Goal: Task Accomplishment & Management: Manage account settings

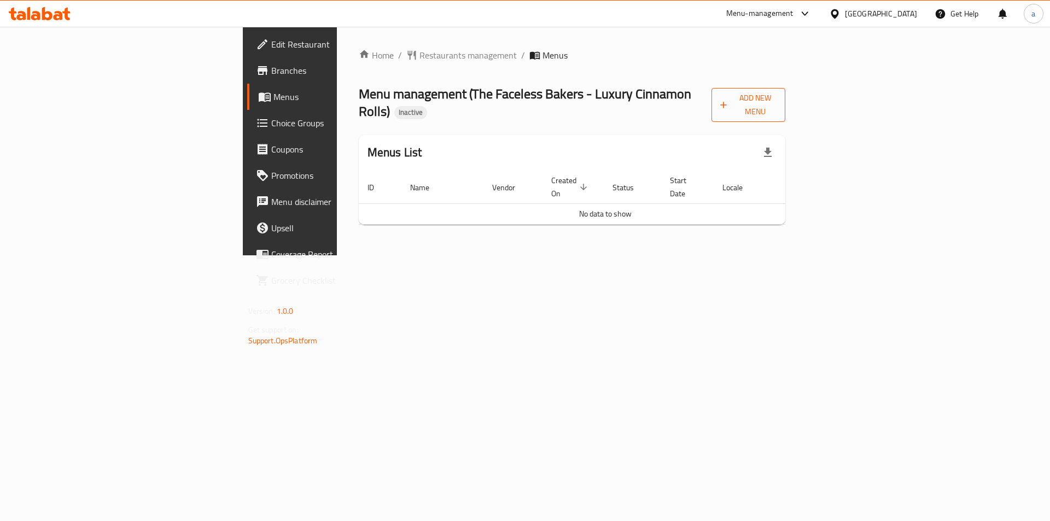
click at [777, 94] on span "Add New Menu" at bounding box center [748, 104] width 57 height 27
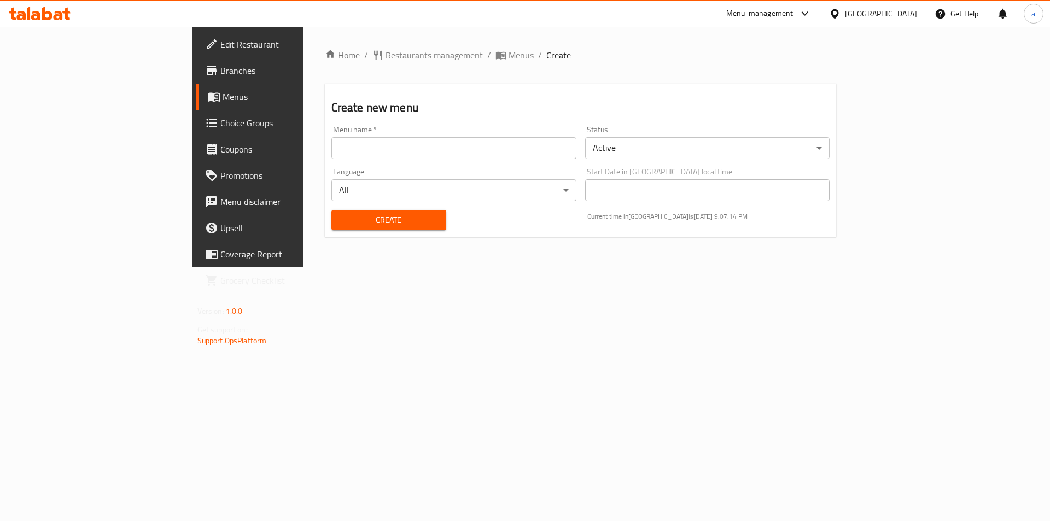
click at [331, 145] on input "text" at bounding box center [453, 148] width 245 height 22
click at [325, 230] on div "Create" at bounding box center [389, 219] width 128 height 33
click at [331, 149] on input "menu 28/9/2052" at bounding box center [453, 148] width 245 height 22
type input "menu [DATE]"
click at [340, 224] on span "Create" at bounding box center [388, 220] width 97 height 14
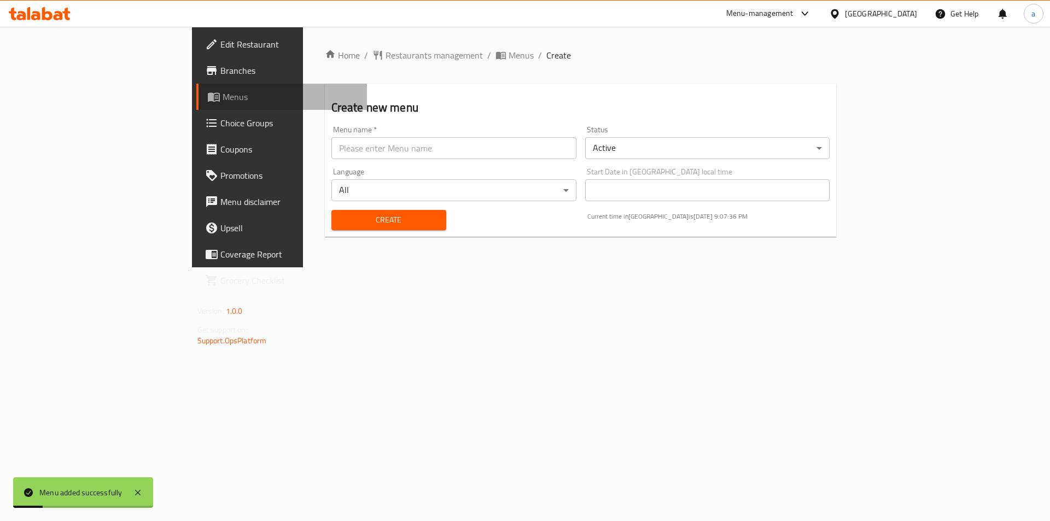
click at [223, 97] on span "Menus" at bounding box center [291, 96] width 136 height 13
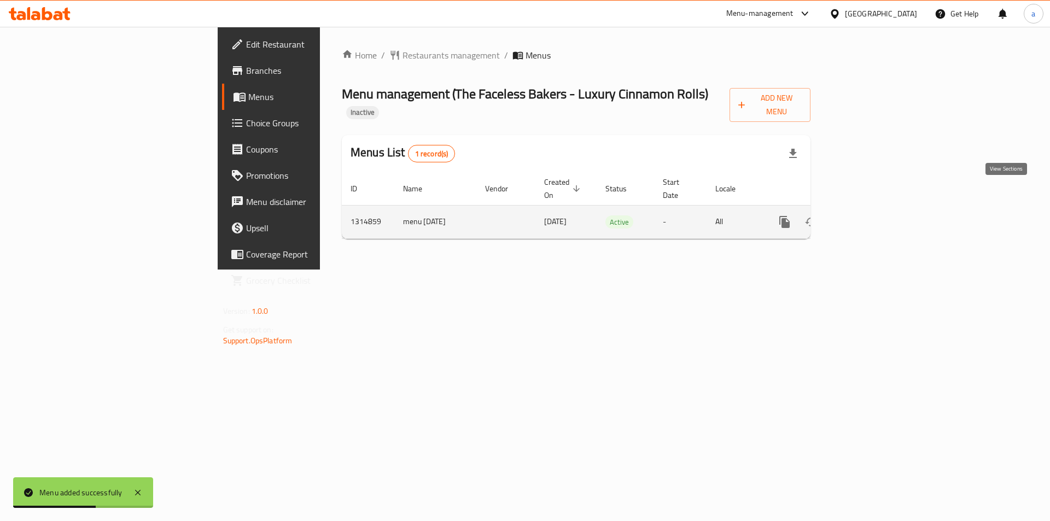
click at [876, 209] on link "enhanced table" at bounding box center [863, 222] width 26 height 26
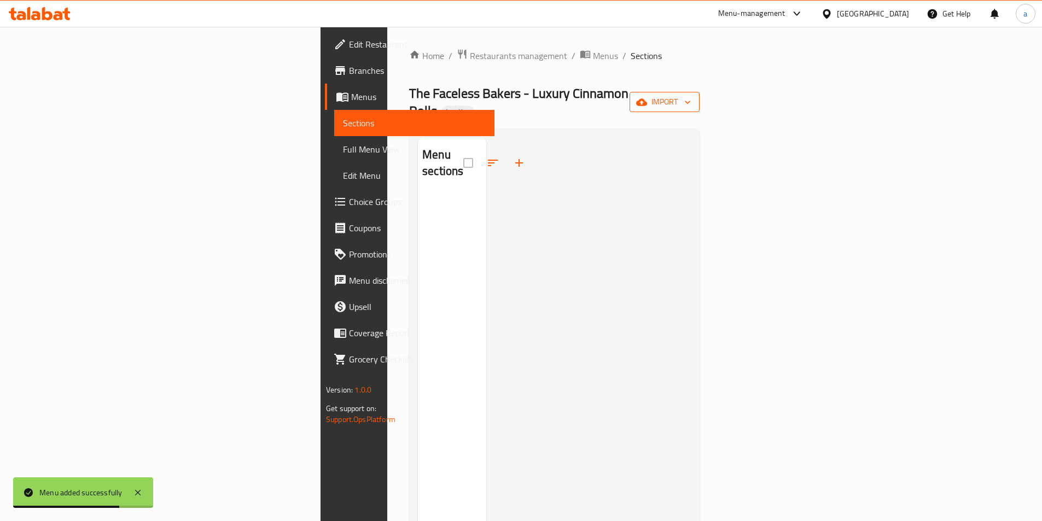
click at [647, 98] on icon "button" at bounding box center [641, 101] width 11 height 7
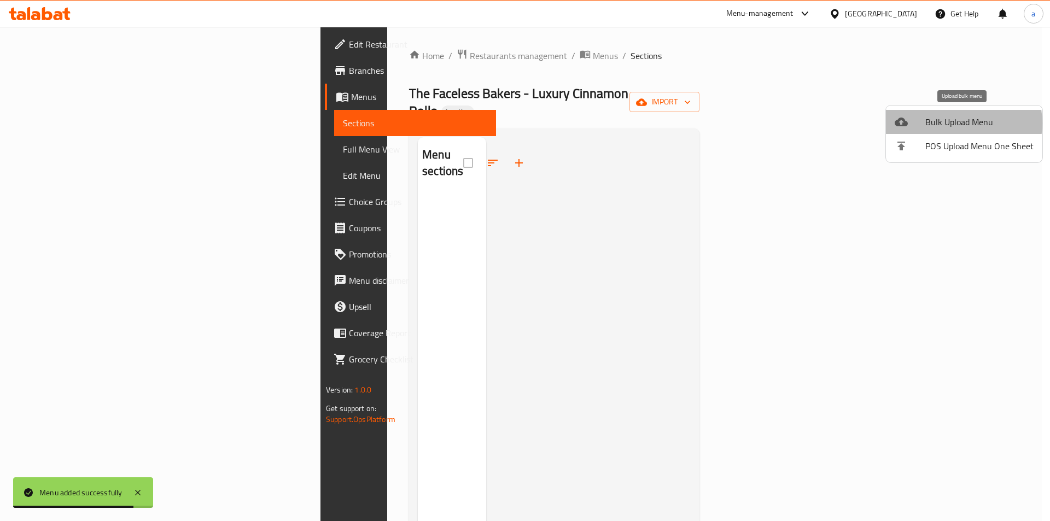
click at [954, 123] on span "Bulk Upload Menu" at bounding box center [979, 121] width 108 height 13
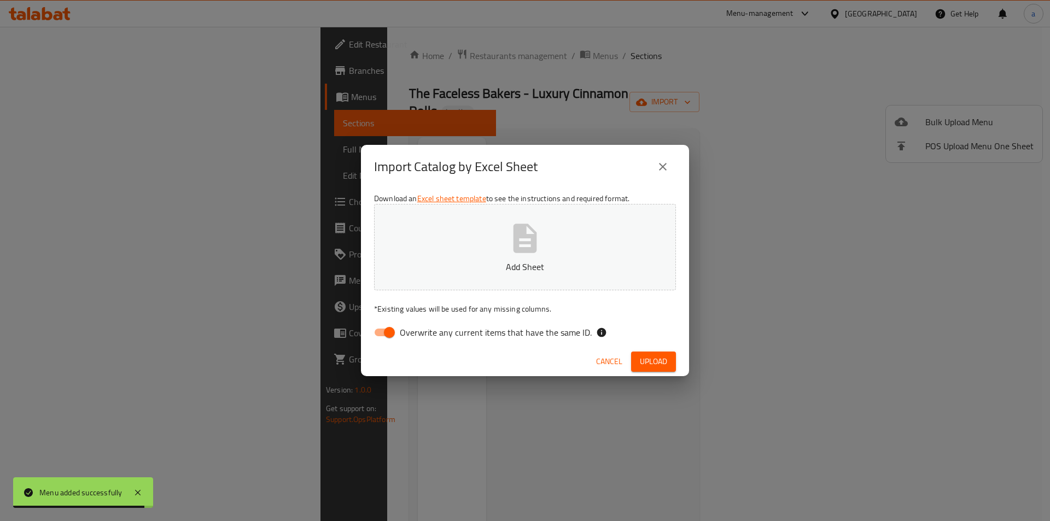
click at [571, 248] on button "Add Sheet" at bounding box center [525, 247] width 302 height 86
click at [399, 331] on input "Overwrite any current items that have the same ID." at bounding box center [389, 332] width 62 height 21
checkbox input "false"
click at [652, 369] on button "Upload" at bounding box center [653, 362] width 45 height 20
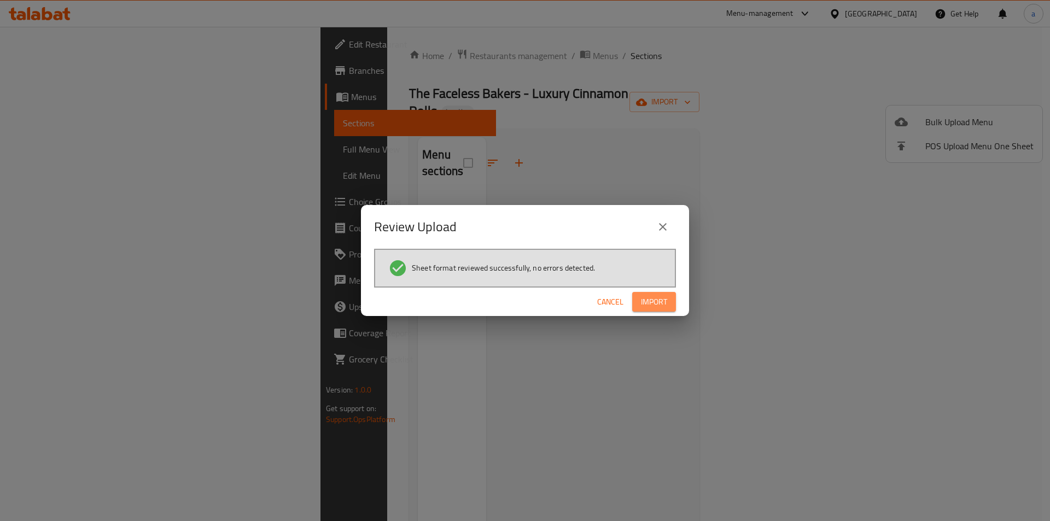
click at [652, 301] on span "Import" at bounding box center [654, 302] width 26 height 14
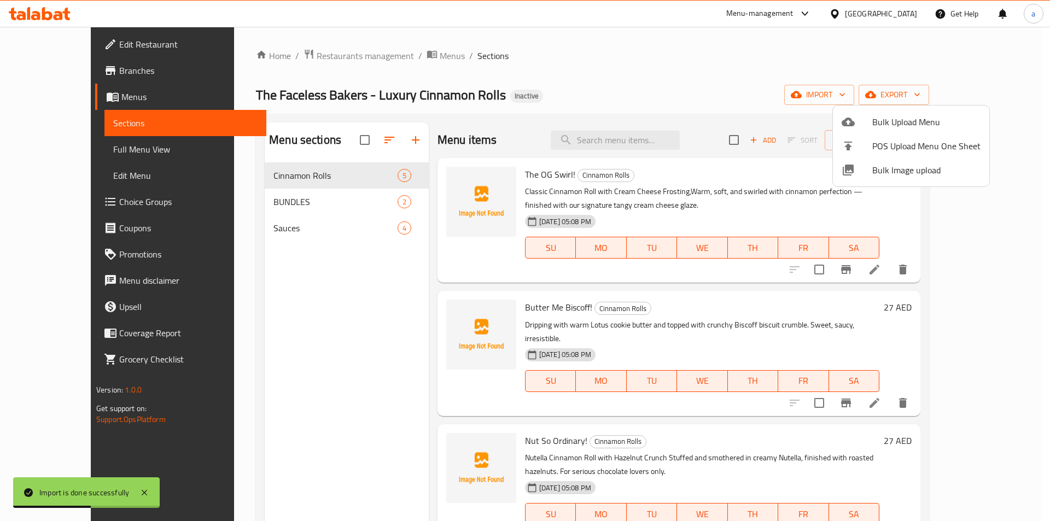
click at [234, 199] on div at bounding box center [525, 260] width 1050 height 521
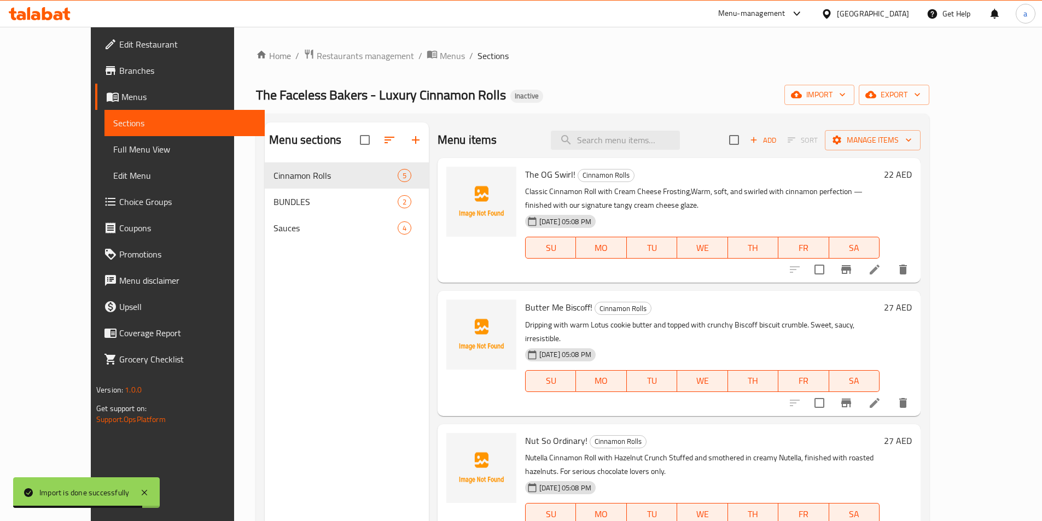
click at [113, 150] on span "Full Menu View" at bounding box center [184, 149] width 143 height 13
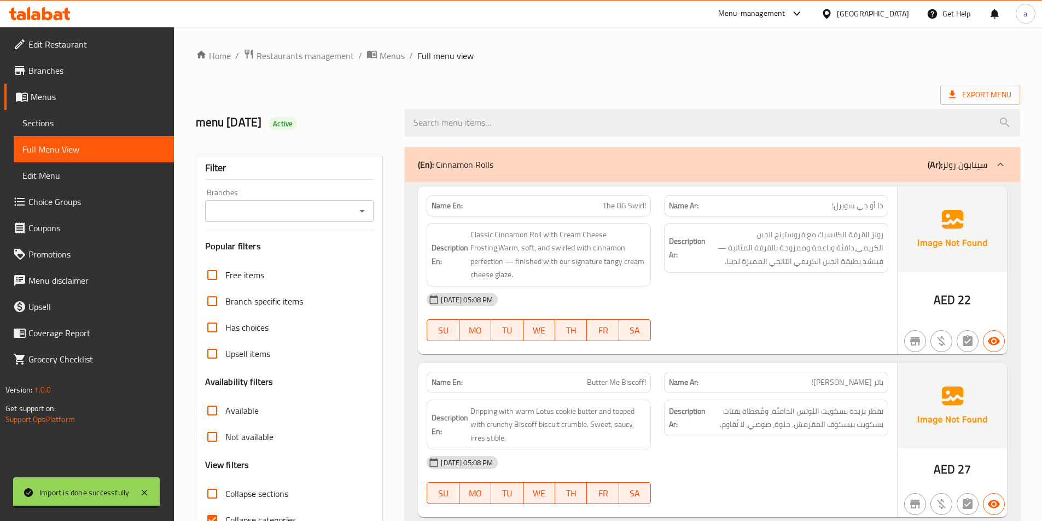
scroll to position [164, 0]
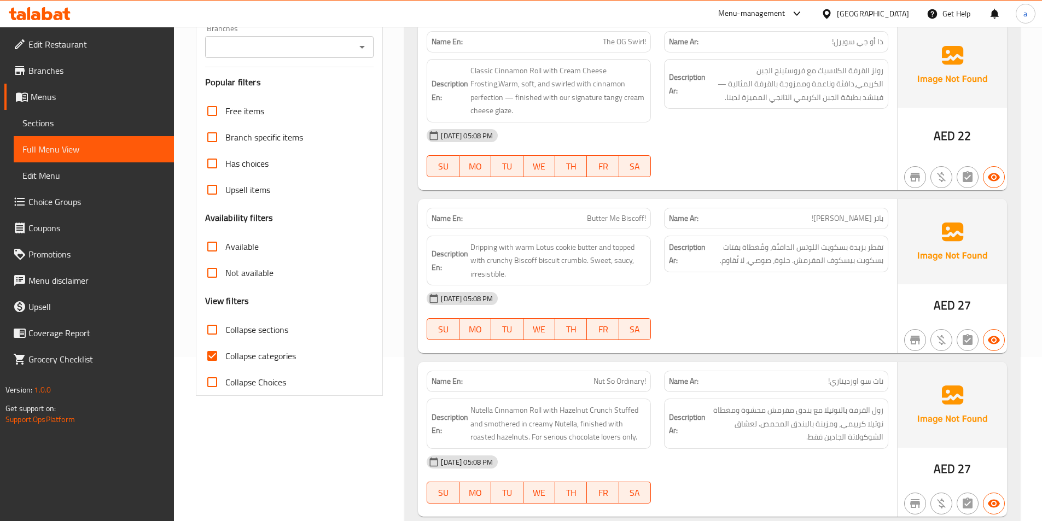
click at [242, 358] on span "Collapse categories" at bounding box center [260, 355] width 71 height 13
click at [225, 358] on input "Collapse categories" at bounding box center [212, 356] width 26 height 26
checkbox input "false"
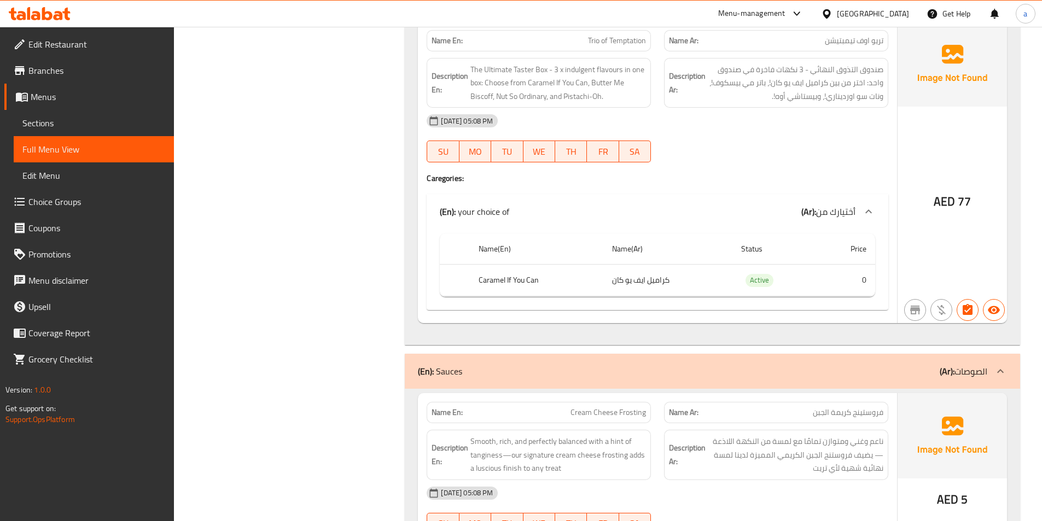
scroll to position [1203, 0]
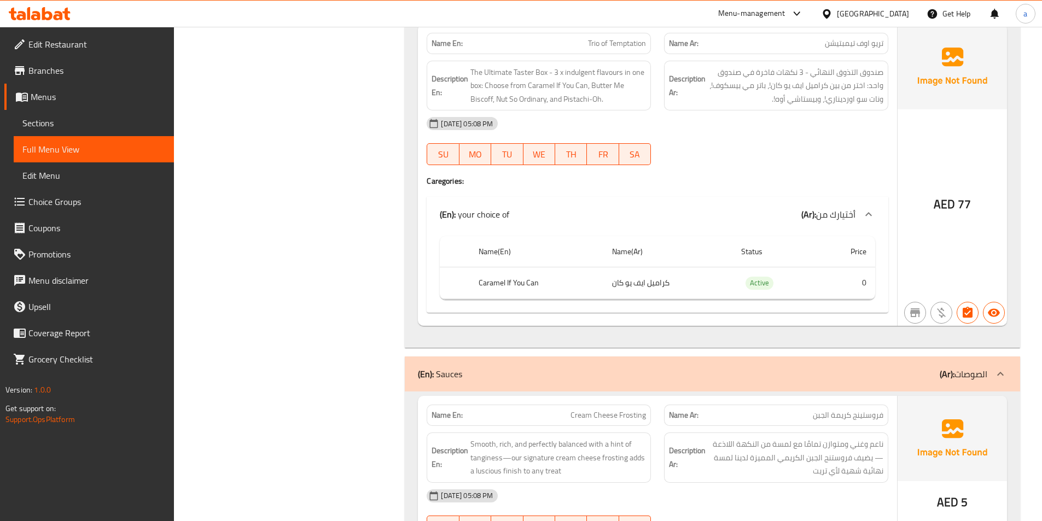
click at [466, 273] on td "choices table" at bounding box center [455, 283] width 30 height 32
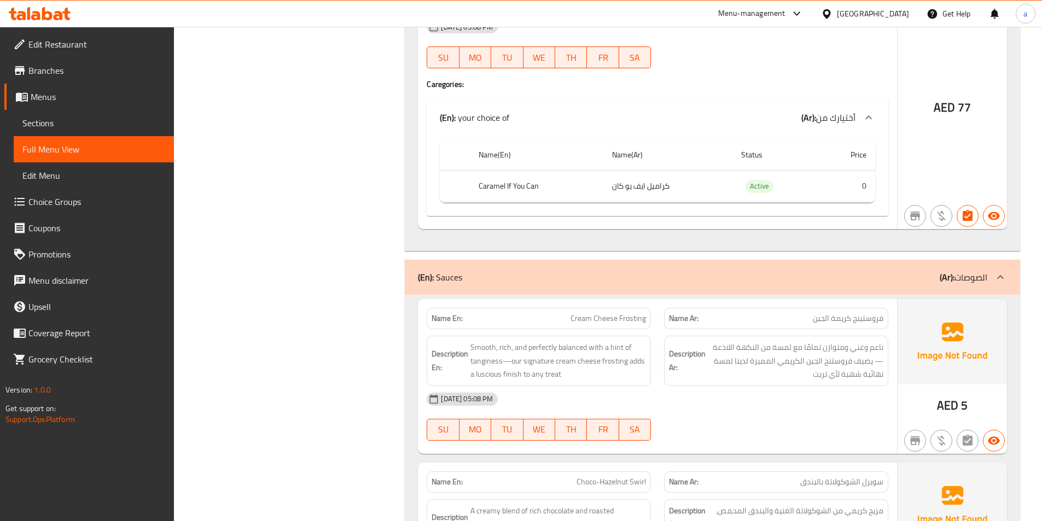
scroll to position [1206, 0]
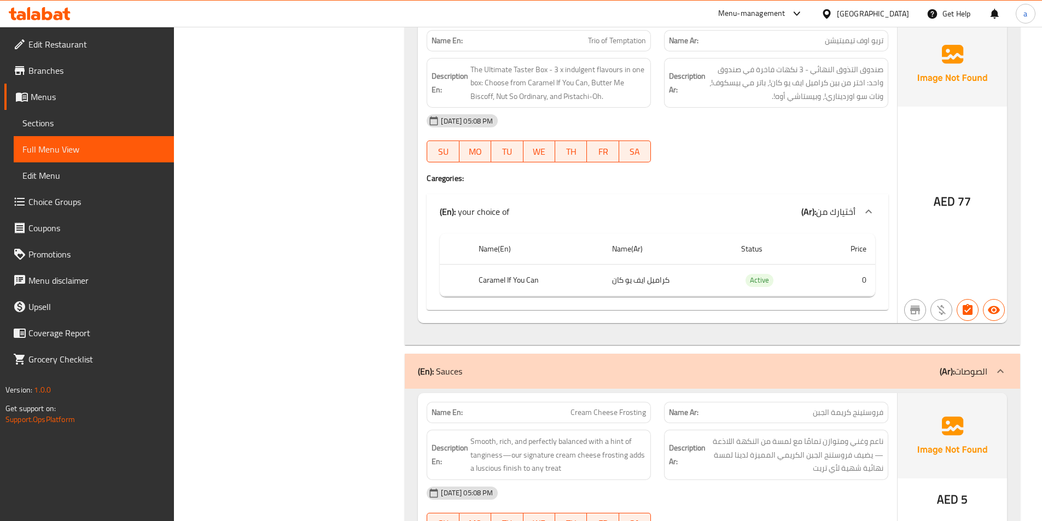
click at [691, 284] on td "كراميل ايف يو كان" at bounding box center [667, 280] width 128 height 32
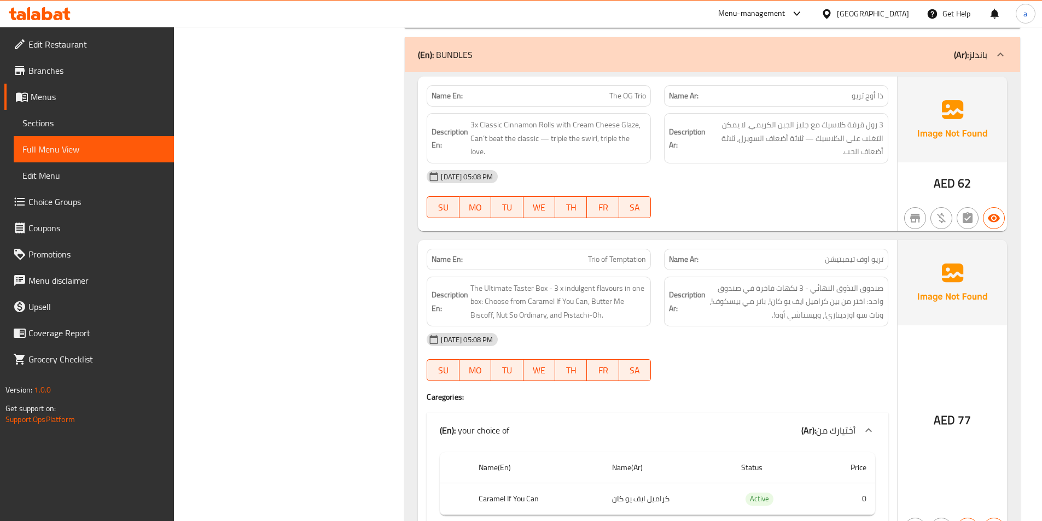
drag, startPoint x: 762, startPoint y: 434, endPoint x: 762, endPoint y: 426, distance: 7.7
click at [762, 434] on div "(En): your choice of (Ar): أختيارك من" at bounding box center [648, 430] width 416 height 13
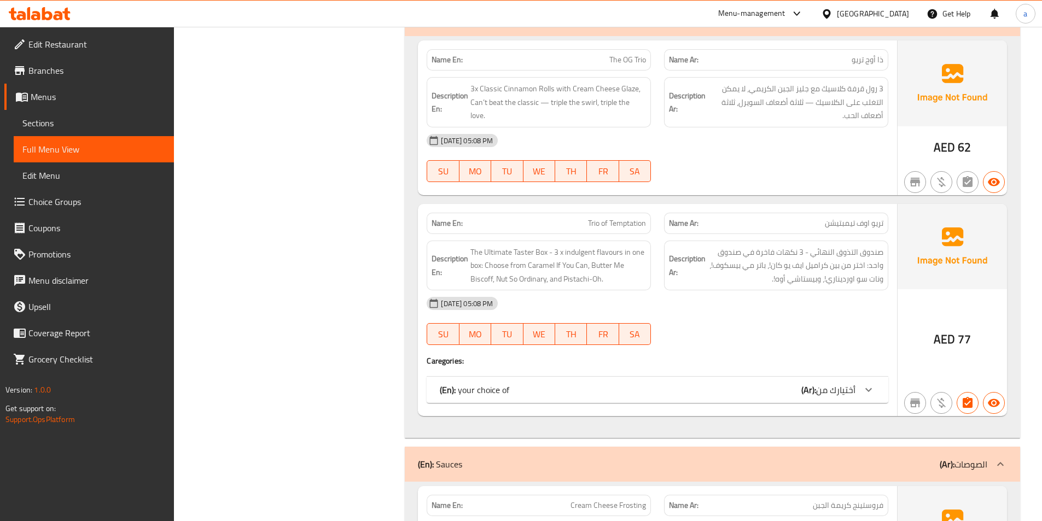
scroll to position [1096, 0]
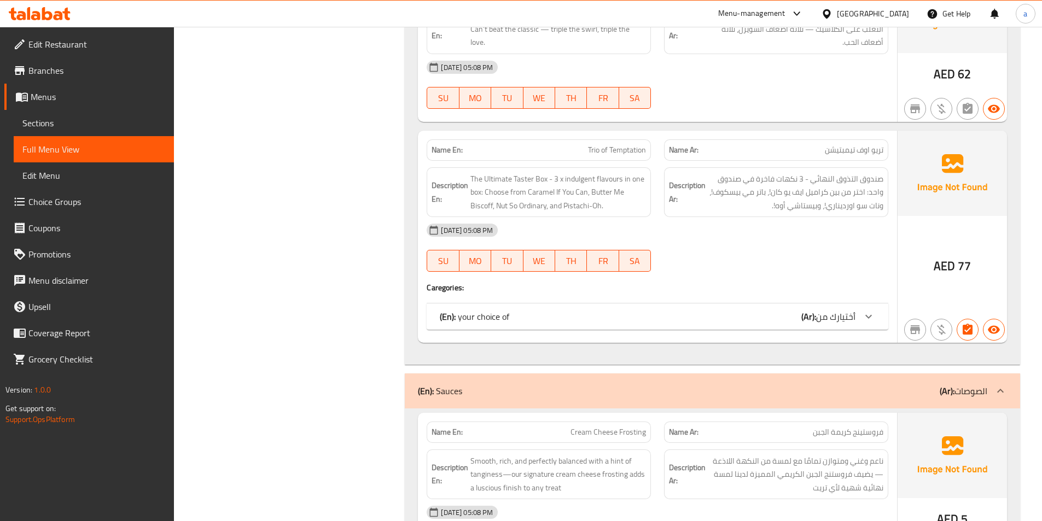
click at [771, 337] on div "Name En: Trio of Temptation Name Ar: تريو اوف تيمبتيشن Description En: The Ulti…" at bounding box center [657, 237] width 479 height 212
click at [771, 325] on div "(En): your choice of (Ar): أختيارك من" at bounding box center [656, 316] width 461 height 26
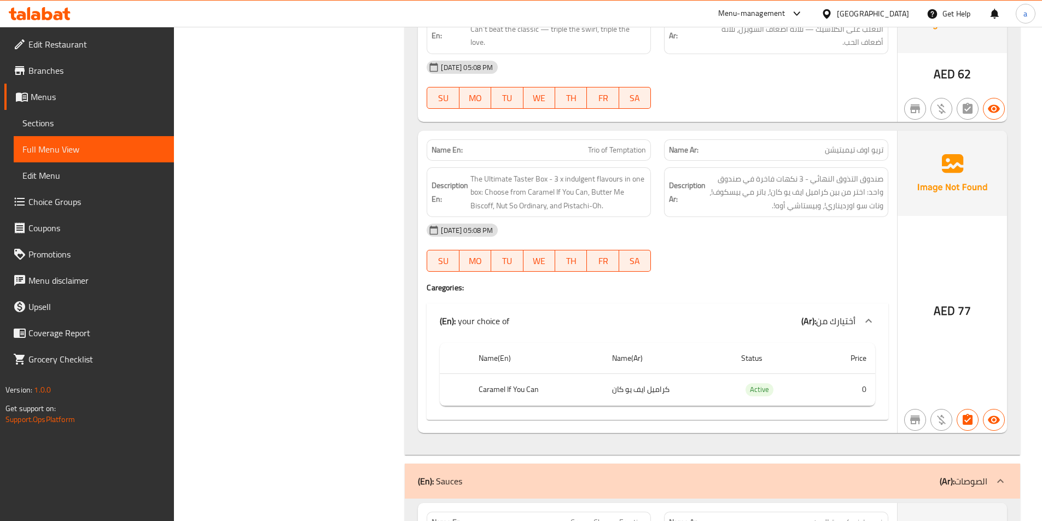
scroll to position [1151, 0]
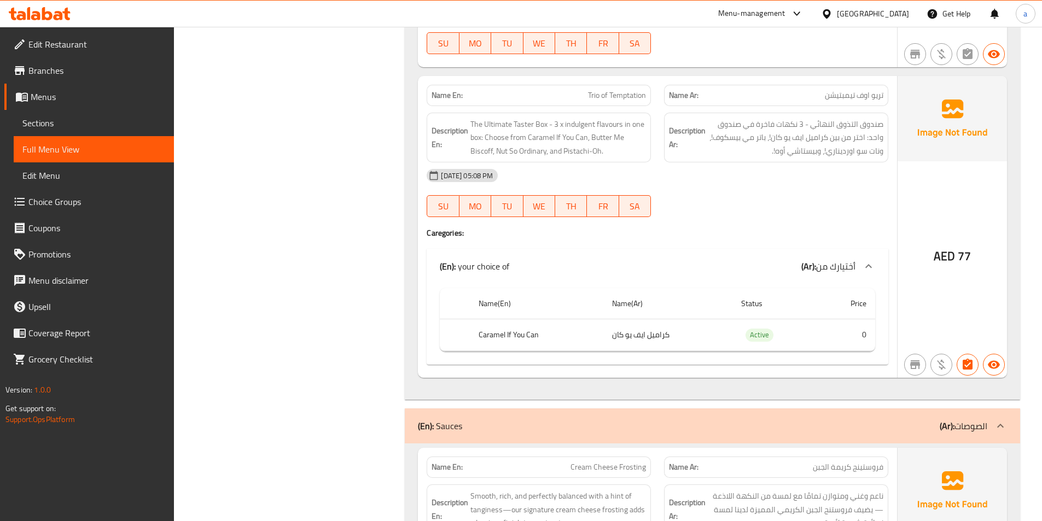
click at [864, 312] on th "Price" at bounding box center [845, 303] width 57 height 31
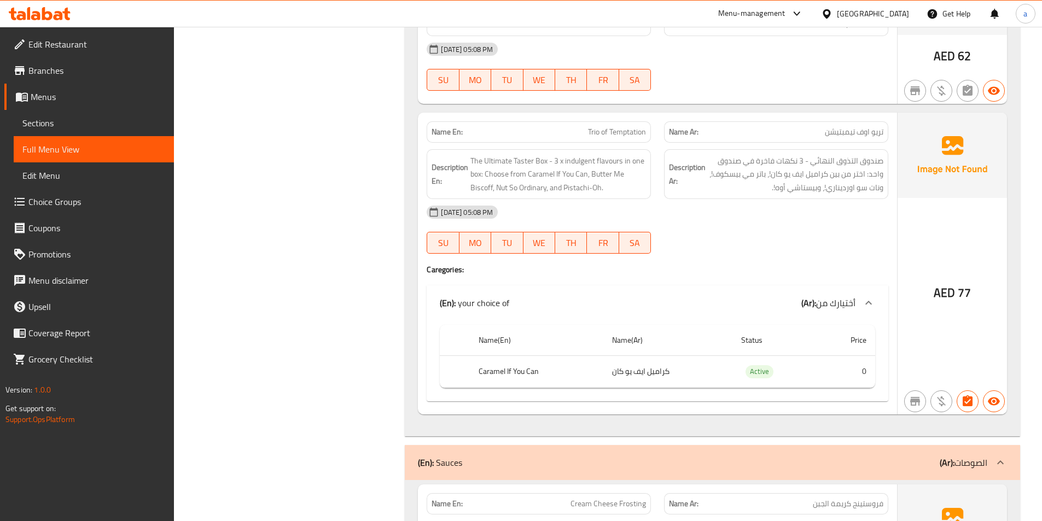
scroll to position [1096, 0]
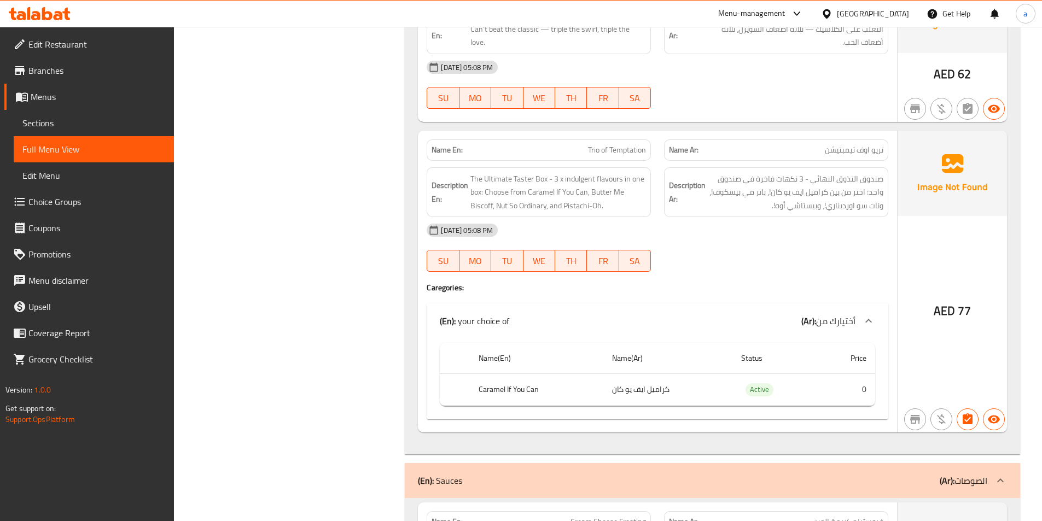
click at [610, 144] on span "Trio of Temptation" at bounding box center [617, 149] width 58 height 11
click at [418, 62] on div "Name En: The OG Trio Name Ar: ذا أوج تريو Description En: 3x Classic Cinnamon R…" at bounding box center [657, 44] width 479 height 155
click at [615, 156] on span "Trio of Temptation" at bounding box center [617, 149] width 58 height 11
click at [616, 155] on span "Trio of Temptation" at bounding box center [617, 149] width 58 height 11
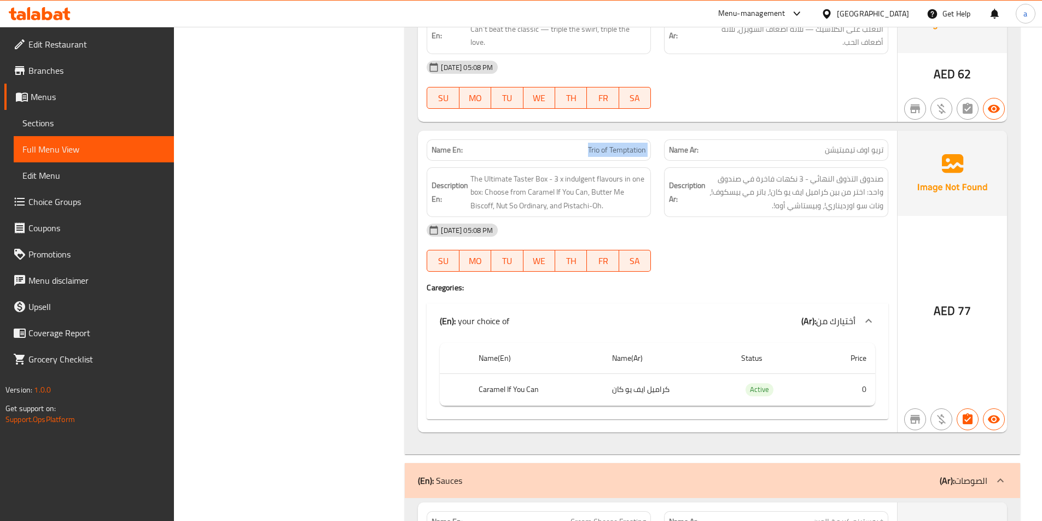
click at [616, 155] on span "Trio of Temptation" at bounding box center [617, 149] width 58 height 11
copy span "Trio of Temptation"
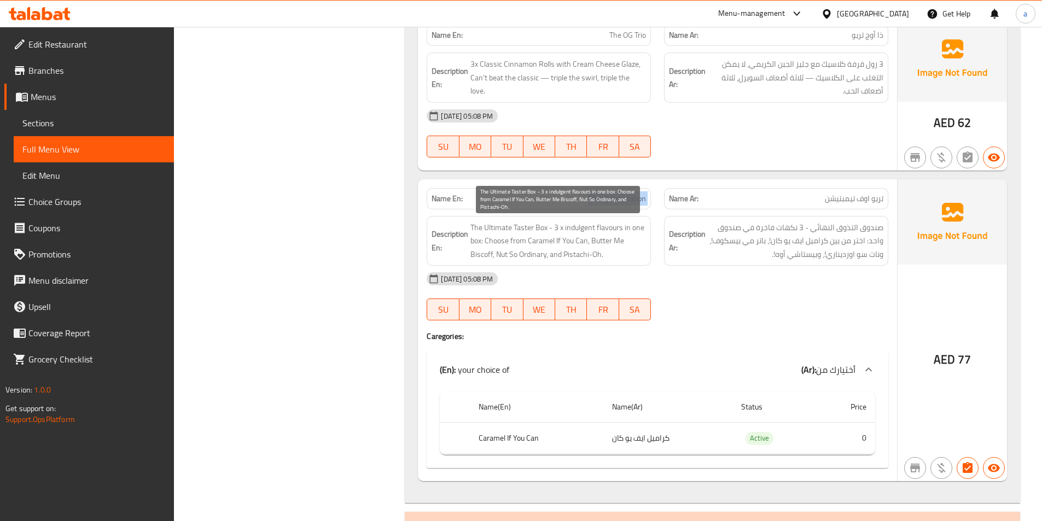
scroll to position [878, 0]
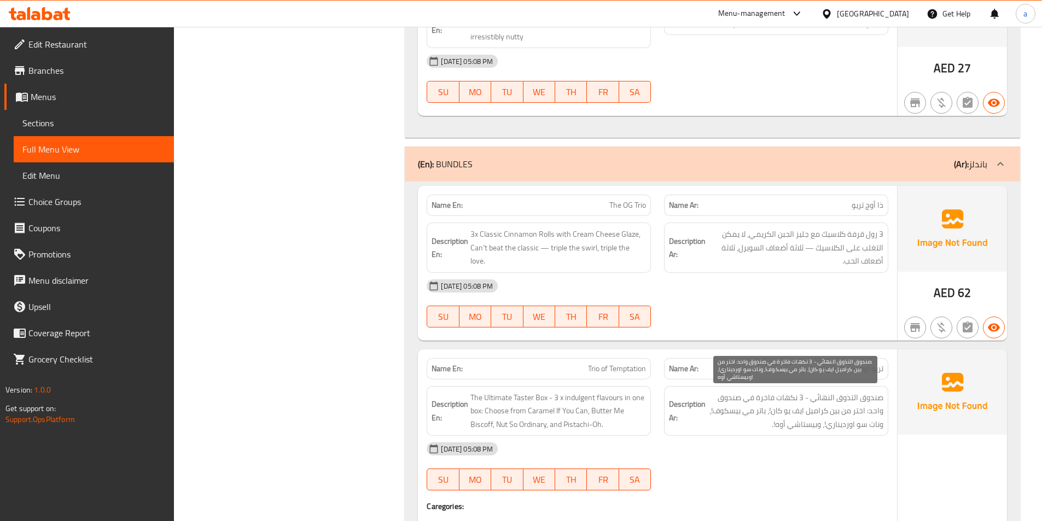
click at [847, 407] on span "صندوق التذوق النهائي - 3 نكهات فاخرة في صندوق واحد: اختر من بين كراميل ايف يو ك…" at bounding box center [795, 411] width 176 height 40
drag, startPoint x: 794, startPoint y: 396, endPoint x: 817, endPoint y: 407, distance: 25.4
click at [814, 406] on span "صندوق التذوق النهائي - 3 نكهات فاخرة في صندوق واحد: اختر من بين كراميل ايف يو ك…" at bounding box center [795, 411] width 176 height 40
click at [805, 401] on span "صندوق التذوق النهائي - 3 نكهات فاخرة في صندوق واحد: اختر من بين كراميل ايف يو ك…" at bounding box center [795, 411] width 176 height 40
click at [862, 455] on div "[DATE] 05:08 PM" at bounding box center [657, 449] width 475 height 26
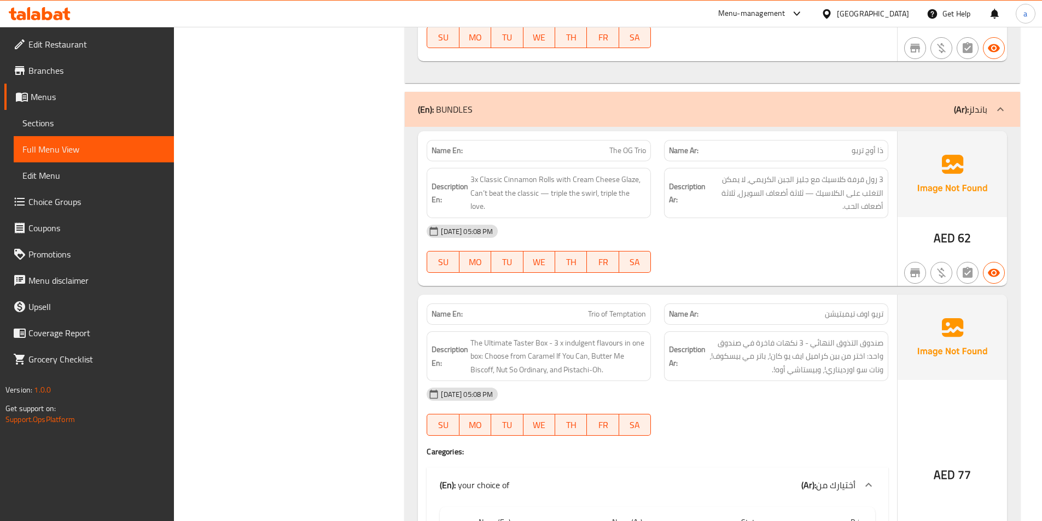
click at [804, 438] on div at bounding box center [775, 435] width 237 height 13
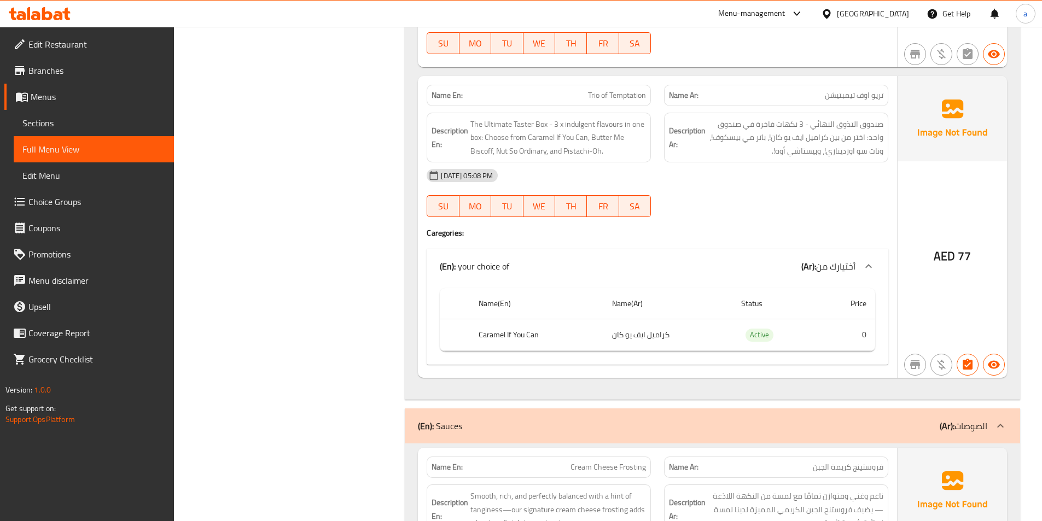
click at [861, 331] on td "0" at bounding box center [845, 335] width 57 height 32
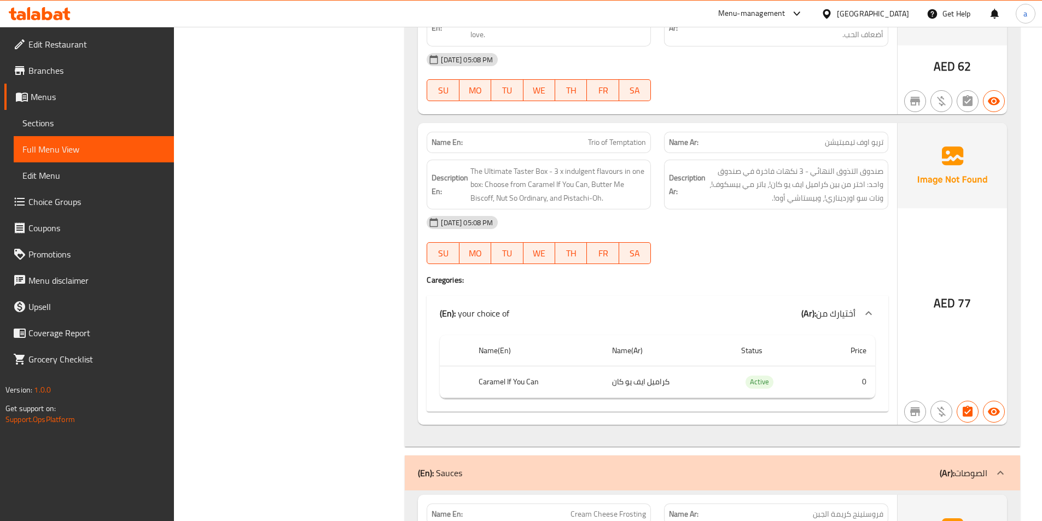
scroll to position [1042, 0]
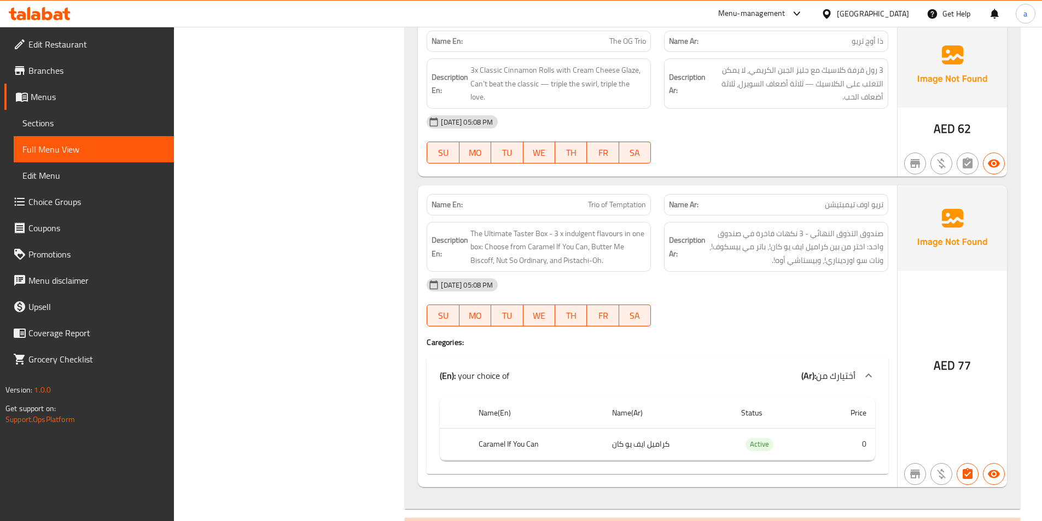
click at [605, 203] on span "Trio of Temptation" at bounding box center [617, 204] width 58 height 11
copy span "Trio of Temptation"
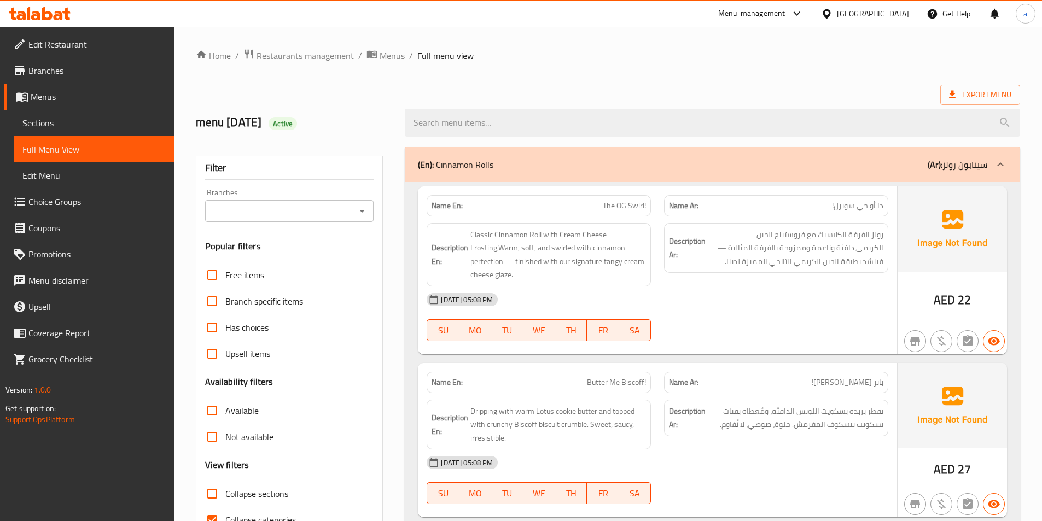
click at [75, 92] on span "Menus" at bounding box center [98, 96] width 134 height 13
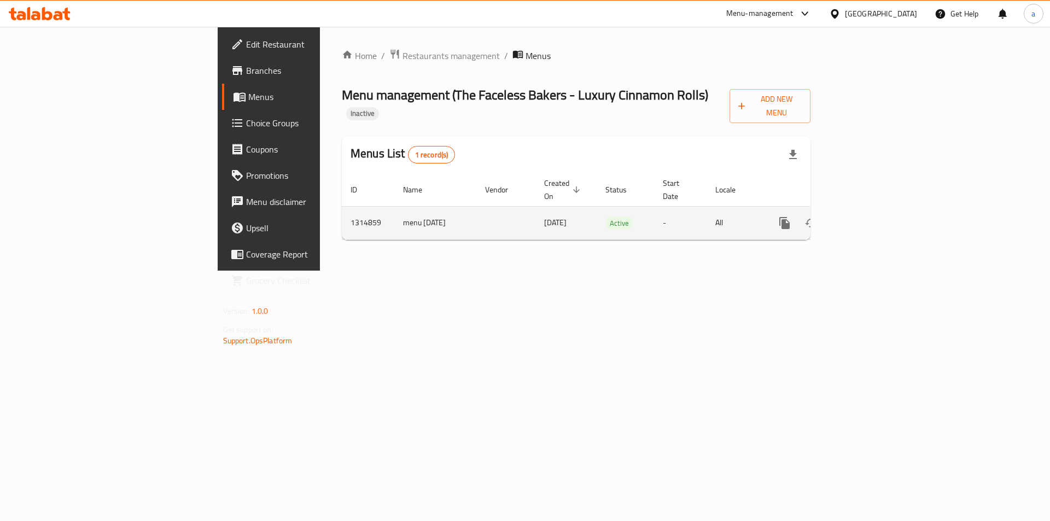
click at [870, 217] on icon "enhanced table" at bounding box center [863, 223] width 13 height 13
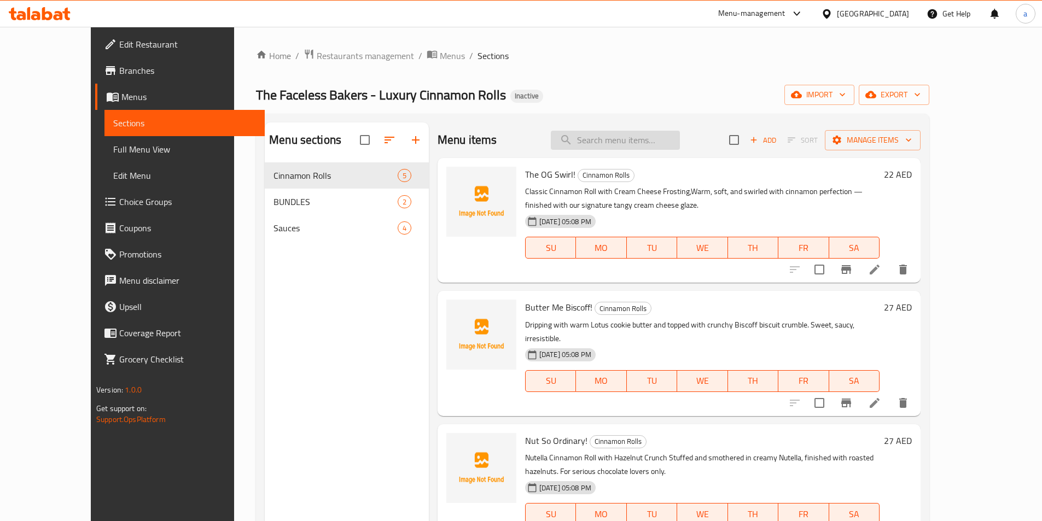
click at [632, 132] on input "search" at bounding box center [615, 140] width 129 height 19
paste input "Trio of Temptation"
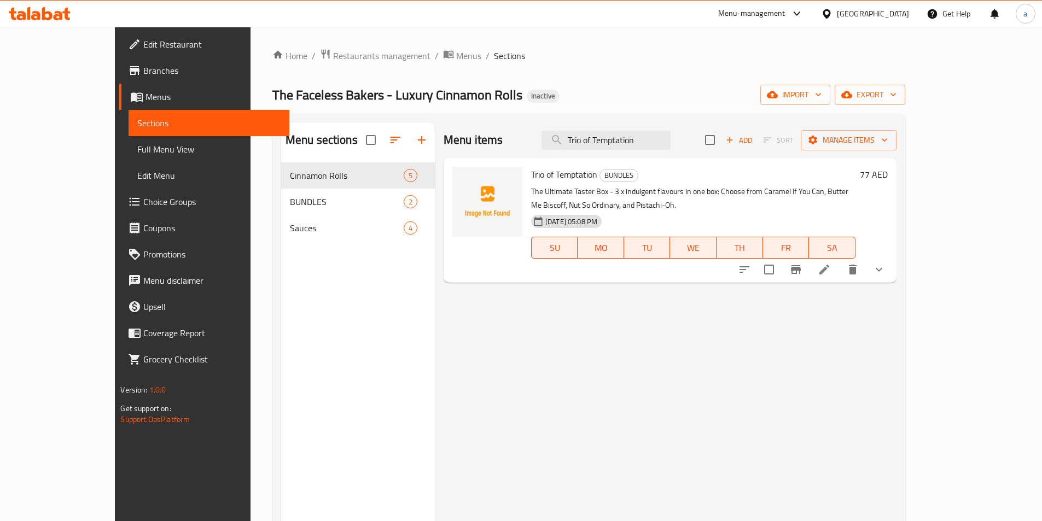
type input "Trio of Temptation"
click at [831, 263] on icon at bounding box center [823, 269] width 13 height 13
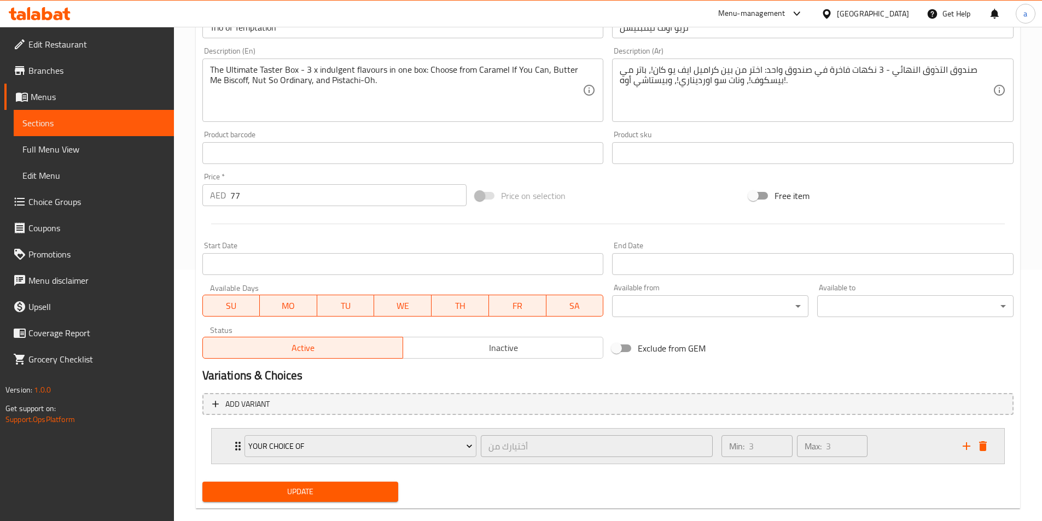
scroll to position [270, 0]
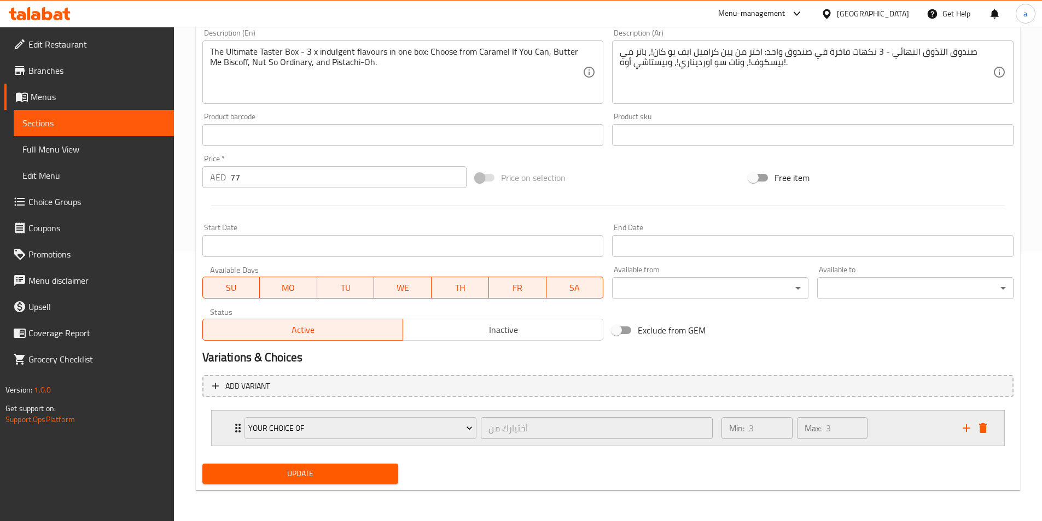
click at [916, 420] on div "Min: 3 ​ Max: 3 ​" at bounding box center [835, 428] width 241 height 35
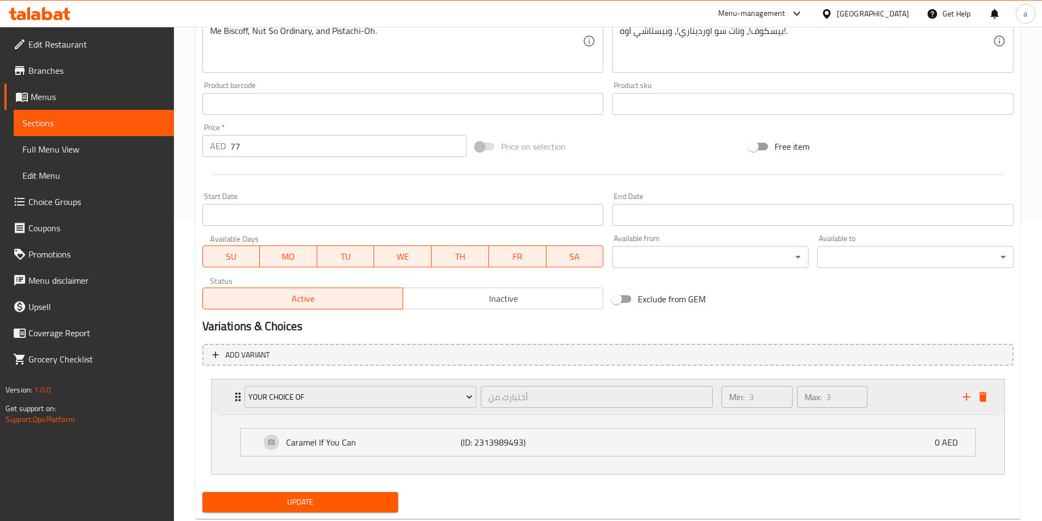
scroll to position [329, 0]
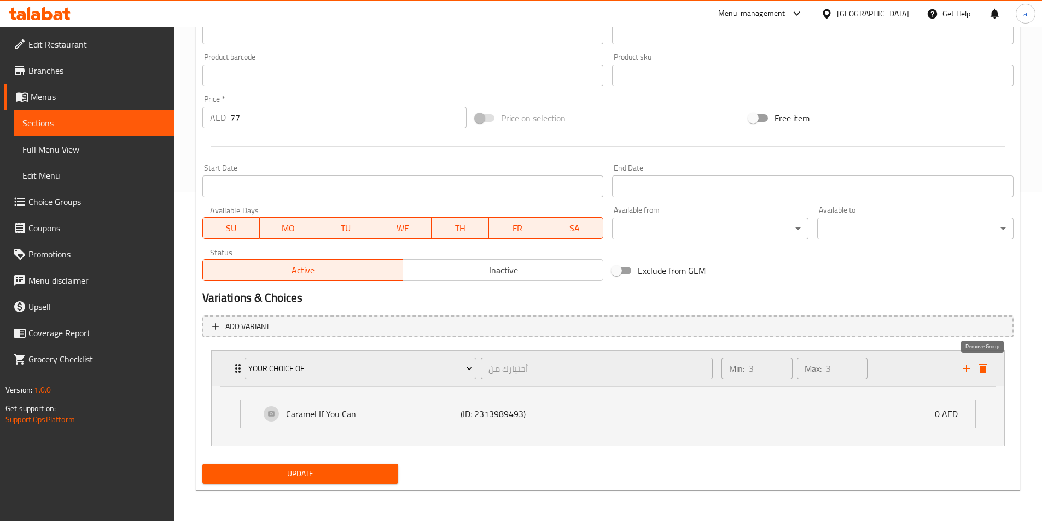
click at [987, 370] on icon "delete" at bounding box center [982, 368] width 13 height 13
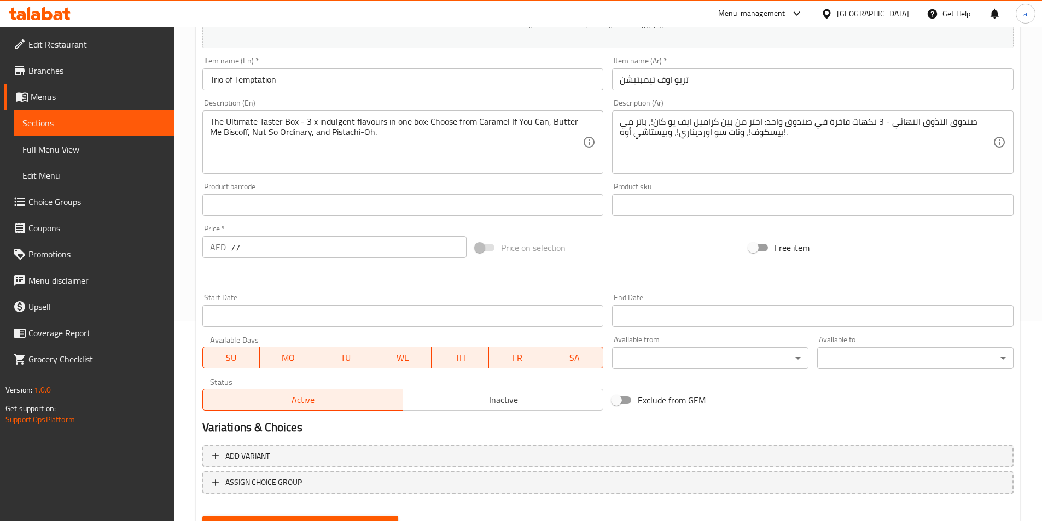
scroll to position [252, 0]
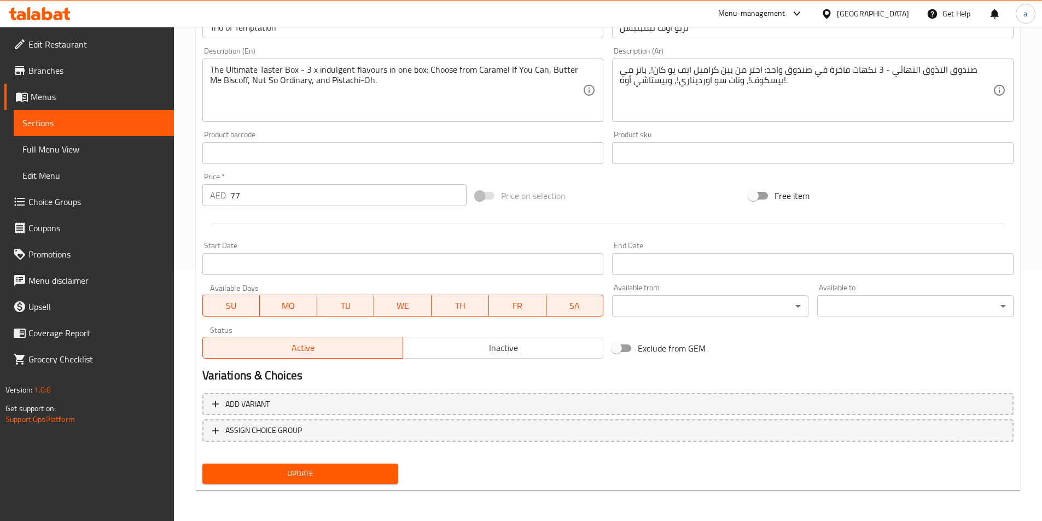
click at [308, 469] on span "Update" at bounding box center [300, 474] width 179 height 14
click at [83, 197] on span "Choice Groups" at bounding box center [96, 201] width 137 height 13
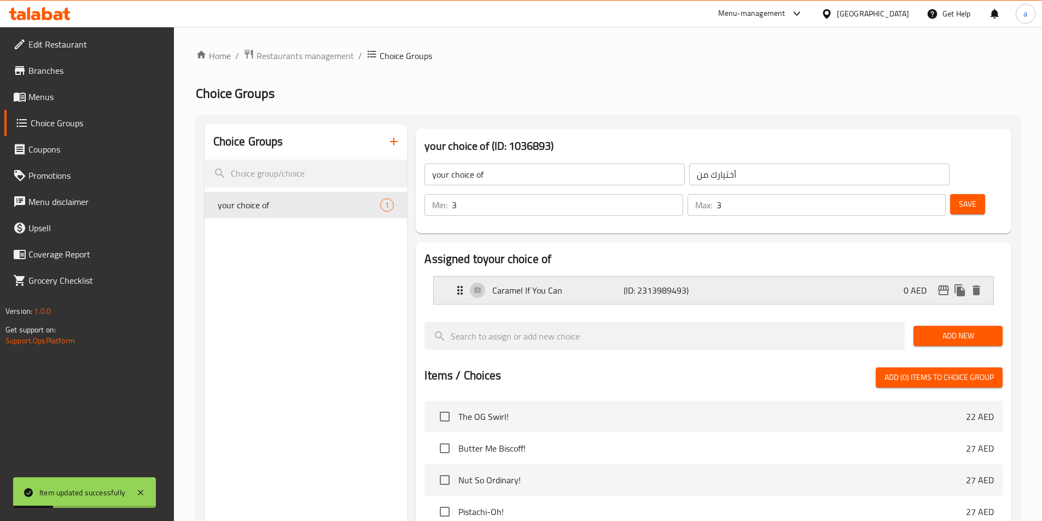
click at [718, 277] on div "Caramel If You Can (ID: 2313989493) 0 AED" at bounding box center [716, 290] width 527 height 27
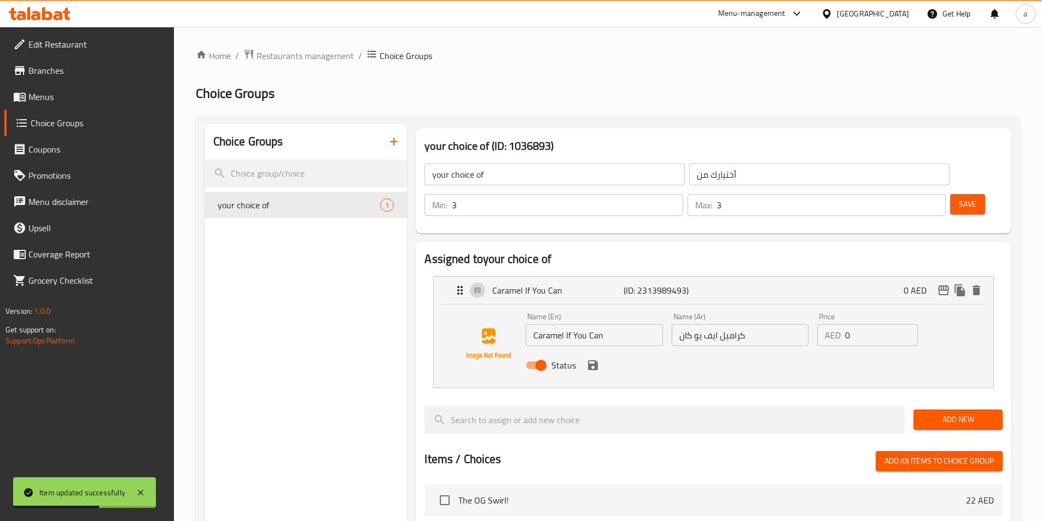
click at [780, 324] on input "كراميل ايف يو كان" at bounding box center [739, 335] width 137 height 22
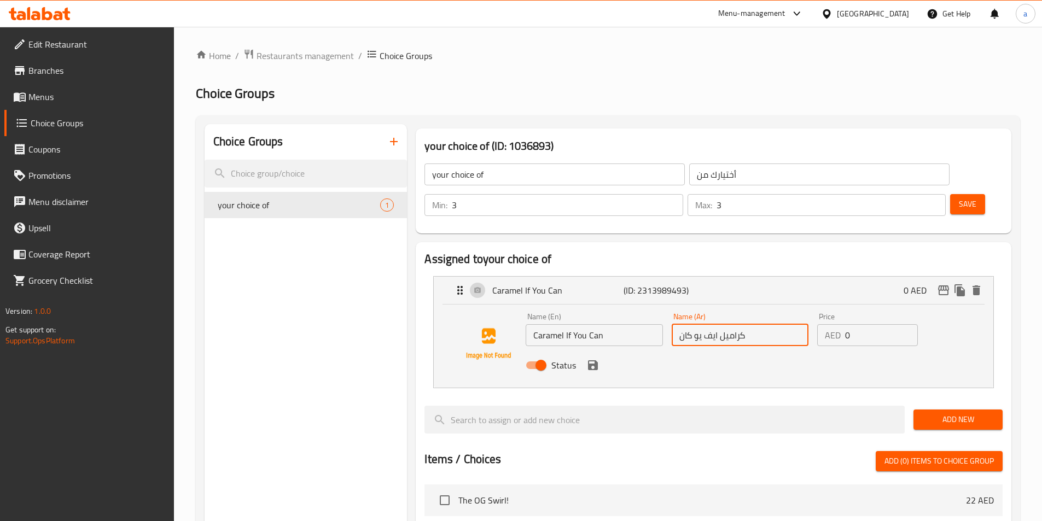
click at [952, 413] on span "Add New" at bounding box center [958, 420] width 72 height 14
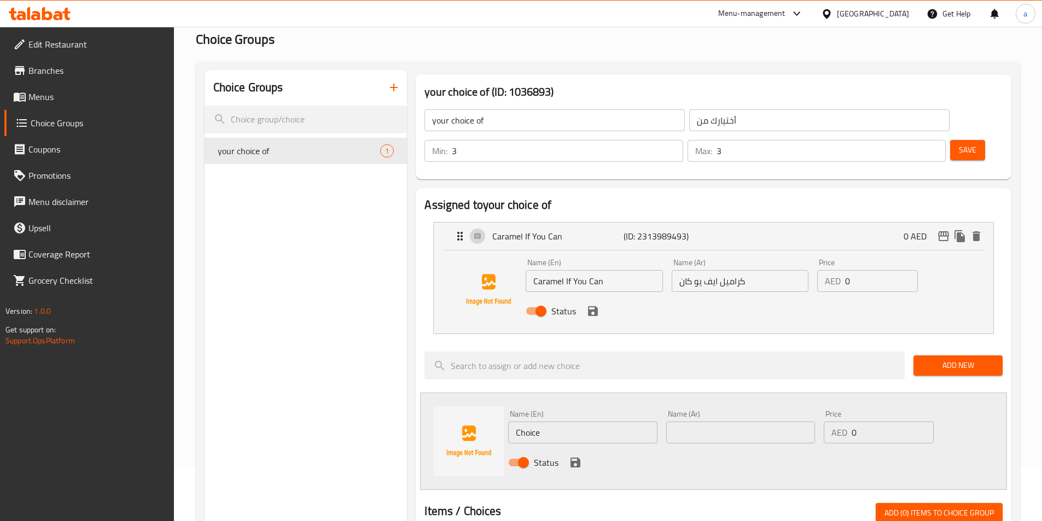
scroll to position [30, 0]
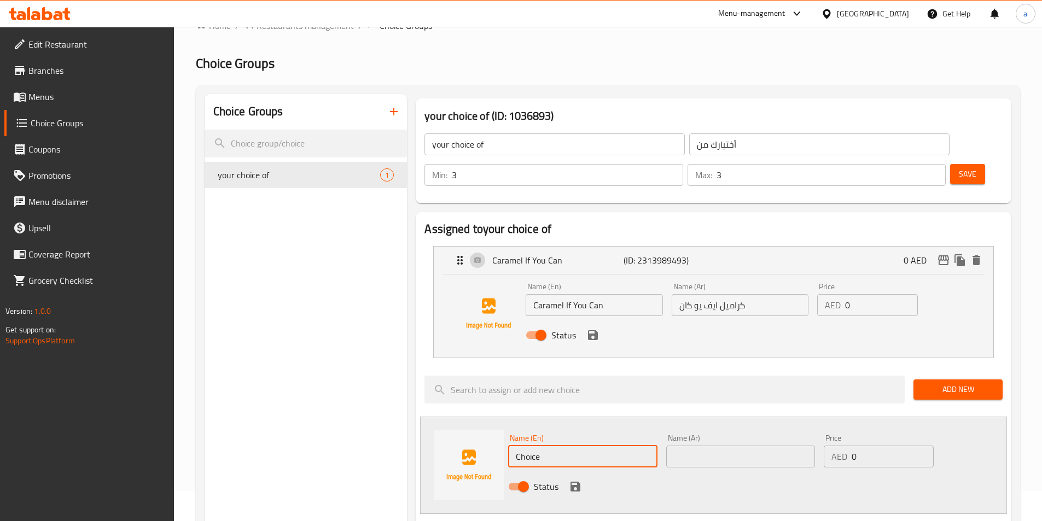
click at [604, 446] on input "Choice" at bounding box center [582, 457] width 149 height 22
click at [571, 446] on input "Choice" at bounding box center [582, 457] width 149 height 22
paste input "Butter Me Biscoff!"
type input "Butter Me Biscoff!"
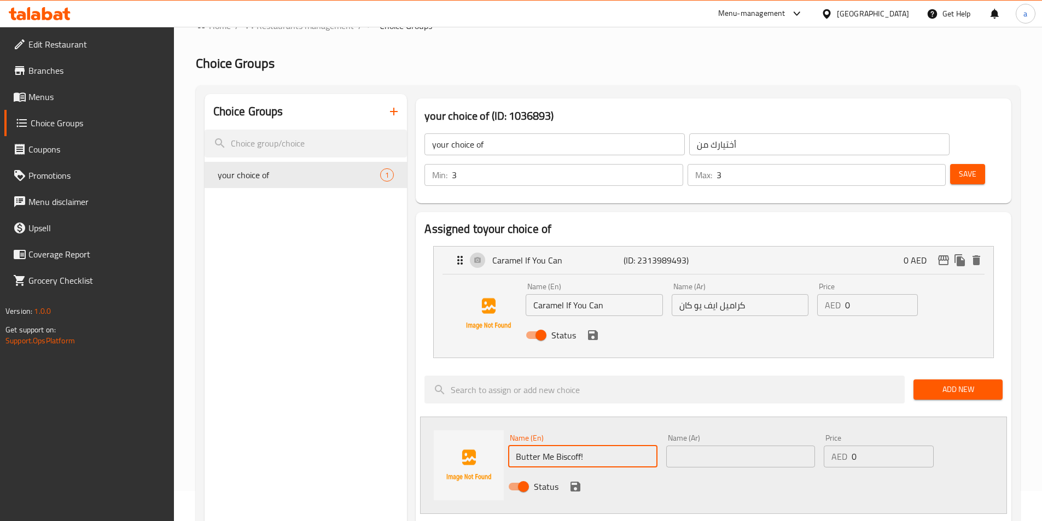
click at [717, 446] on input "text" at bounding box center [740, 457] width 149 height 22
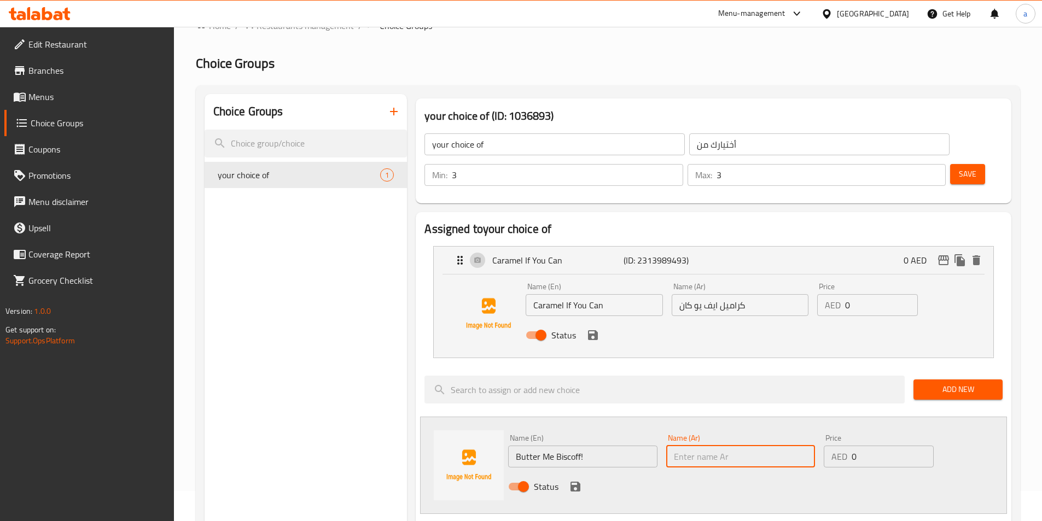
paste input "باتر [PERSON_NAME]!"
type input "باتر [PERSON_NAME]!"
click at [576, 482] on icon "save" at bounding box center [575, 487] width 10 height 10
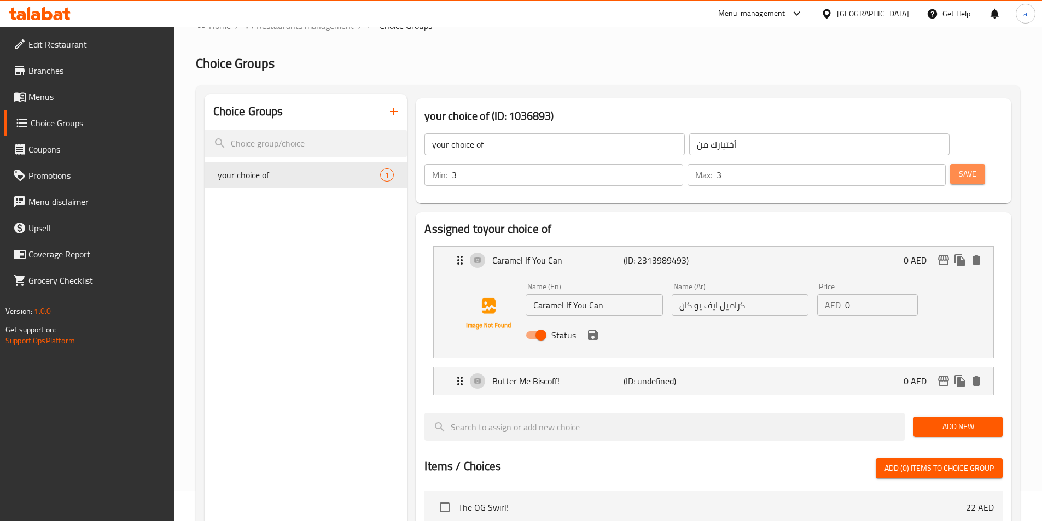
click at [958, 167] on span "Save" at bounding box center [966, 174] width 17 height 14
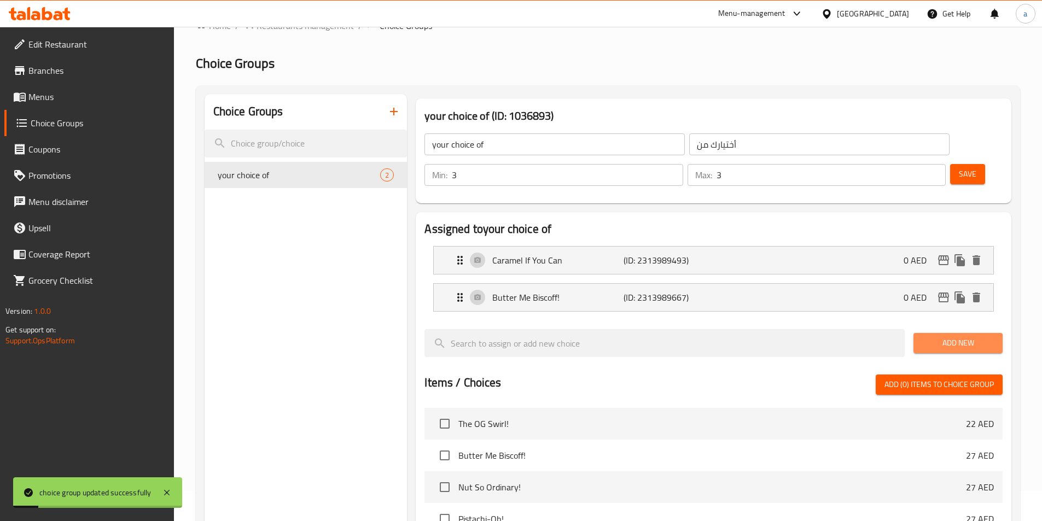
click at [949, 336] on span "Add New" at bounding box center [958, 343] width 72 height 14
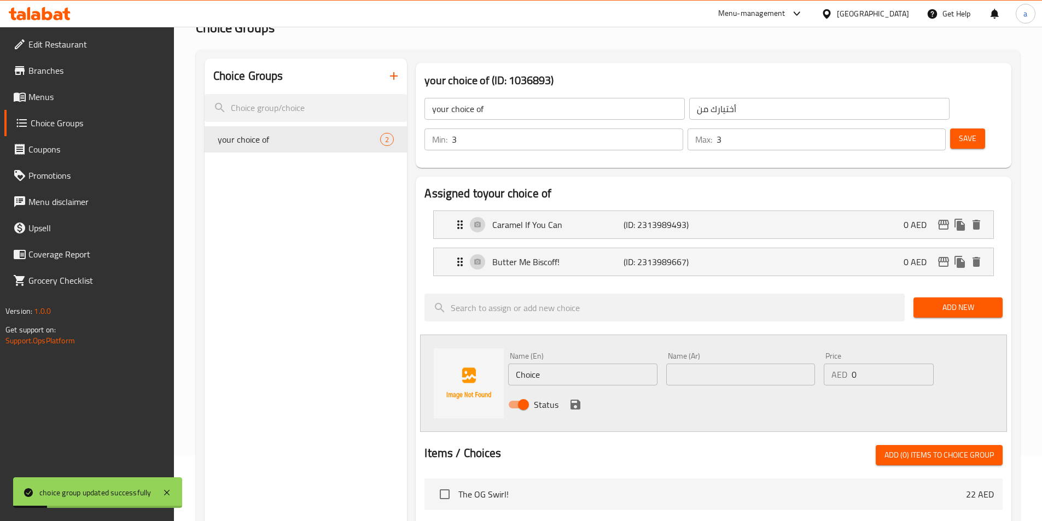
scroll to position [85, 0]
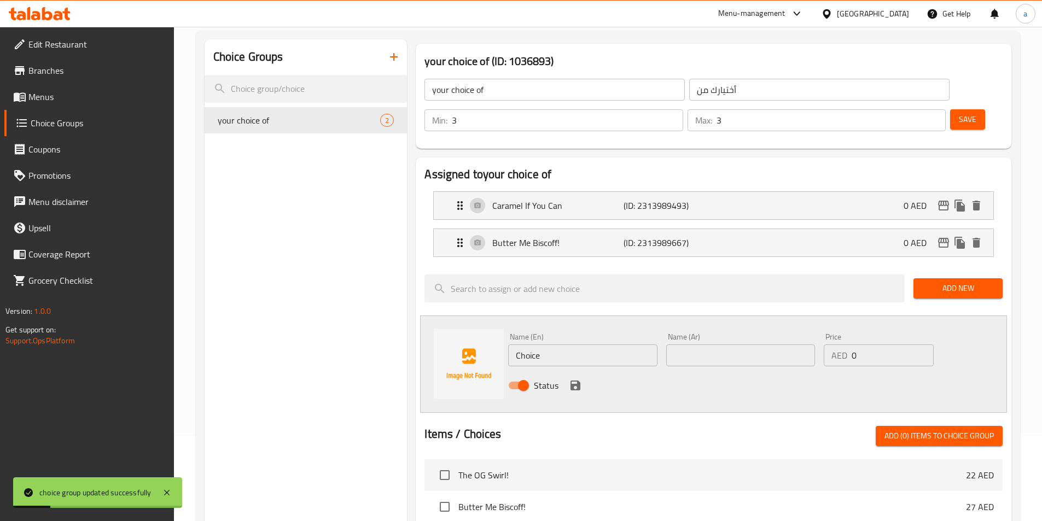
click at [586, 344] on input "Choice" at bounding box center [582, 355] width 149 height 22
click at [553, 344] on input "Choice" at bounding box center [582, 355] width 149 height 22
paste input "Nut So Ordinary!"
type input "Nut So Ordinary!"
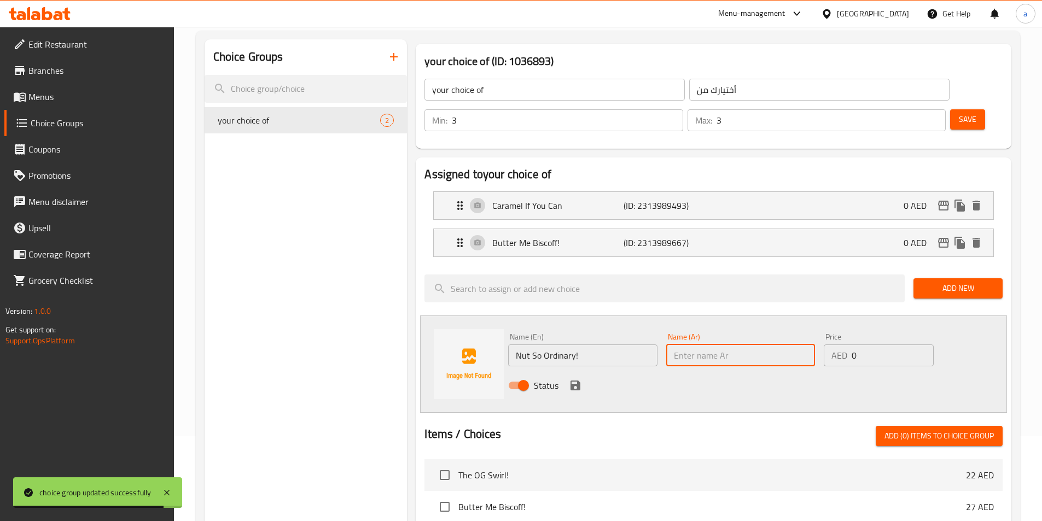
click at [713, 344] on input "text" at bounding box center [740, 355] width 149 height 22
paste input "نات سو اورديناري!"
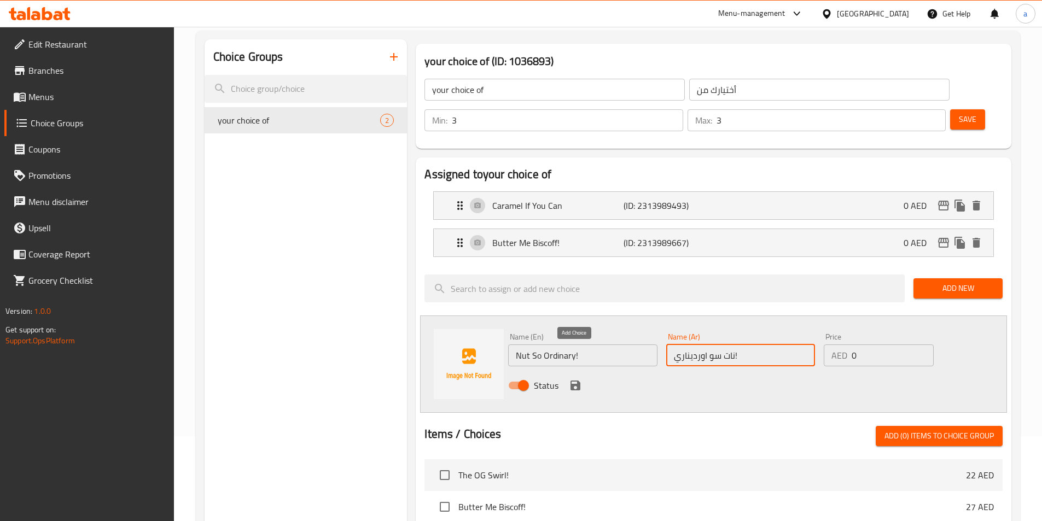
type input "نات سو اورديناري!"
click at [569, 379] on icon "save" at bounding box center [575, 385] width 13 height 13
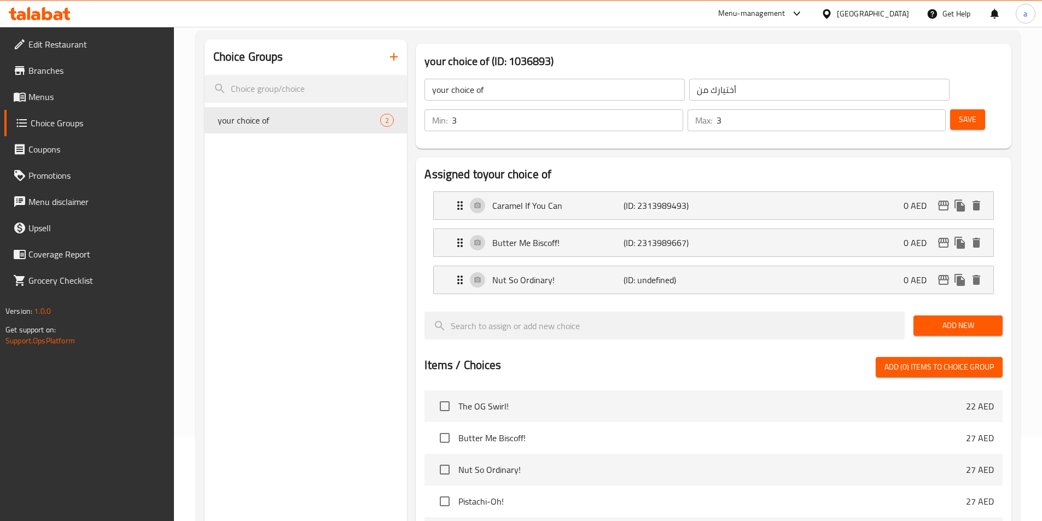
click at [958, 315] on button "Add New" at bounding box center [957, 325] width 89 height 20
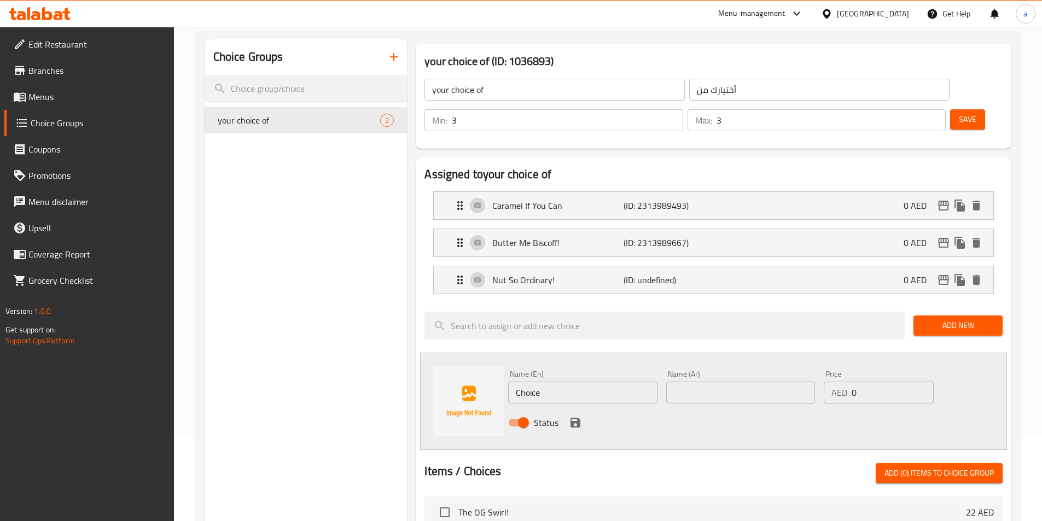
click at [958, 113] on span "Save" at bounding box center [966, 120] width 17 height 14
click at [582, 382] on input "Choice" at bounding box center [582, 393] width 149 height 22
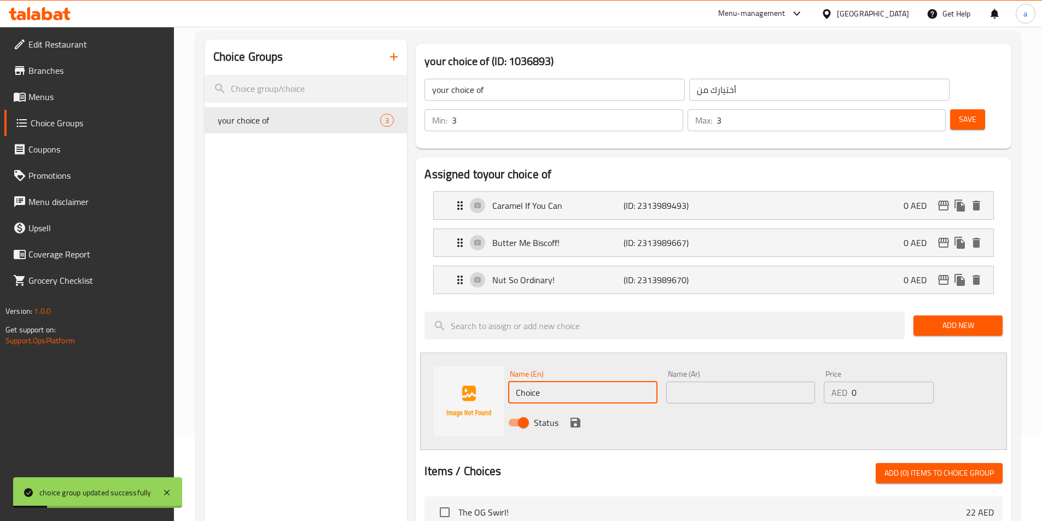
click at [582, 382] on input "Choice" at bounding box center [582, 393] width 149 height 22
paste input "Pistachi-Oh!"
type input "Pistachi-Oh!"
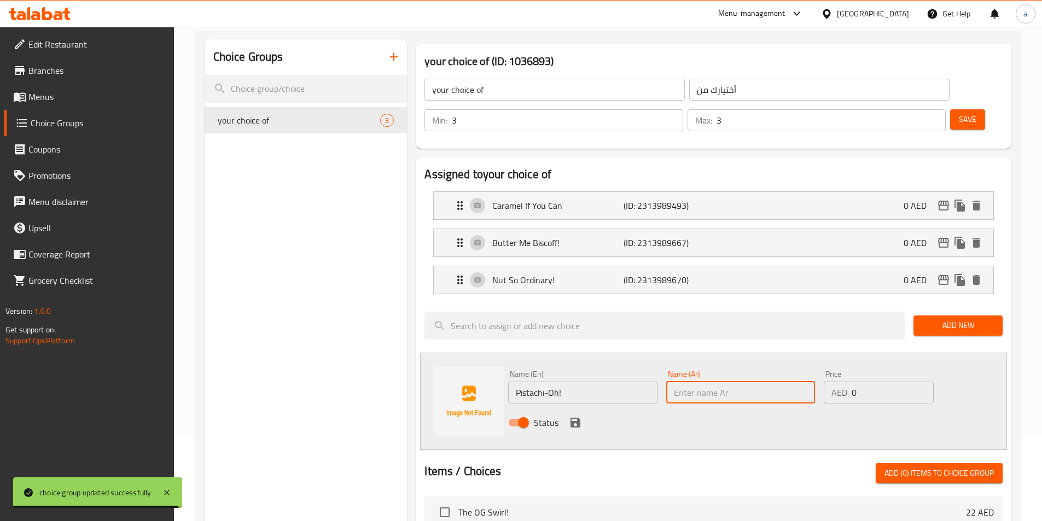
click at [704, 382] on input "text" at bounding box center [740, 393] width 149 height 22
paste input "بيستاشي أوه!"
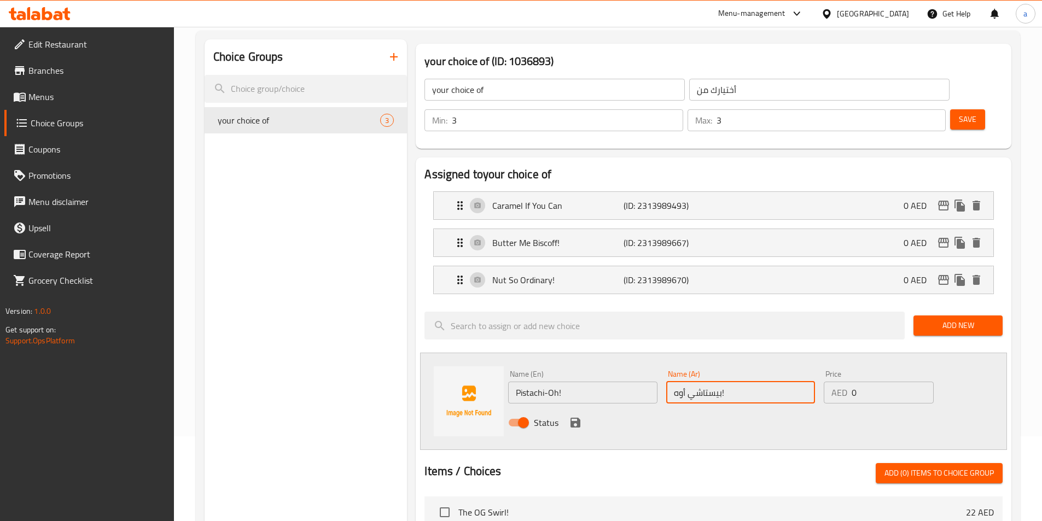
type input "بيستاشي أوه!"
click at [574, 418] on icon "save" at bounding box center [575, 423] width 10 height 10
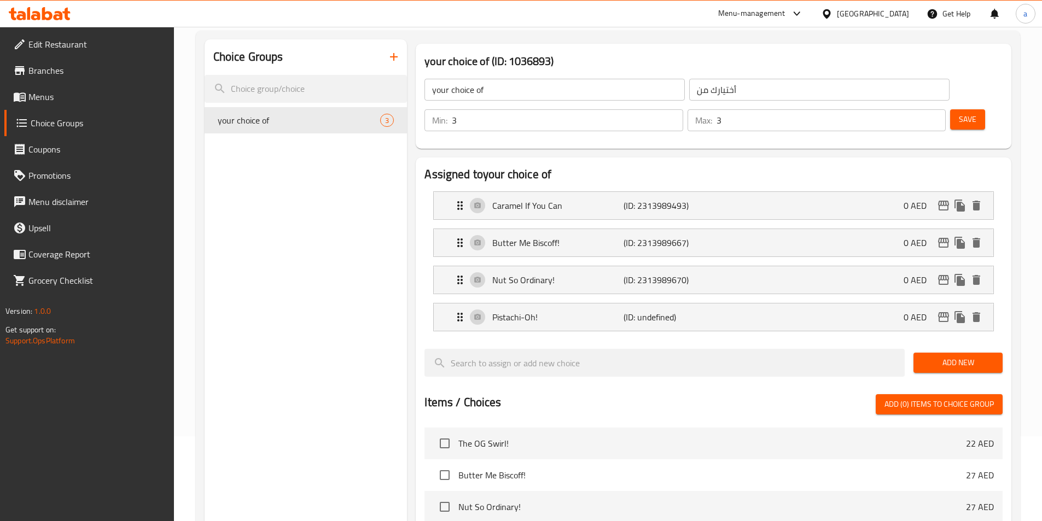
click at [958, 113] on span "Save" at bounding box center [966, 120] width 17 height 14
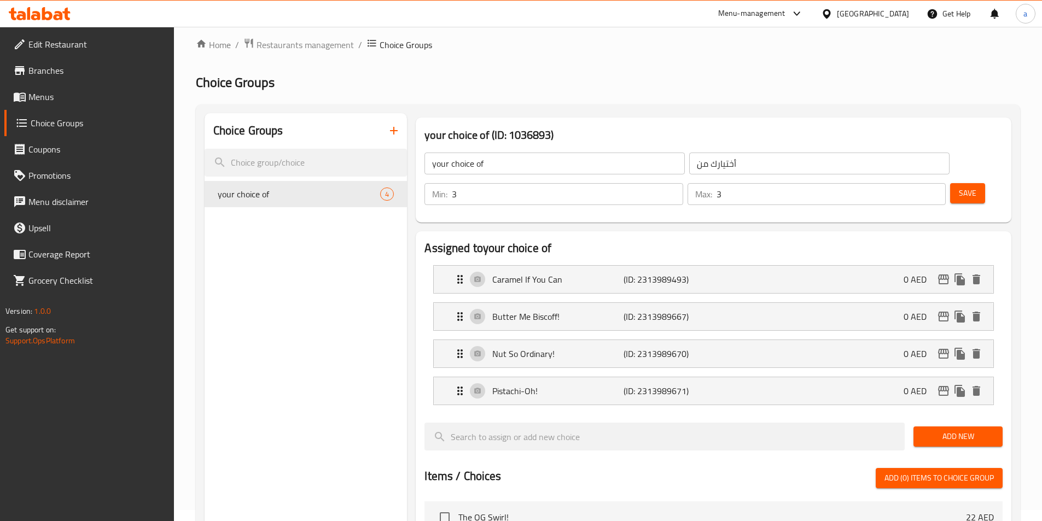
scroll to position [0, 0]
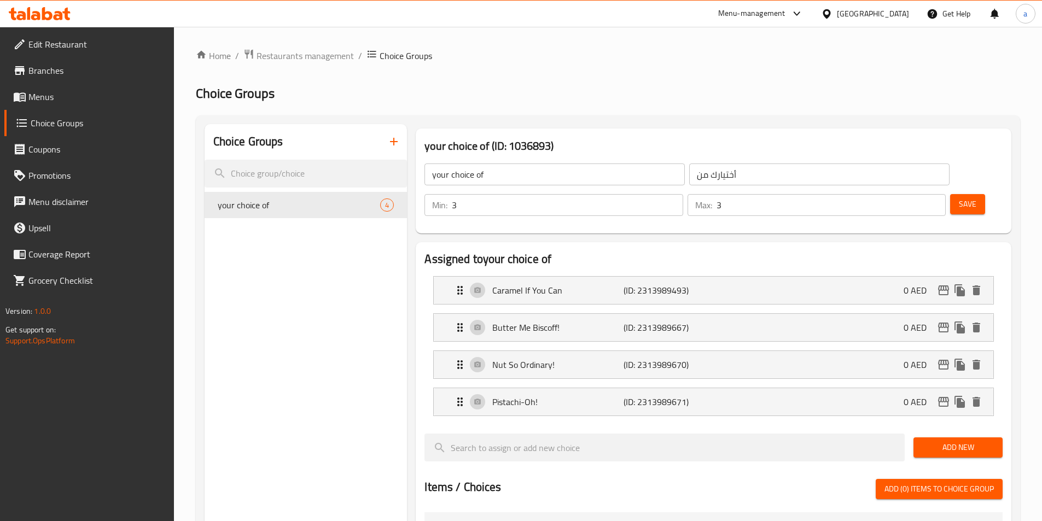
click at [682, 194] on input "3" at bounding box center [567, 205] width 231 height 22
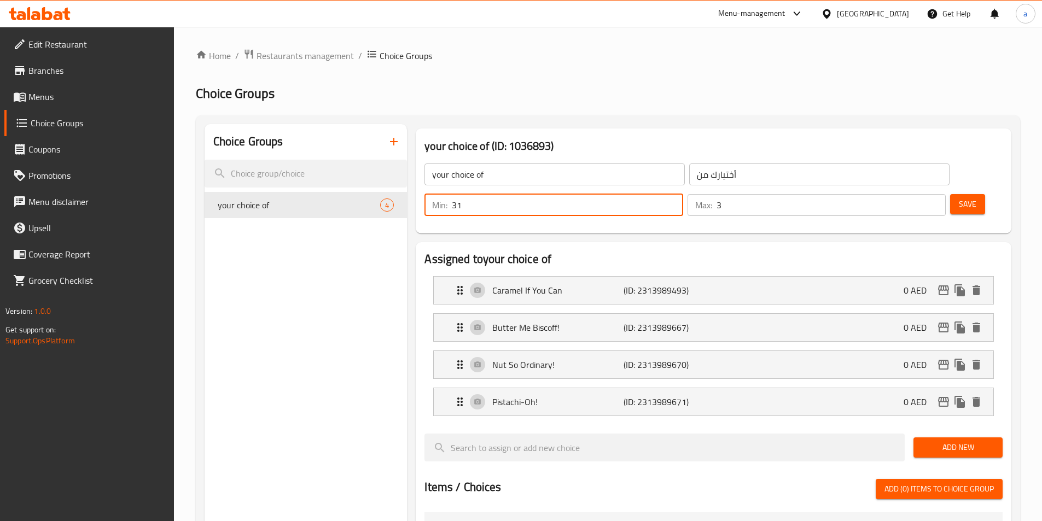
type input "3"
type input "0"
type input "1"
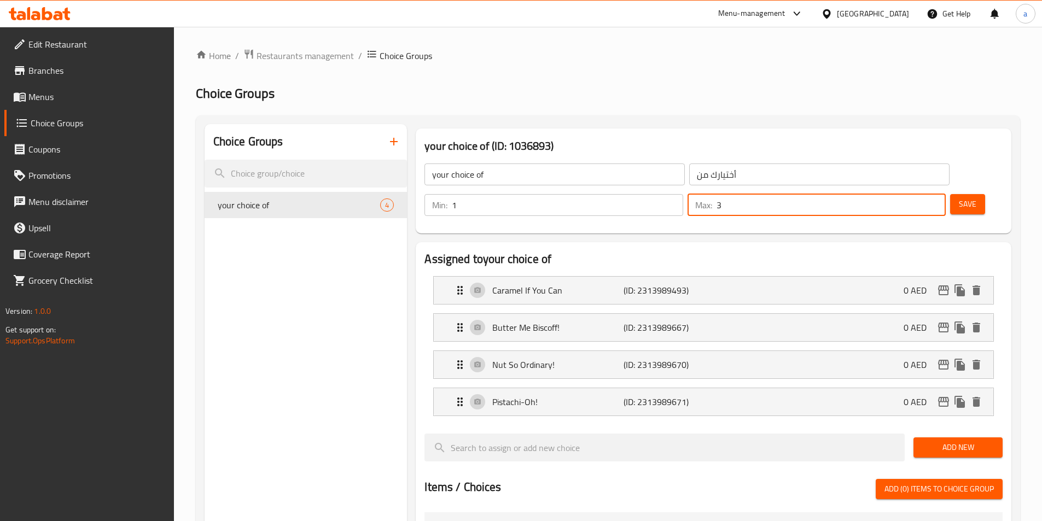
drag, startPoint x: 905, startPoint y: 177, endPoint x: 902, endPoint y: 210, distance: 33.6
click at [905, 194] on input "3" at bounding box center [830, 205] width 229 height 22
type input "1"
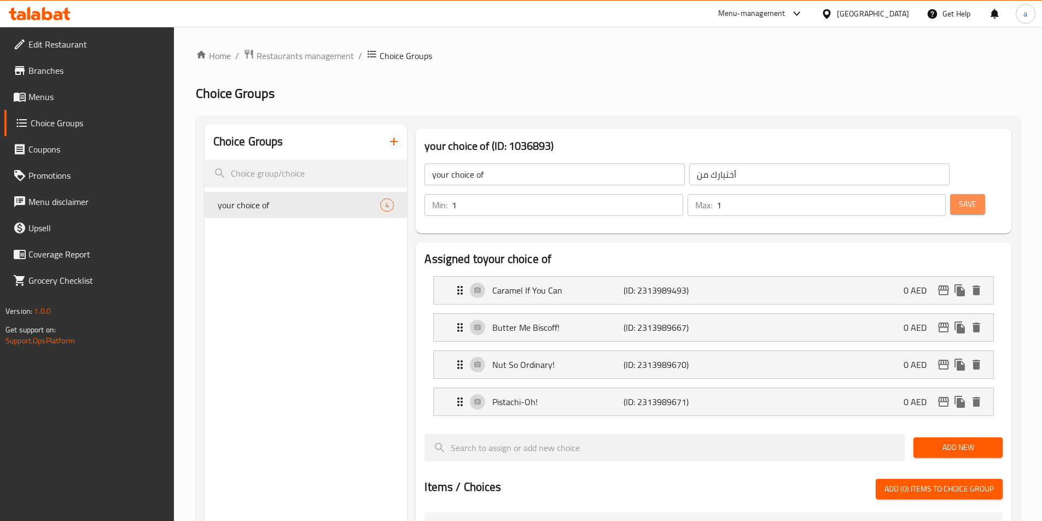
click at [958, 197] on span "Save" at bounding box center [966, 204] width 17 height 14
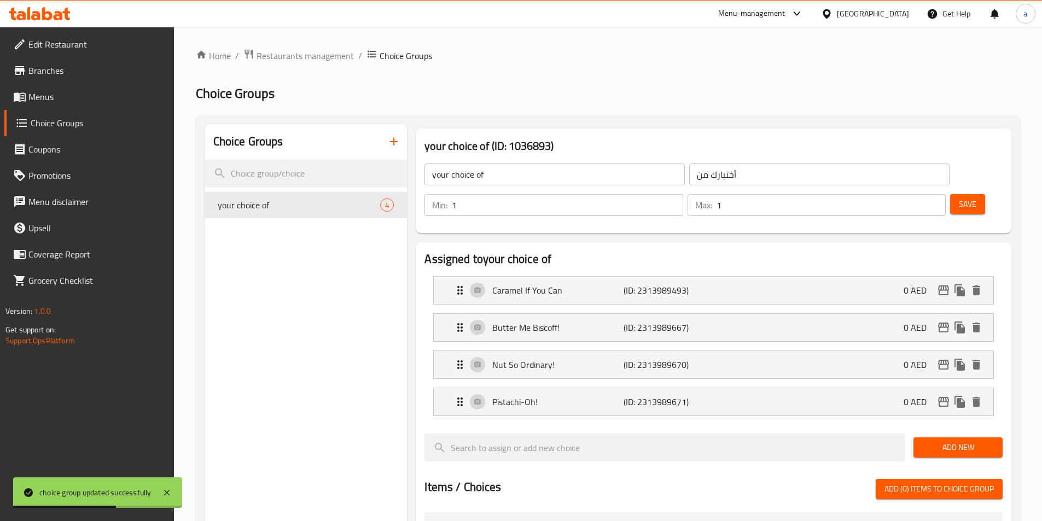
click at [529, 178] on input "your choice of" at bounding box center [554, 174] width 260 height 22
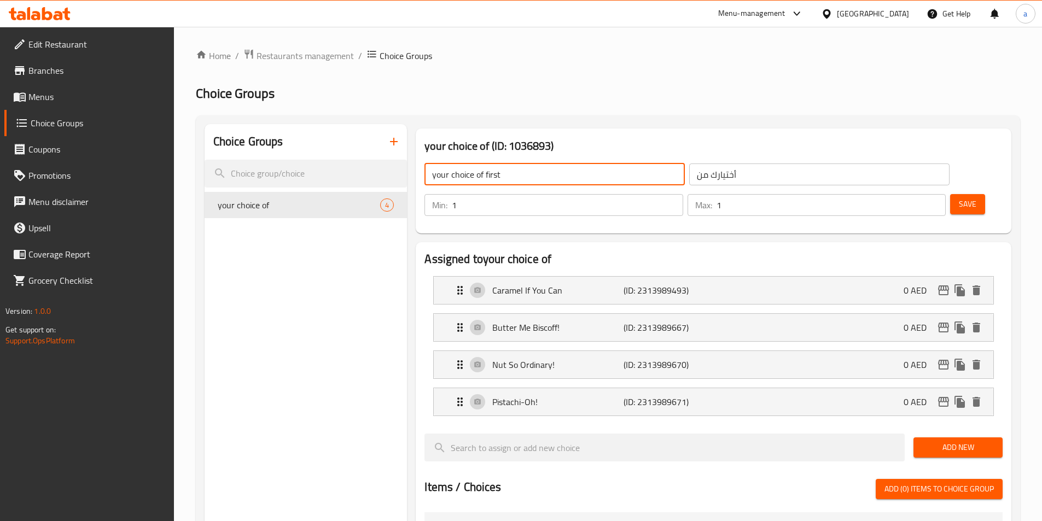
type input "your choice of first"
click at [739, 170] on input "أختيارك من" at bounding box center [819, 174] width 260 height 22
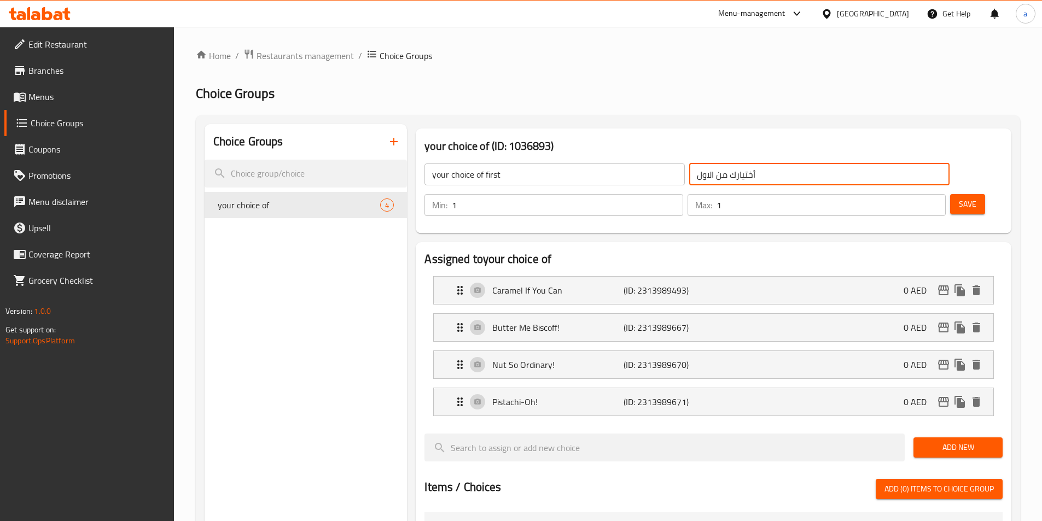
type input "أختيارك من الاول"
click at [950, 194] on button "Save" at bounding box center [967, 204] width 35 height 20
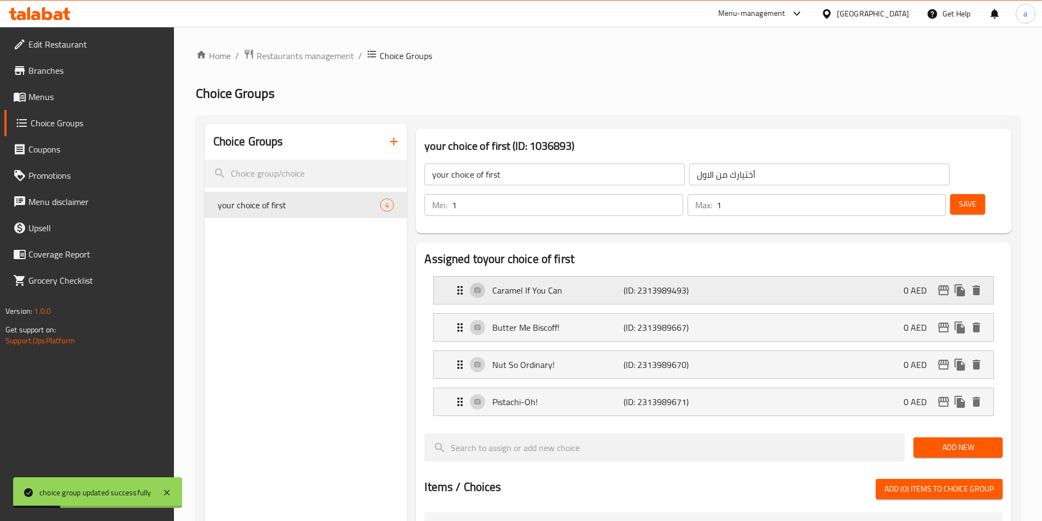
click at [633, 284] on p "(ID: 2313989493)" at bounding box center [666, 290] width 87 height 13
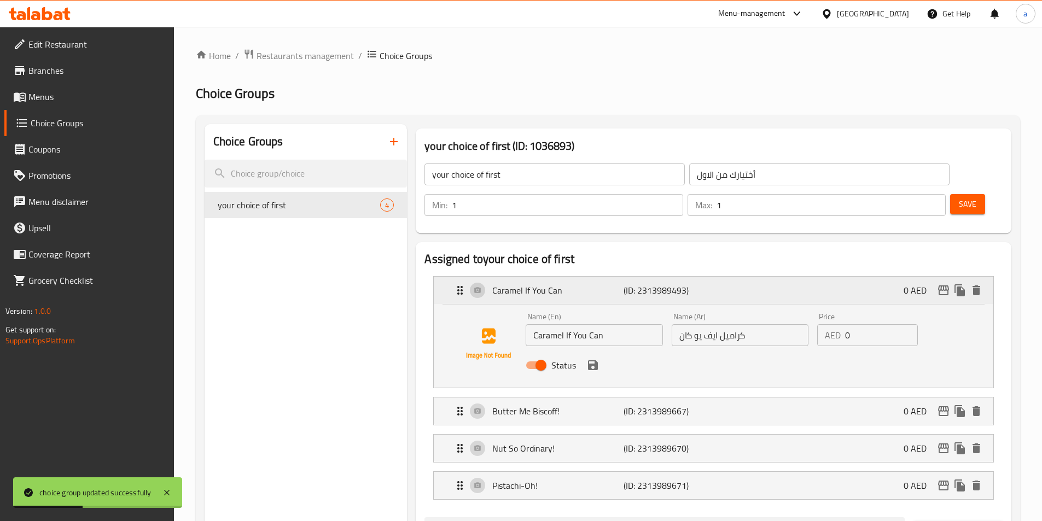
click at [593, 277] on div "Caramel If You Can (ID: 2313989493) 0 AED" at bounding box center [716, 290] width 527 height 27
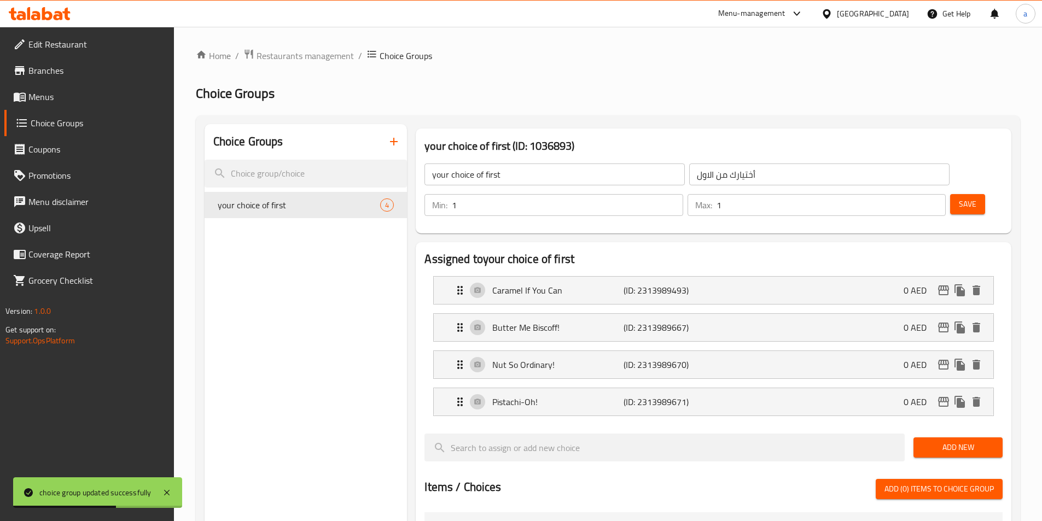
click at [393, 139] on icon "button" at bounding box center [393, 141] width 13 height 13
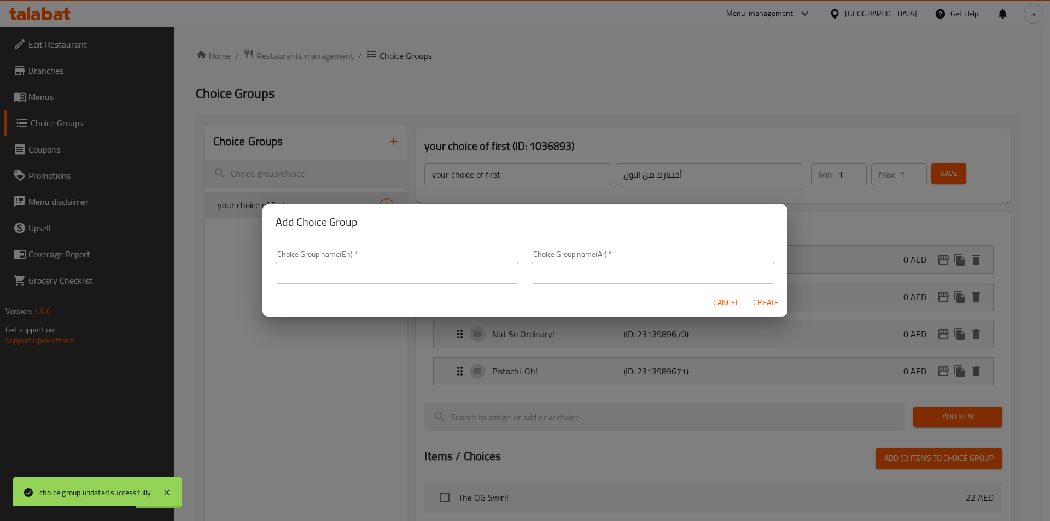
click at [402, 268] on input "text" at bounding box center [397, 273] width 243 height 22
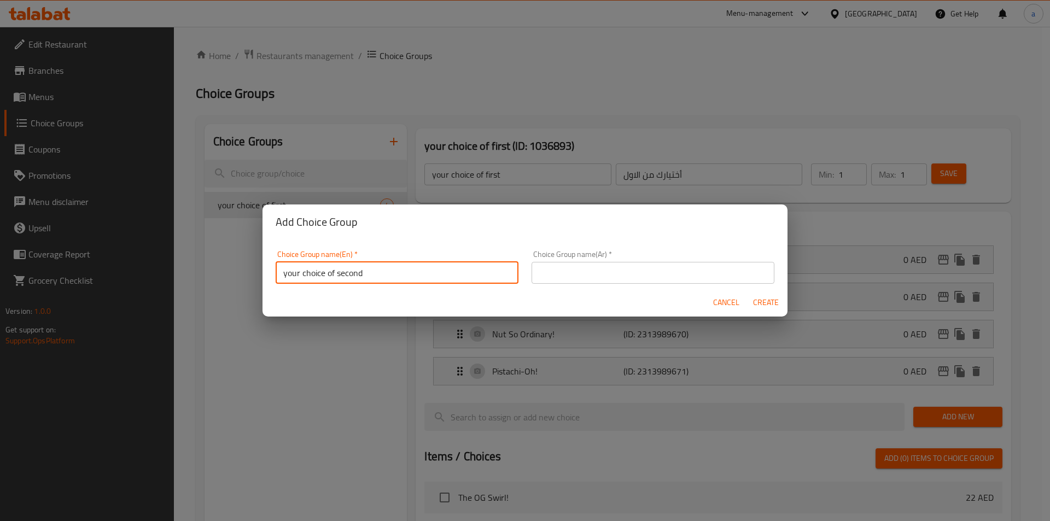
type input "your choice of second"
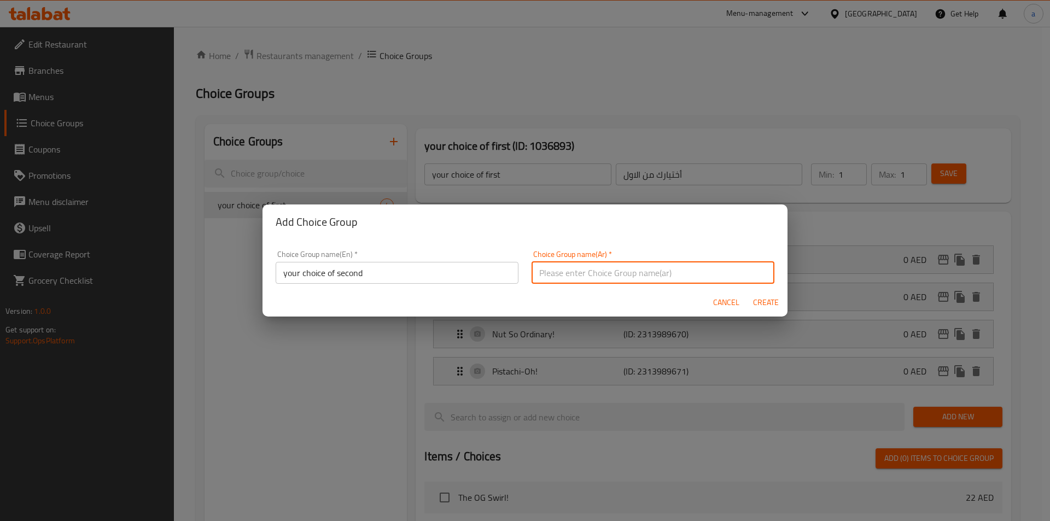
click at [613, 276] on input "text" at bounding box center [652, 273] width 243 height 22
type input "أختيارك من التاني"
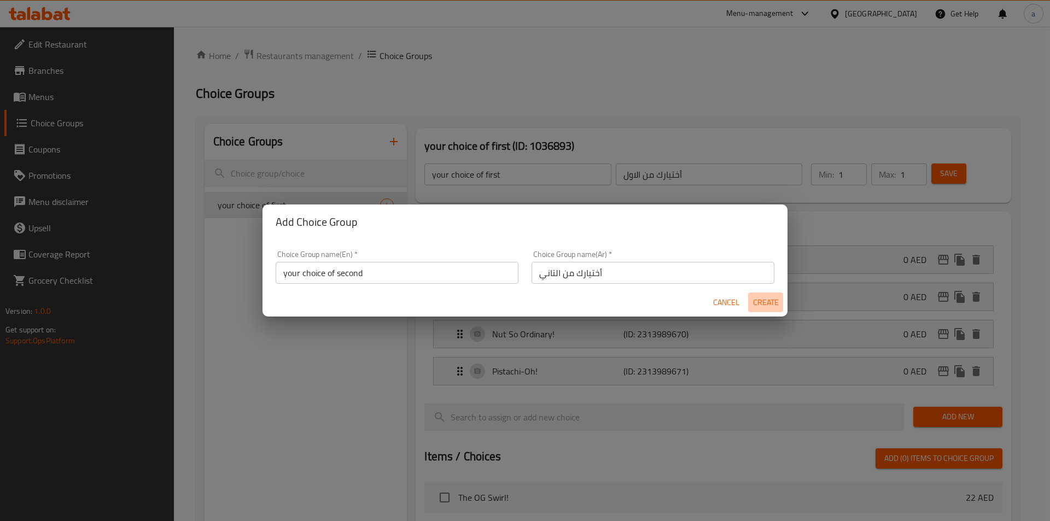
click at [769, 293] on button "Create" at bounding box center [765, 303] width 35 height 20
type input "your choice of second"
type input "أختيارك من التاني"
type input "0"
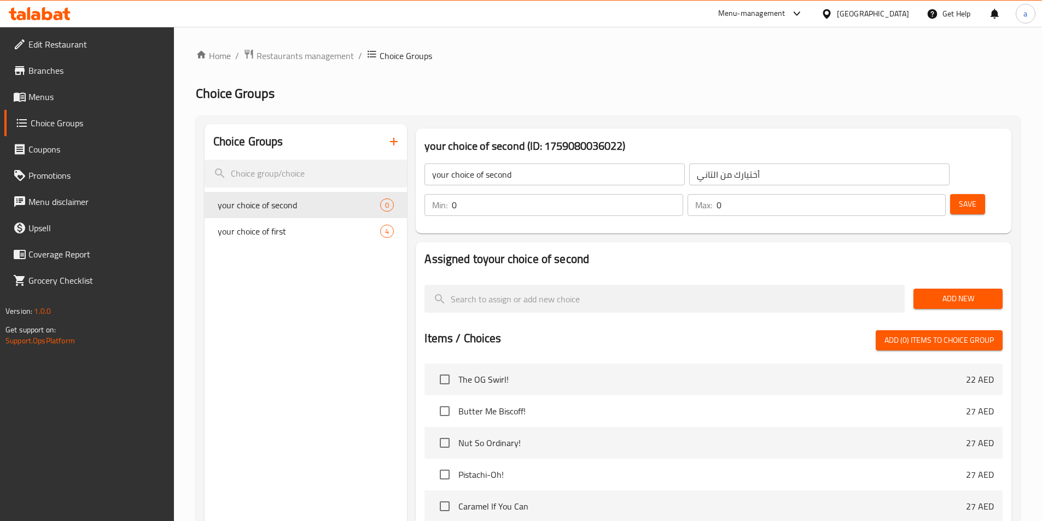
click at [689, 176] on input "أختيارك من التاني" at bounding box center [819, 174] width 260 height 22
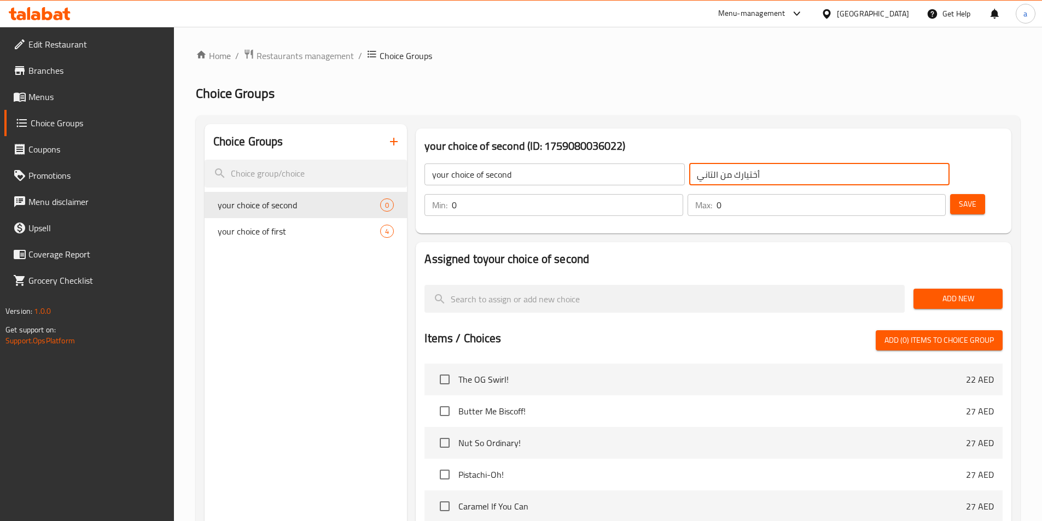
click at [689, 176] on input "أختيارك من التاني" at bounding box center [819, 174] width 260 height 22
click at [689, 175] on input "أختيارك من التاني" at bounding box center [819, 174] width 260 height 22
drag, startPoint x: 635, startPoint y: 180, endPoint x: 640, endPoint y: 175, distance: 7.0
click at [689, 175] on input "أختيارك من التاني" at bounding box center [819, 174] width 260 height 22
type input "أختيارك من الثاني"
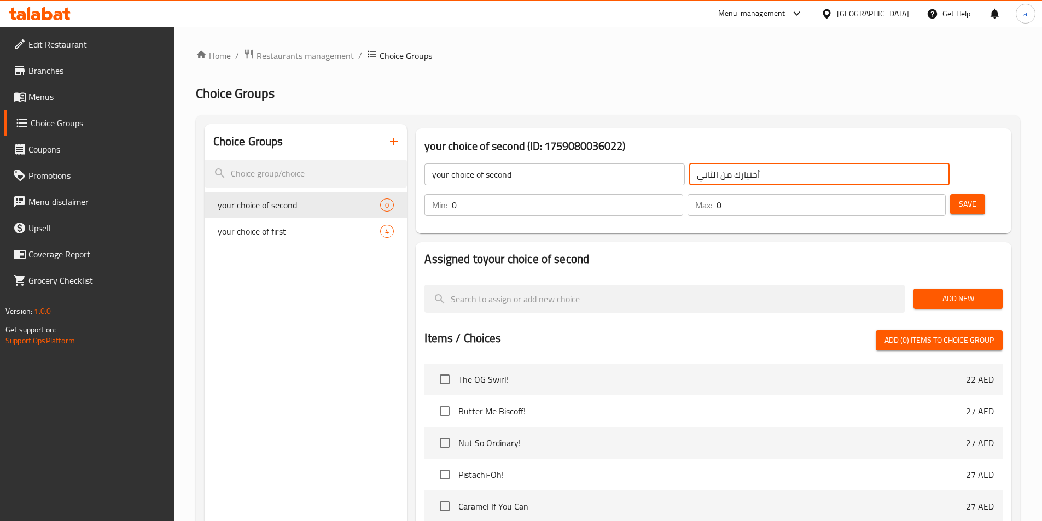
click at [682, 194] on input "0" at bounding box center [567, 205] width 231 height 22
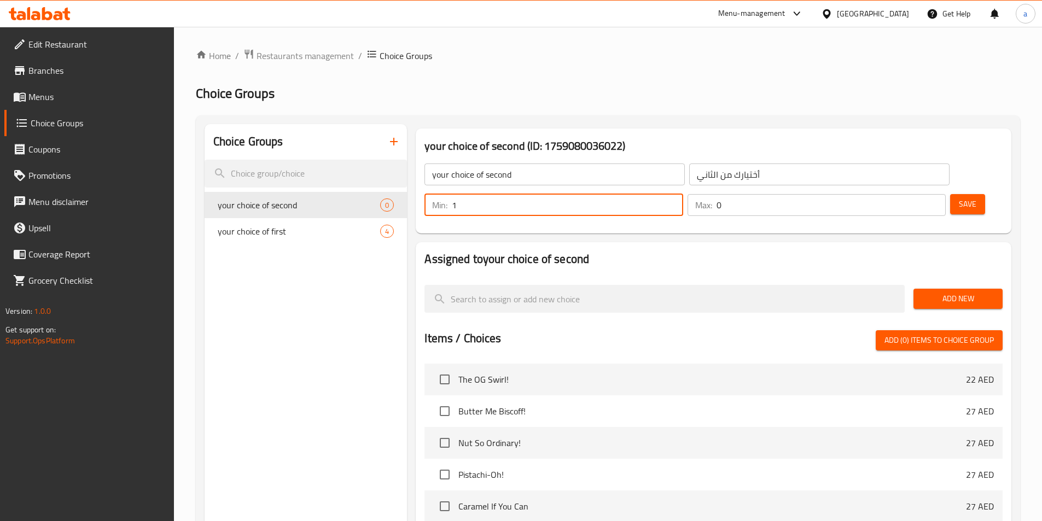
type input "1"
click at [908, 194] on input "0" at bounding box center [830, 205] width 229 height 22
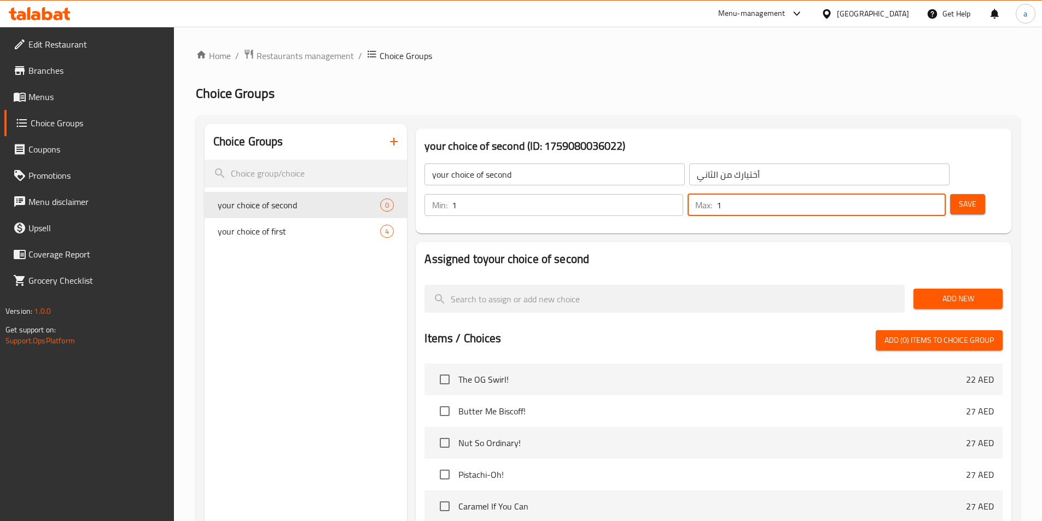
type input "1"
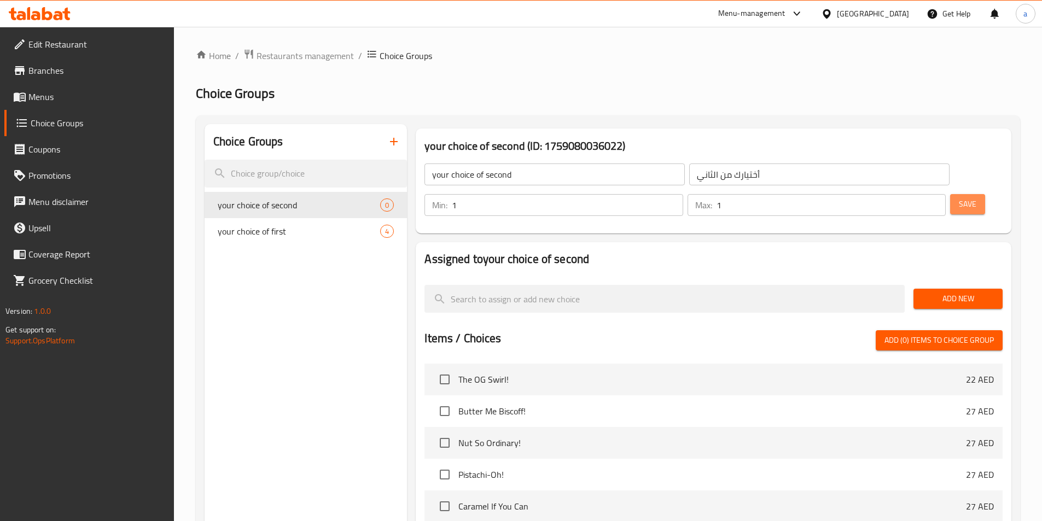
click at [950, 194] on button "Save" at bounding box center [967, 204] width 35 height 20
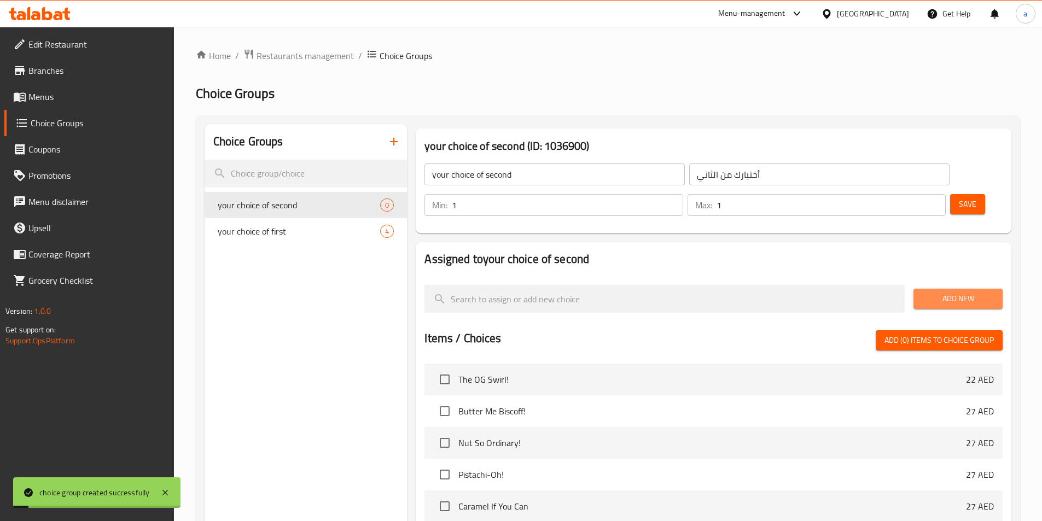
click at [937, 289] on button "Add New" at bounding box center [957, 299] width 89 height 20
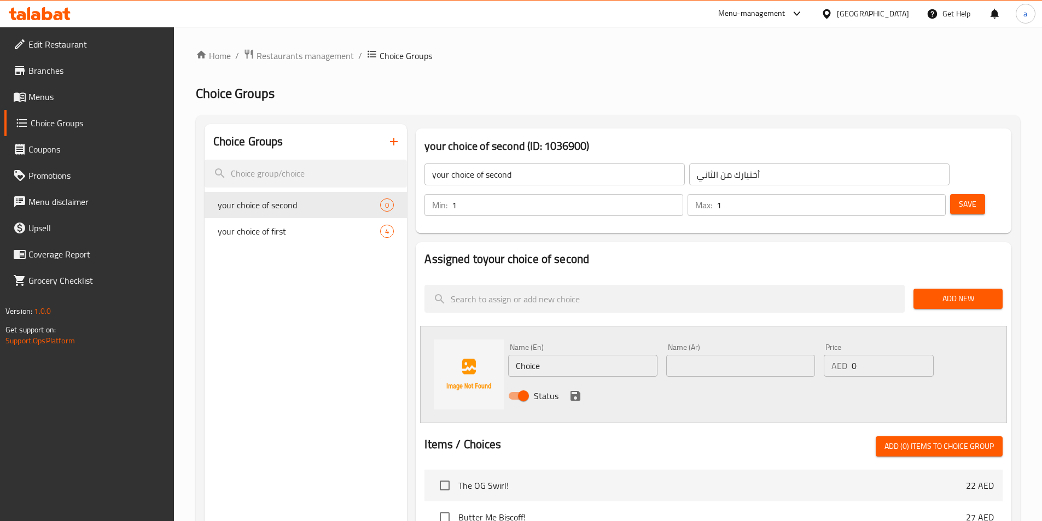
click at [338, 293] on div "Choice Groups your choice of second 0 your choice of first 4" at bounding box center [305, 496] width 203 height 744
click at [584, 355] on input "Choice" at bounding box center [582, 366] width 149 height 22
click at [387, 229] on icon "duplicate" at bounding box center [389, 231] width 10 height 12
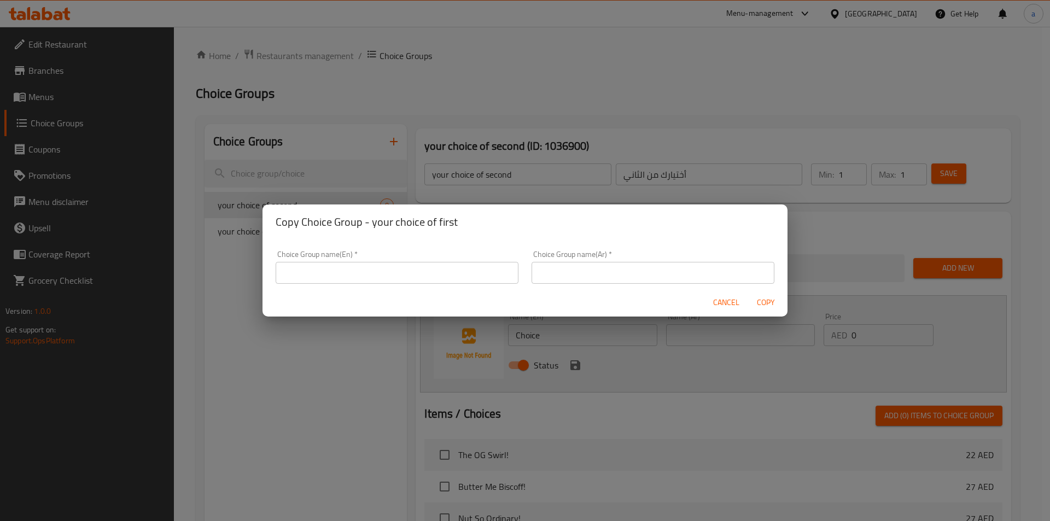
click at [378, 277] on input "text" at bounding box center [397, 273] width 243 height 22
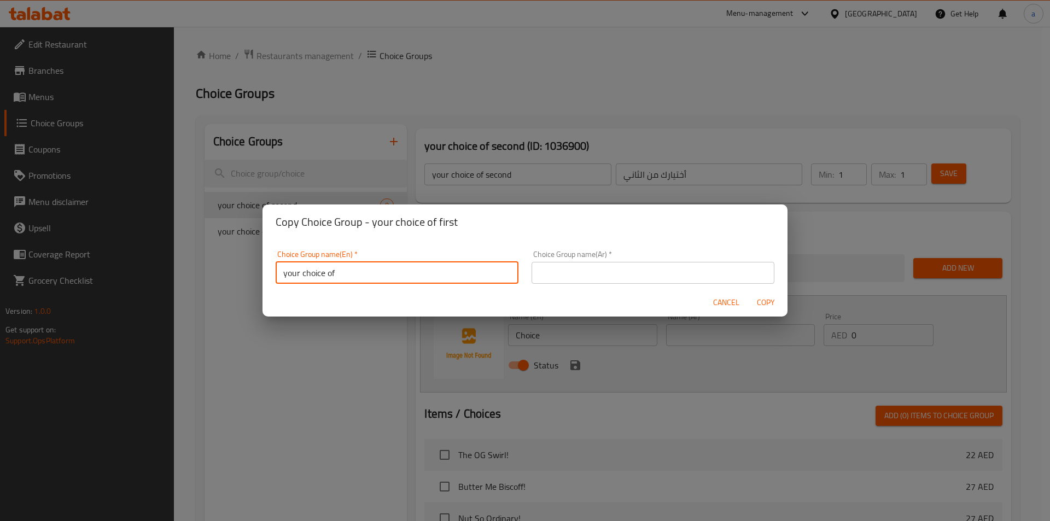
type input "your choice of"
click at [728, 303] on span "Cancel" at bounding box center [726, 303] width 26 height 14
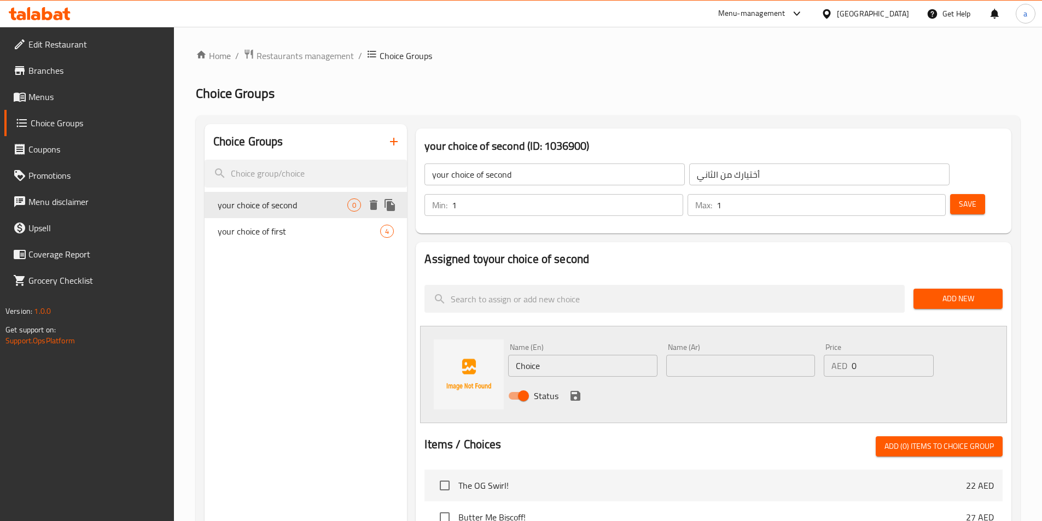
click at [373, 205] on icon "delete" at bounding box center [374, 205] width 8 height 10
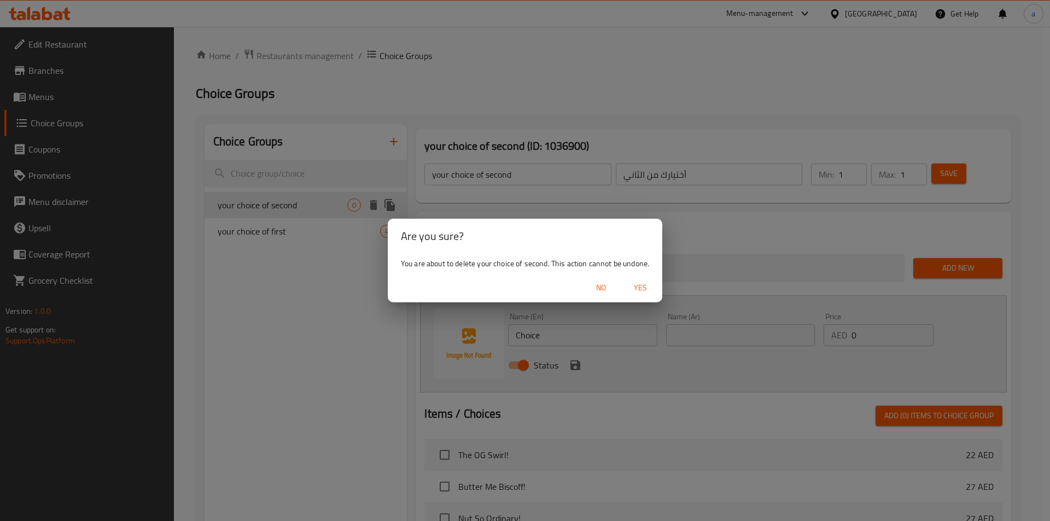
click at [637, 286] on span "Yes" at bounding box center [640, 288] width 26 height 14
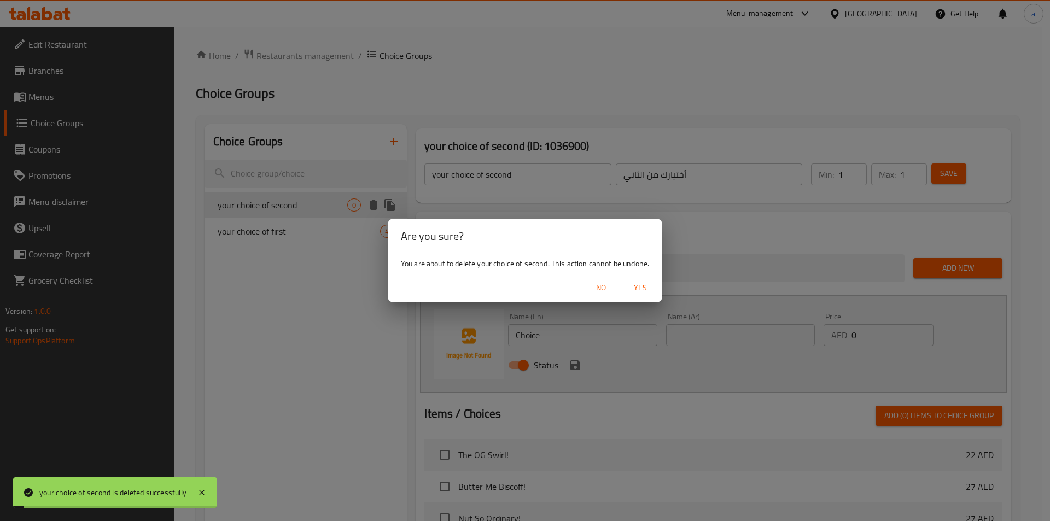
type input "your choice of first"
type input "أختيارك من الاول"
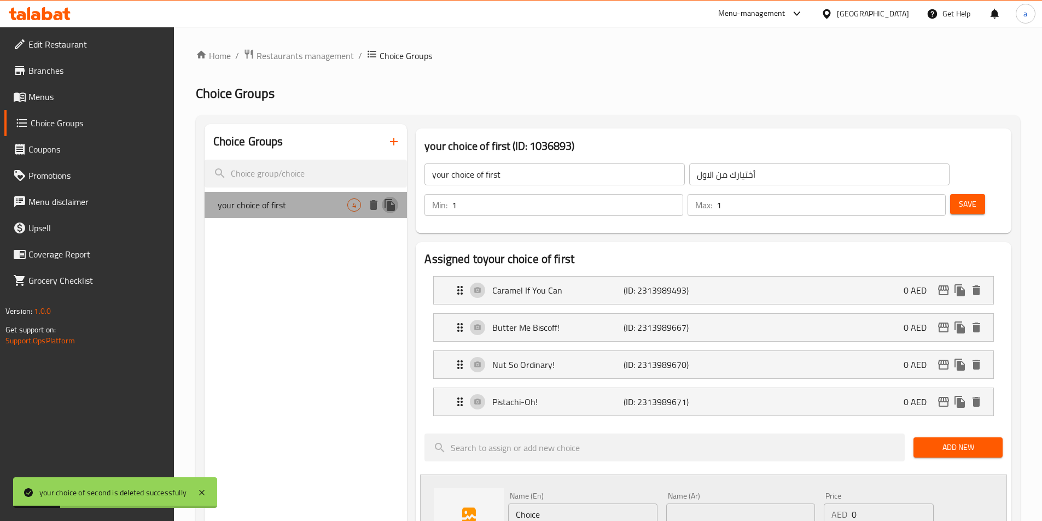
click at [394, 207] on icon "duplicate" at bounding box center [389, 205] width 10 height 12
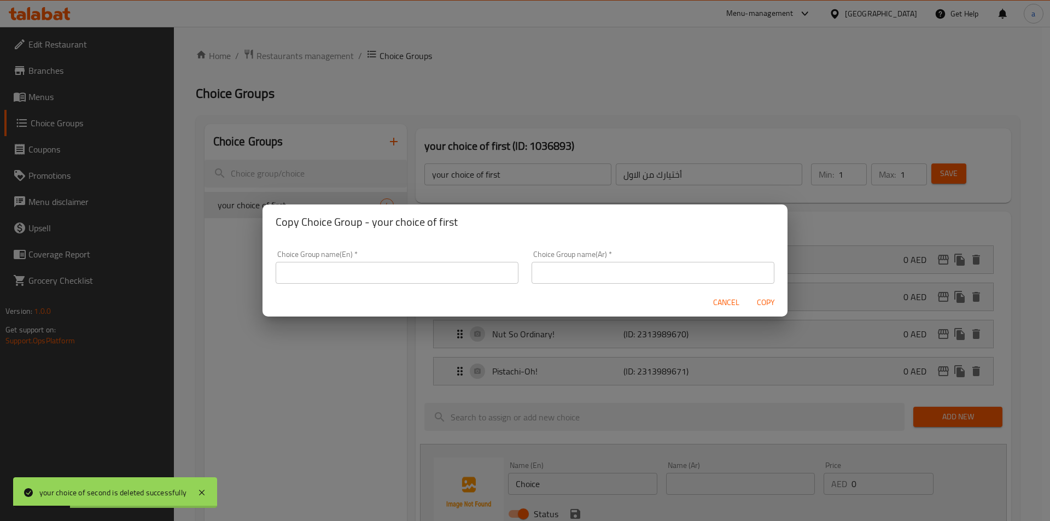
click at [460, 276] on input "text" at bounding box center [397, 273] width 243 height 22
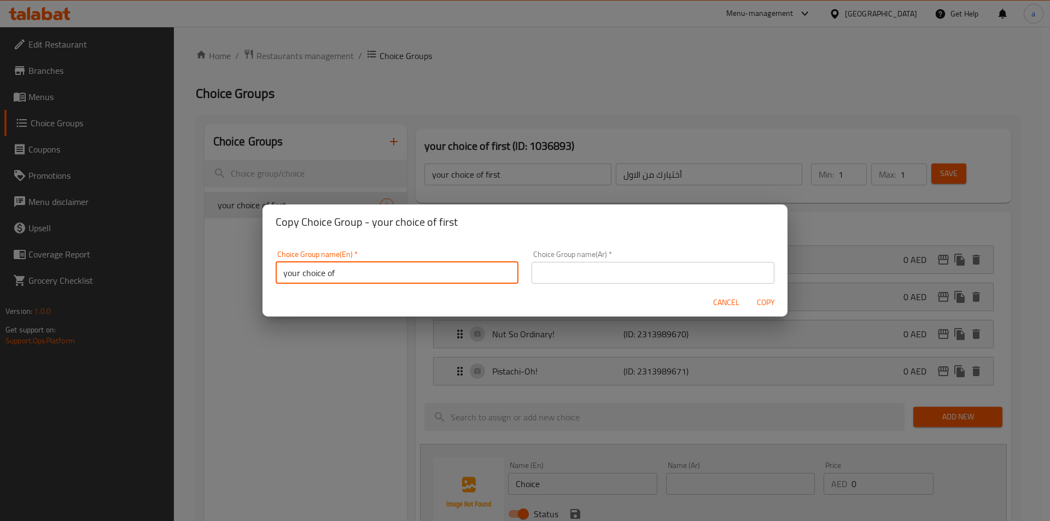
type input "your choice of second"
click at [593, 272] on input "text" at bounding box center [652, 273] width 243 height 22
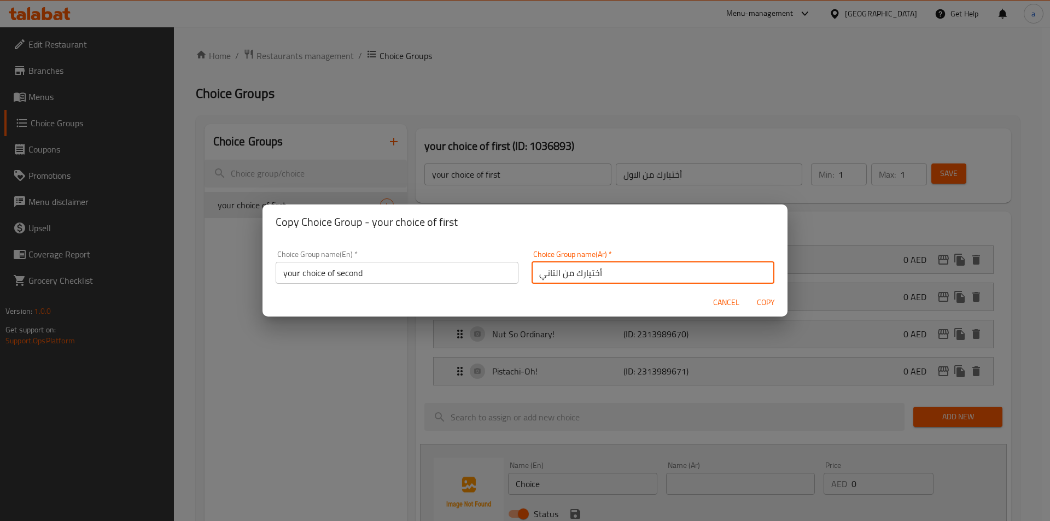
click at [549, 275] on input "أختيارك من التاني" at bounding box center [652, 273] width 243 height 22
type input "أختيارك من الثاني"
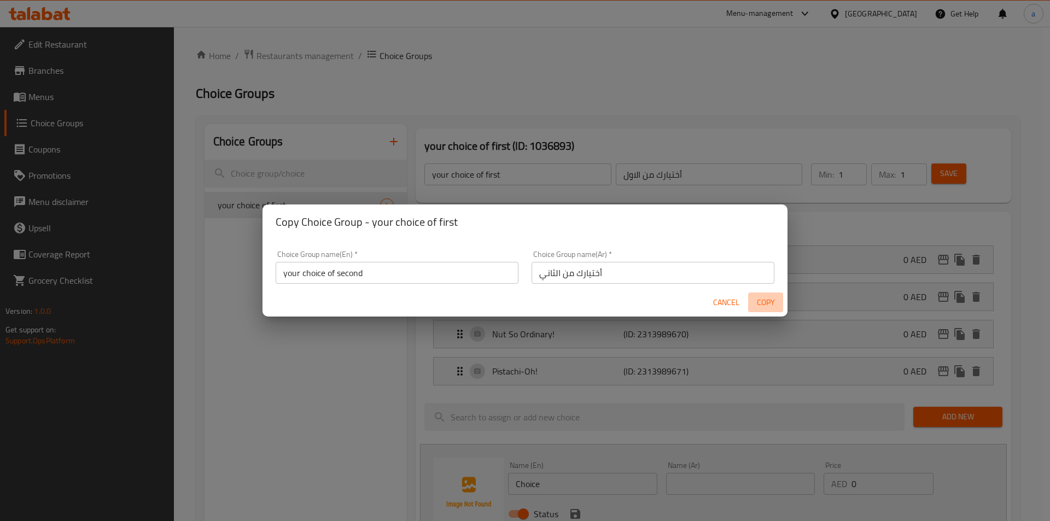
click at [759, 299] on span "Copy" at bounding box center [765, 303] width 26 height 14
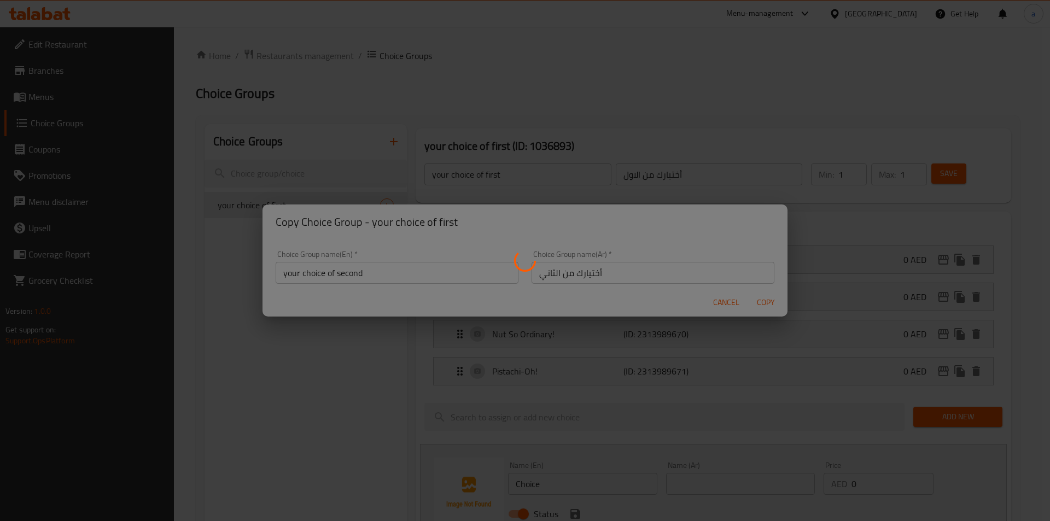
type input "your choice of second"
type input "أختيارك من الثاني"
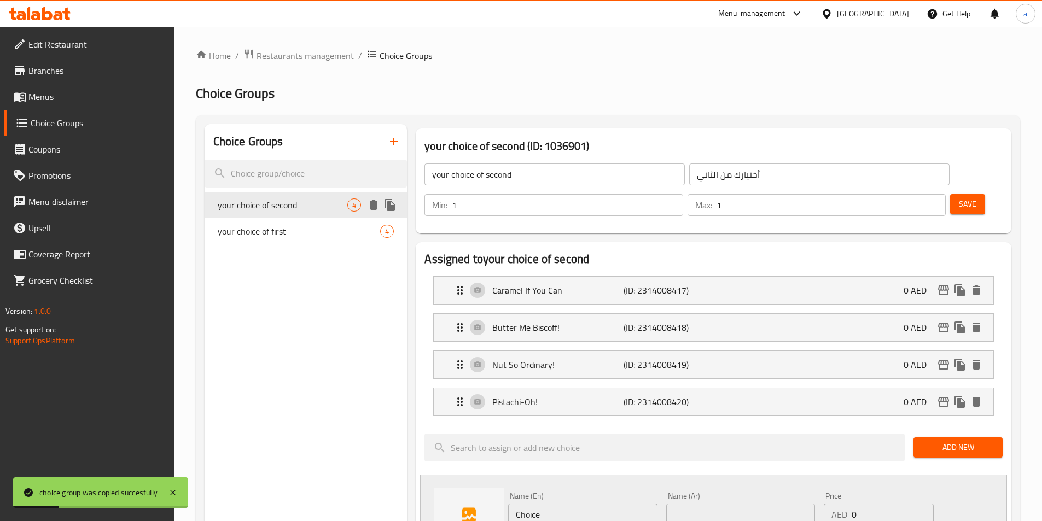
click at [393, 206] on icon "duplicate" at bounding box center [389, 205] width 10 height 12
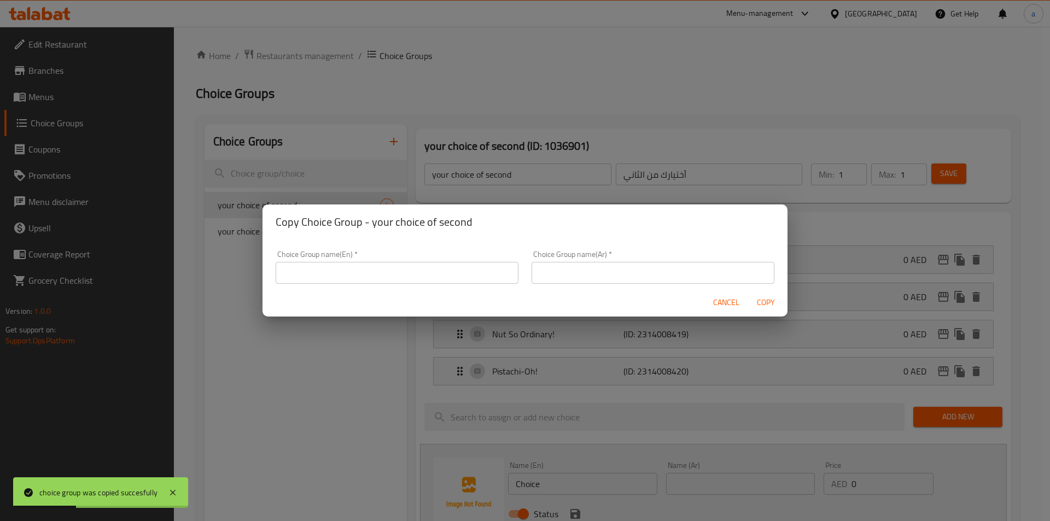
click at [344, 265] on input "text" at bounding box center [397, 273] width 243 height 22
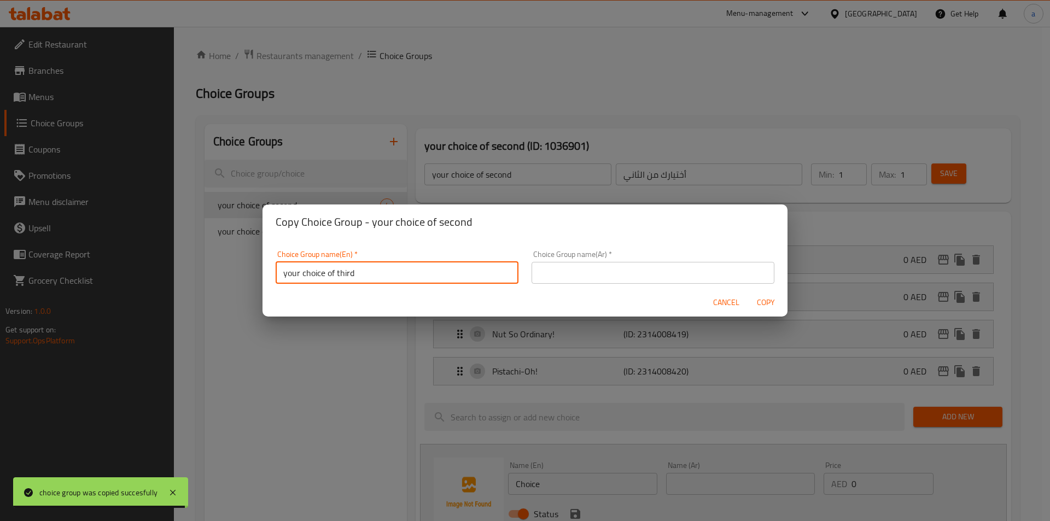
type input "your choice of third"
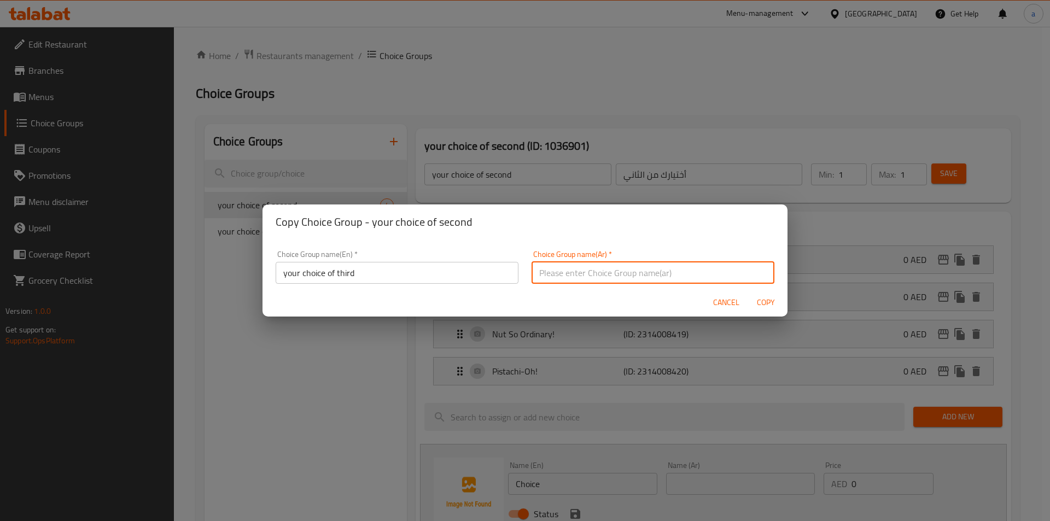
click at [655, 272] on input "text" at bounding box center [652, 273] width 243 height 22
click at [536, 272] on input "أختيارك من" at bounding box center [652, 273] width 243 height 22
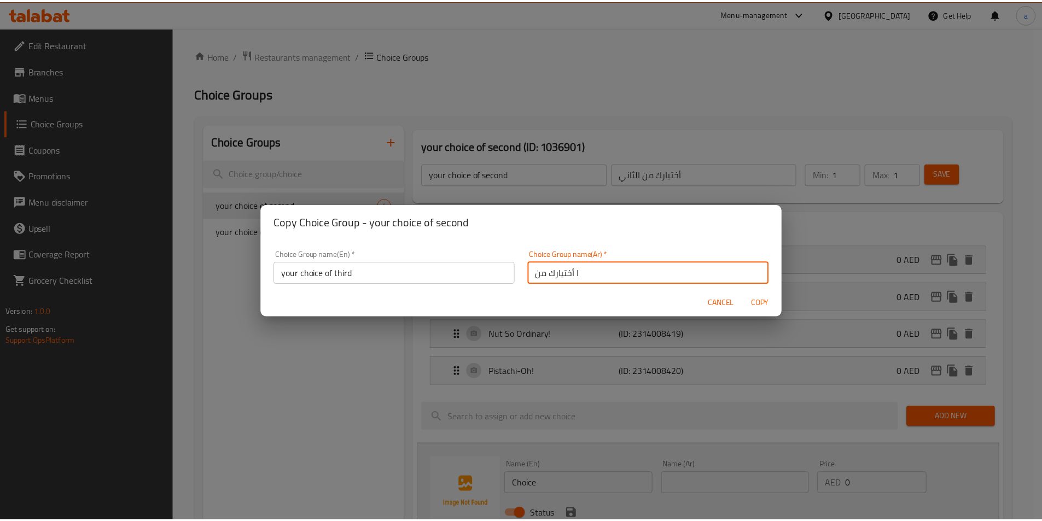
scroll to position [3, 0]
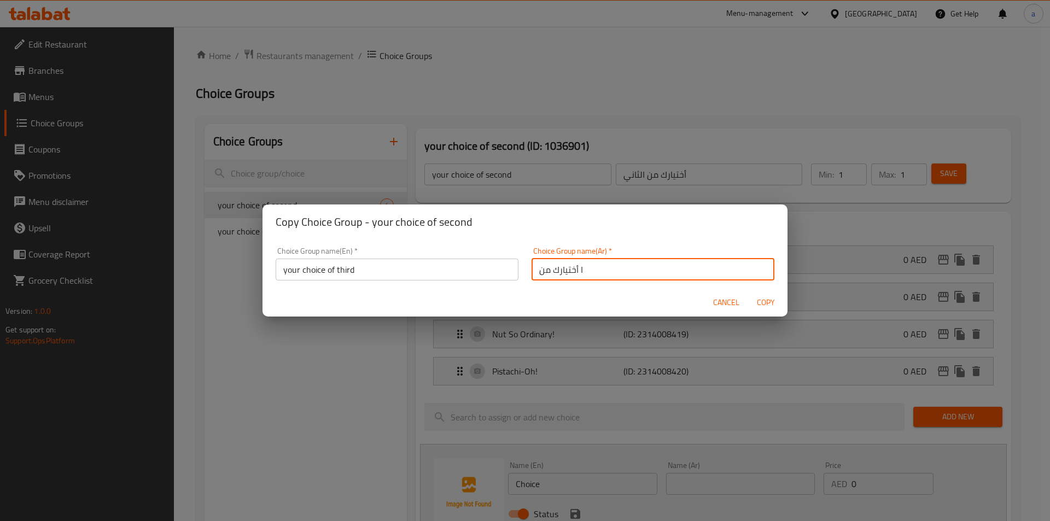
drag, startPoint x: 582, startPoint y: 279, endPoint x: 575, endPoint y: 285, distance: 9.4
click at [575, 285] on div "Choice Group name(Ar)   * ا أختيارك من Choice Group name(Ar) *" at bounding box center [653, 264] width 256 height 46
type input "أختيارك من الثالث"
click at [774, 304] on span "Copy" at bounding box center [765, 303] width 26 height 14
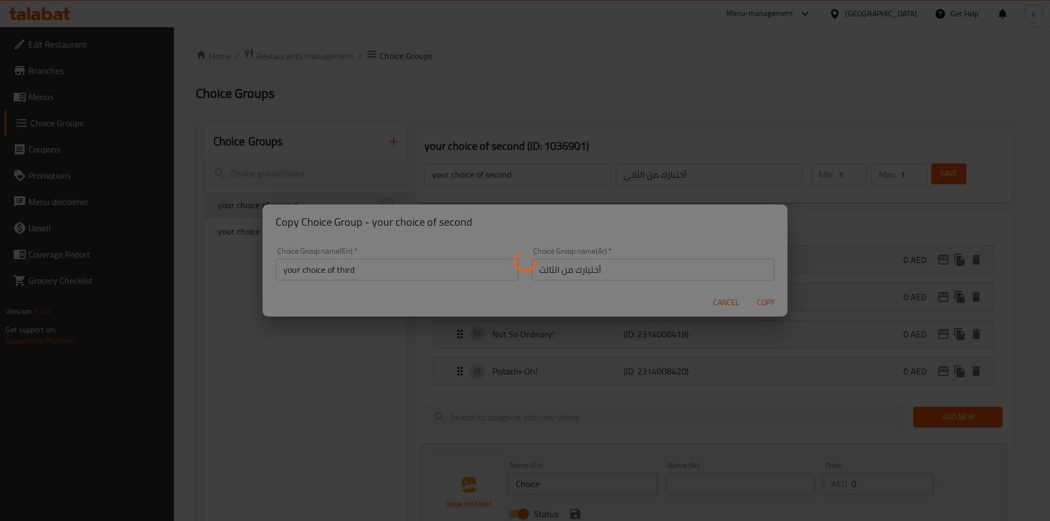
type input "your choice of third"
type input "أختيارك من الثالث"
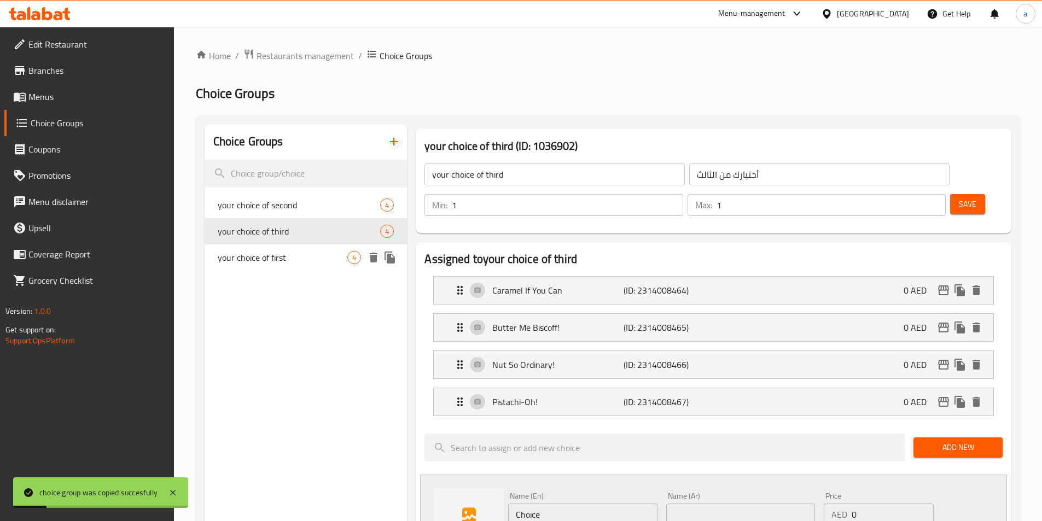
click at [295, 258] on span "your choice of first" at bounding box center [283, 257] width 130 height 13
type input "your choice of first"
type input "أختيارك من الاول"
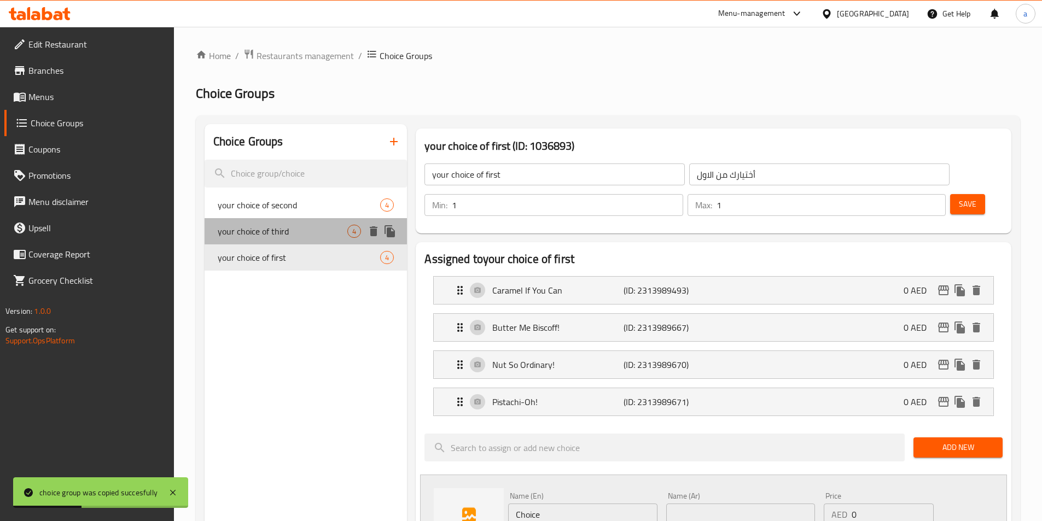
click at [293, 240] on div "your choice of third 4" at bounding box center [305, 231] width 203 height 26
type input "your choice of third"
type input "أختيارك من الثالث"
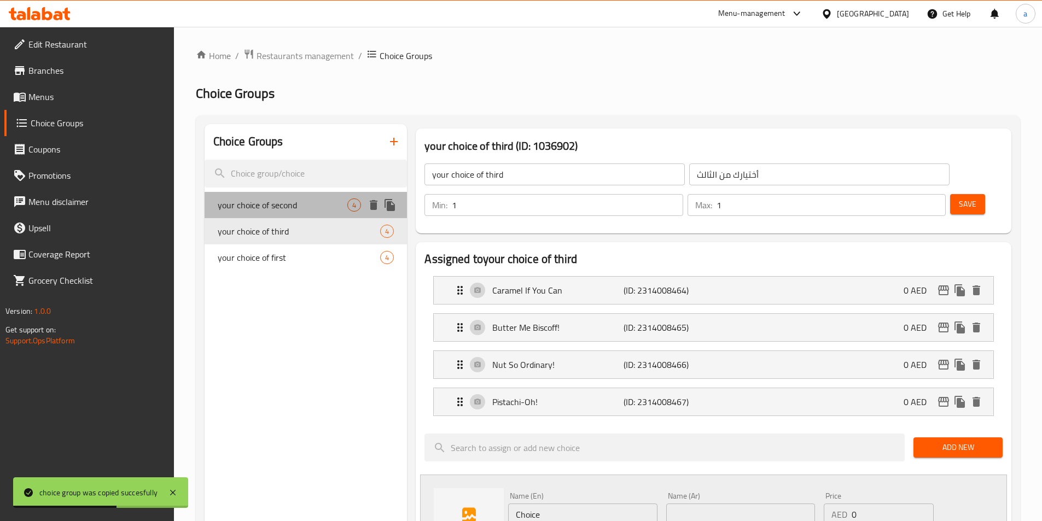
click at [300, 209] on span "your choice of second" at bounding box center [283, 204] width 130 height 13
type input "your choice of second"
type input "أختيارك من الثاني"
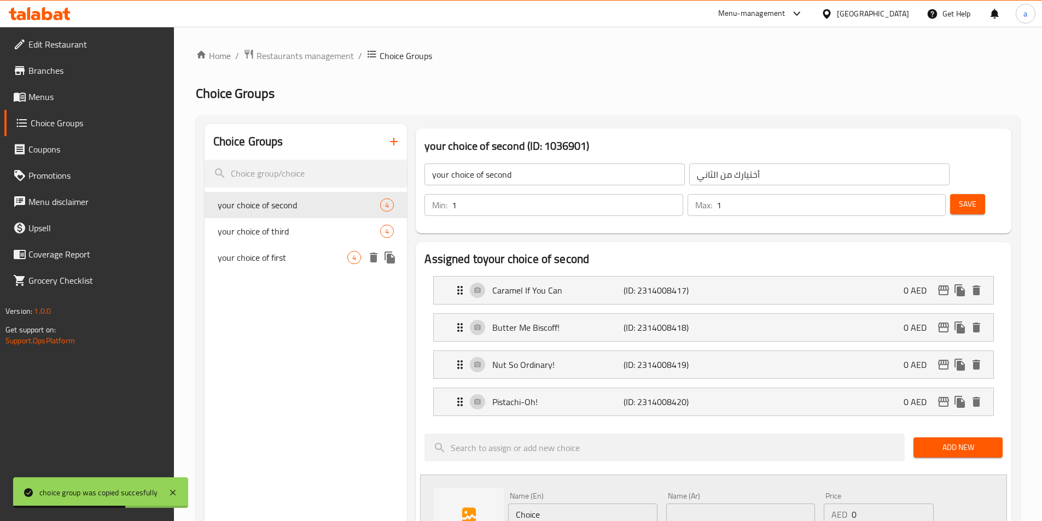
click at [300, 249] on div "your choice of first 4" at bounding box center [305, 257] width 203 height 26
type input "your choice of first"
type input "أختيارك من الاول"
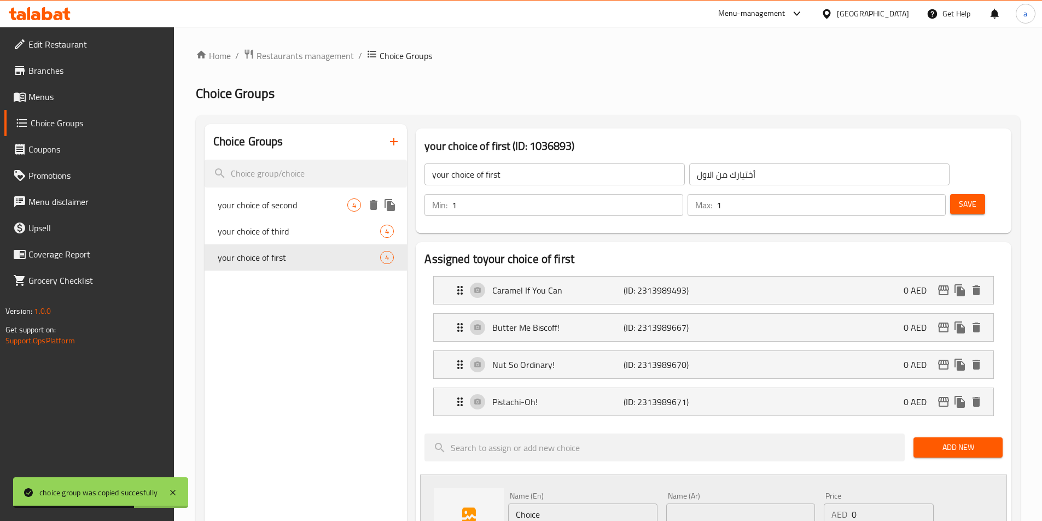
click at [300, 211] on span "your choice of second" at bounding box center [283, 204] width 130 height 13
type input "your choice of second"
type input "أختيارك من الثاني"
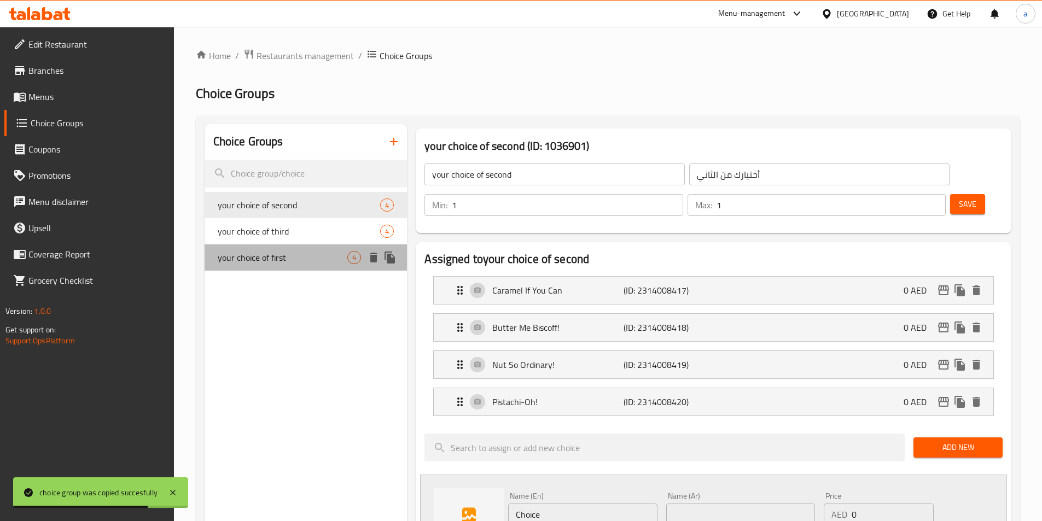
click at [293, 258] on span "your choice of first" at bounding box center [283, 257] width 130 height 13
type input "your choice of first"
type input "أختيارك من الاول"
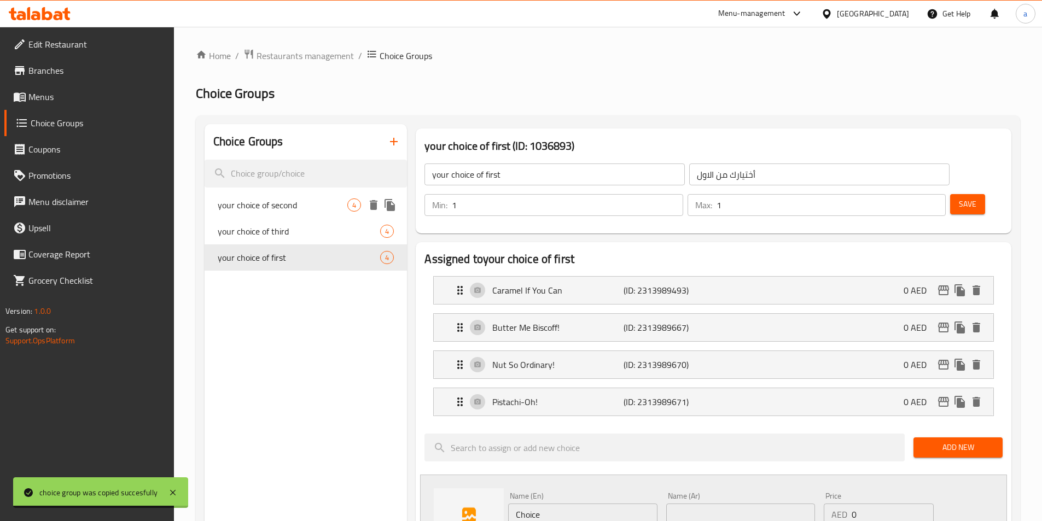
click at [306, 210] on span "your choice of second" at bounding box center [283, 204] width 130 height 13
type input "your choice of second"
type input "أختيارك من الثاني"
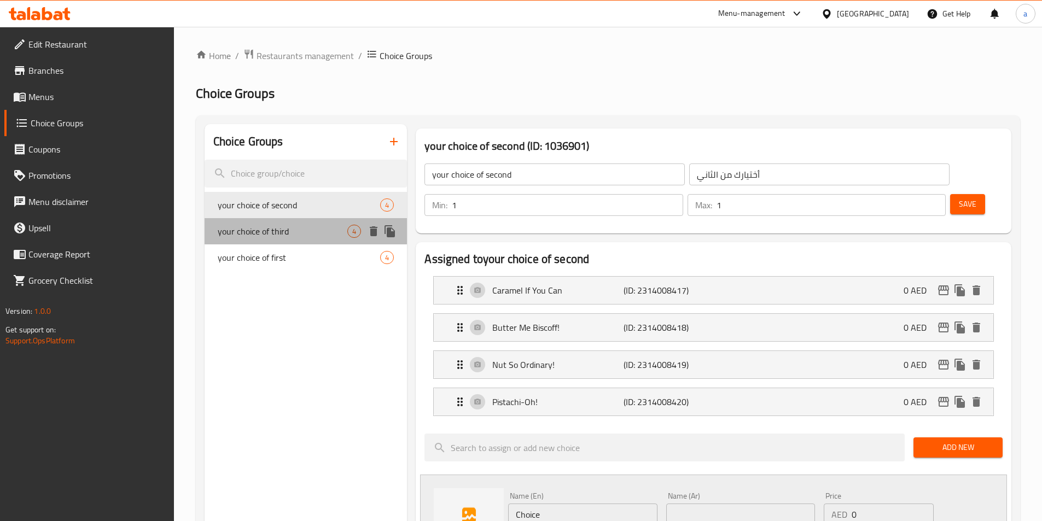
click at [308, 223] on div "your choice of third 4" at bounding box center [305, 231] width 203 height 26
type input "your choice of third"
type input "أختيارك من الثالث"
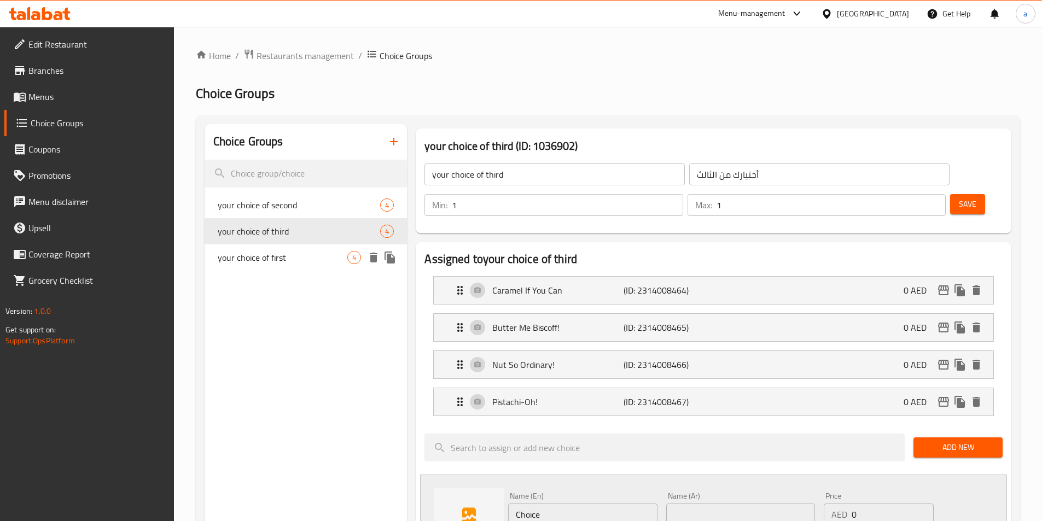
click at [273, 256] on span "your choice of first" at bounding box center [283, 257] width 130 height 13
type input "your choice of first"
type input "أختيارك من الاول"
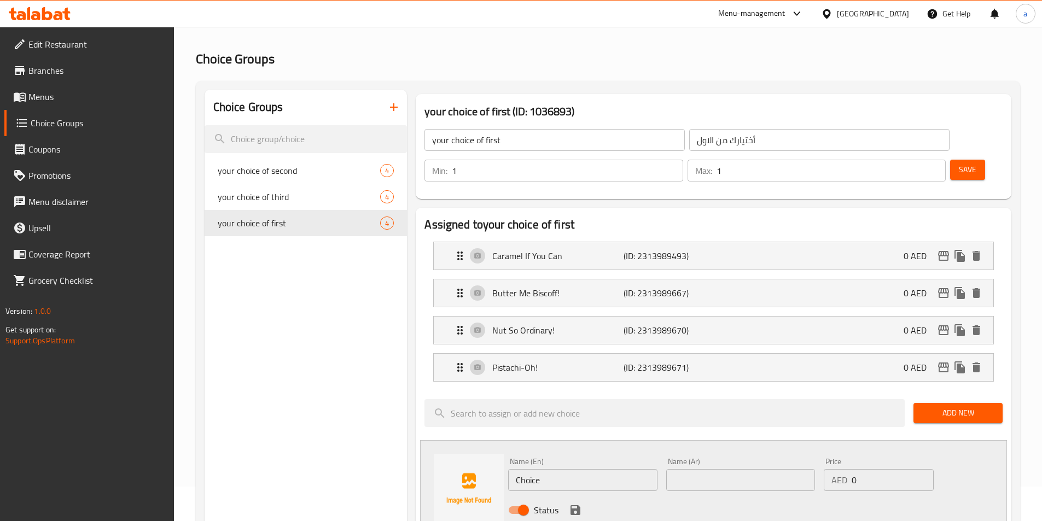
scroll to position [0, 0]
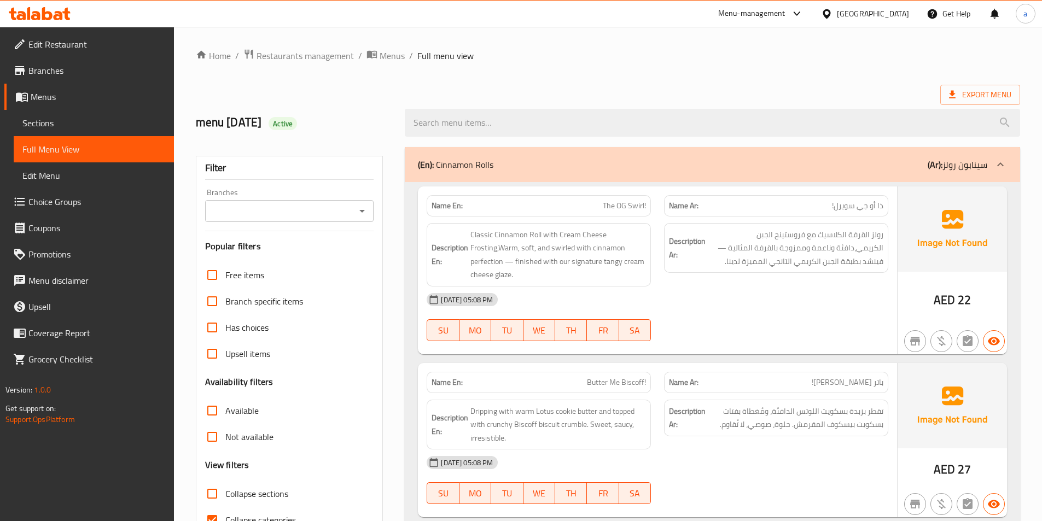
click at [637, 93] on div "Export Menu" at bounding box center [608, 95] width 824 height 20
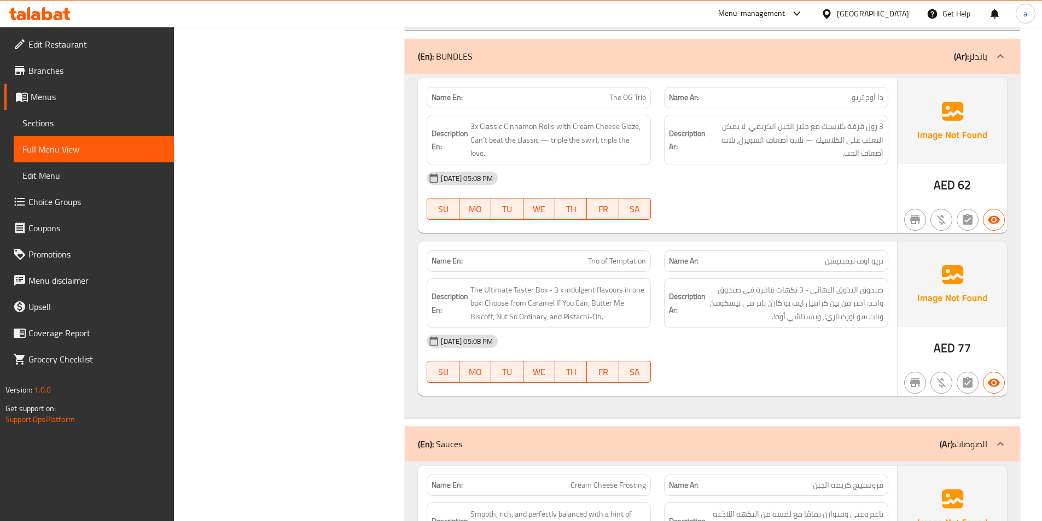
click at [769, 341] on div "[DATE] 05:08 PM" at bounding box center [657, 341] width 475 height 26
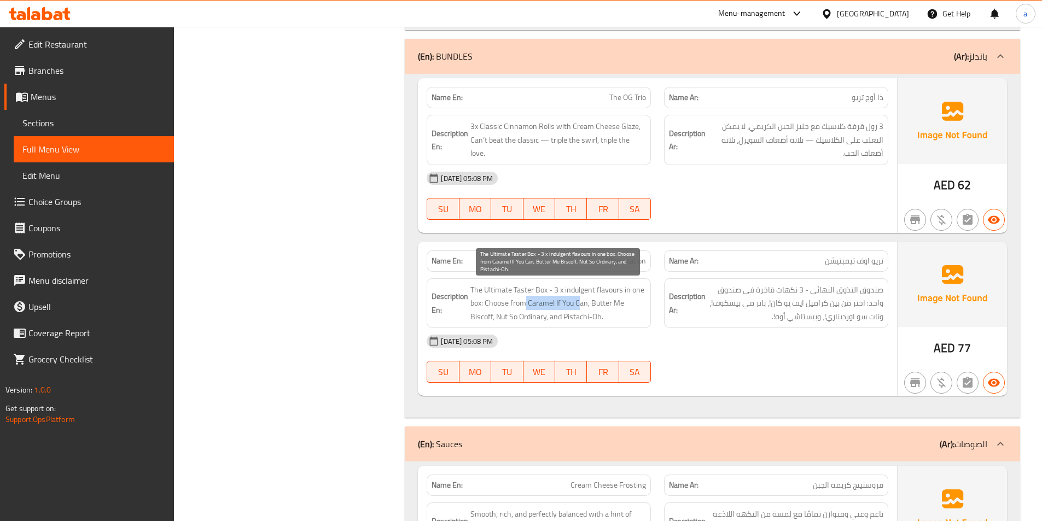
drag, startPoint x: 525, startPoint y: 305, endPoint x: 580, endPoint y: 303, distance: 54.7
click at [580, 303] on span "The Ultimate Taster Box - 3 x indulgent flavours in one box: Choose from Carame…" at bounding box center [558, 303] width 176 height 40
drag, startPoint x: 593, startPoint y: 305, endPoint x: 626, endPoint y: 304, distance: 32.8
click at [626, 304] on span "The Ultimate Taster Box - 3 x indulgent flavours in one box: Choose from Carame…" at bounding box center [558, 303] width 176 height 40
click at [605, 322] on span "The Ultimate Taster Box - 3 x indulgent flavours in one box: Choose from Carame…" at bounding box center [558, 303] width 176 height 40
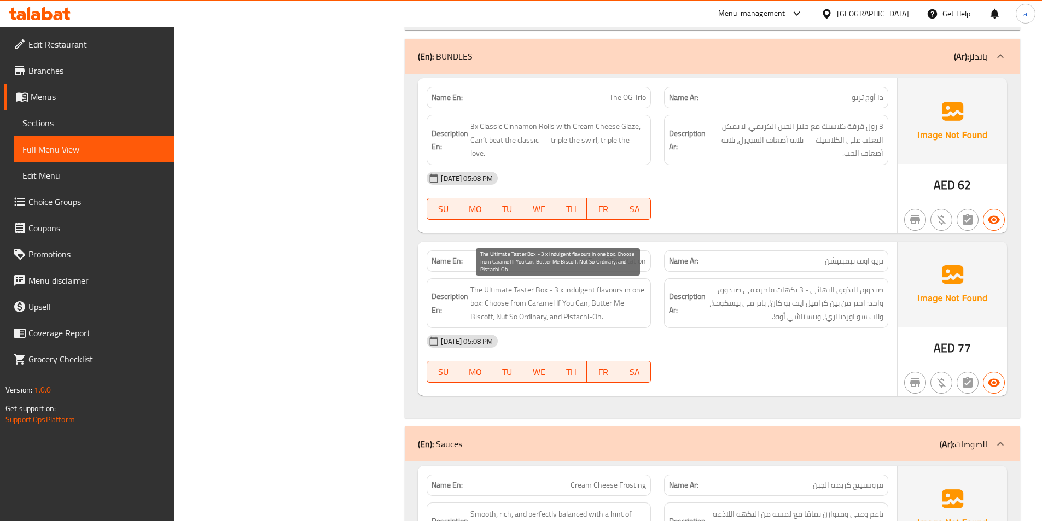
click at [594, 318] on span "The Ultimate Taster Box - 3 x indulgent flavours in one box: Choose from Carame…" at bounding box center [558, 303] width 176 height 40
click at [475, 291] on span "The Ultimate Taster Box - 3 x indulgent flavours in one box: Choose from Carame…" at bounding box center [558, 303] width 176 height 40
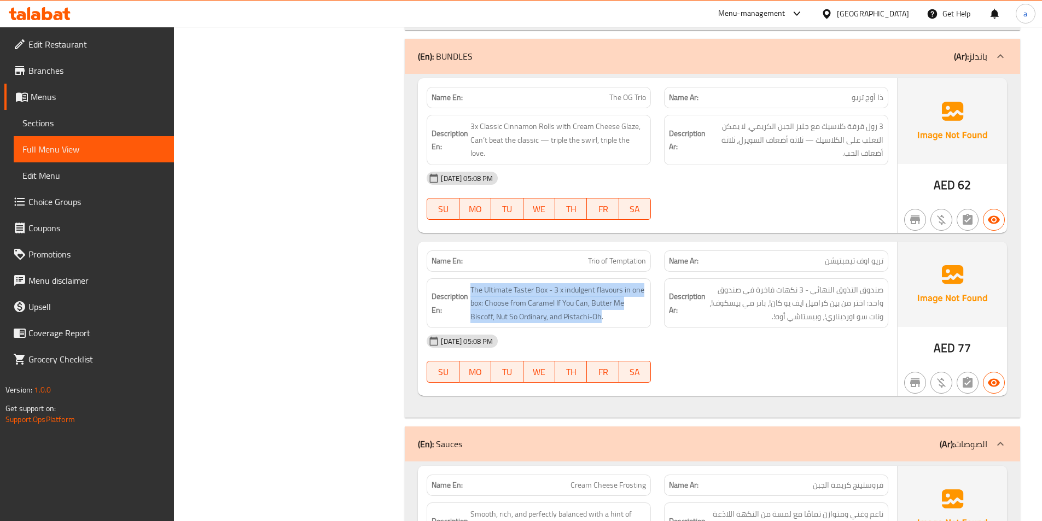
copy span "The Ultimate Taster Box - 3 x indulgent flavours in one box: Choose from Carame…"
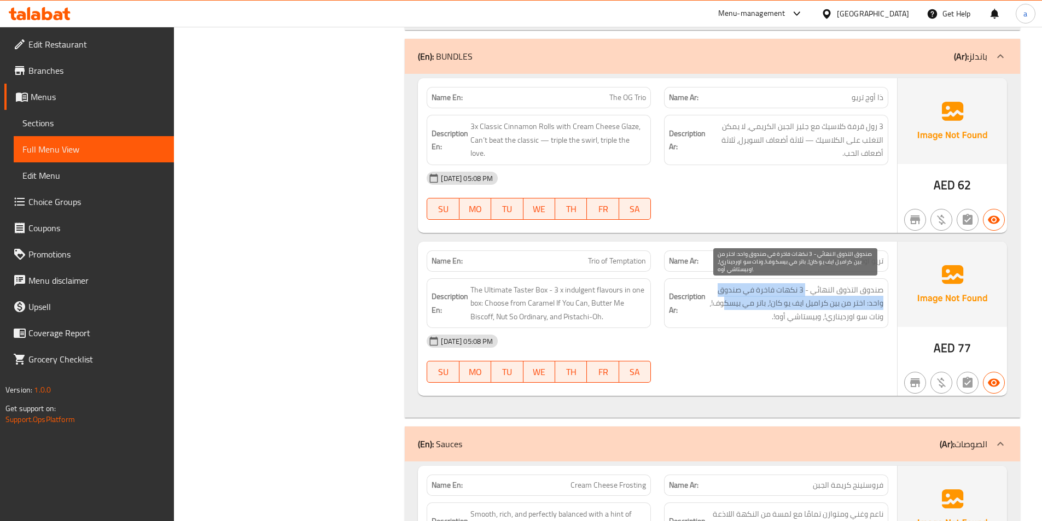
drag, startPoint x: 805, startPoint y: 285, endPoint x: 725, endPoint y: 300, distance: 81.7
click at [725, 300] on span "صندوق التذوق النهائي - 3 نكهات فاخرة في صندوق واحد: اختر من بين كراميل ايف يو ك…" at bounding box center [795, 303] width 176 height 40
click at [875, 297] on span "صندوق التذوق النهائي - 3 نكهات فاخرة في صندوق واحد: اختر من بين كراميل ايف يو ك…" at bounding box center [795, 303] width 176 height 40
drag, startPoint x: 834, startPoint y: 310, endPoint x: 767, endPoint y: 303, distance: 67.0
click at [773, 301] on span "صندوق التذوق النهائي - 3 نكهات فاخرة في صندوق واحد: اختر من بين كراميل ايف يو ك…" at bounding box center [795, 303] width 176 height 40
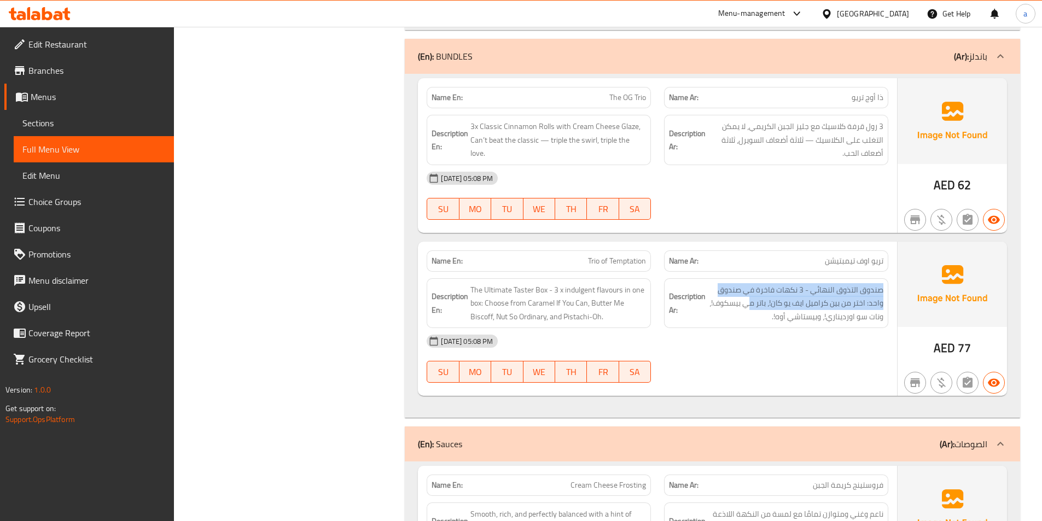
drag, startPoint x: 751, startPoint y: 306, endPoint x: 703, endPoint y: 306, distance: 48.7
click at [703, 306] on h6 "Description Ar: صندوق التذوق النهائي - 3 نكهات فاخرة في صندوق واحد: اختر من بين…" at bounding box center [776, 303] width 214 height 40
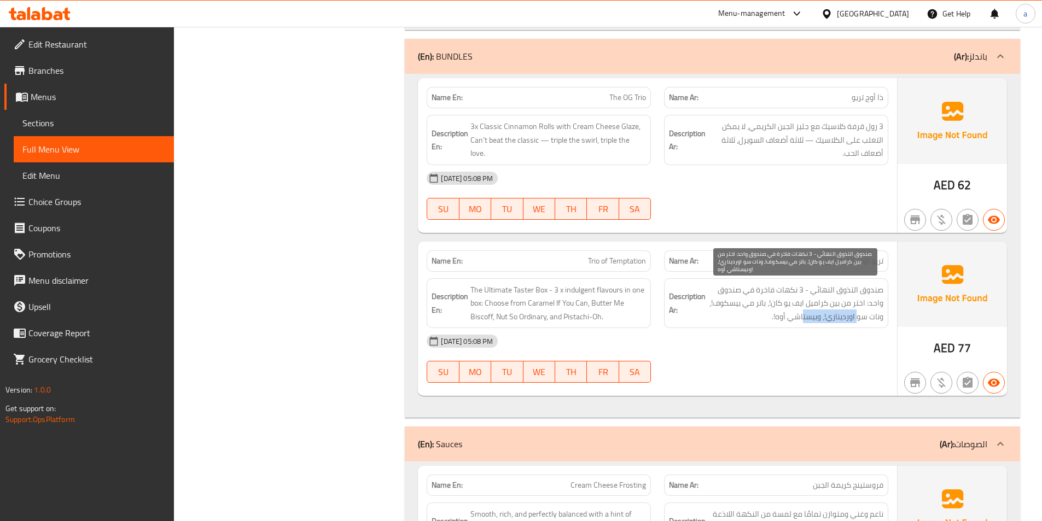
drag, startPoint x: 857, startPoint y: 318, endPoint x: 804, endPoint y: 324, distance: 53.4
click at [804, 324] on div "Description Ar: صندوق التذوق النهائي - 3 نكهات فاخرة في صندوق واحد: اختر من بين…" at bounding box center [776, 303] width 224 height 50
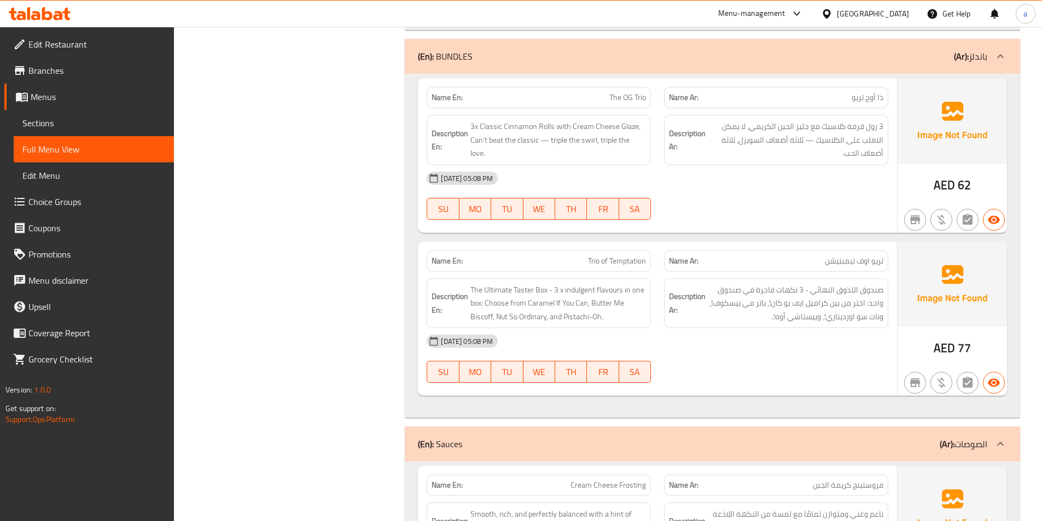
click at [785, 324] on div "Description Ar: صندوق التذوق النهائي - 3 نكهات فاخرة في صندوق واحد: اختر من بين…" at bounding box center [776, 303] width 224 height 50
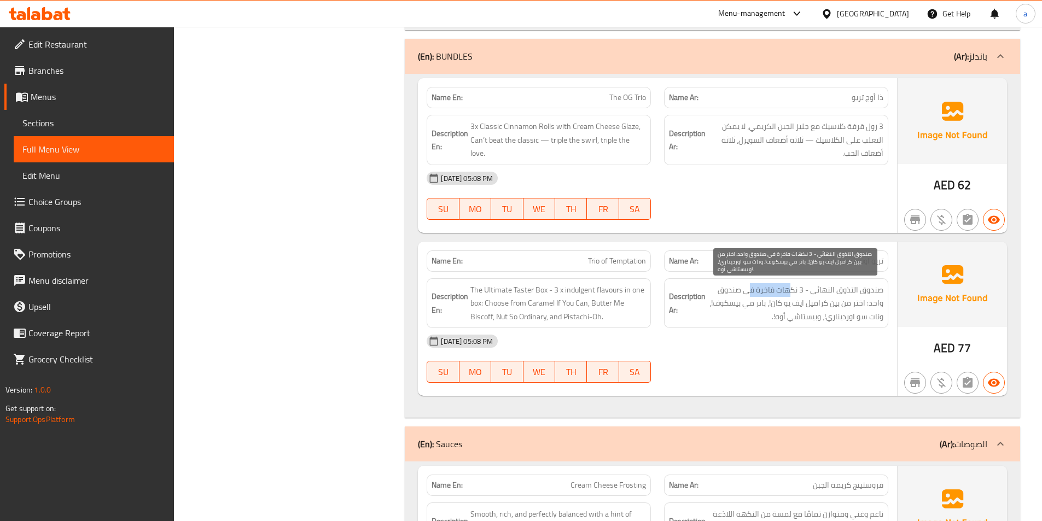
drag, startPoint x: 790, startPoint y: 286, endPoint x: 642, endPoint y: 313, distance: 149.9
click at [656, 312] on div "Description En: The Ultimate Taster Box - 3 x indulgent flavours in one box: Ch…" at bounding box center [657, 303] width 475 height 63
click at [877, 299] on span "صندوق التذوق النهائي - 3 نكهات فاخرة في صندوق واحد: اختر من بين كراميل ايف يو ك…" at bounding box center [795, 303] width 176 height 40
drag, startPoint x: 855, startPoint y: 305, endPoint x: 797, endPoint y: 314, distance: 58.7
click at [797, 314] on span "صندوق التذوق النهائي - 3 نكهات فاخرة في صندوق واحد: اختر من بين كراميل ايف يو ك…" at bounding box center [795, 303] width 176 height 40
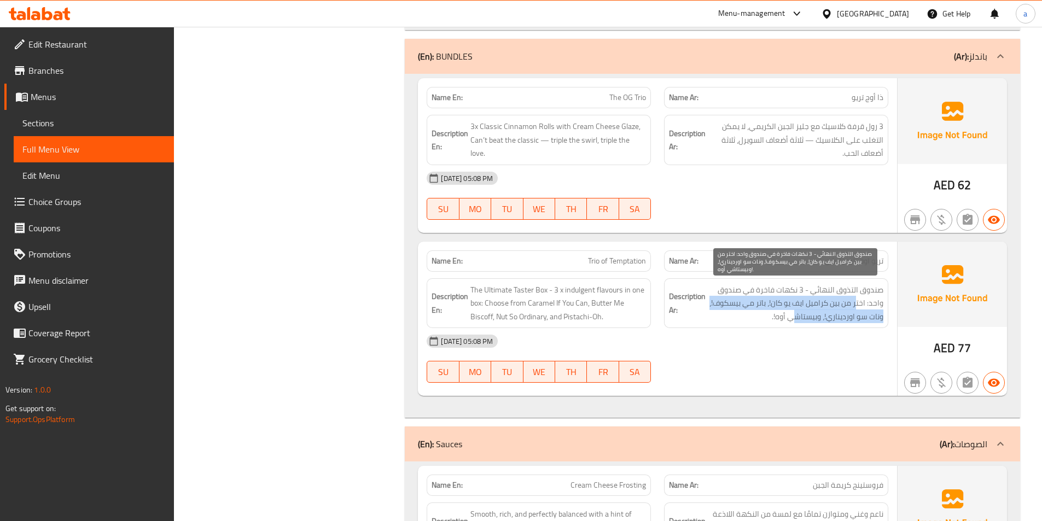
click at [810, 305] on span "صندوق التذوق النهائي - 3 نكهات فاخرة في صندوق واحد: اختر من بين كراميل ايف يو ك…" at bounding box center [795, 303] width 176 height 40
click at [791, 306] on span "صندوق التذوق النهائي - 3 نكهات فاخرة في صندوق واحد: اختر من بين كراميل ايف يو ك…" at bounding box center [795, 303] width 176 height 40
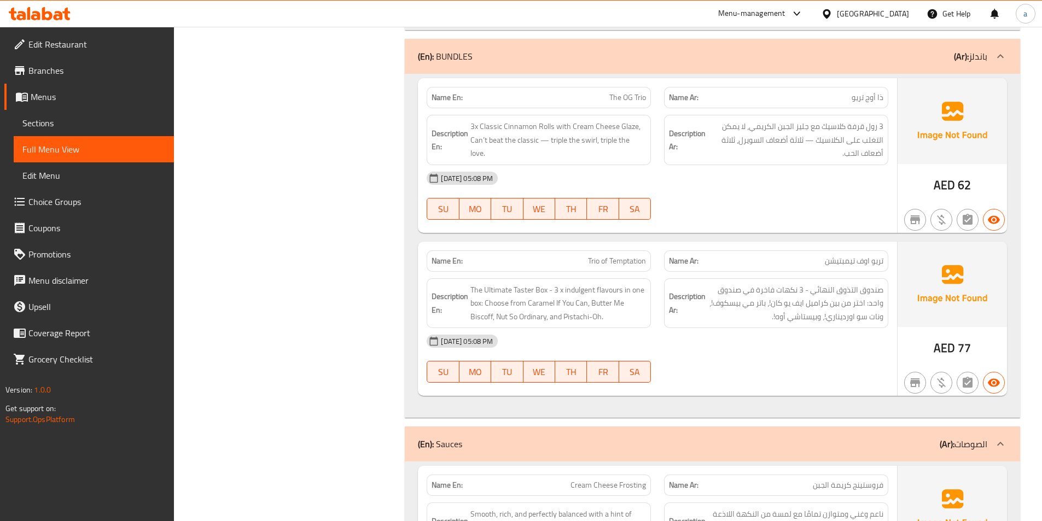
drag, startPoint x: 718, startPoint y: 310, endPoint x: 787, endPoint y: 319, distance: 68.9
click at [723, 310] on h6 "Description Ar: صندوق التذوق النهائي - 3 نكهات فاخرة في صندوق واحد: اختر من بين…" at bounding box center [776, 303] width 214 height 40
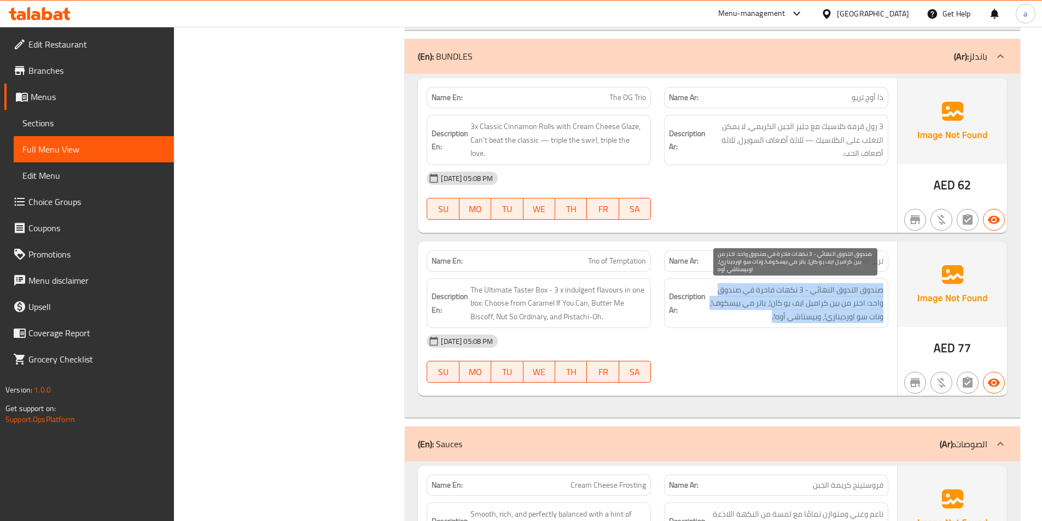
click at [825, 321] on span "صندوق التذوق النهائي - 3 نكهات فاخرة في صندوق واحد: اختر من بين كراميل ايف يو ك…" at bounding box center [795, 303] width 176 height 40
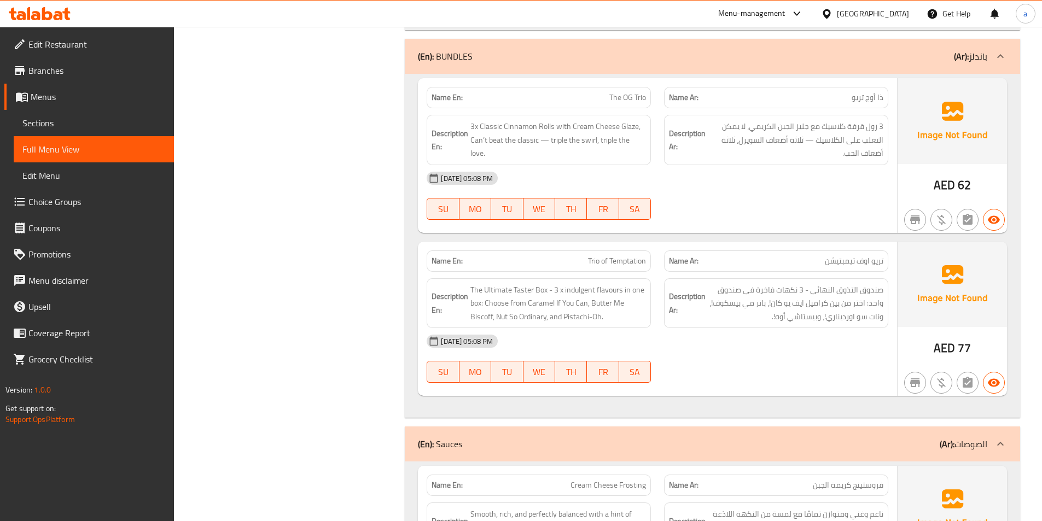
click at [766, 335] on div "[DATE] 05:08 PM" at bounding box center [657, 341] width 475 height 26
click at [40, 128] on span "Sections" at bounding box center [93, 122] width 143 height 13
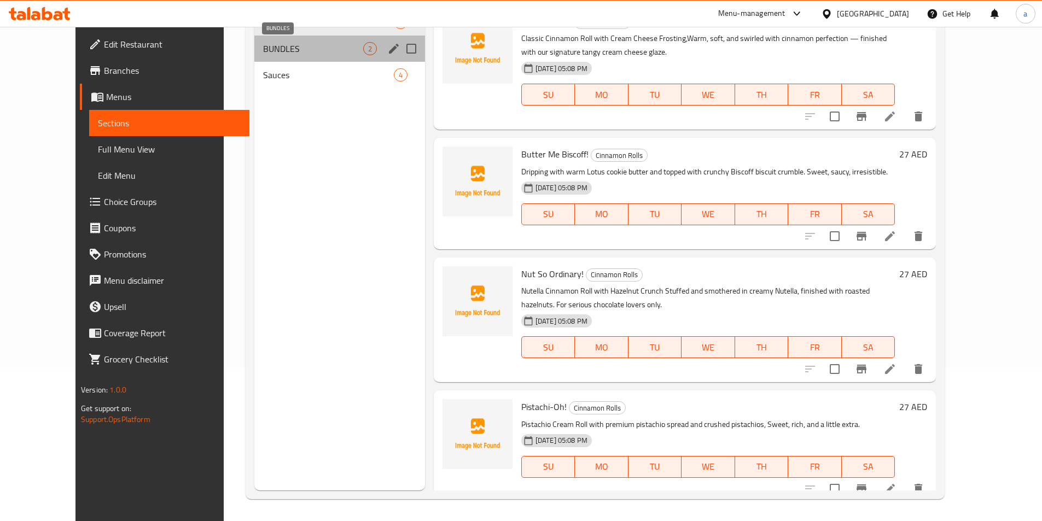
click at [263, 50] on span "BUNDLES" at bounding box center [313, 48] width 100 height 13
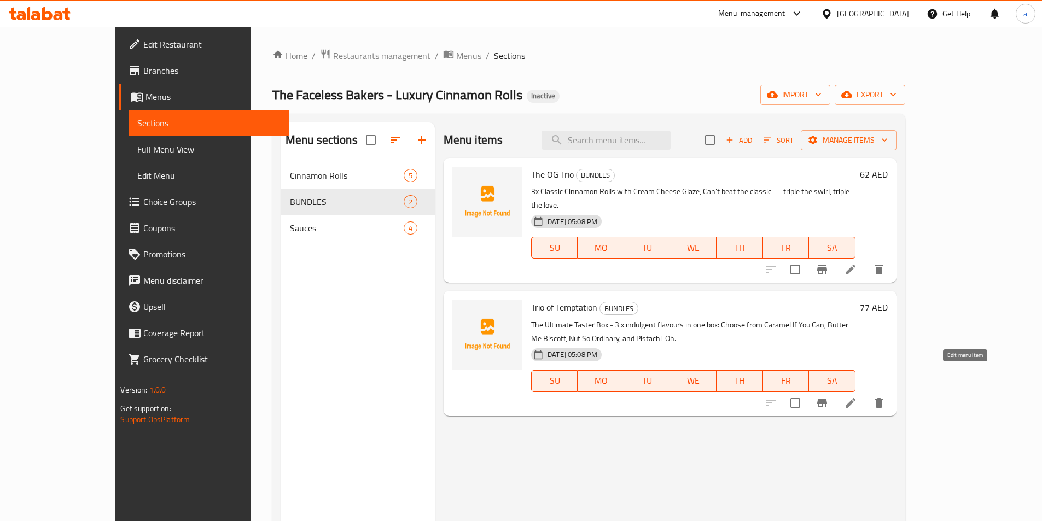
click at [857, 396] on icon at bounding box center [850, 402] width 13 height 13
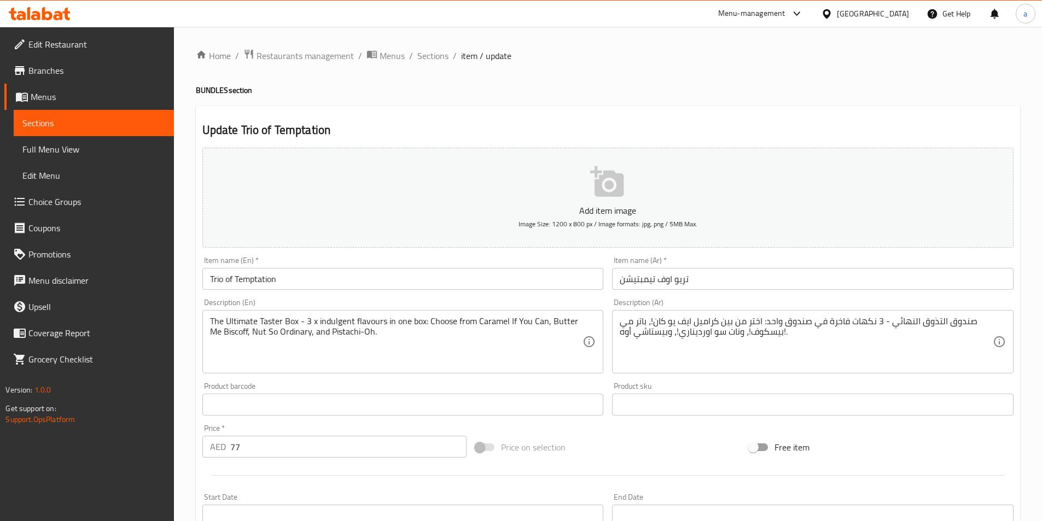
scroll to position [219, 0]
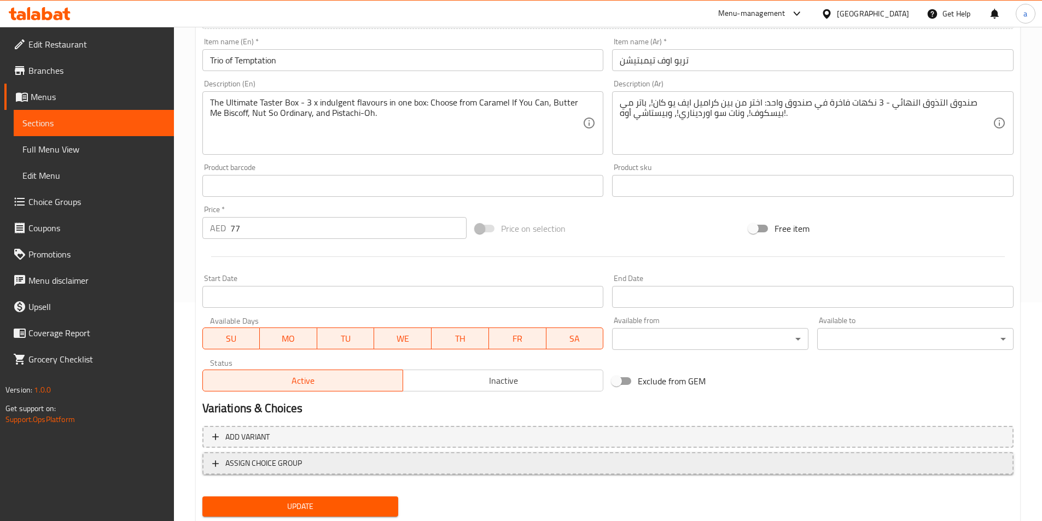
click at [359, 472] on button "ASSIGN CHOICE GROUP" at bounding box center [607, 463] width 811 height 22
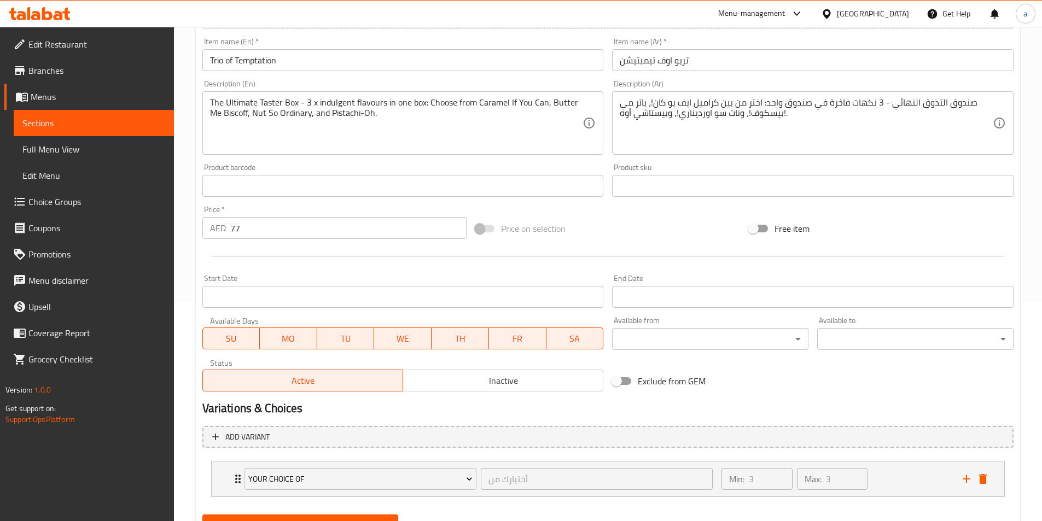
scroll to position [270, 0]
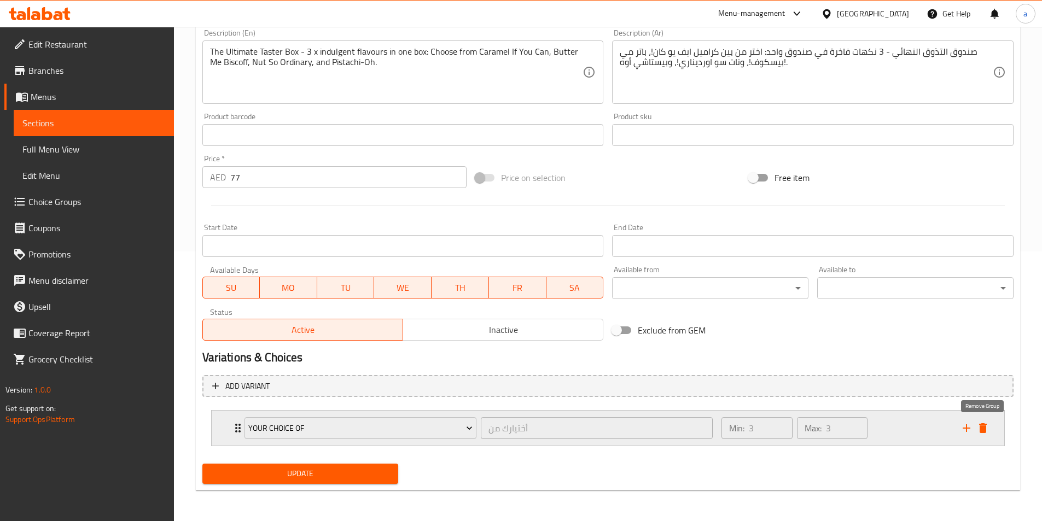
click at [982, 425] on icon "delete" at bounding box center [983, 428] width 8 height 10
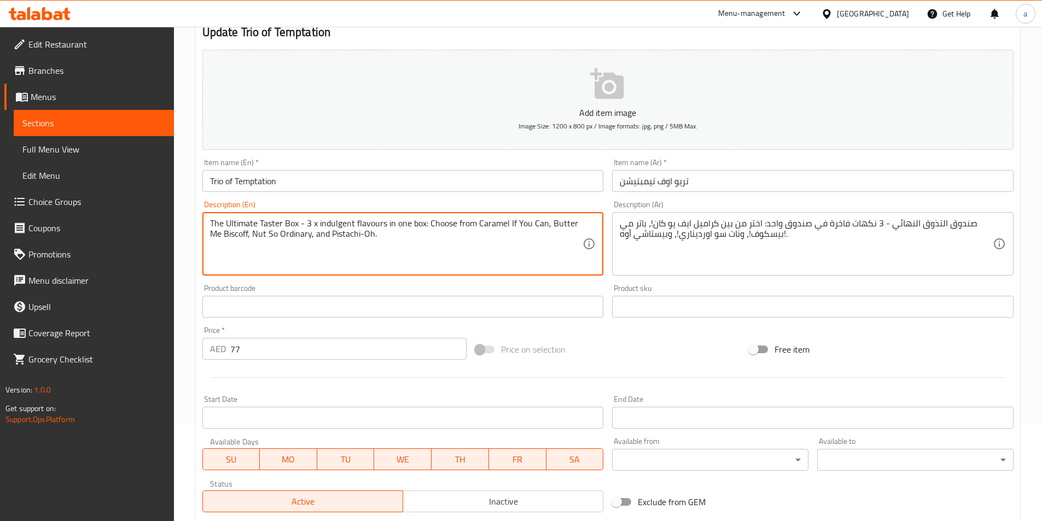
scroll to position [33, 0]
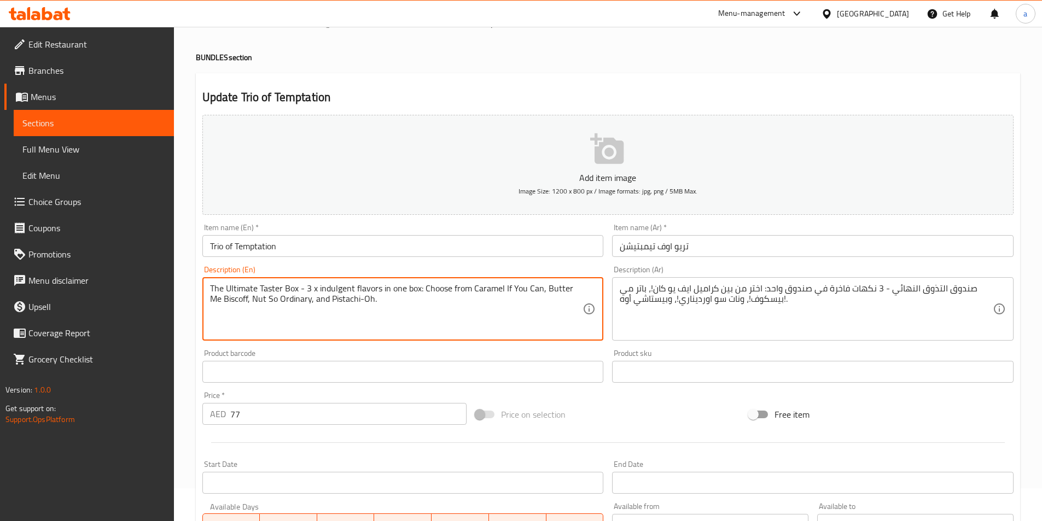
type textarea "The Ultimate Taster Box - 3 x indulgent flavors in one box: Choose from Caramel…"
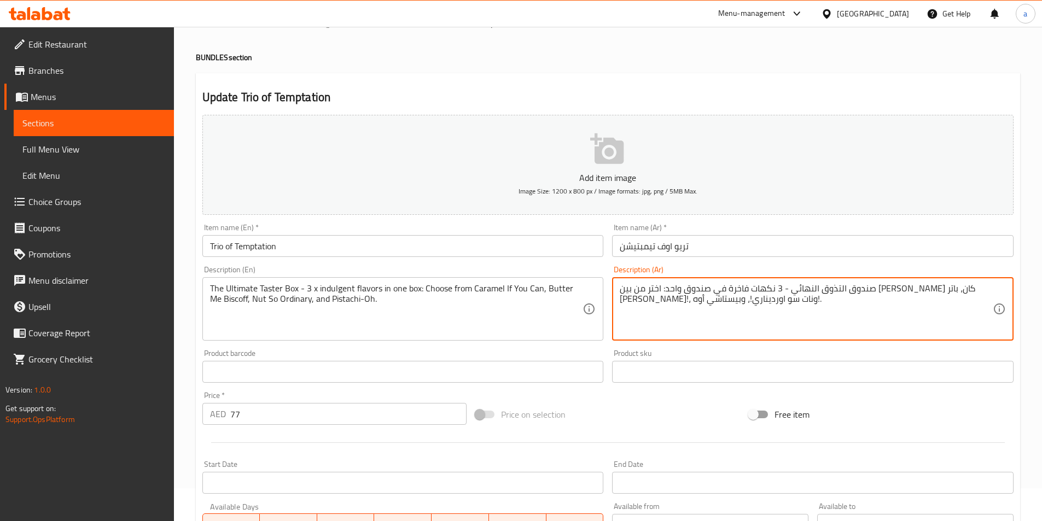
click at [783, 299] on textarea "صندوق التذوق النهائي - 3 نكهات فاخرة في صندوق واحد: اختر من بين كراميل ايف يو ك…" at bounding box center [805, 309] width 373 height 52
click at [677, 299] on textarea "صندوق التذوق النهائي - 3 نكهات فاخرة في صندوق واحد: اختر من بين كراميل ايف يو ك…" at bounding box center [805, 309] width 373 height 52
click at [665, 325] on textarea "صندوق التذوق النهائي - 3 نكهات فاخرة في صندوق واحد: اختر من بين كراميل ايف يو ك…" at bounding box center [805, 309] width 373 height 52
click at [743, 300] on textarea "صندوق التذوق النهائي - 3 نكهات فاخرة في صندوق واحد: اختر من بين كراميل ايف يو ك…" at bounding box center [805, 309] width 373 height 52
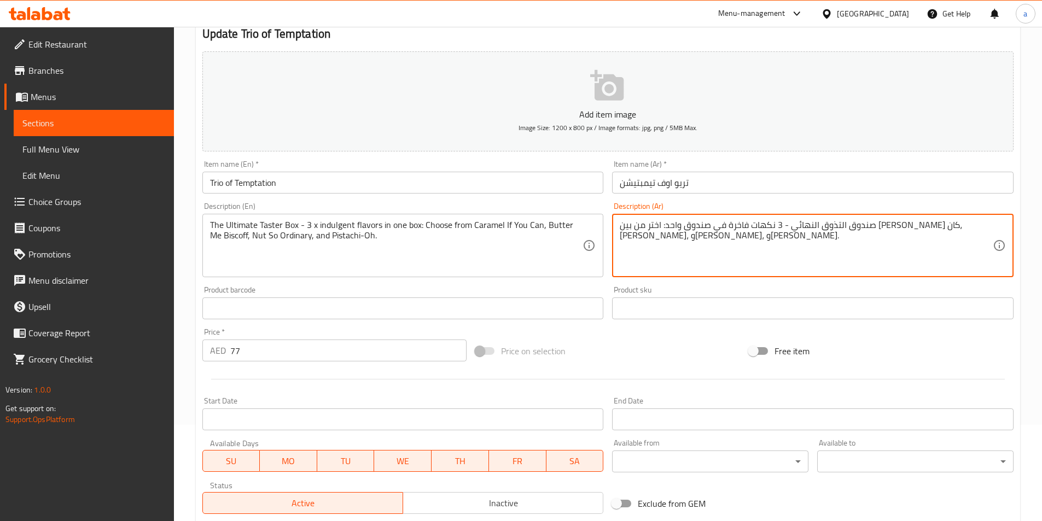
scroll to position [252, 0]
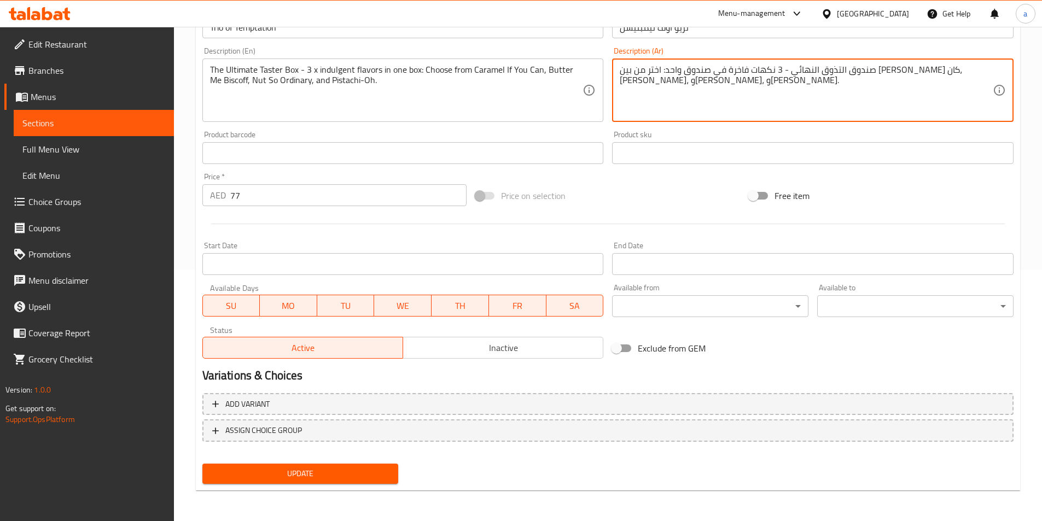
type textarea "صندوق التذوق النهائي - 3 نكهات فاخرة في صندوق واحد: اختر من بين [PERSON_NAME] ك…"
click at [290, 476] on span "Update" at bounding box center [300, 474] width 179 height 14
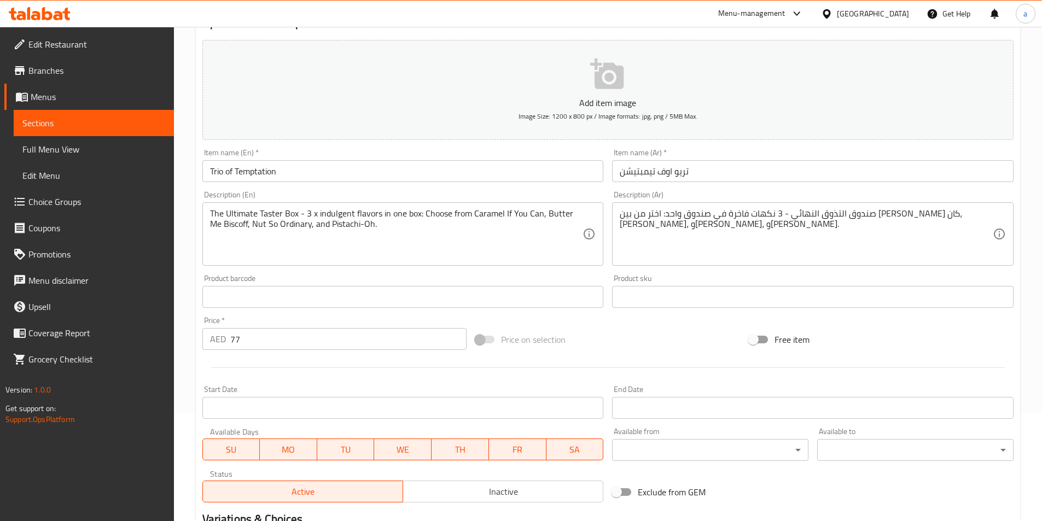
scroll to position [0, 0]
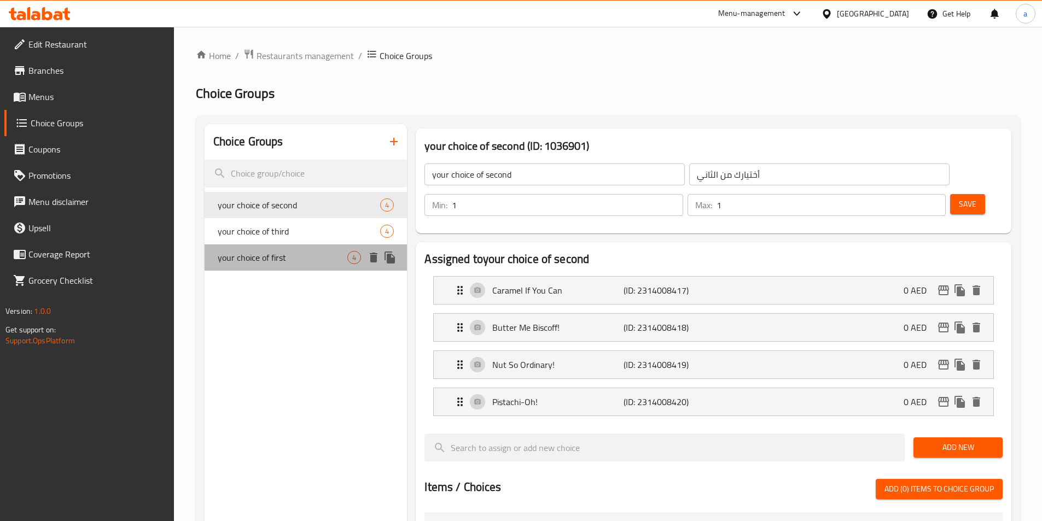
click at [284, 253] on span "your choice of first" at bounding box center [283, 257] width 130 height 13
type input "your choice of first"
type input "أختيارك من الاول"
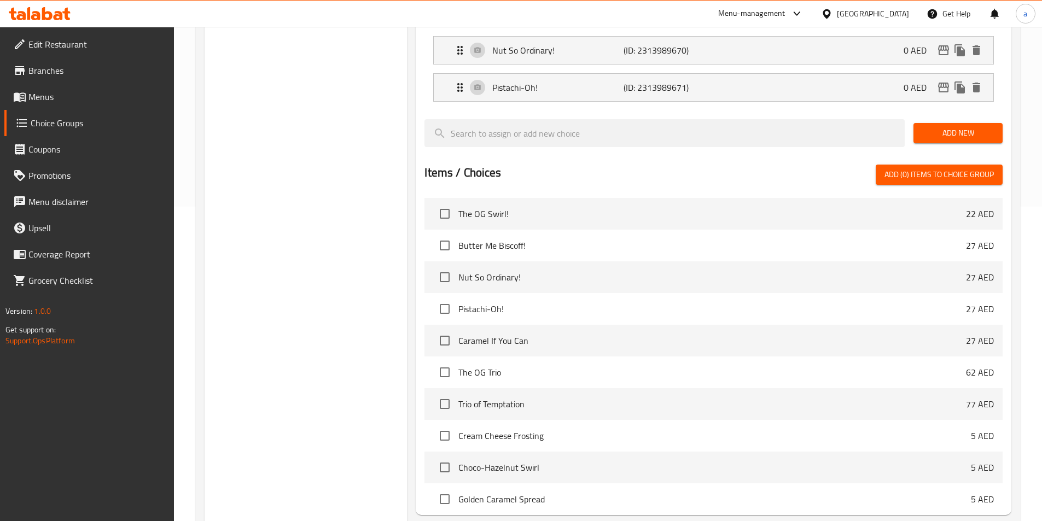
scroll to position [389, 0]
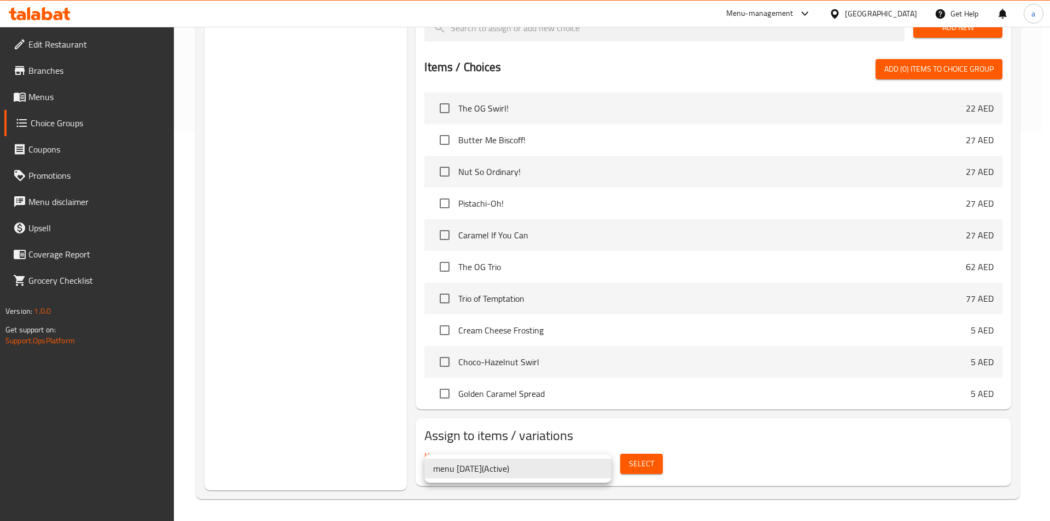
click at [370, 466] on div at bounding box center [525, 260] width 1050 height 521
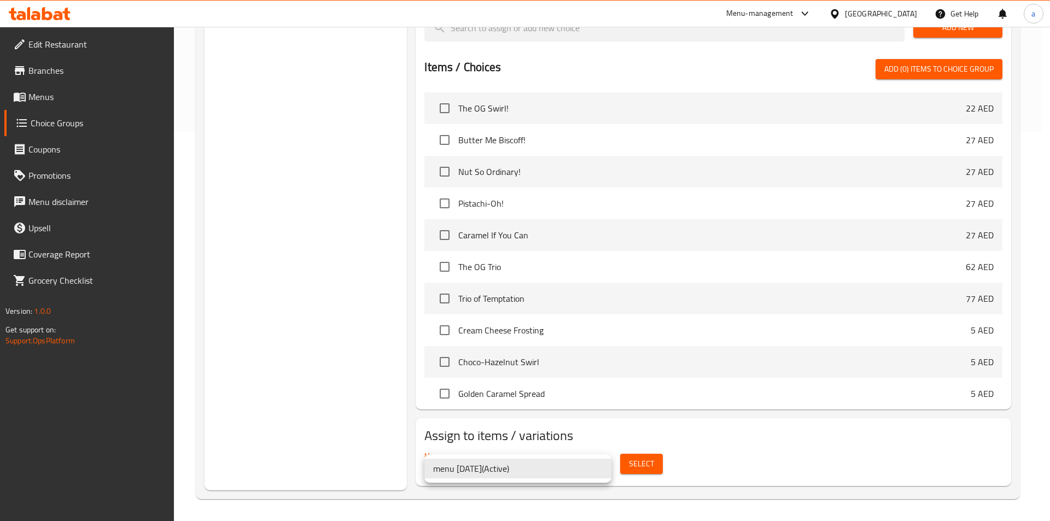
click at [501, 476] on li "menu [DATE] ( Active )" at bounding box center [517, 469] width 187 height 20
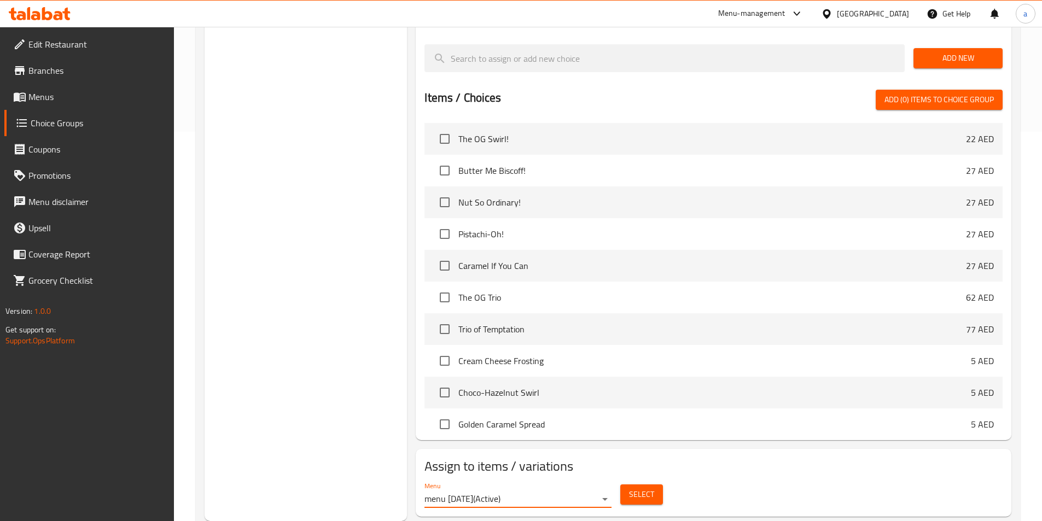
click at [651, 488] on span "Select" at bounding box center [641, 495] width 25 height 14
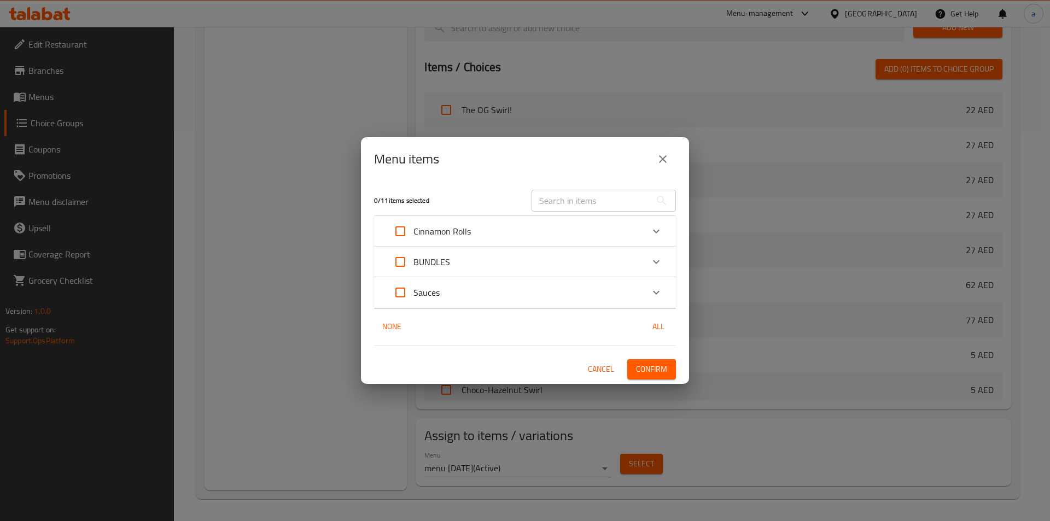
click at [646, 255] on div "Expand" at bounding box center [656, 262] width 26 height 26
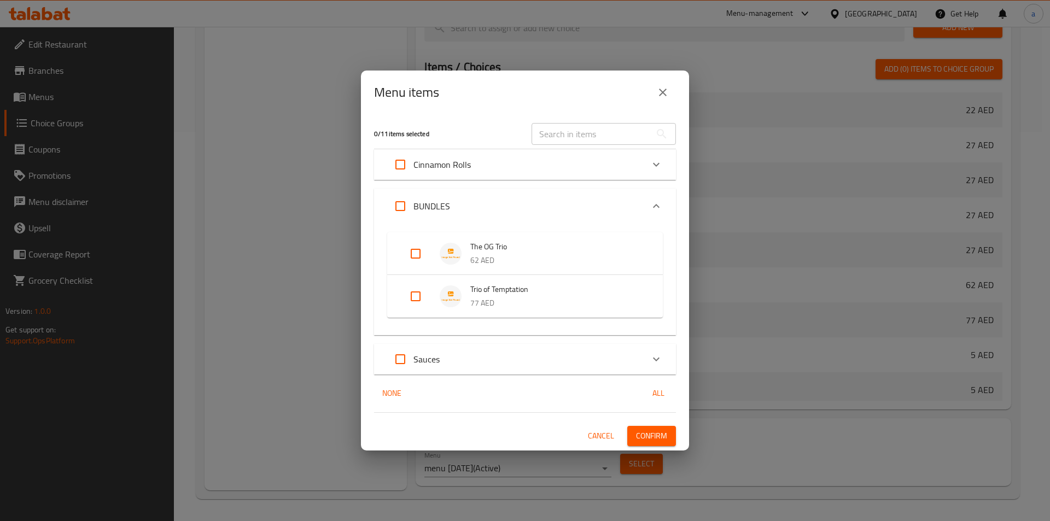
click at [414, 301] on input "Expand" at bounding box center [415, 296] width 26 height 26
checkbox input "true"
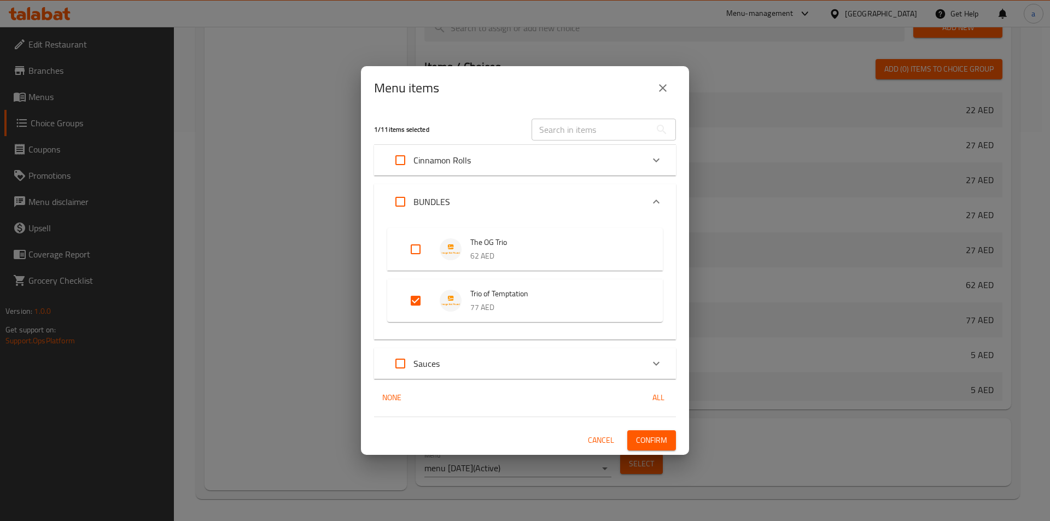
click at [652, 439] on span "Confirm" at bounding box center [651, 441] width 31 height 14
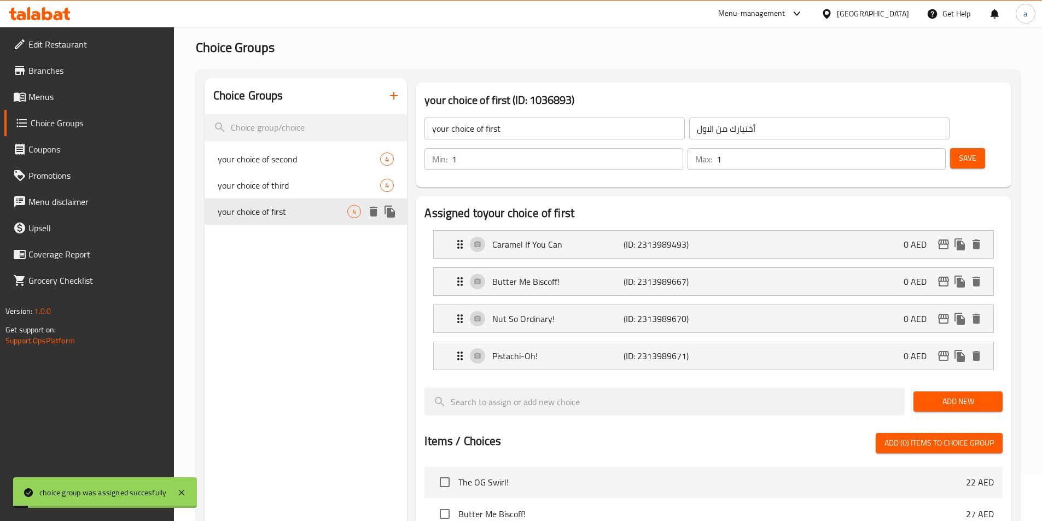
scroll to position [0, 0]
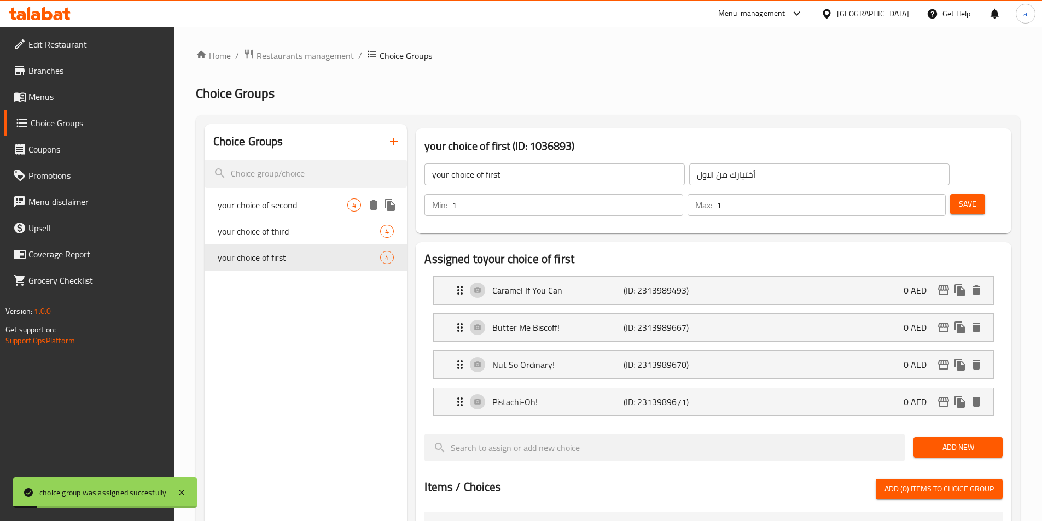
click at [310, 208] on span "your choice of second" at bounding box center [283, 204] width 130 height 13
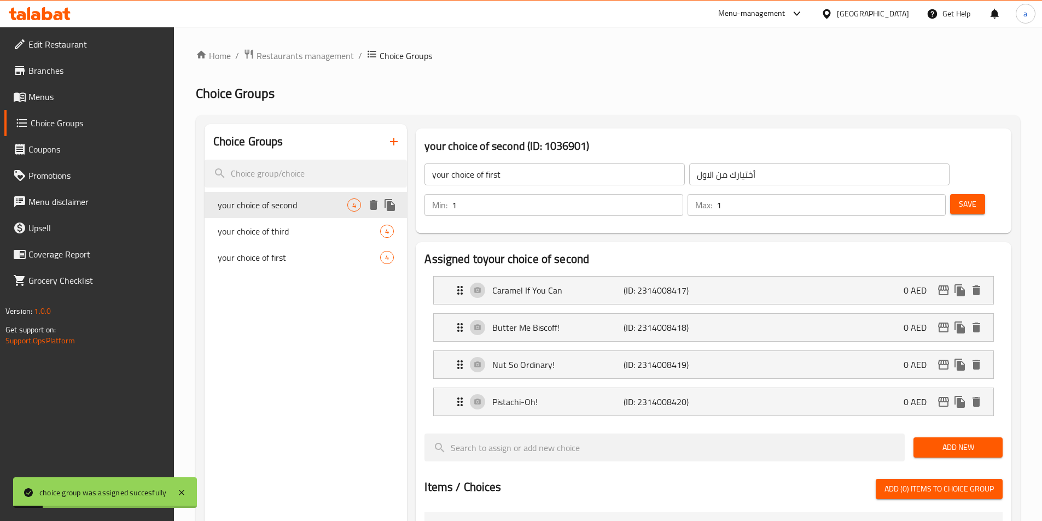
type input "your choice of second"
type input "أختيارك من الثاني"
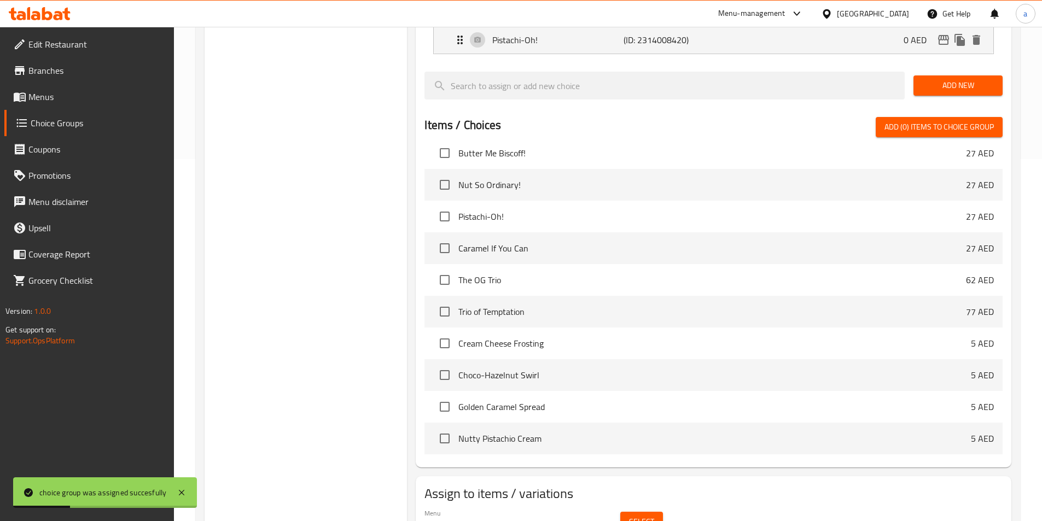
scroll to position [389, 0]
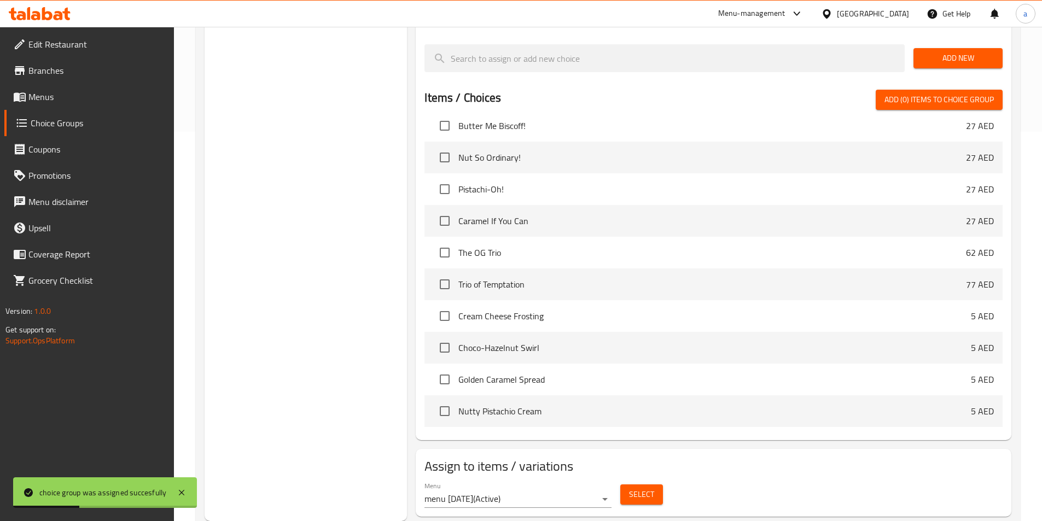
click at [559, 478] on div "Menu menu 28/9/2025 ( Active )" at bounding box center [518, 494] width 196 height 35
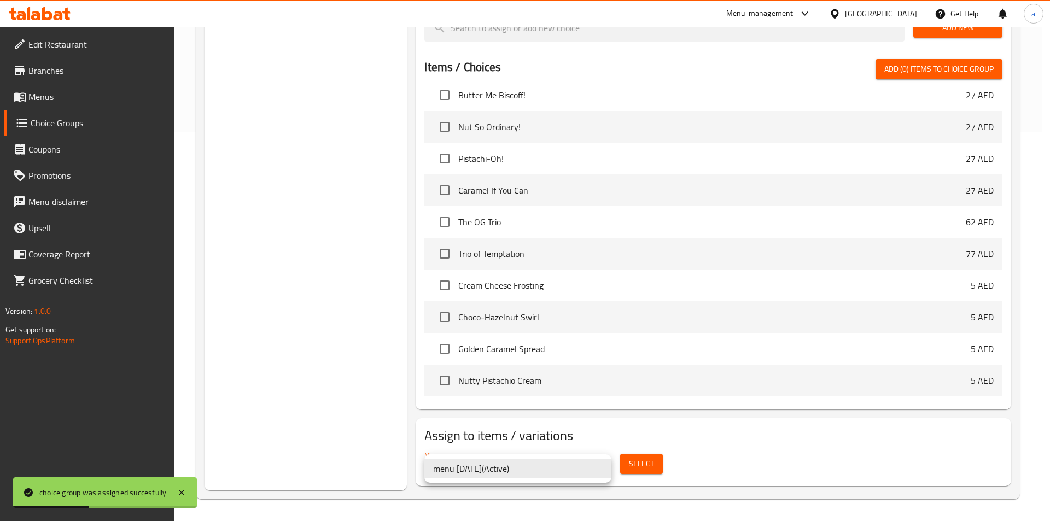
click at [569, 469] on li "menu 28/9/2025 ( Active )" at bounding box center [517, 469] width 187 height 20
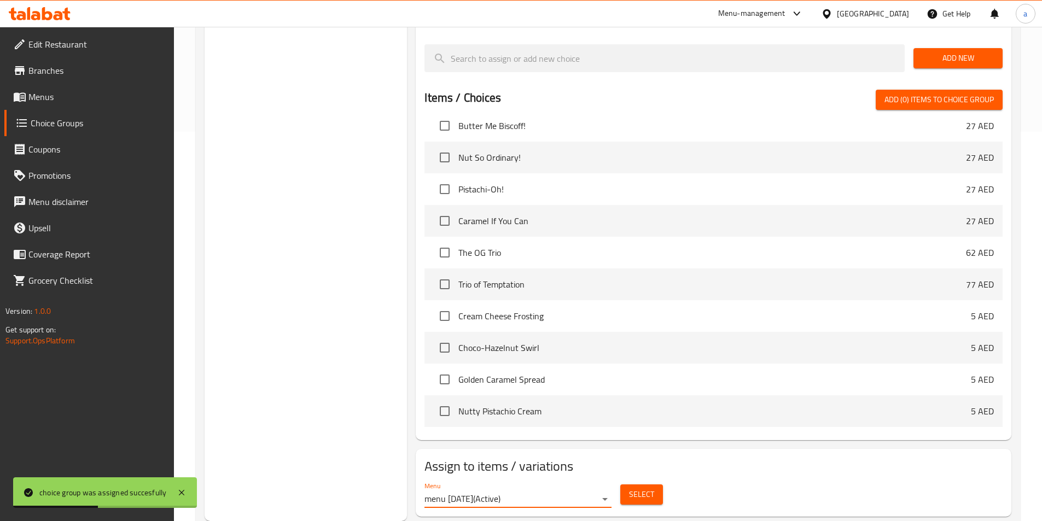
click at [639, 484] on button "Select" at bounding box center [641, 494] width 43 height 20
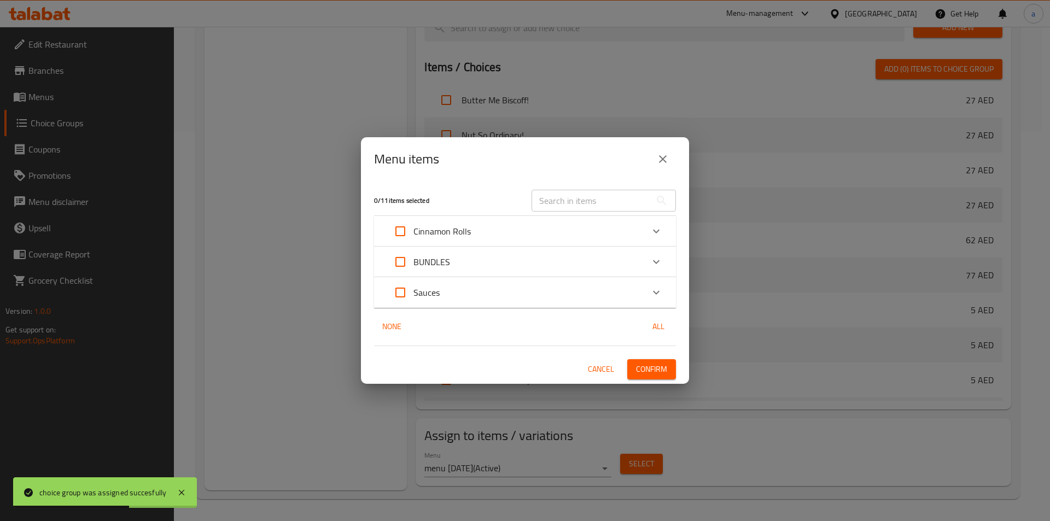
click at [494, 258] on div "BUNDLES" at bounding box center [515, 262] width 256 height 26
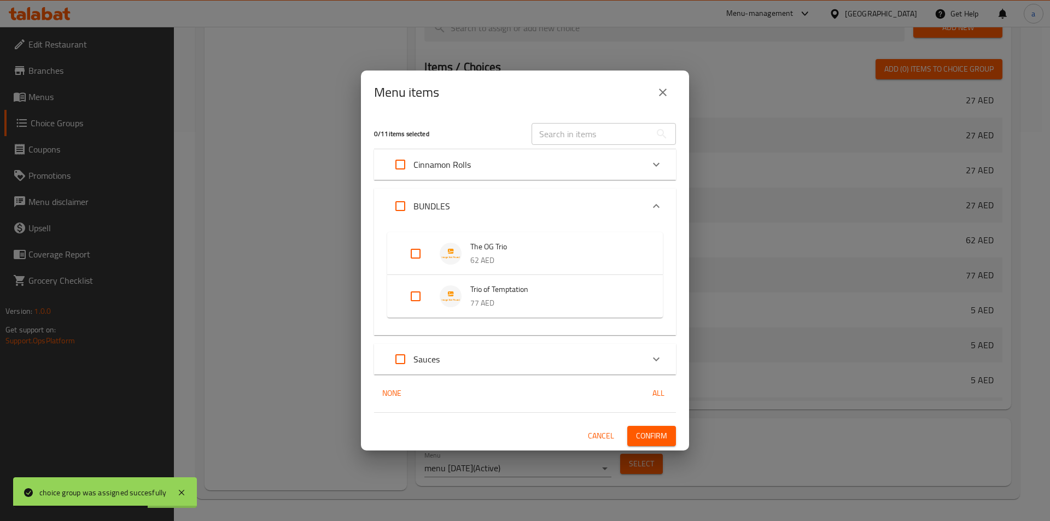
click at [423, 297] on input "Expand" at bounding box center [415, 296] width 26 height 26
checkbox input "true"
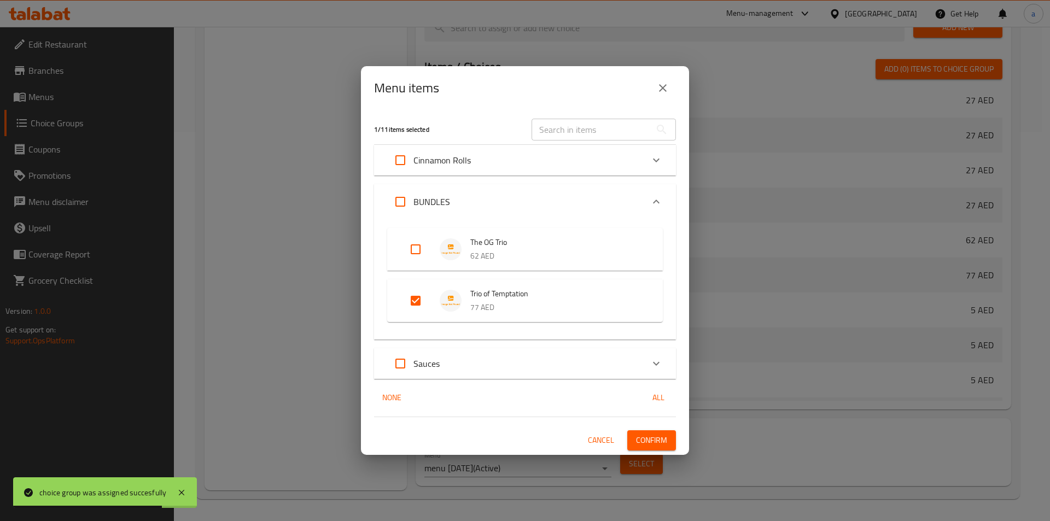
click at [650, 438] on span "Confirm" at bounding box center [651, 441] width 31 height 14
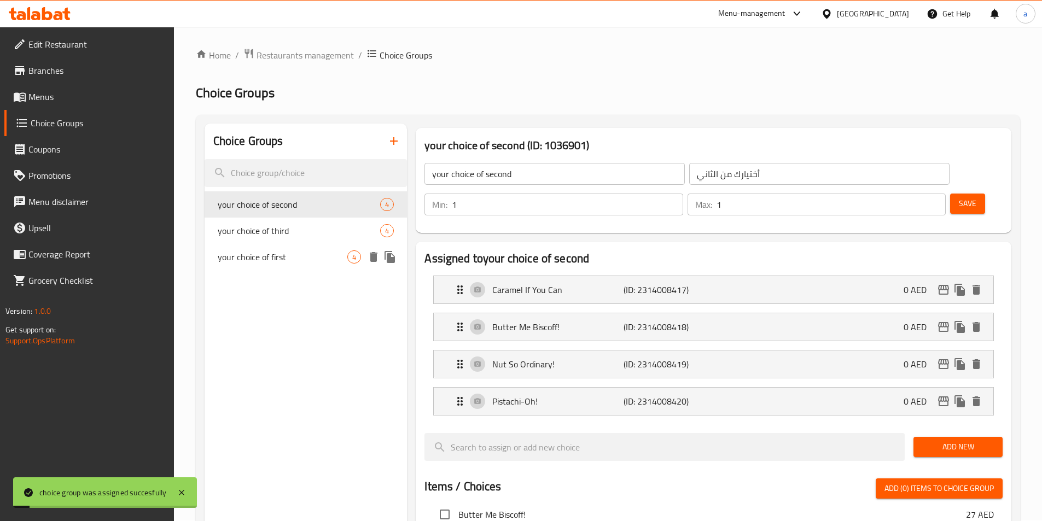
scroll to position [0, 0]
click at [305, 230] on span "your choice of third" at bounding box center [283, 231] width 130 height 13
type input "your choice of third"
type input "أختيارك من الثالث"
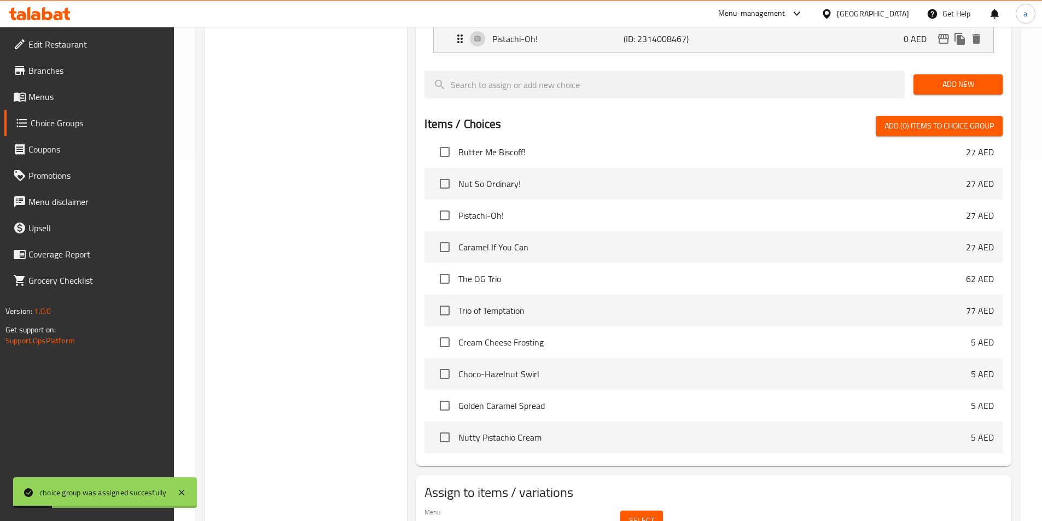
scroll to position [383, 0]
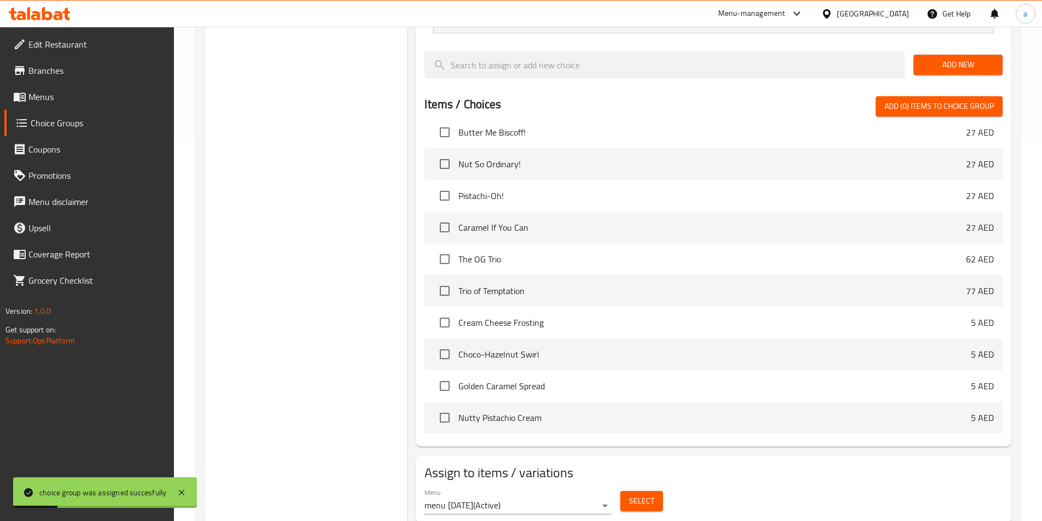
click at [646, 484] on div "Menu menu 28/9/2025 ( Active ) Select" at bounding box center [713, 501] width 587 height 35
click at [644, 494] on span "Select" at bounding box center [641, 501] width 25 height 14
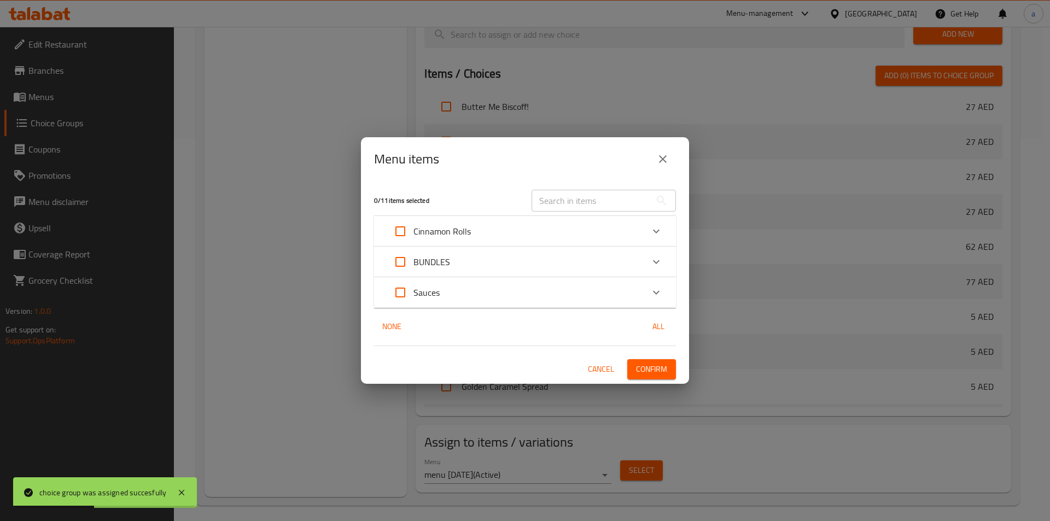
click at [470, 259] on div "BUNDLES" at bounding box center [515, 262] width 256 height 26
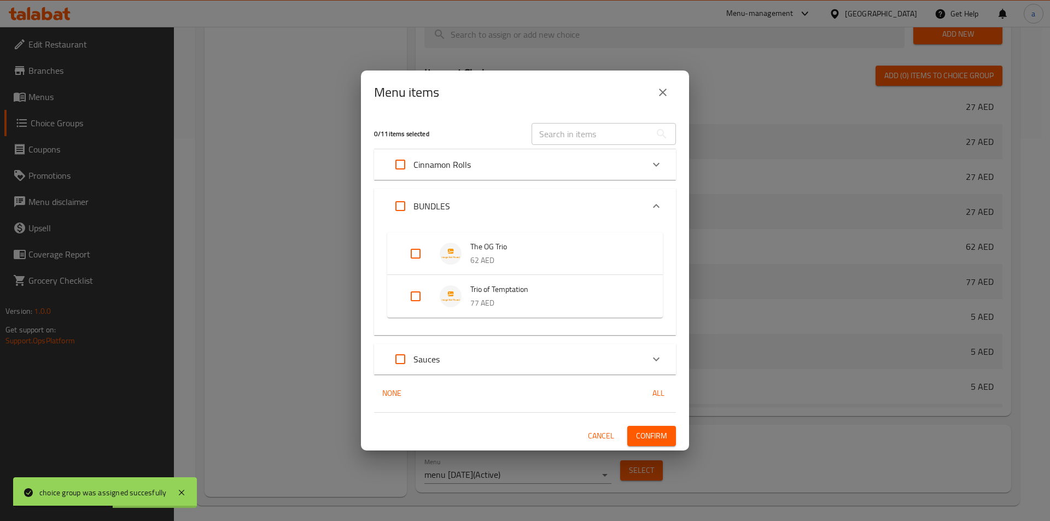
click at [431, 299] on div "Expand" at bounding box center [424, 296] width 31 height 26
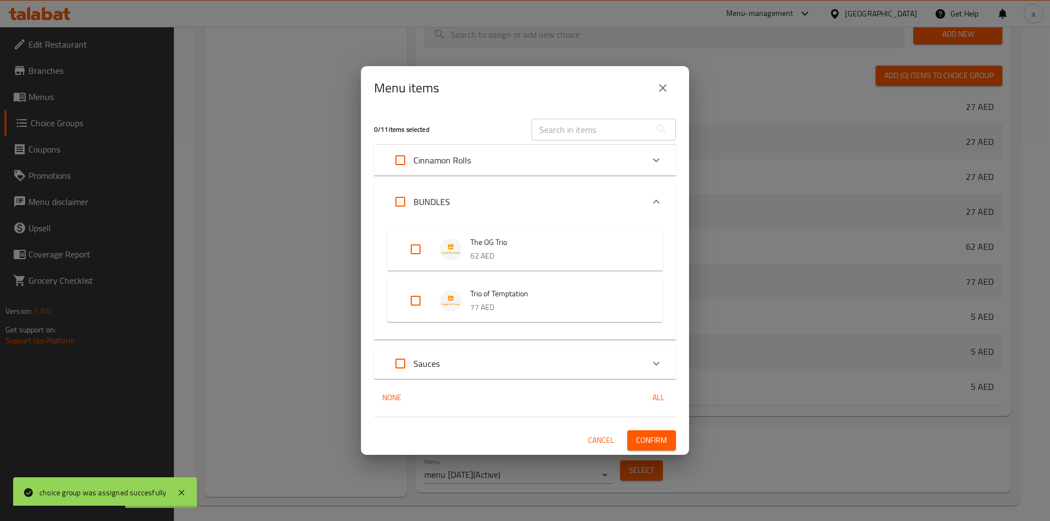
click at [425, 307] on input "Expand" at bounding box center [415, 301] width 26 height 26
checkbox input "true"
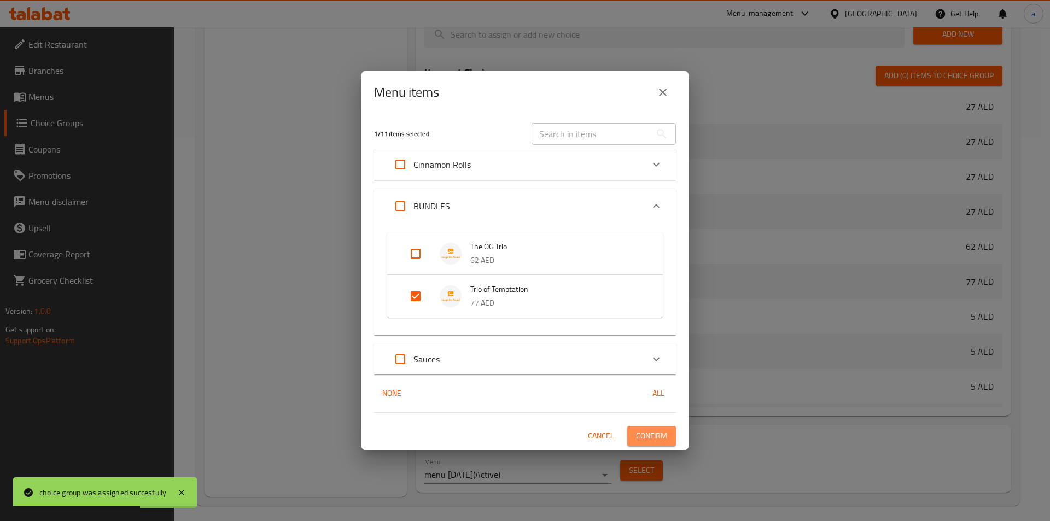
click at [641, 426] on button "Confirm" at bounding box center [651, 436] width 49 height 20
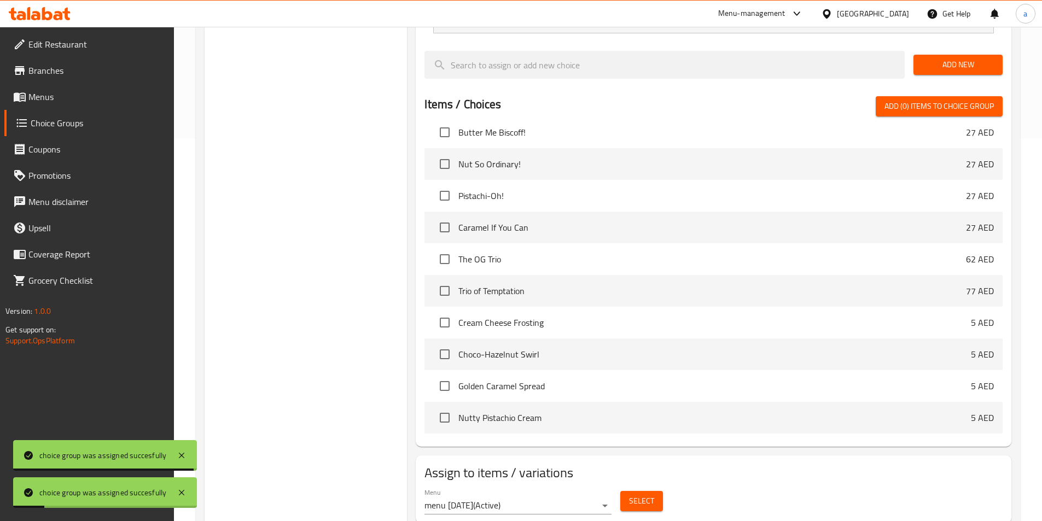
scroll to position [273, 0]
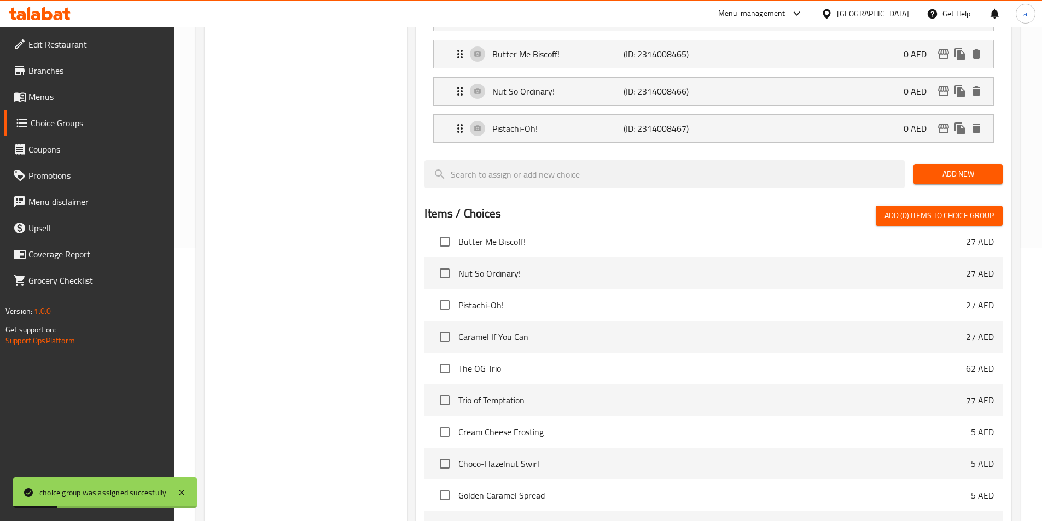
click at [55, 99] on span "Menus" at bounding box center [96, 96] width 137 height 13
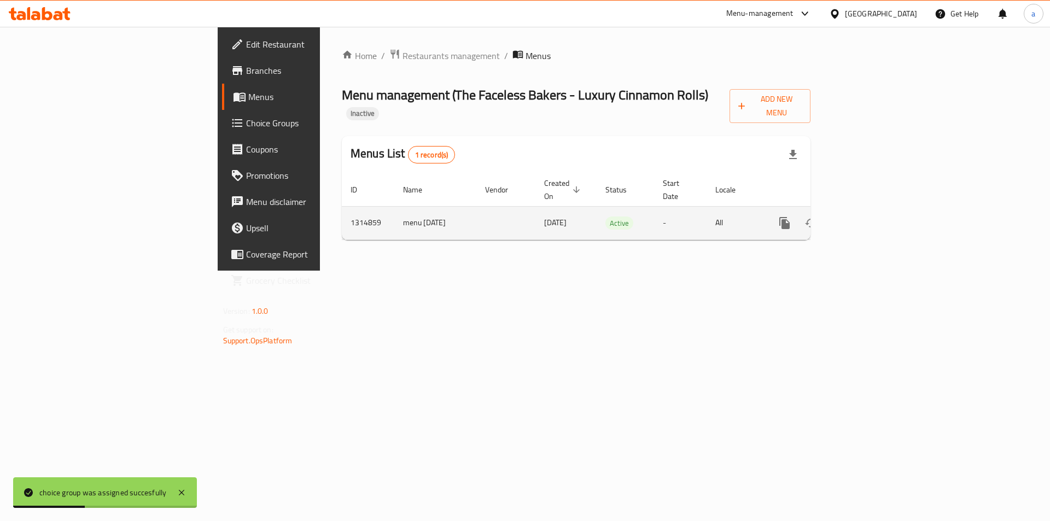
click at [870, 217] on icon "enhanced table" at bounding box center [863, 223] width 13 height 13
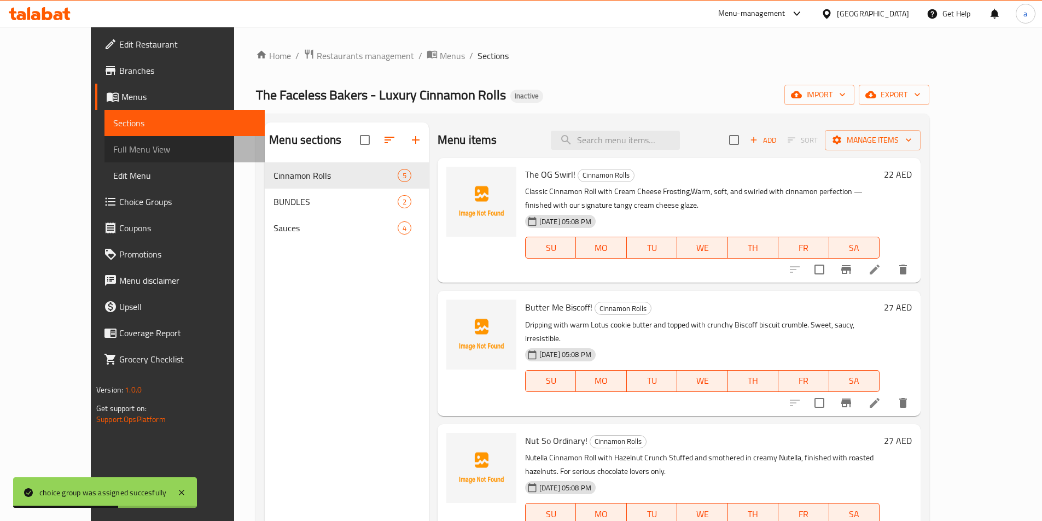
click at [113, 156] on span "Full Menu View" at bounding box center [184, 149] width 143 height 13
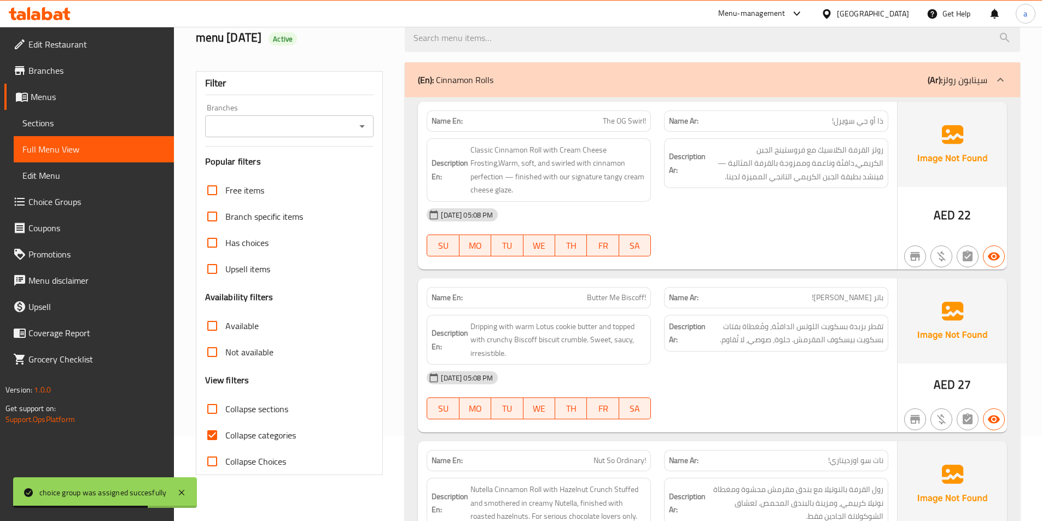
scroll to position [164, 0]
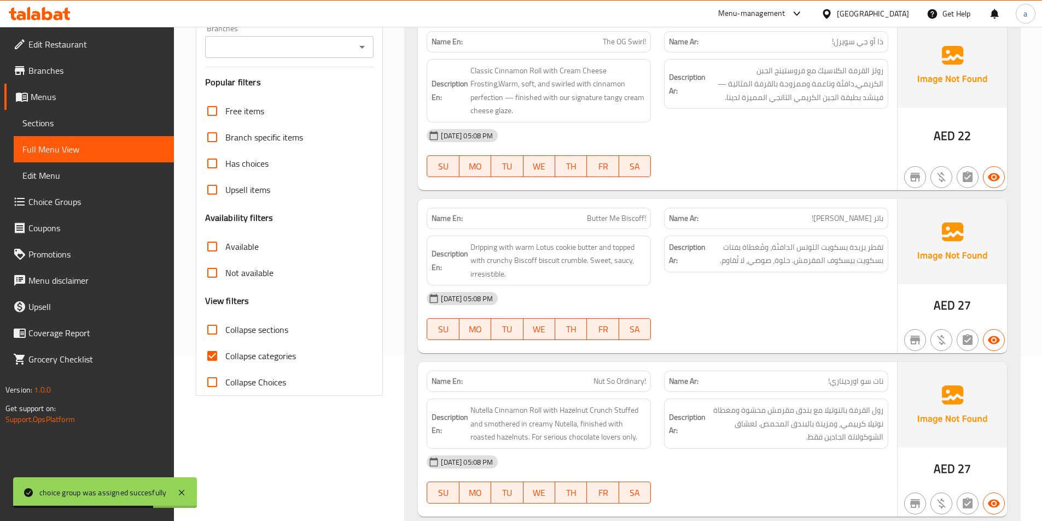
click at [293, 346] on label "Collapse categories" at bounding box center [247, 356] width 97 height 26
click at [225, 346] on input "Collapse categories" at bounding box center [212, 356] width 26 height 26
checkbox input "false"
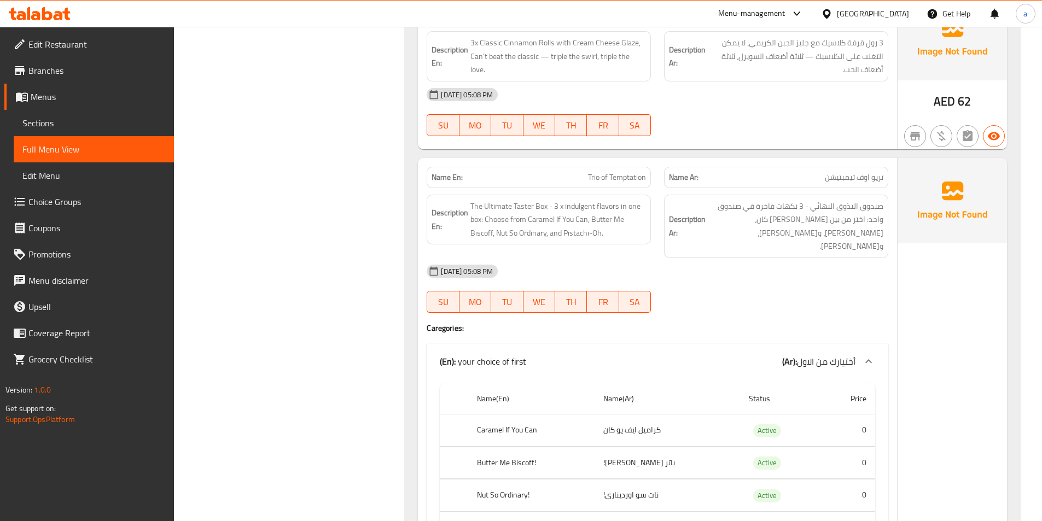
scroll to position [984, 0]
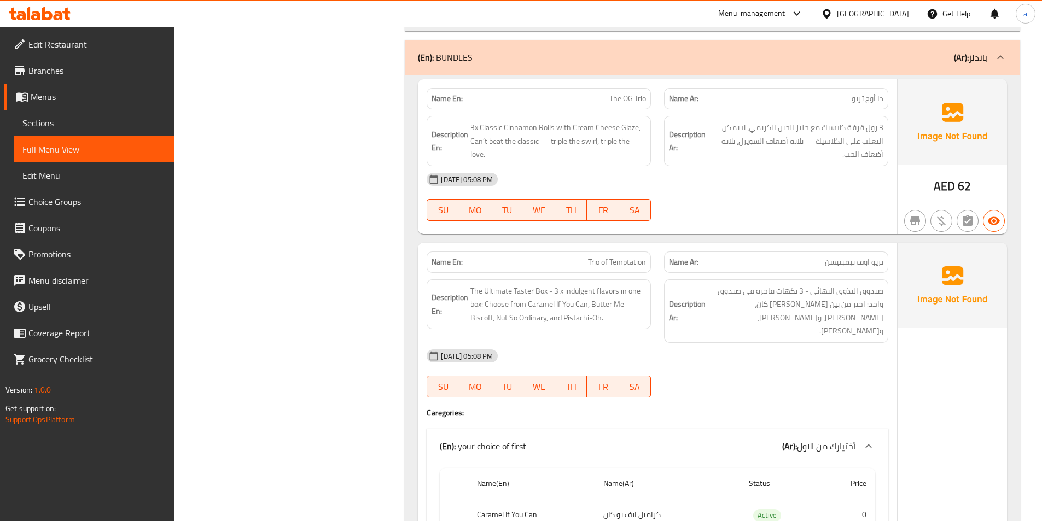
click at [728, 343] on div "[DATE] 05:08 PM" at bounding box center [657, 356] width 475 height 26
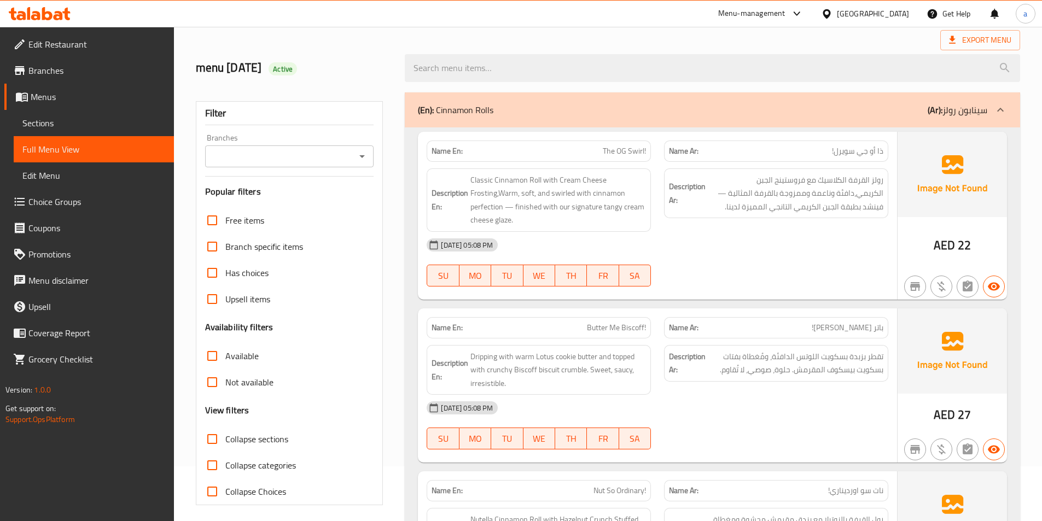
scroll to position [0, 0]
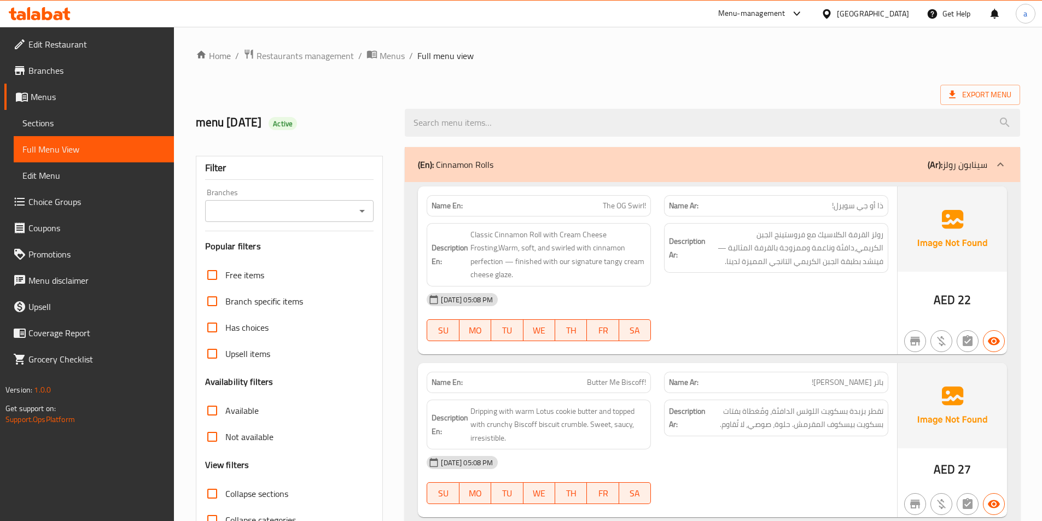
click at [27, 123] on span "Sections" at bounding box center [93, 122] width 143 height 13
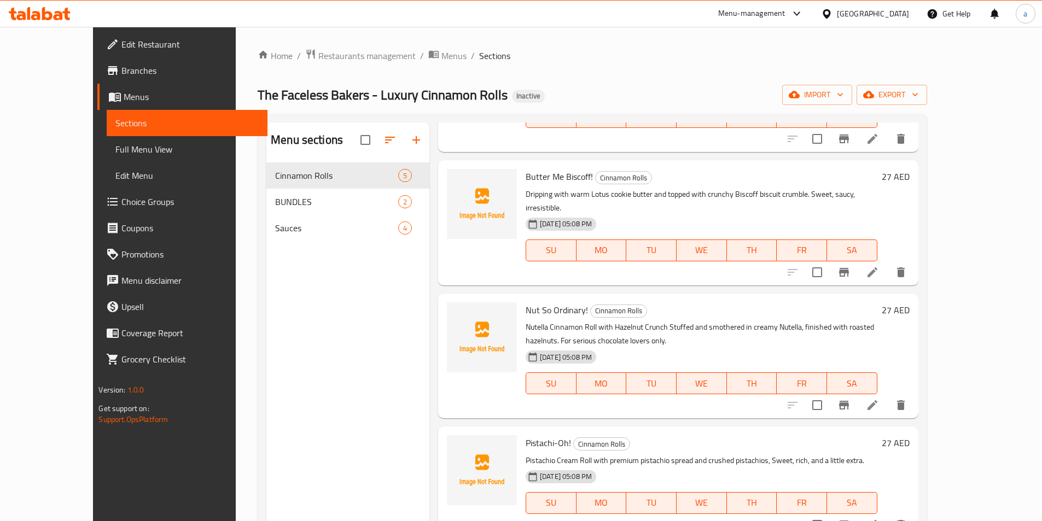
scroll to position [153, 0]
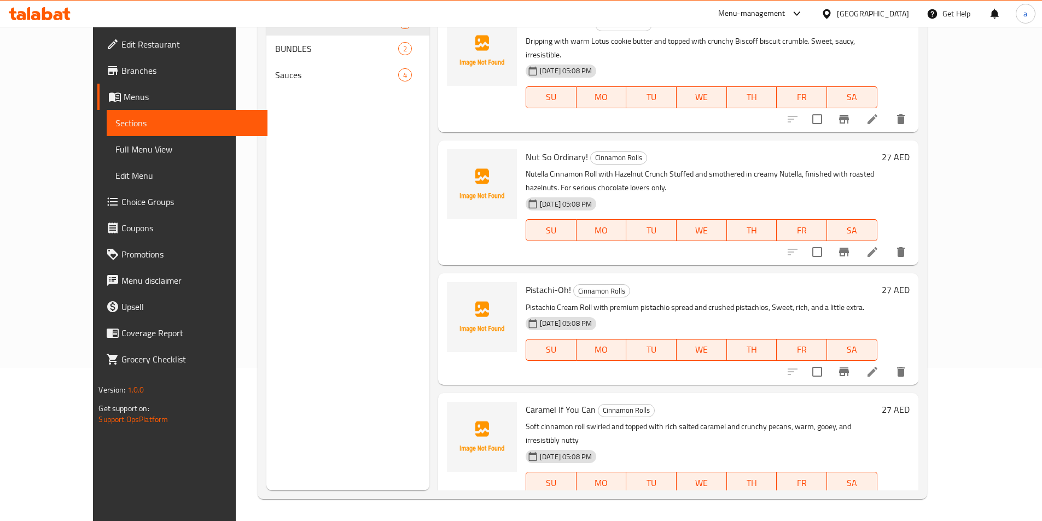
click at [887, 245] on li at bounding box center [872, 252] width 31 height 20
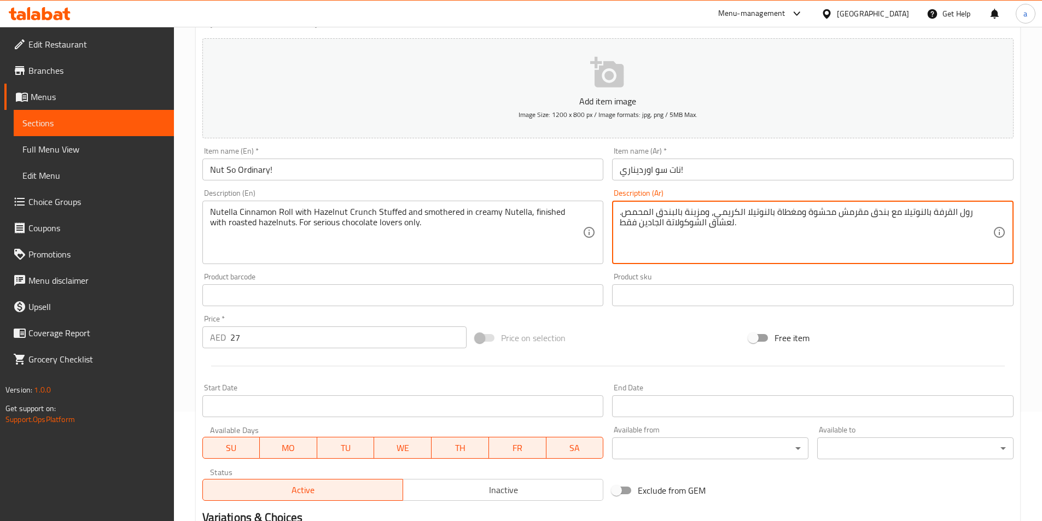
scroll to position [252, 0]
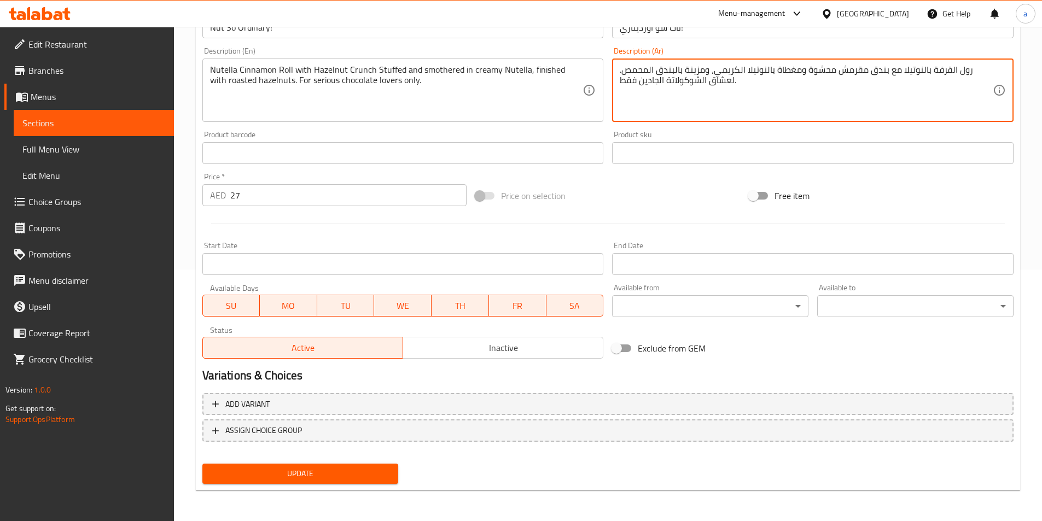
type textarea "رول القرفة بالنوتيلا مع بندق مقرمش محشوة ومغطاة بالنوتيلا الكريمي، ومزينة بالبن…"
click at [287, 469] on span "Update" at bounding box center [300, 474] width 179 height 14
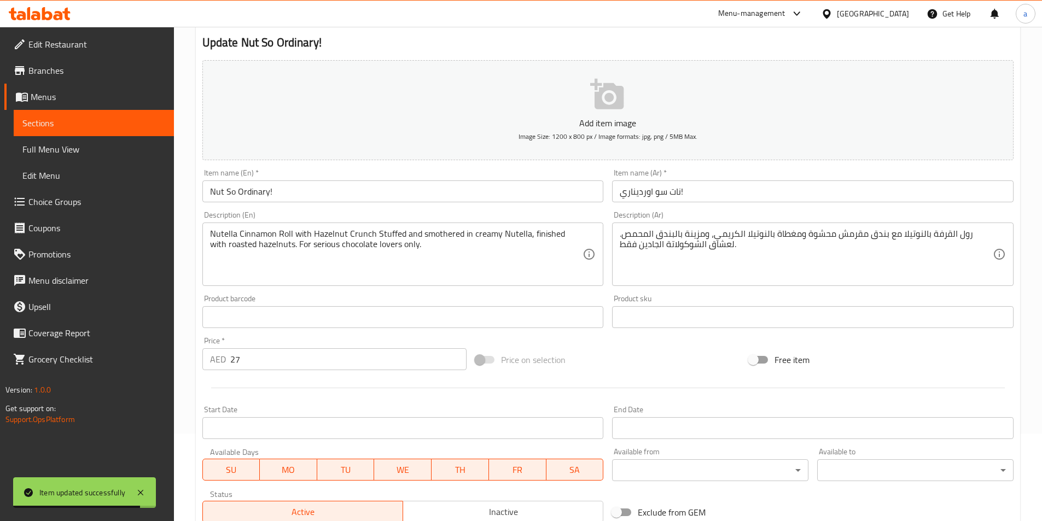
scroll to position [0, 0]
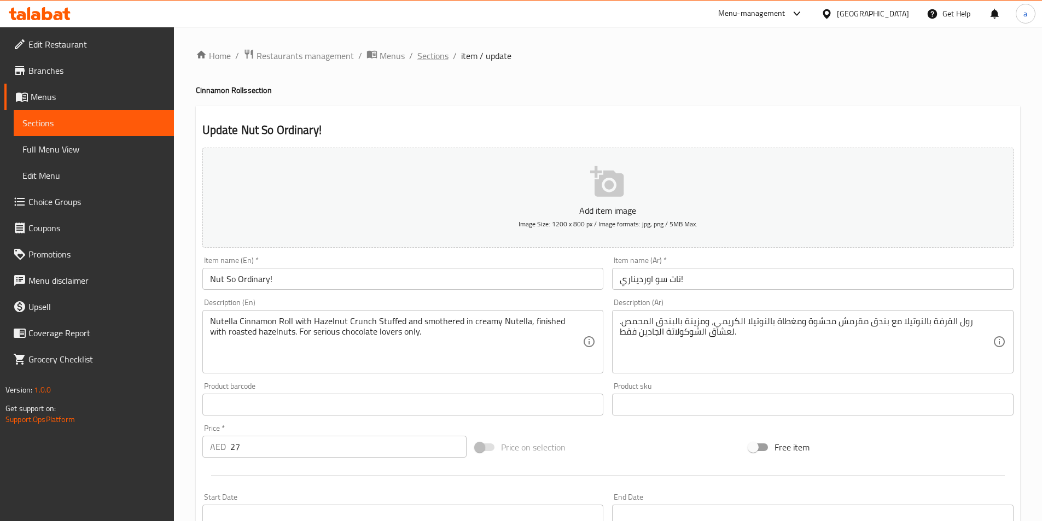
click at [424, 59] on span "Sections" at bounding box center [432, 55] width 31 height 13
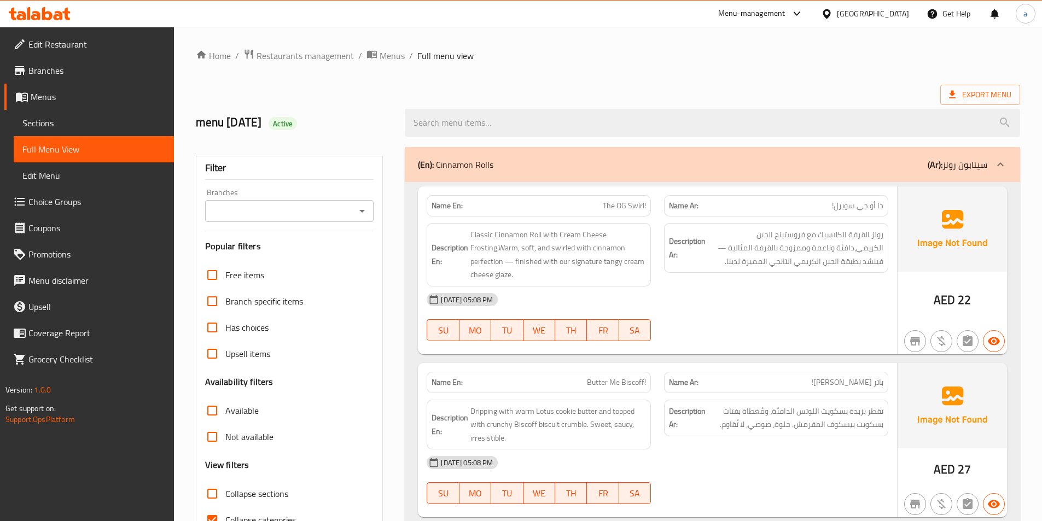
click at [34, 122] on span "Sections" at bounding box center [93, 122] width 143 height 13
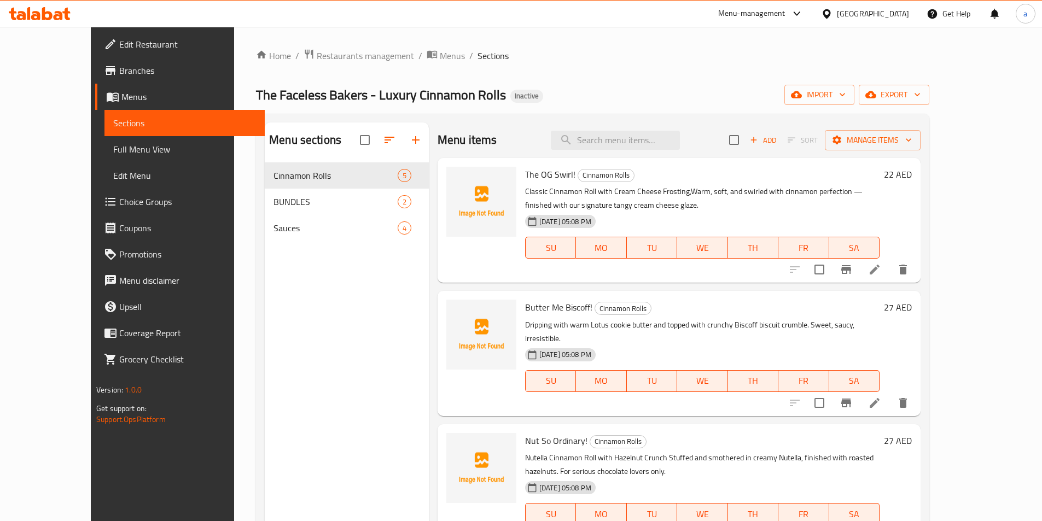
click at [879, 271] on icon at bounding box center [874, 270] width 10 height 10
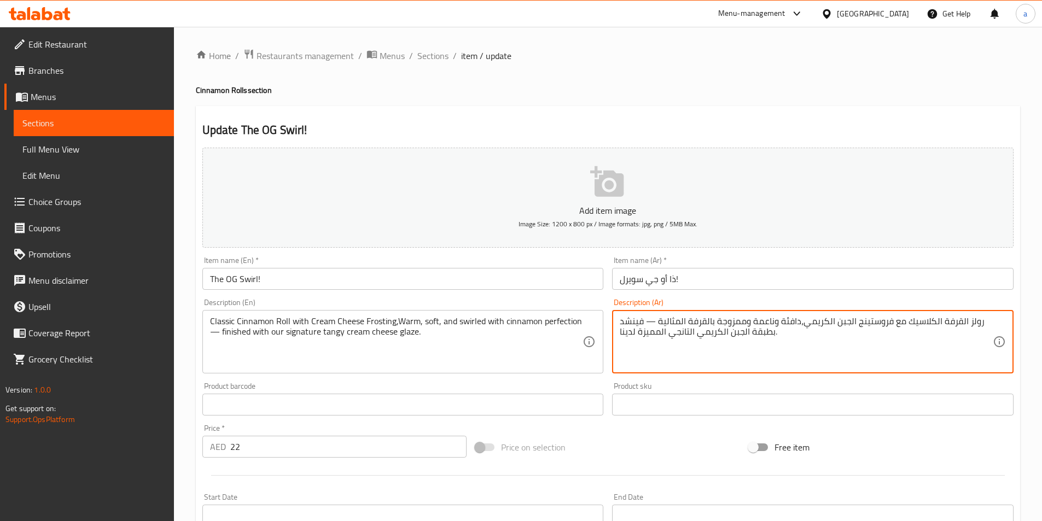
drag, startPoint x: 638, startPoint y: 332, endPoint x: 666, endPoint y: 333, distance: 29.0
click at [666, 333] on textarea "رولز القرفة الكلاسيك مع فروستينج الجبن الكريمي،دافئة وناعمة وممزوجة بالقرفة الم…" at bounding box center [805, 342] width 373 height 52
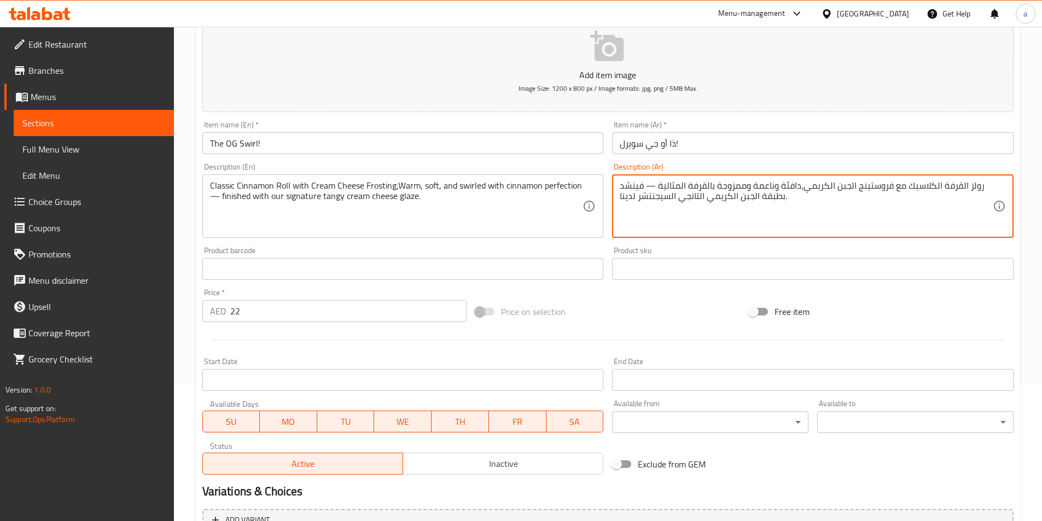
scroll to position [252, 0]
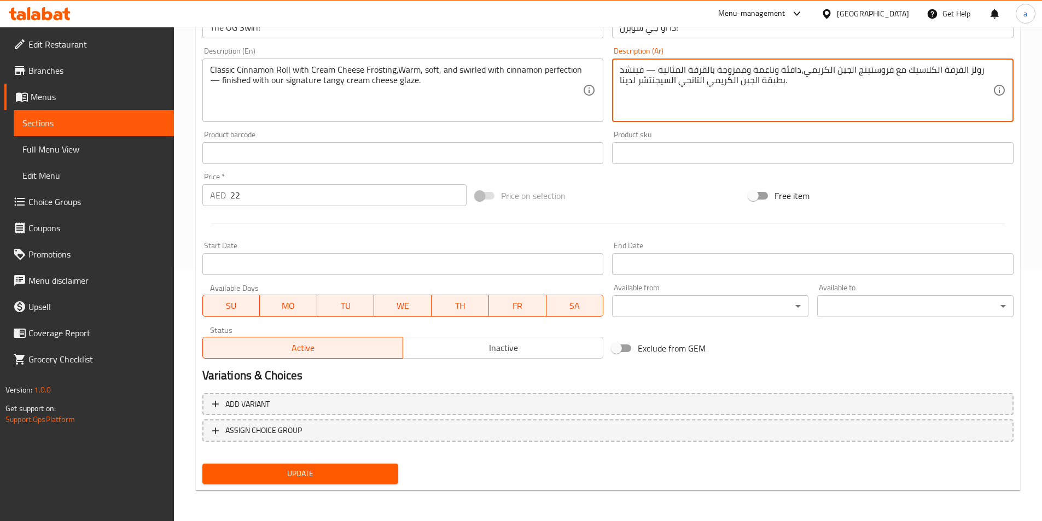
type textarea "رولز القرفة الكلاسيك مع فروستينج الجبن الكريمي،دافئة وناعمة وممزوجة بالقرفة الم…"
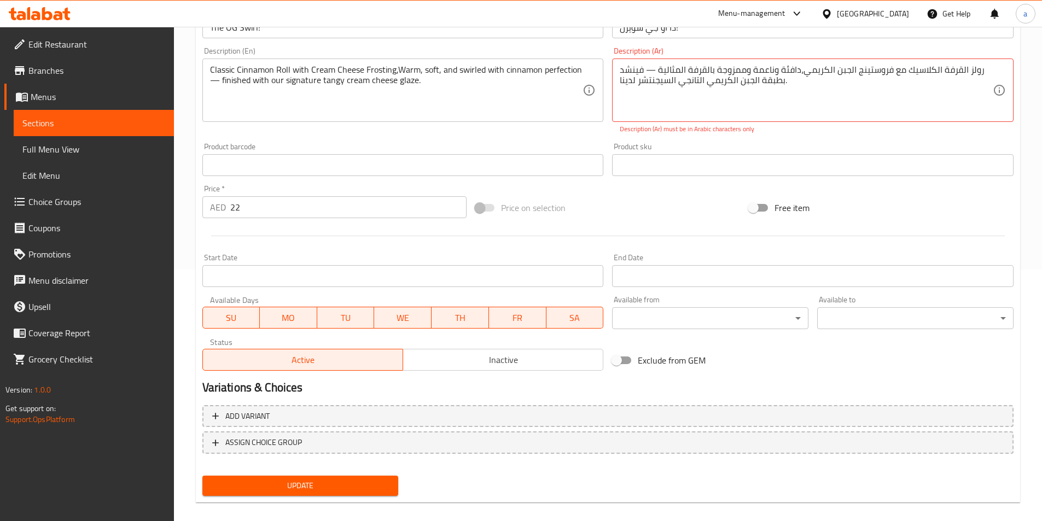
click at [295, 470] on div "Add item image Image Size: 1200 x 800 px / Image formats: jpg, png / 5MB Max. I…" at bounding box center [608, 196] width 820 height 609
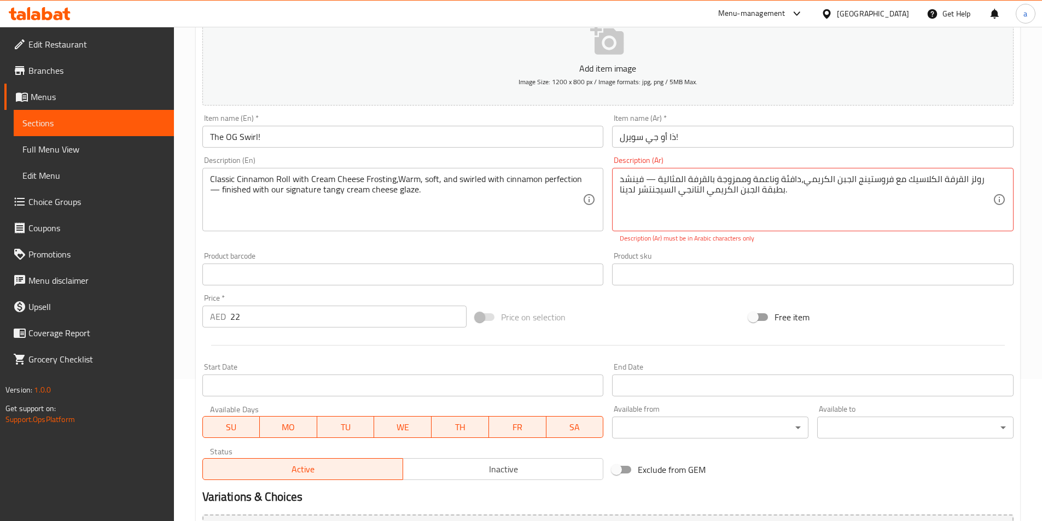
drag, startPoint x: 618, startPoint y: 179, endPoint x: 715, endPoint y: 213, distance: 102.2
click at [715, 213] on div "رولز القرفة الكلاسيك مع فروستينج الجبن الكريمي،دافئة وناعمة وممزوجة بالقرفة الم…" at bounding box center [812, 199] width 401 height 63
click at [982, 178] on textarea "رولز القرفة الكلاسيك مع فروستينج الجبن الكريمي،دافئة وناعمة وممزوجة بالقرفة الم…" at bounding box center [805, 200] width 373 height 52
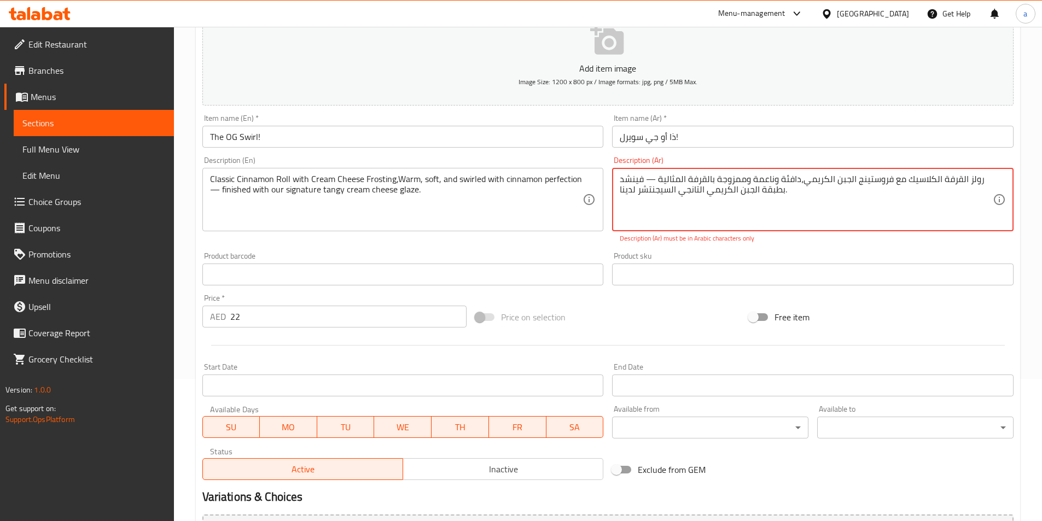
click at [982, 178] on textarea "رولز القرفة الكلاسيك مع فروستينج الجبن الكريمي،دافئة وناعمة وممزوجة بالقرفة الم…" at bounding box center [805, 200] width 373 height 52
click at [843, 196] on textarea "رولز القرفة الكلاسيك مع فروستينج الجبن الكريمي،دافئة وناعمة وممزوجة بالقرفة الم…" at bounding box center [805, 200] width 373 height 52
click at [933, 184] on textarea "ر" at bounding box center [805, 200] width 373 height 52
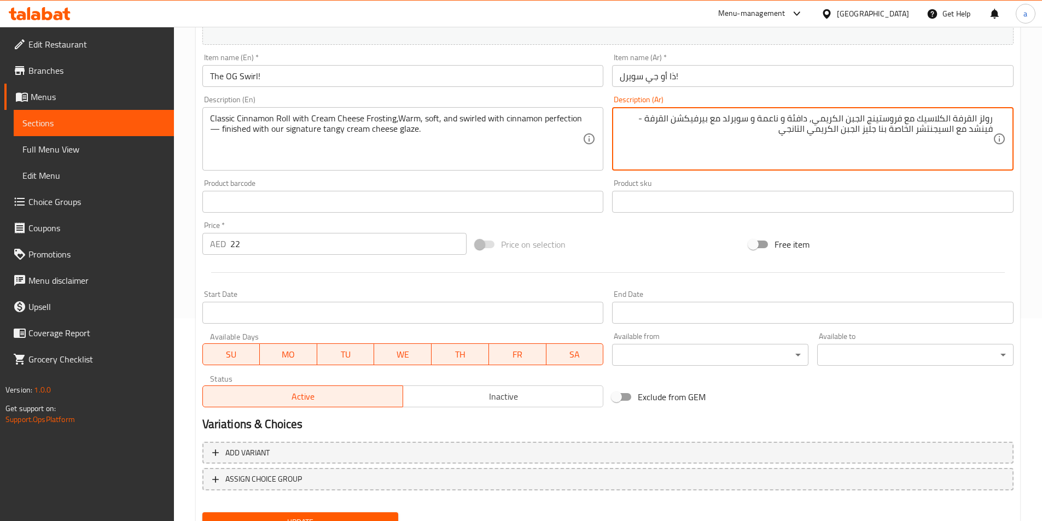
scroll to position [252, 0]
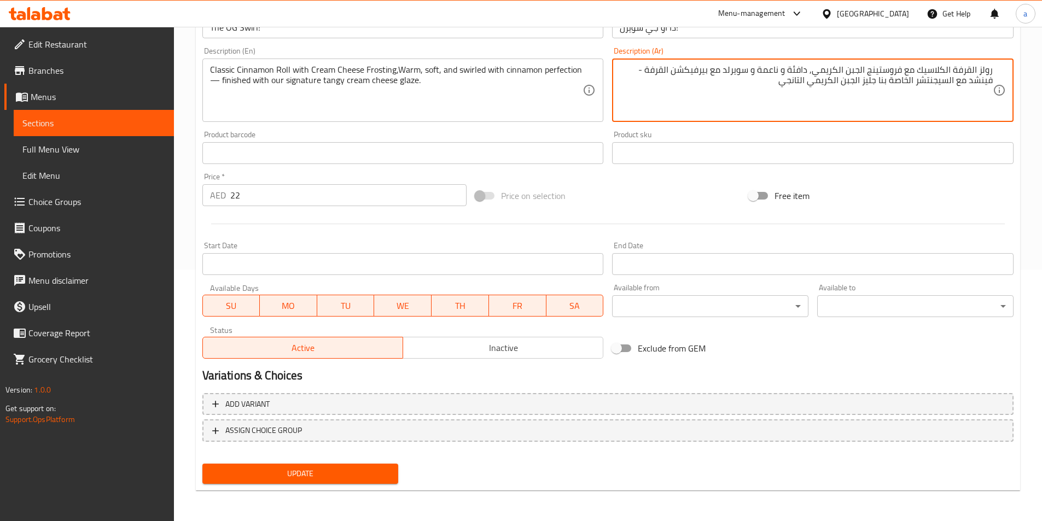
type textarea "رولز القرفة الكلاسيك مع فروستينج الجبن الكريمي, دافئة و ناعمة و سويرلد مع بيرفي…"
click at [245, 469] on span "Update" at bounding box center [300, 474] width 179 height 14
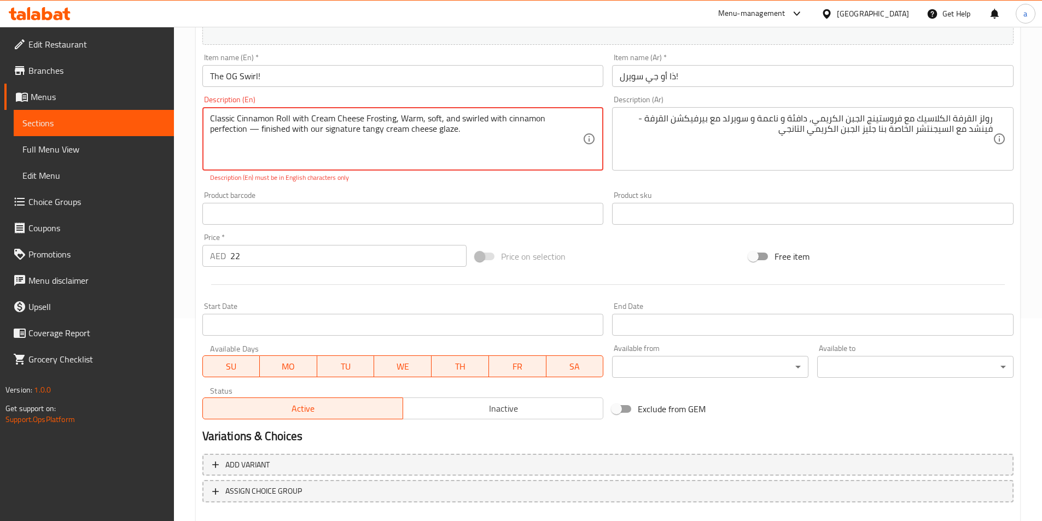
scroll to position [264, 0]
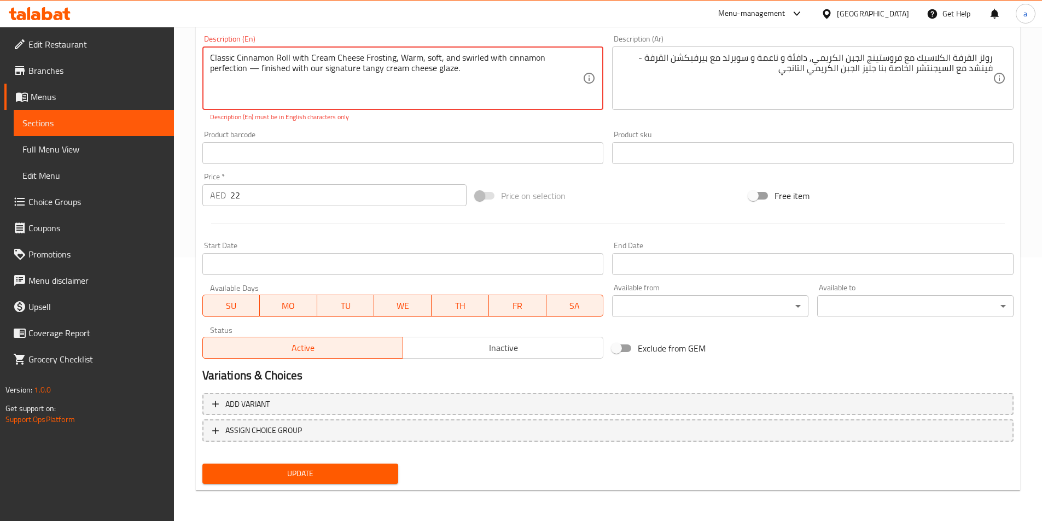
type textarea "Classic Cinnamon Roll with Cream Cheese Frosting, Warm, soft, and swirled with …"
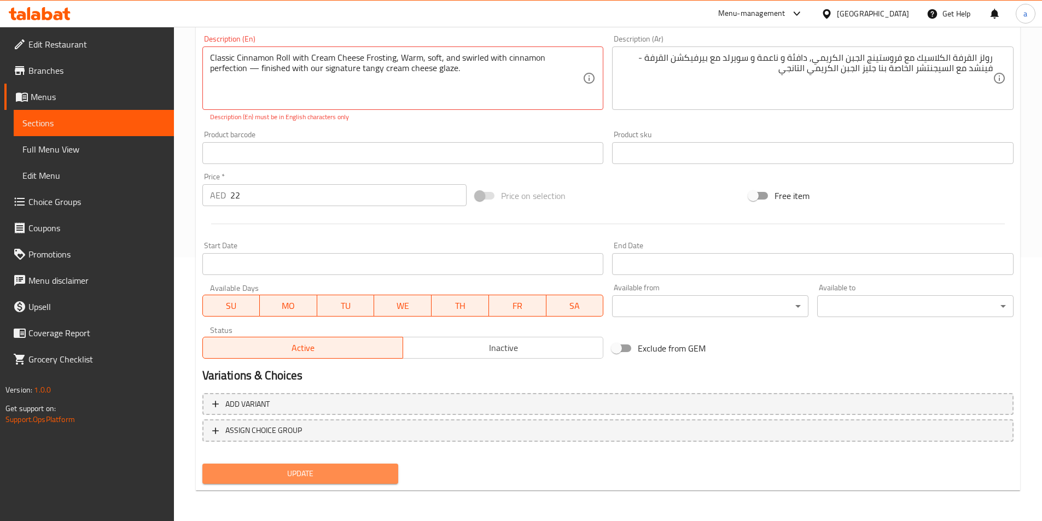
click at [258, 473] on span "Update" at bounding box center [300, 474] width 179 height 14
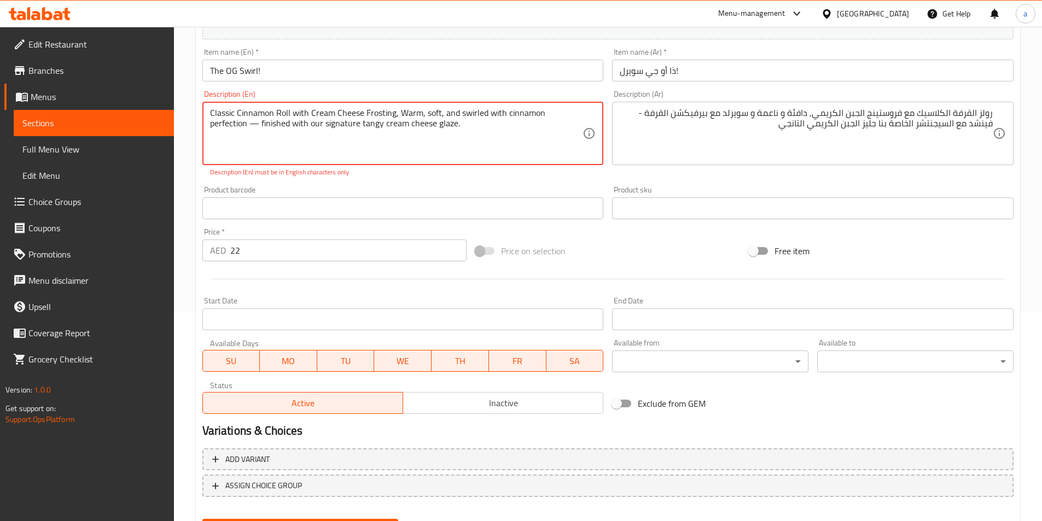
scroll to position [100, 0]
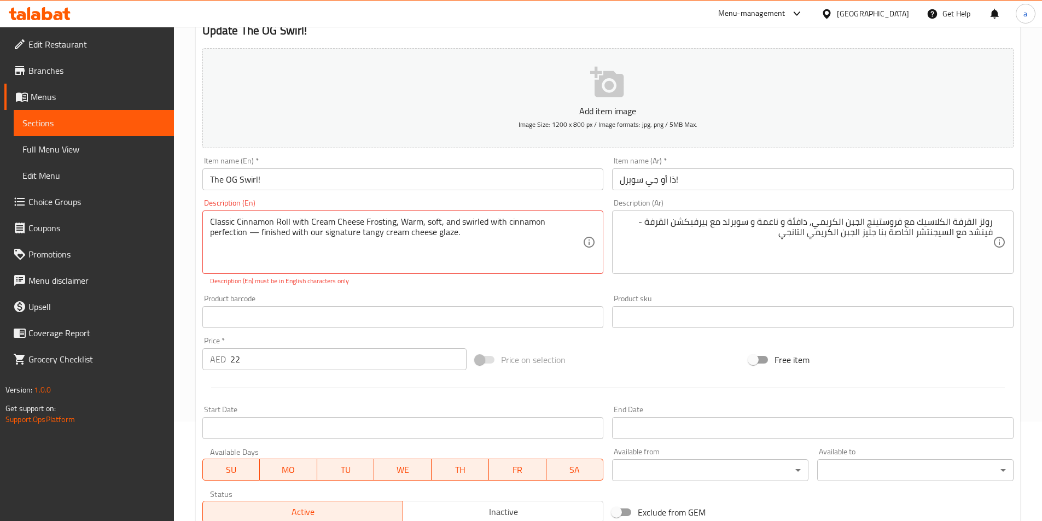
drag, startPoint x: 208, startPoint y: 221, endPoint x: 350, endPoint y: 271, distance: 150.9
click at [350, 271] on div "Classic Cinnamon Roll with Cream Cheese Frosting, Warm, soft, and swirled with …" at bounding box center [402, 241] width 401 height 63
drag, startPoint x: 418, startPoint y: 234, endPoint x: 125, endPoint y: 169, distance: 300.1
click at [125, 169] on div "Edit Restaurant Branches Menus Sections Full Menu View Edit Menu Choice Groups …" at bounding box center [521, 306] width 1042 height 758
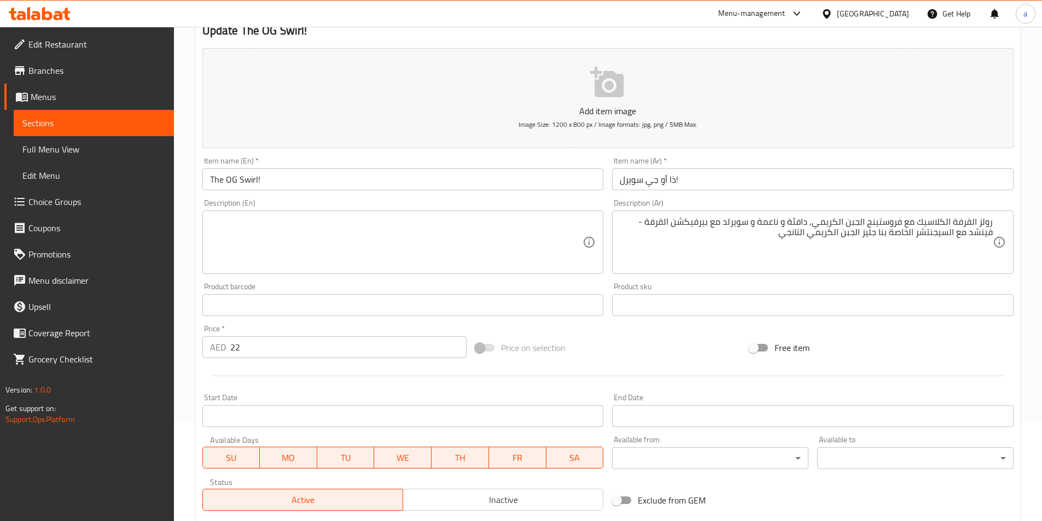
click at [303, 237] on textarea at bounding box center [396, 243] width 373 height 52
click at [262, 237] on textarea at bounding box center [396, 243] width 373 height 52
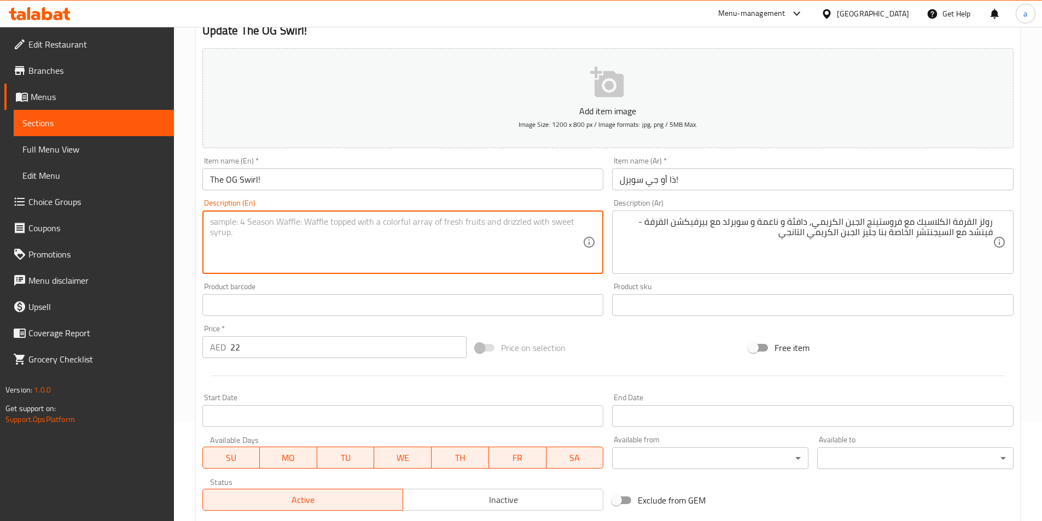
paste textarea "Classic Cinnamon Roll with Cream Cheese Frosting, Warm, soft, and swirled with …"
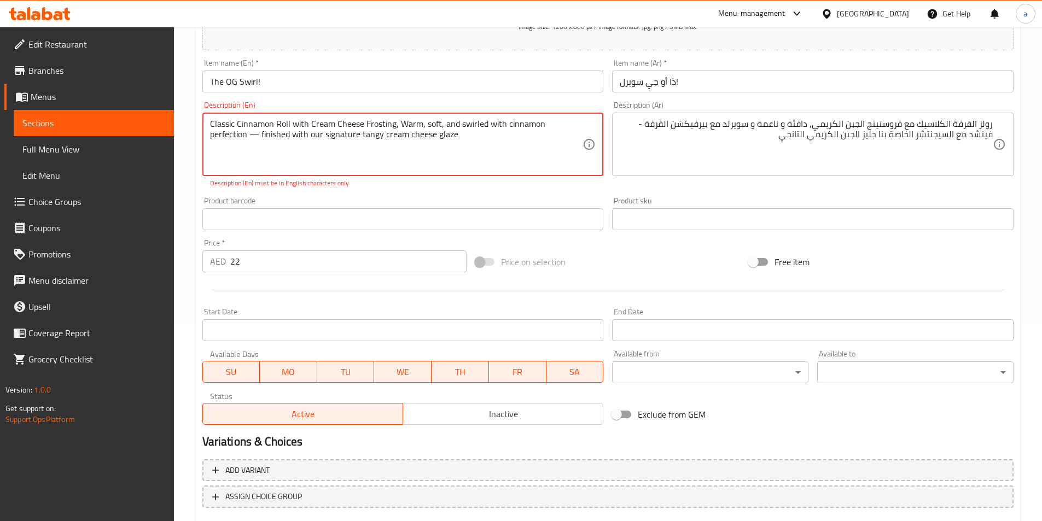
scroll to position [264, 0]
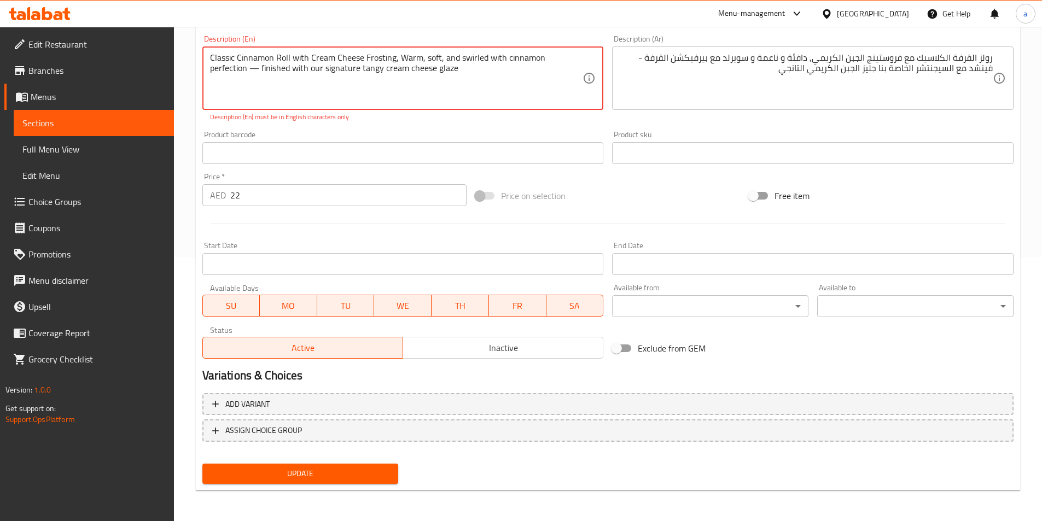
click at [311, 472] on span "Update" at bounding box center [300, 474] width 179 height 14
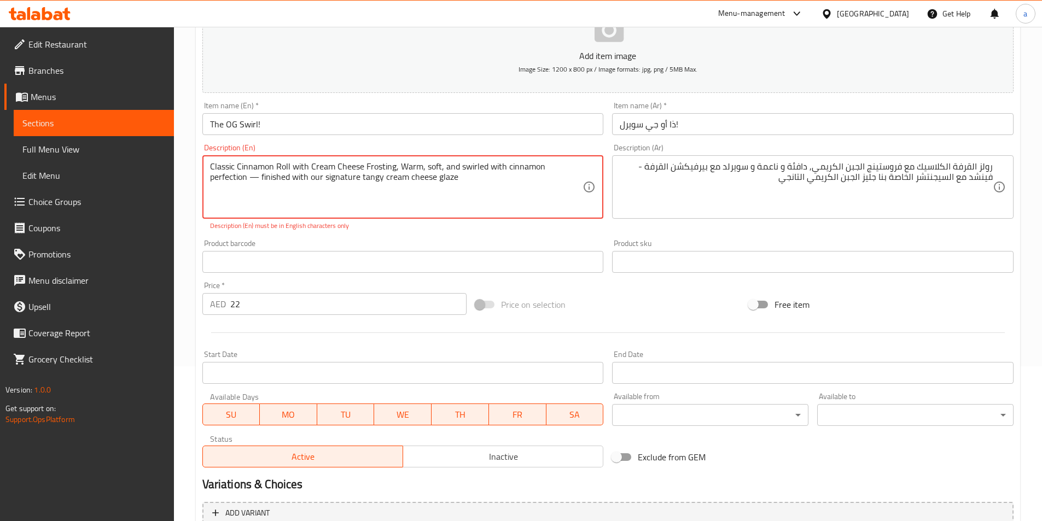
scroll to position [154, 0]
click at [217, 179] on textarea "Classic Cinnamon Roll with Cream Cheese Frosting, Warm, soft, and swirled with …" at bounding box center [396, 188] width 373 height 52
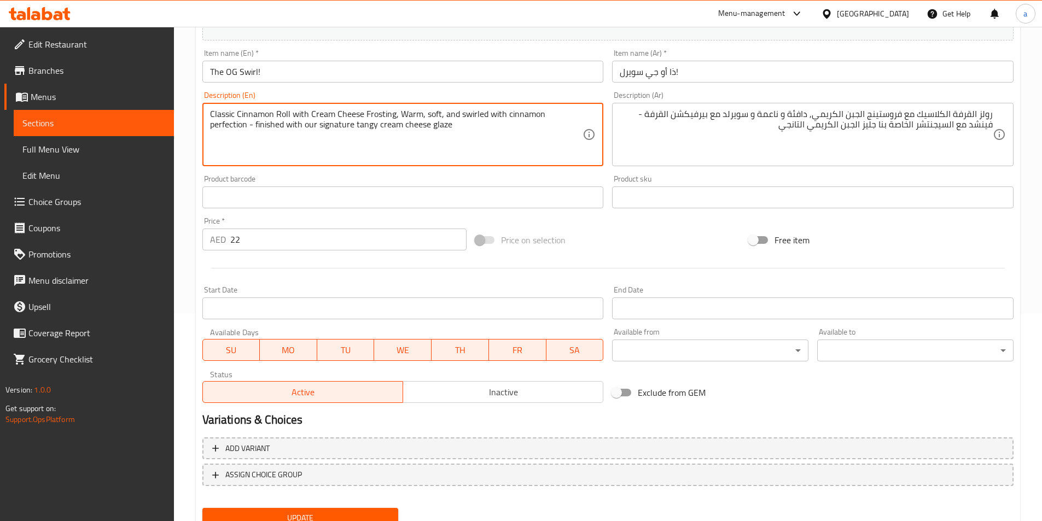
scroll to position [252, 0]
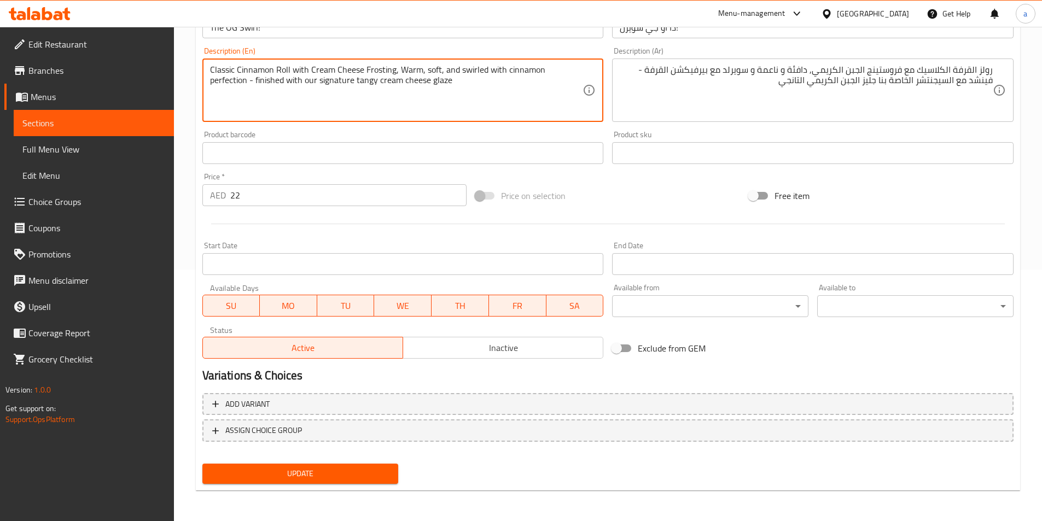
type textarea "Classic Cinnamon Roll with Cream Cheese Frosting, Warm, soft, and swirled with …"
click at [326, 471] on span "Update" at bounding box center [300, 474] width 179 height 14
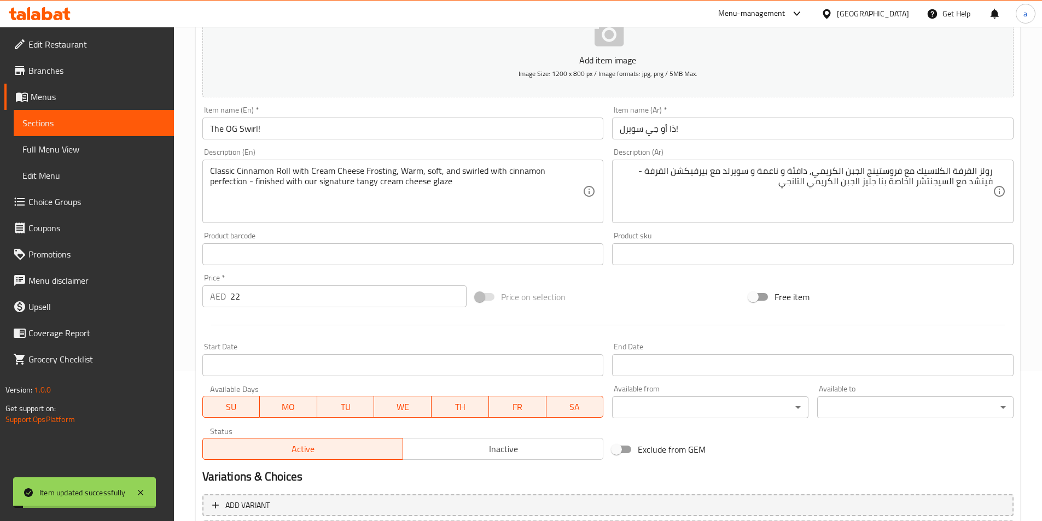
scroll to position [0, 0]
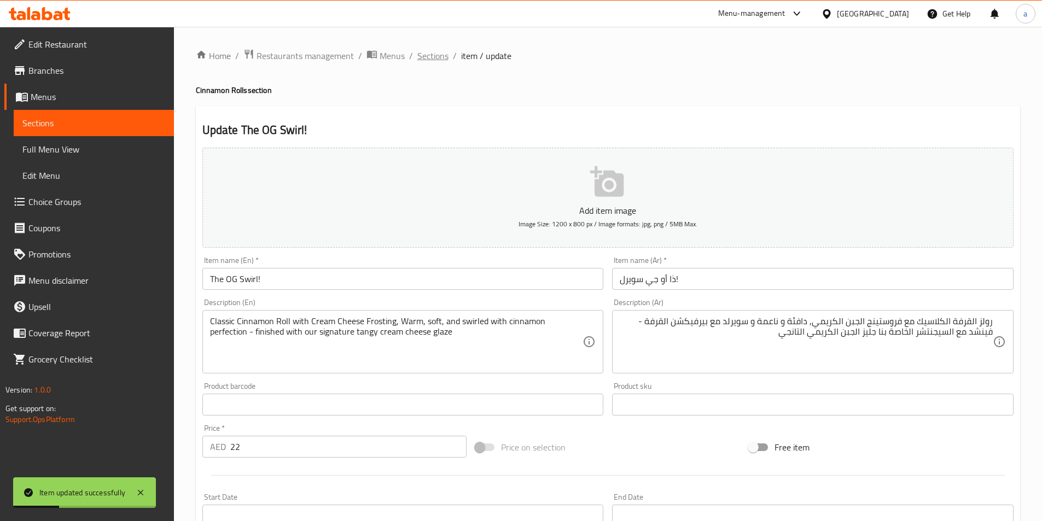
click at [441, 55] on span "Sections" at bounding box center [432, 55] width 31 height 13
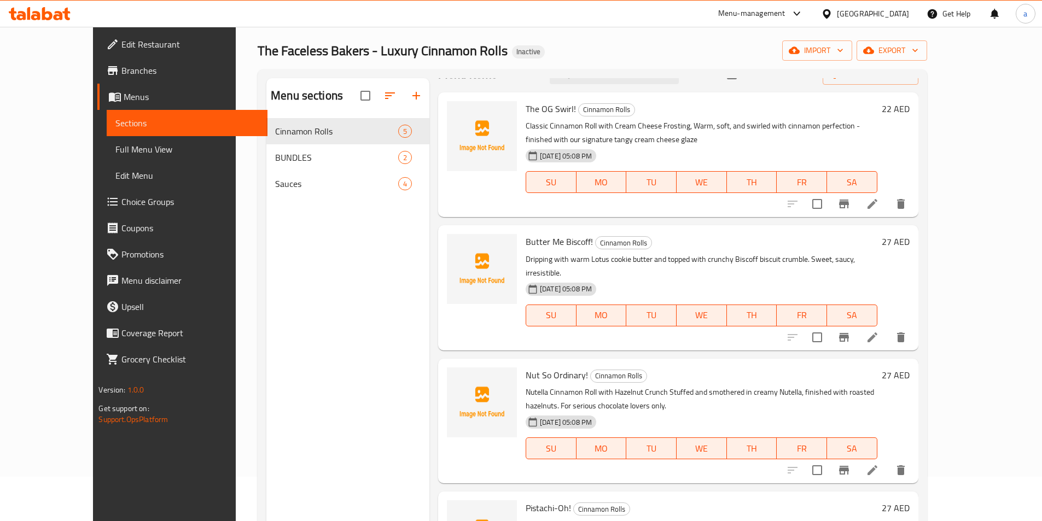
scroll to position [44, 0]
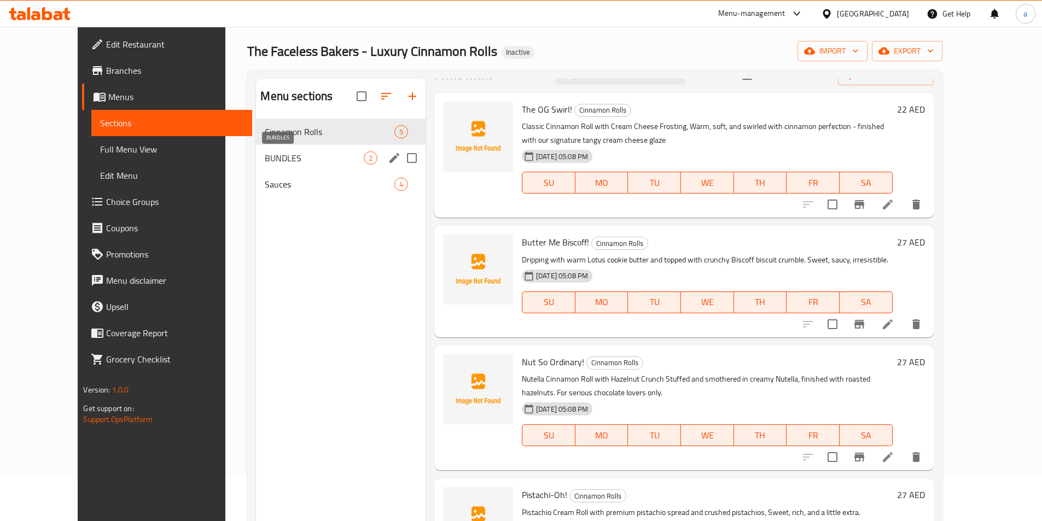
click at [265, 155] on span "BUNDLES" at bounding box center [314, 157] width 98 height 13
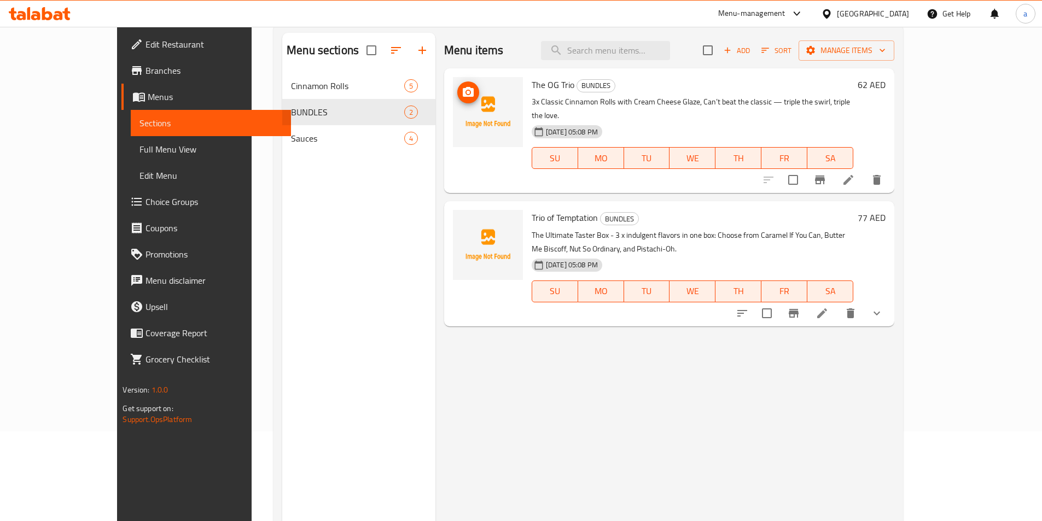
scroll to position [153, 0]
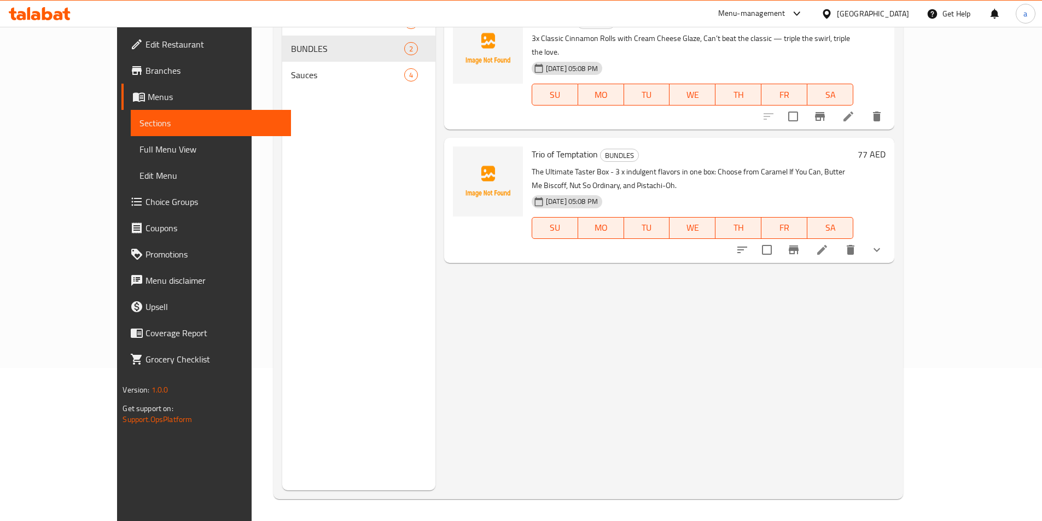
click at [139, 148] on span "Full Menu View" at bounding box center [210, 149] width 143 height 13
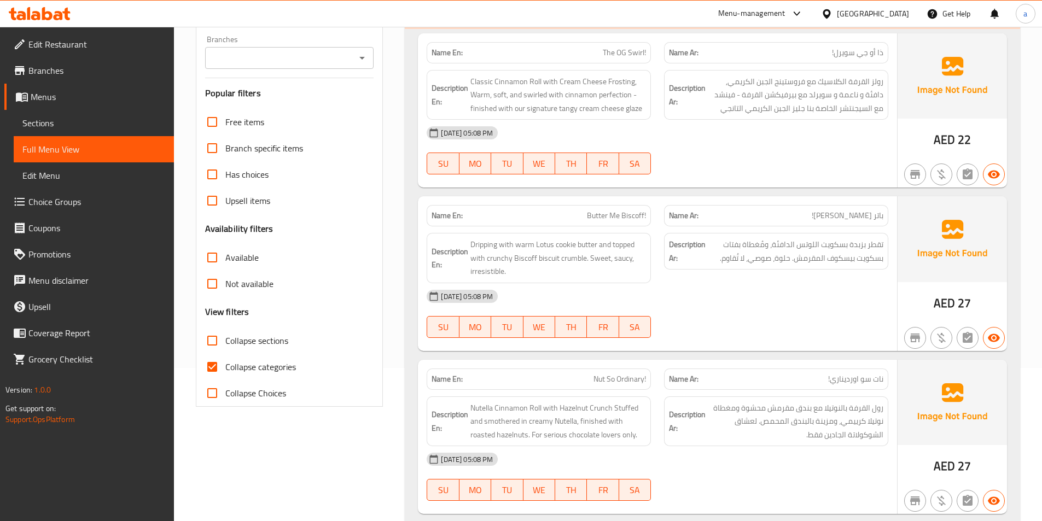
click at [232, 369] on span "Collapse categories" at bounding box center [260, 366] width 71 height 13
click at [225, 369] on input "Collapse categories" at bounding box center [212, 367] width 26 height 26
checkbox input "false"
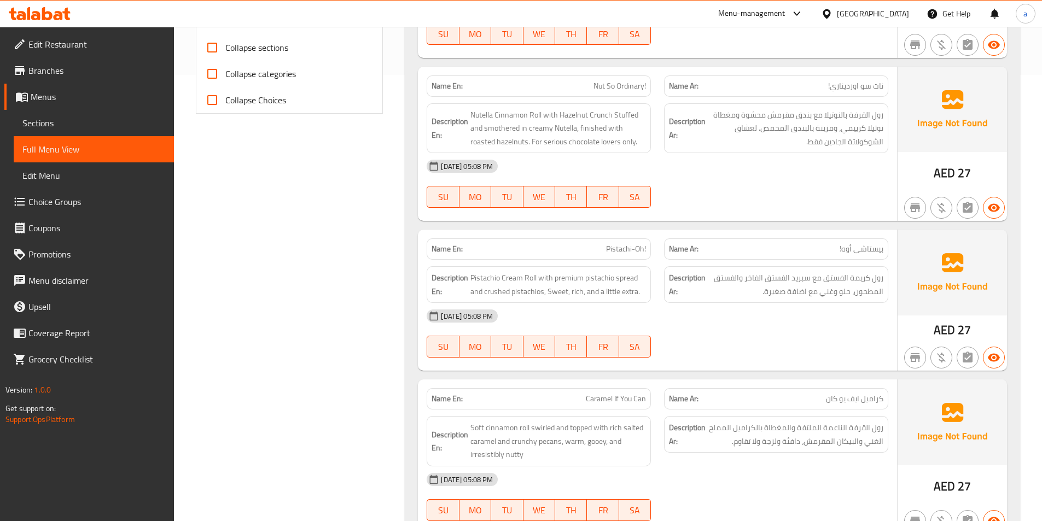
scroll to position [426, 0]
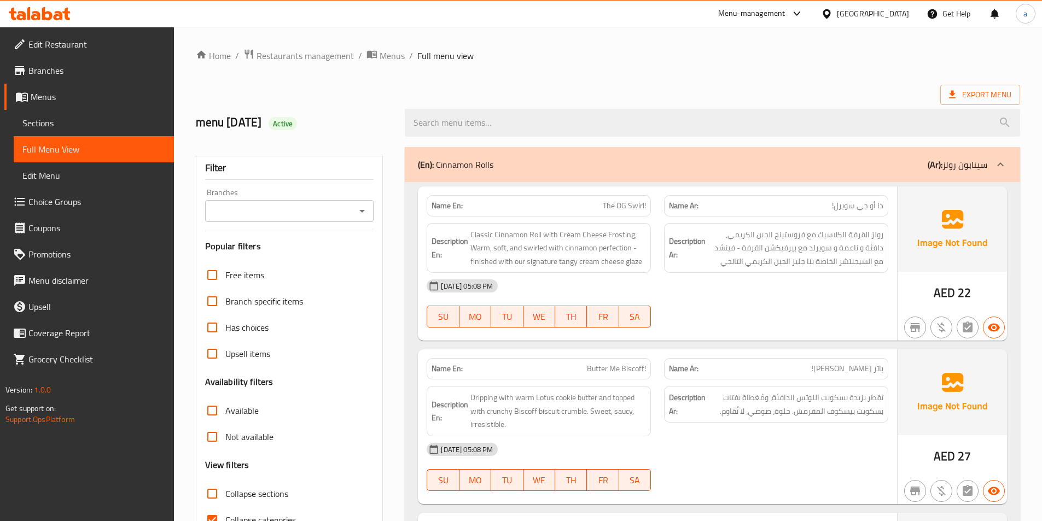
click at [72, 153] on span "Full Menu View" at bounding box center [93, 149] width 143 height 13
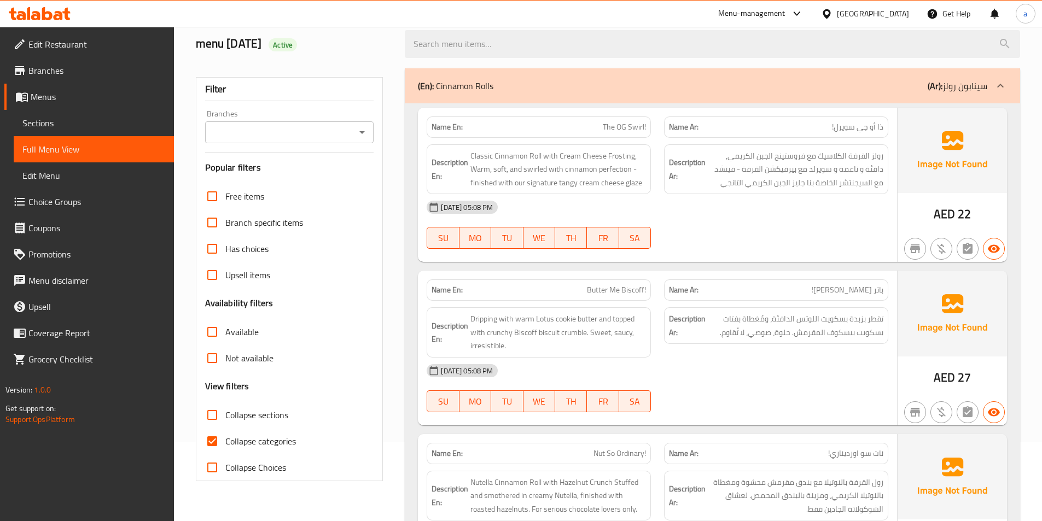
scroll to position [164, 0]
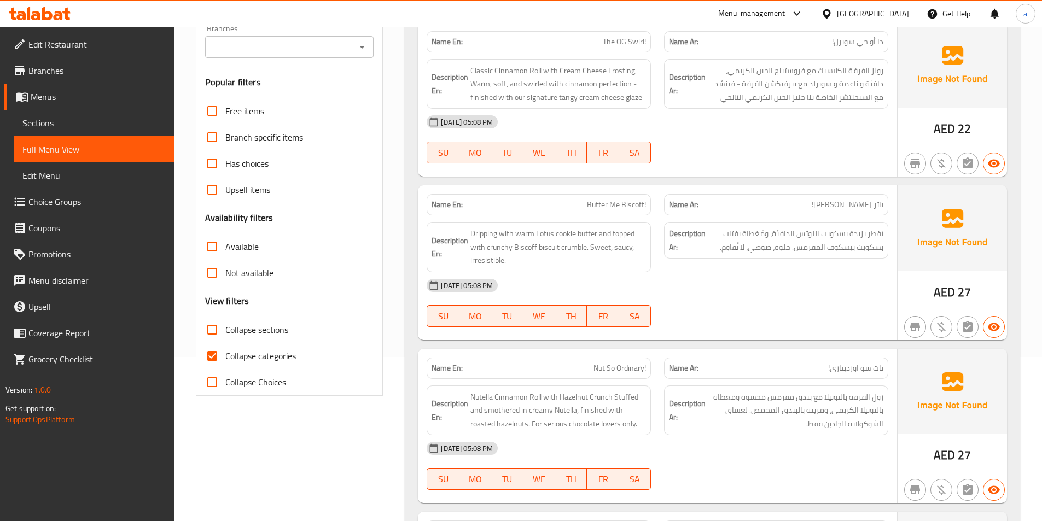
click at [217, 353] on input "Collapse categories" at bounding box center [212, 356] width 26 height 26
checkbox input "false"
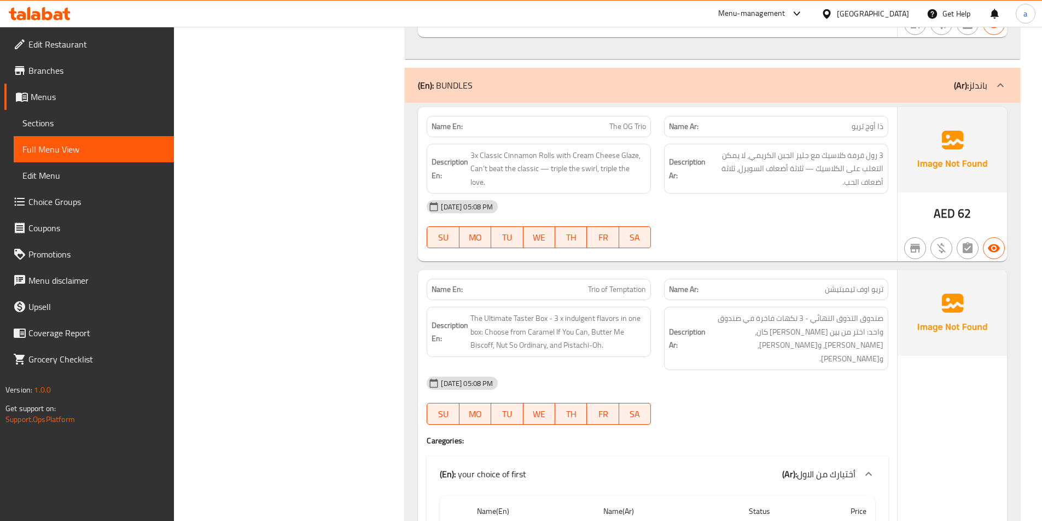
scroll to position [1039, 0]
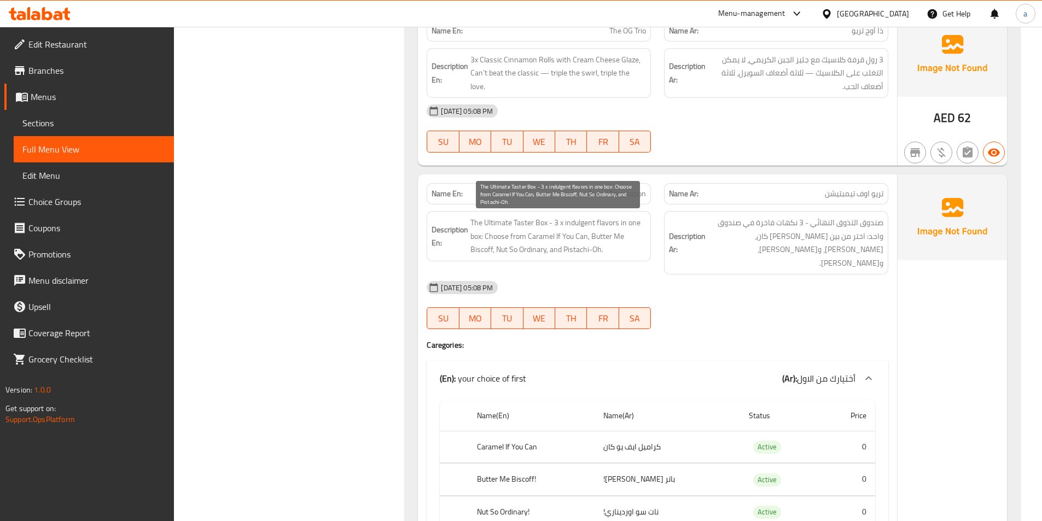
click at [603, 249] on span "The Ultimate Taster Box - 3 x indulgent flavors in one box: Choose from Caramel…" at bounding box center [558, 236] width 176 height 40
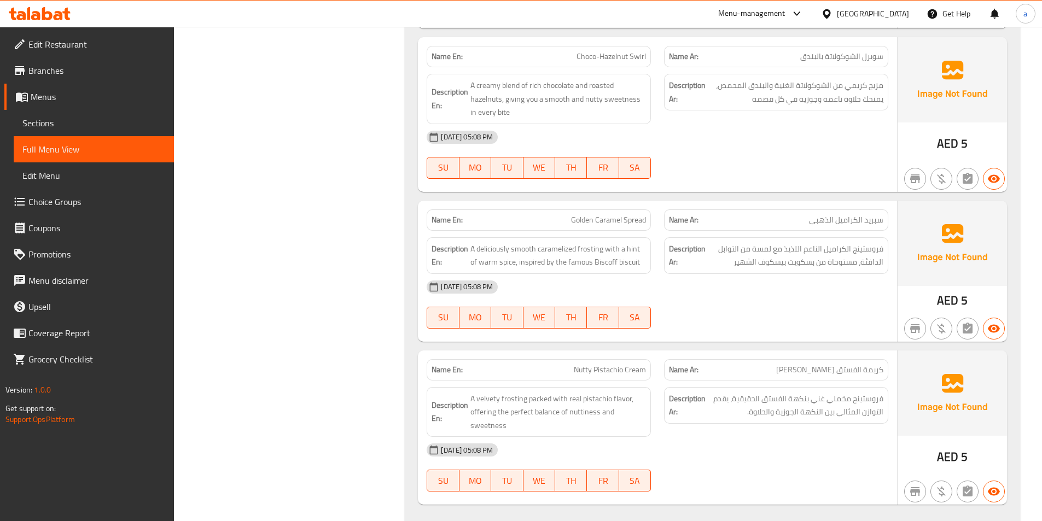
scroll to position [2282, 0]
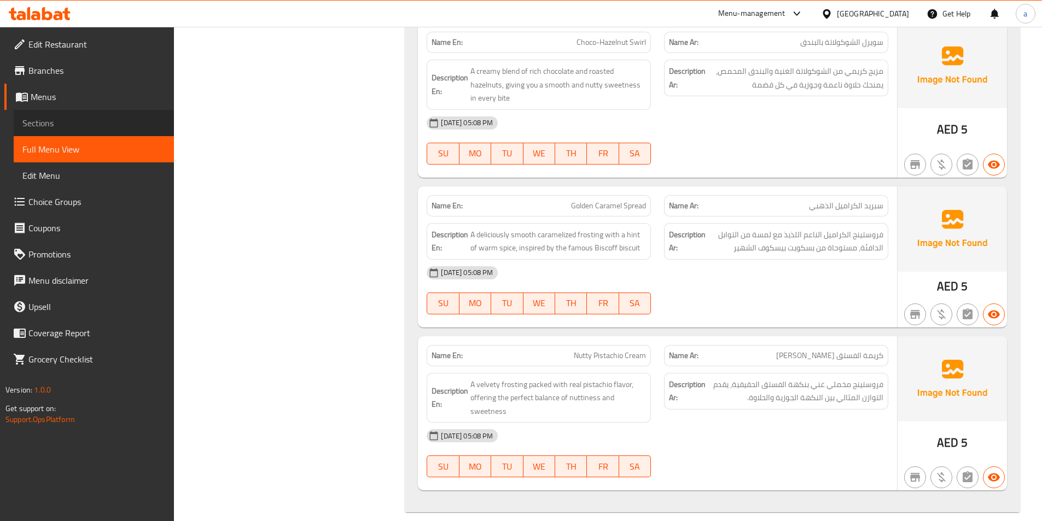
click at [44, 128] on span "Sections" at bounding box center [93, 122] width 143 height 13
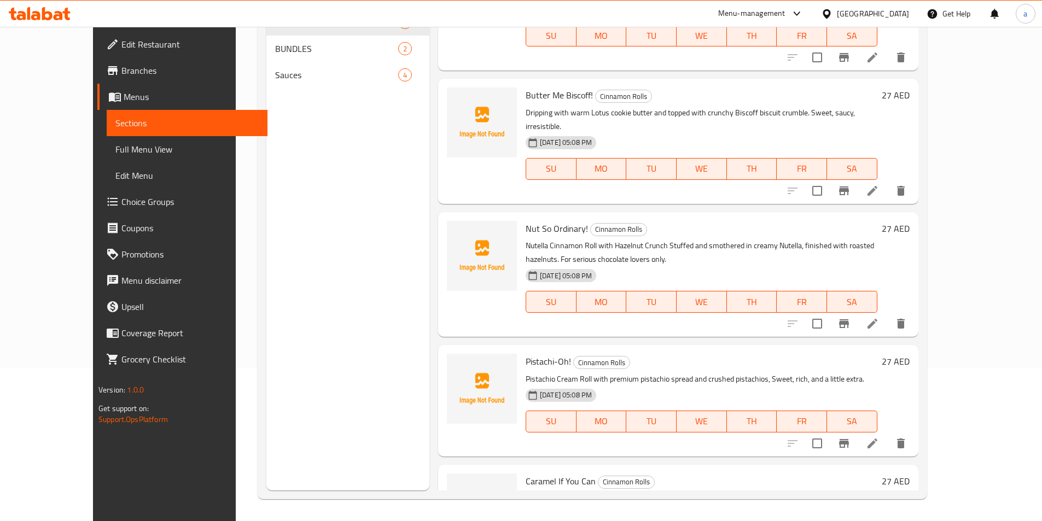
scroll to position [131, 0]
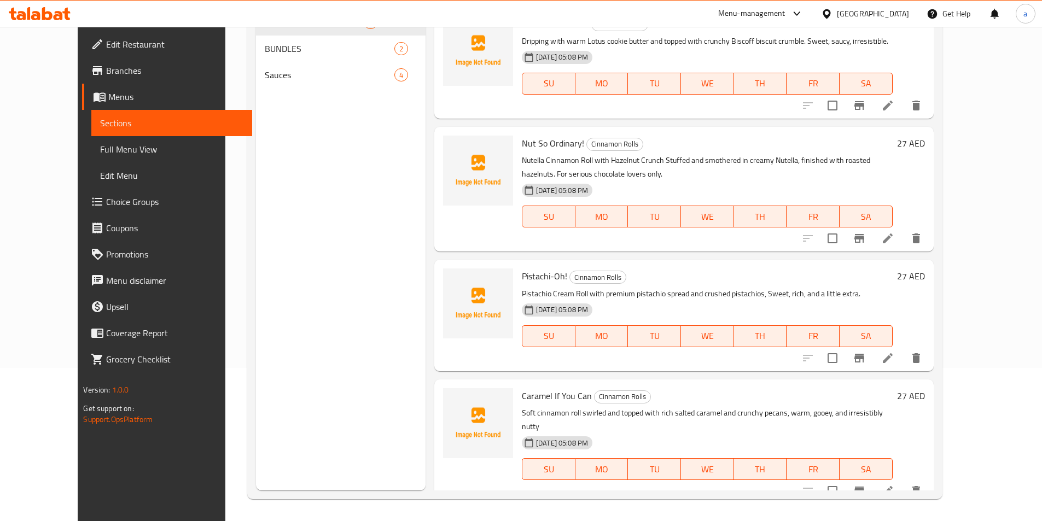
click at [259, 31] on div "Cinnamon Rolls 5" at bounding box center [340, 22] width 169 height 26
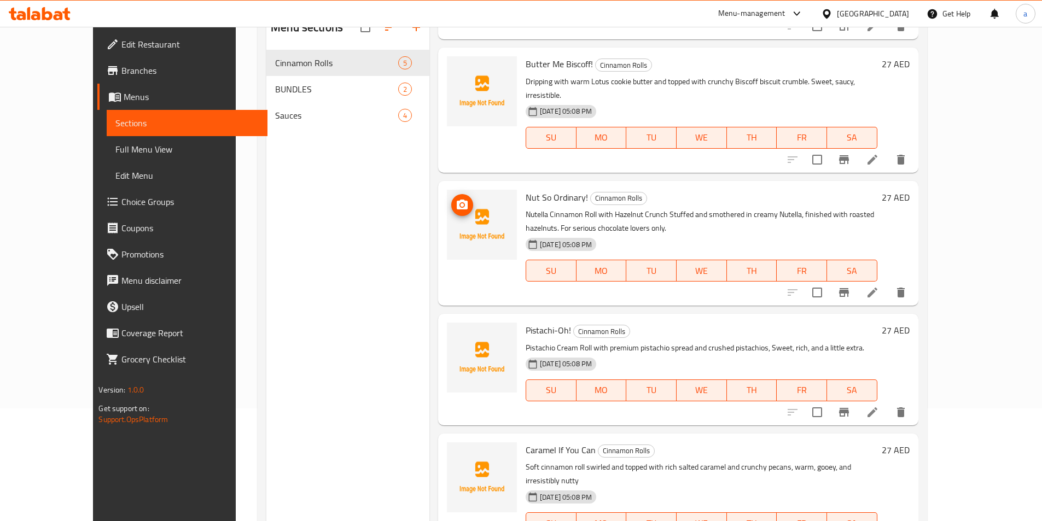
scroll to position [153, 0]
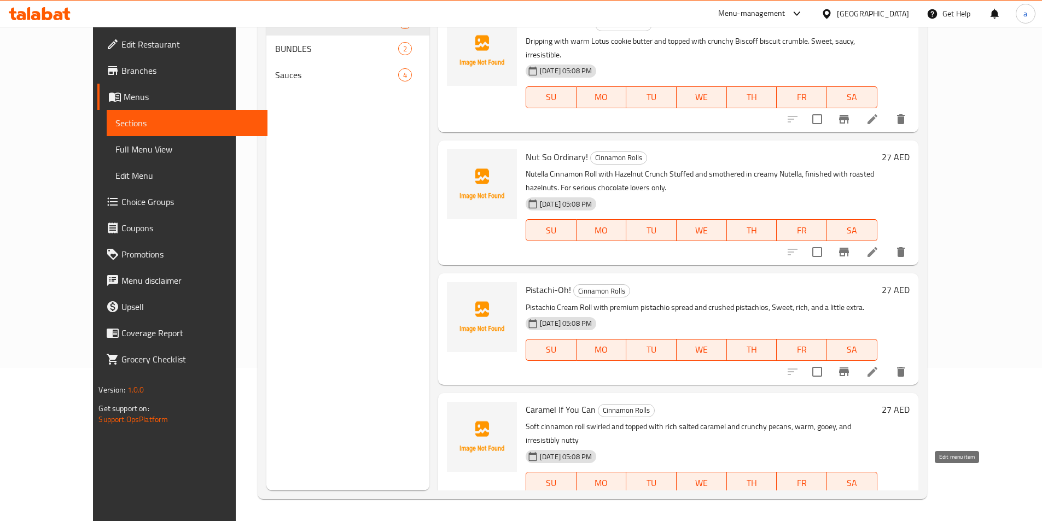
click at [879, 498] on icon at bounding box center [871, 504] width 13 height 13
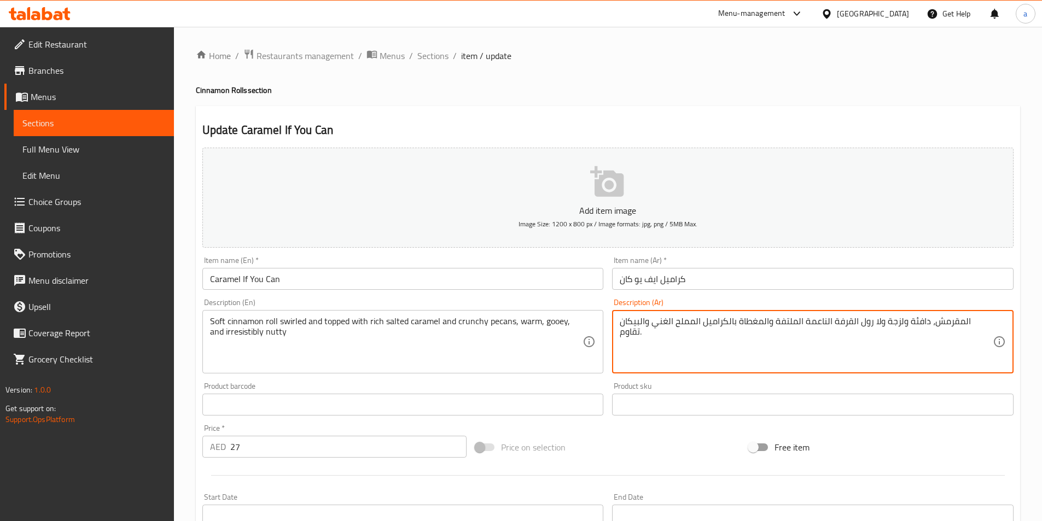
drag, startPoint x: 908, startPoint y: 319, endPoint x: 921, endPoint y: 320, distance: 13.7
type textarea "رول القرفة الناعمة الملتفة والمغطاة بالكراميل المملح الغني والبيكان‎ المقرمش، د…"
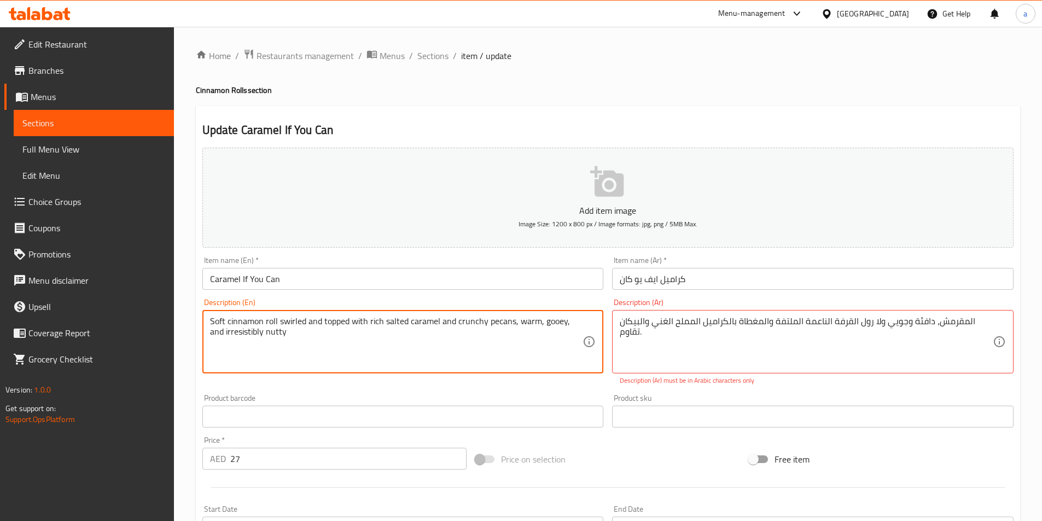
drag, startPoint x: 210, startPoint y: 318, endPoint x: 326, endPoint y: 344, distance: 118.3
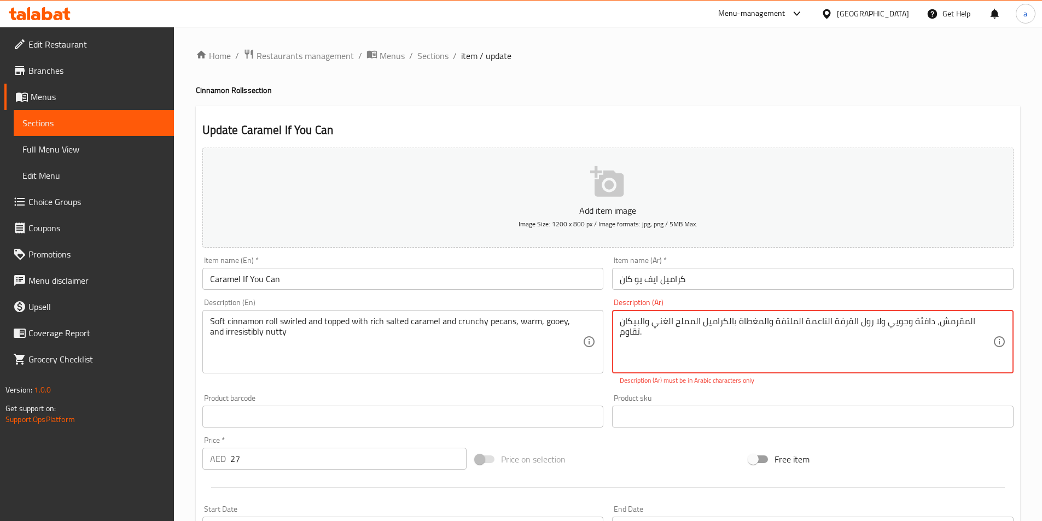
drag, startPoint x: 659, startPoint y: 338, endPoint x: 658, endPoint y: 302, distance: 35.5
click at [715, 344] on textarea "رول القرفة الناعمة الملتفة والمغطاة بالكراميل المملح الغني والبيكان‎ المقرمش، د…" at bounding box center [805, 342] width 373 height 52
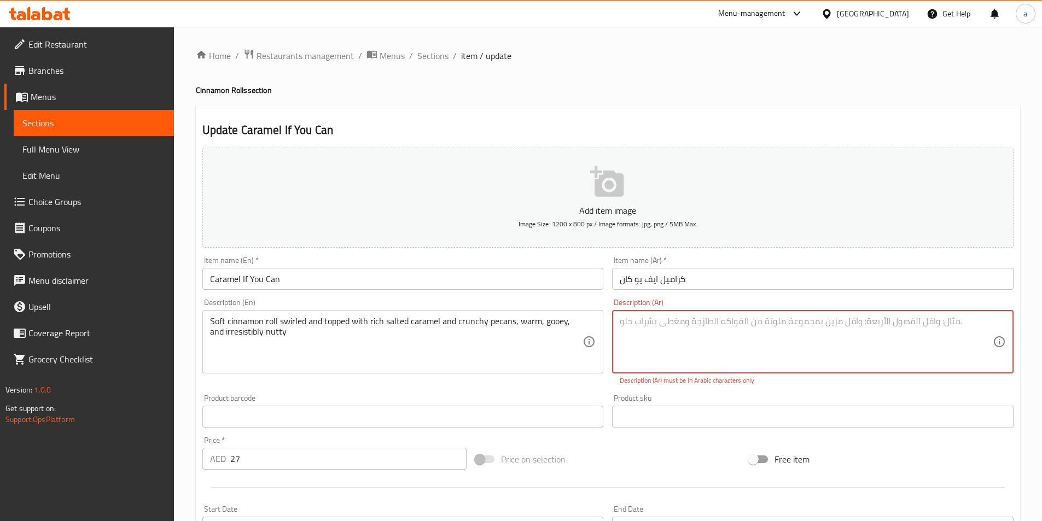
paste textarea "لفائف القرفة الناعمة ملفوفة ومغطاة بالكراميل المملح الغني وجوز البقان المقرمش، …"
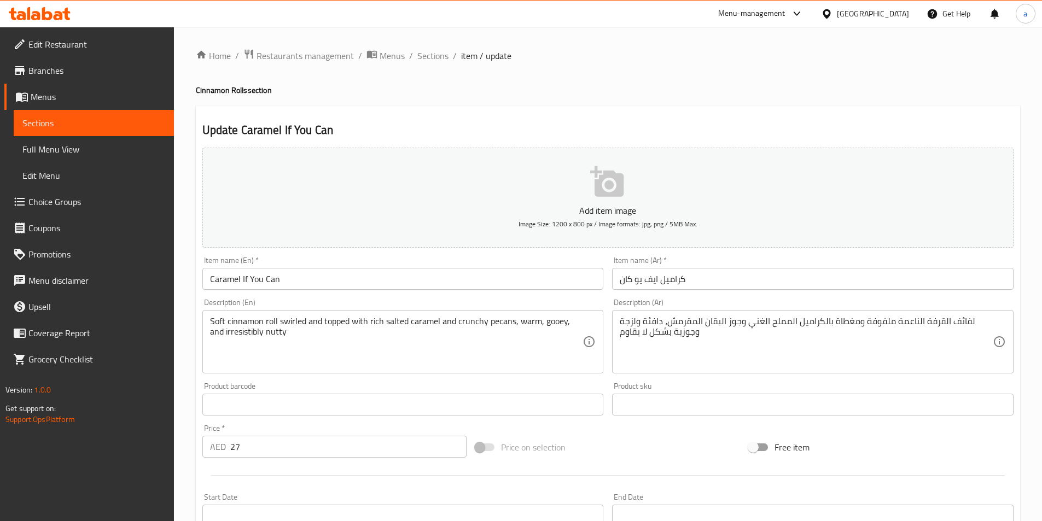
drag, startPoint x: 619, startPoint y: 334, endPoint x: 699, endPoint y: 367, distance: 86.5
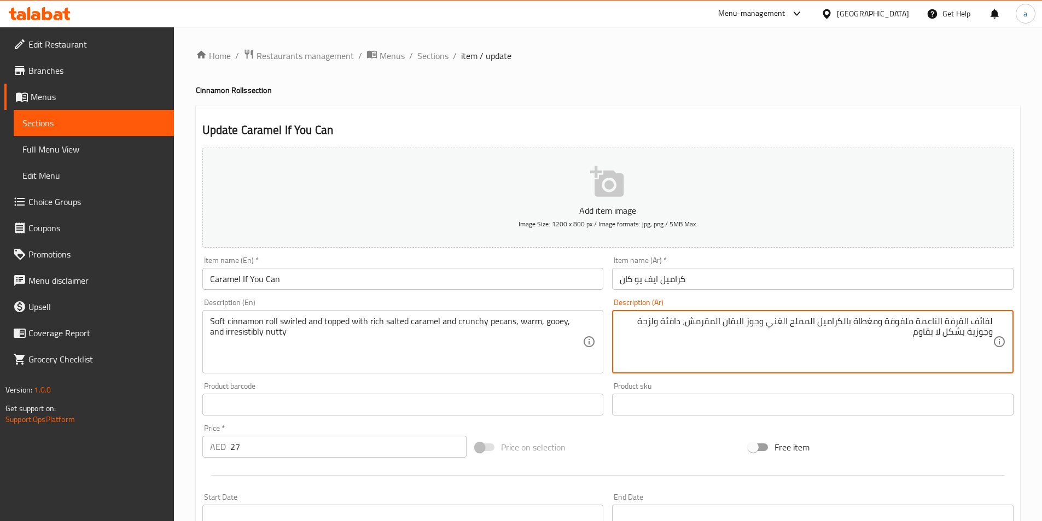
drag, startPoint x: 641, startPoint y: 321, endPoint x: 659, endPoint y: 320, distance: 18.1
click at [659, 320] on textarea "لفائف القرفة الناعمة ملفوفة ومغطاة بالكراميل المملح الغني وجوز البقان المقرمش، …" at bounding box center [805, 342] width 373 height 52
type textarea "لفائف القرفة الناعمة ملفوفة ومغطاة بالكراميل المملح الغني والبيكان المقرمش، داف…"
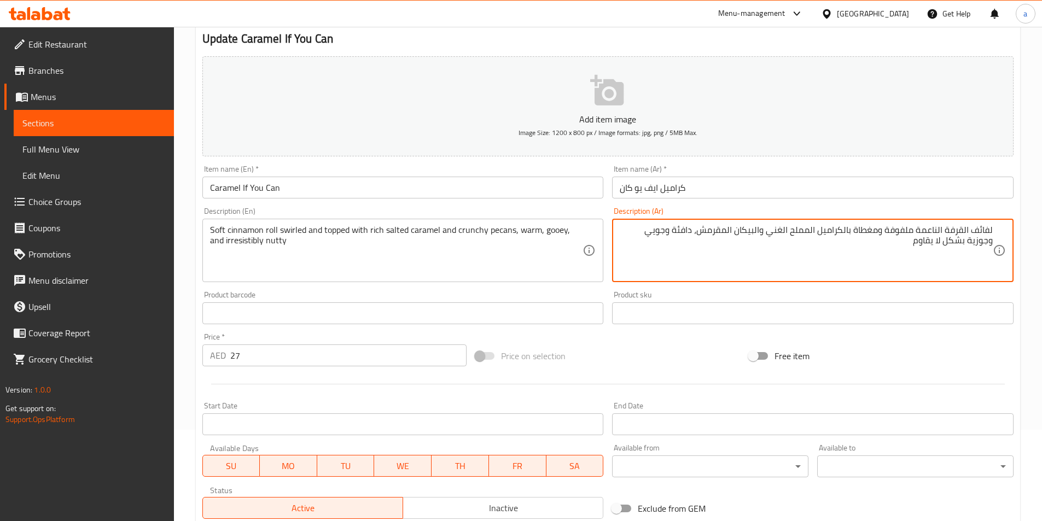
scroll to position [219, 0]
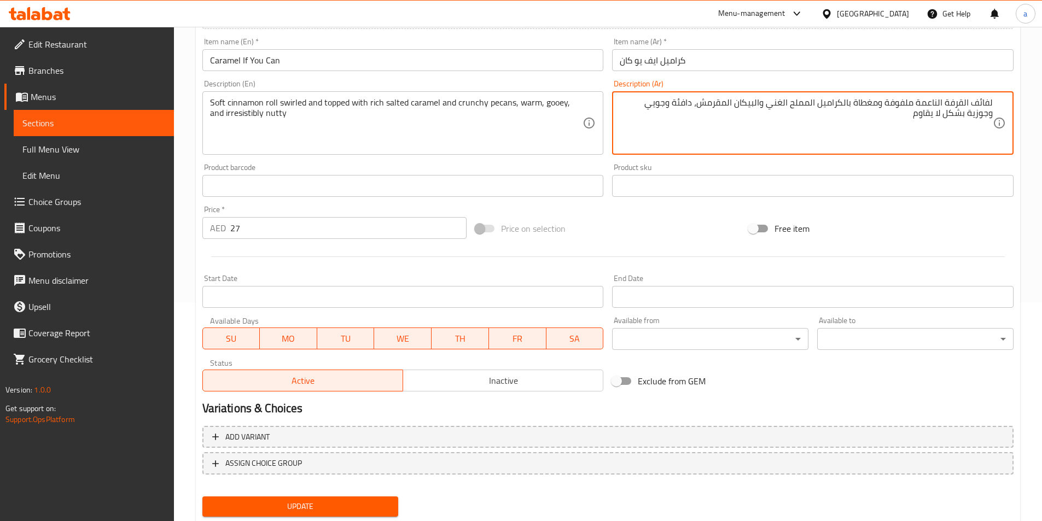
click at [384, 496] on button "Update" at bounding box center [300, 506] width 196 height 20
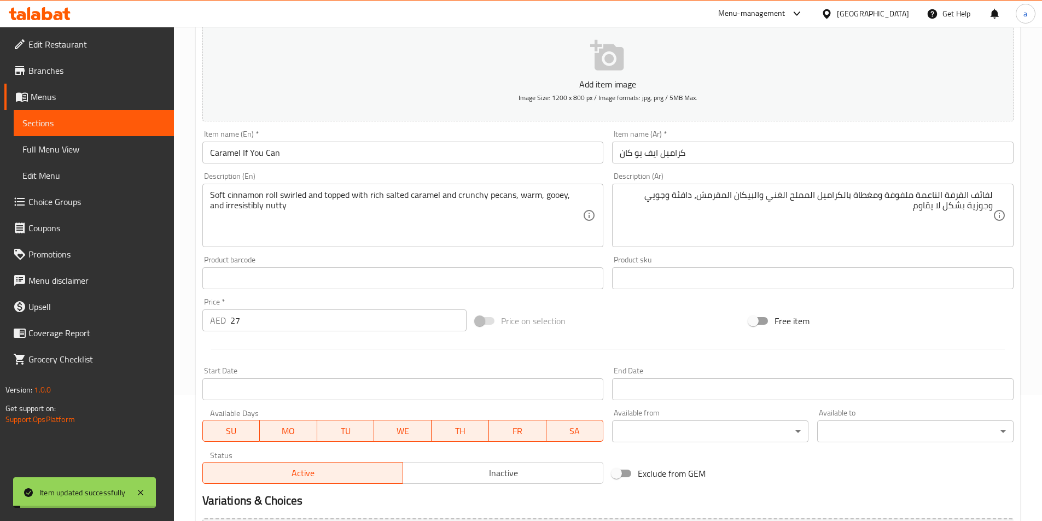
scroll to position [0, 0]
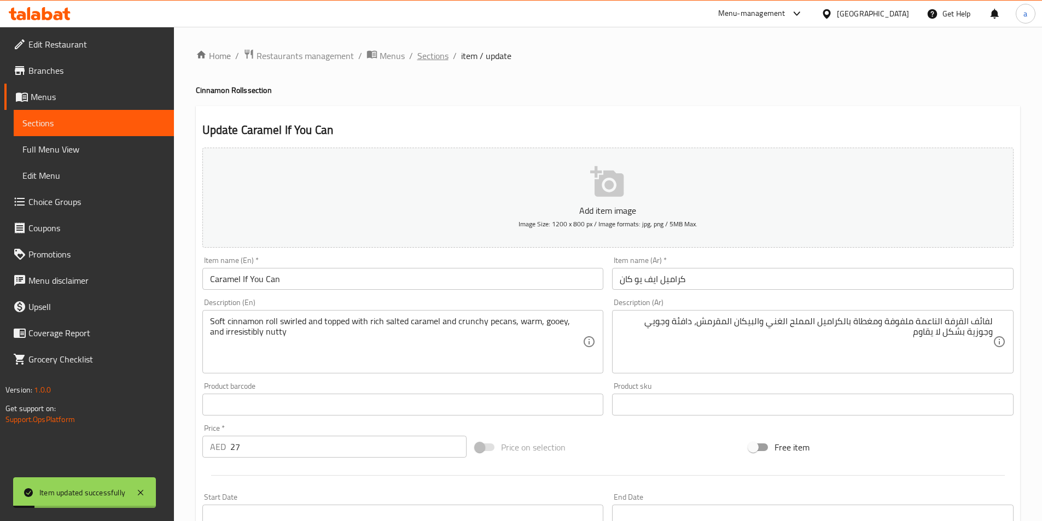
click at [434, 55] on span "Sections" at bounding box center [432, 55] width 31 height 13
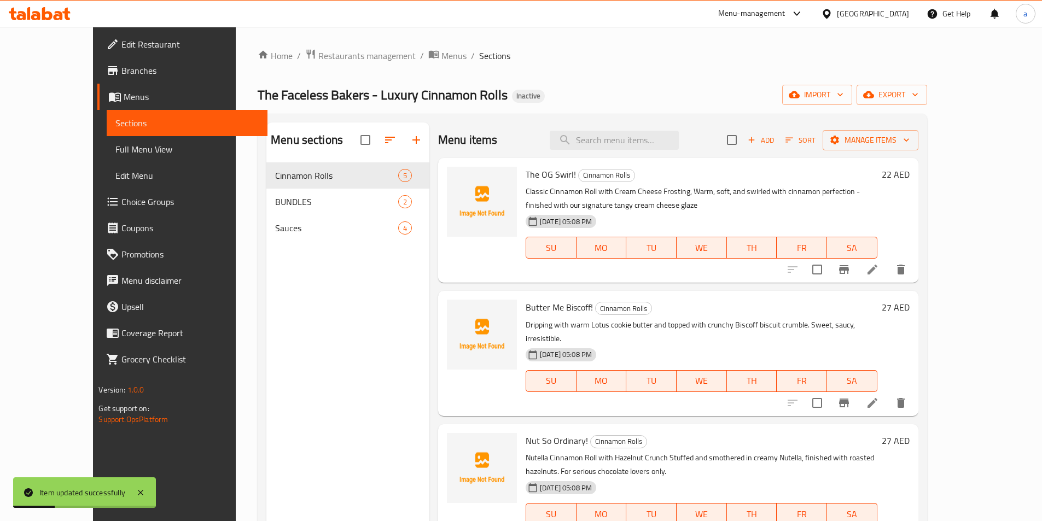
click at [115, 151] on span "Full Menu View" at bounding box center [186, 149] width 143 height 13
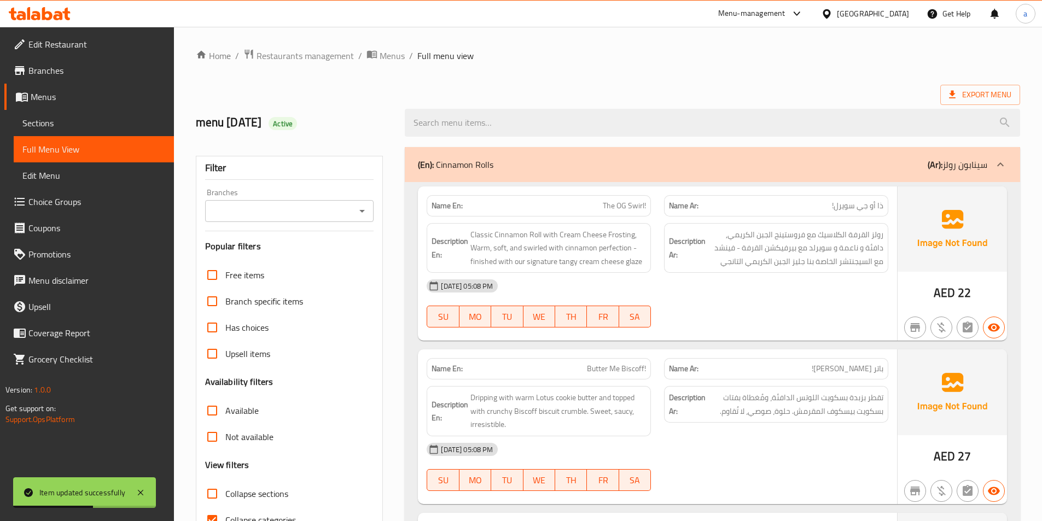
scroll to position [109, 0]
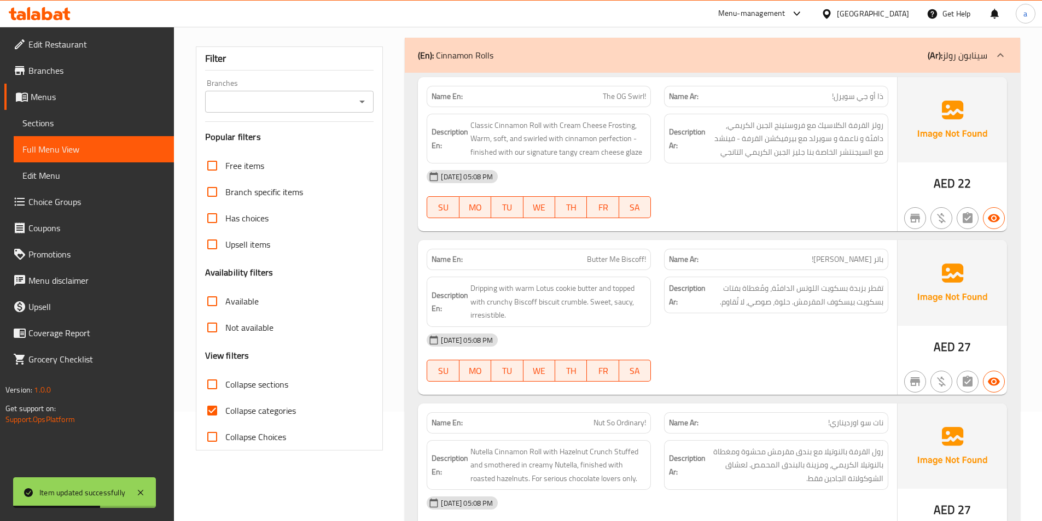
click at [252, 412] on span "Collapse categories" at bounding box center [260, 410] width 71 height 13
click at [225, 412] on input "Collapse categories" at bounding box center [212, 410] width 26 height 26
checkbox input "false"
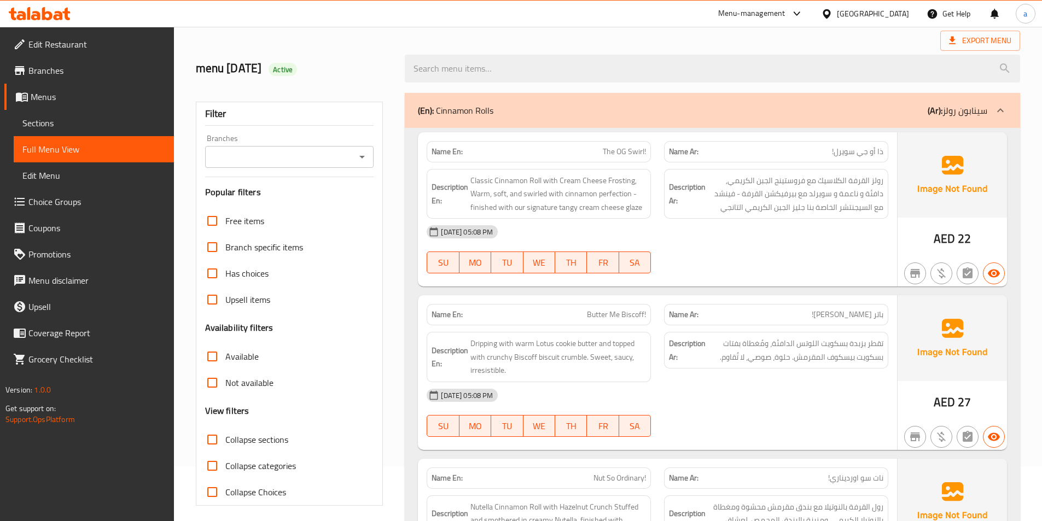
scroll to position [0, 0]
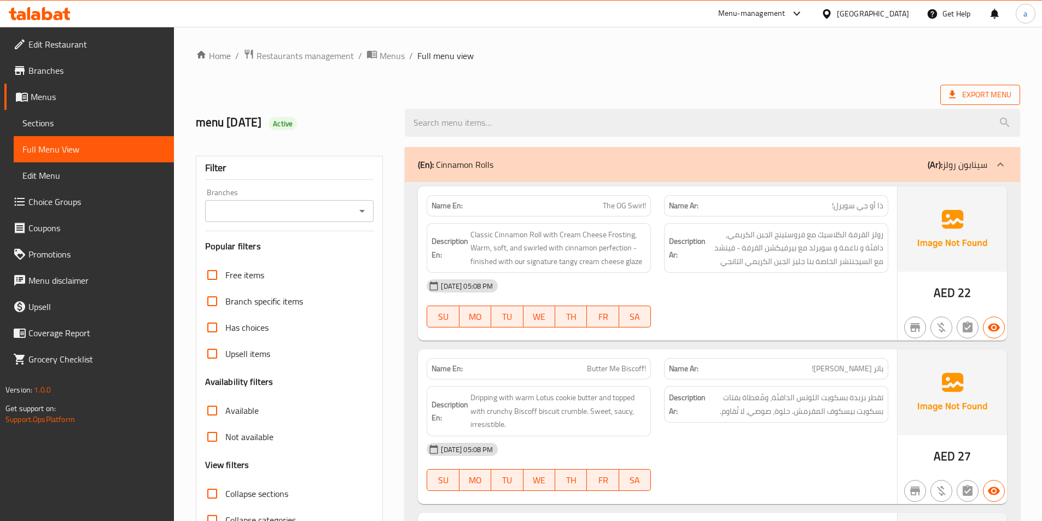
click at [991, 96] on span "Export Menu" at bounding box center [980, 95] width 62 height 14
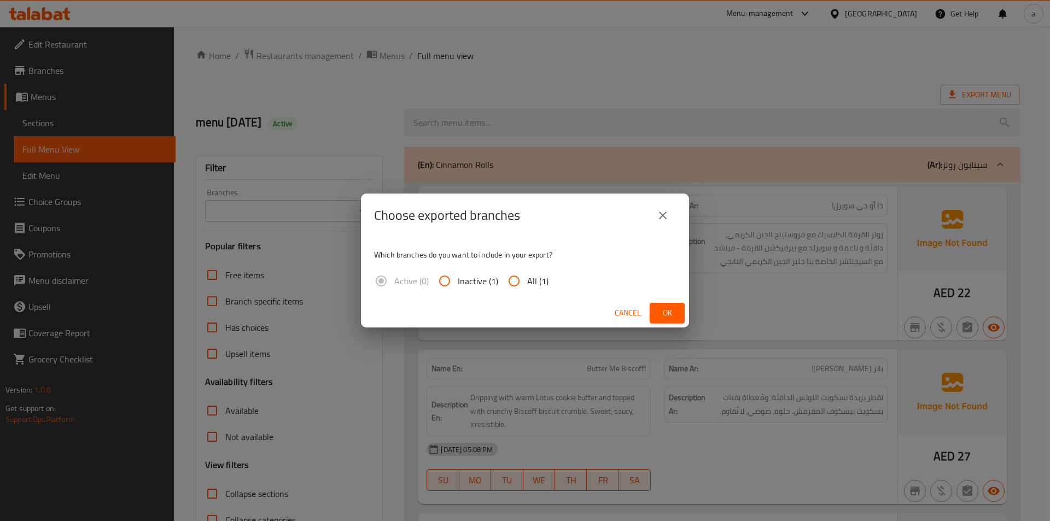
click at [525, 282] on input "All (1)" at bounding box center [514, 281] width 26 height 26
radio input "true"
click at [681, 312] on button "Ok" at bounding box center [667, 313] width 35 height 20
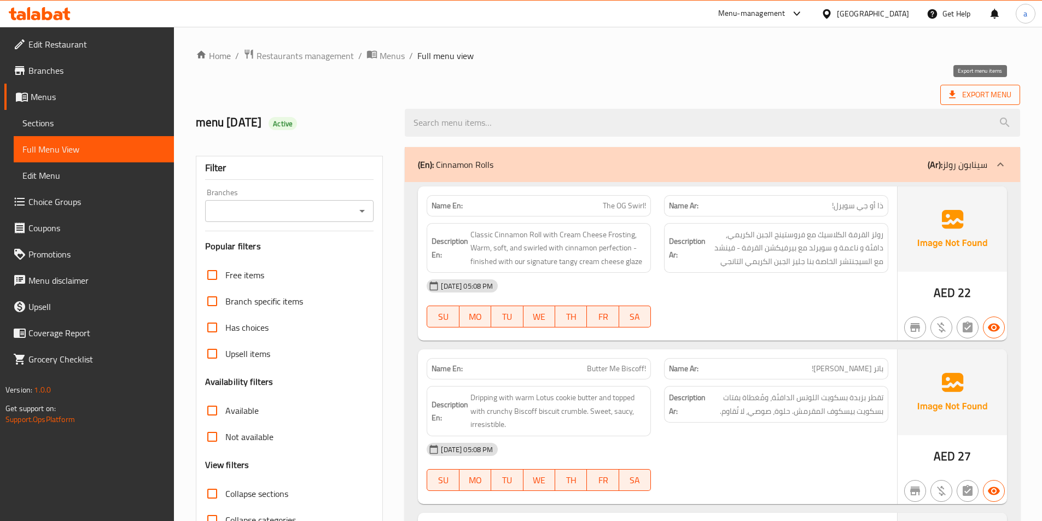
click at [989, 97] on span "Export Menu" at bounding box center [980, 95] width 62 height 14
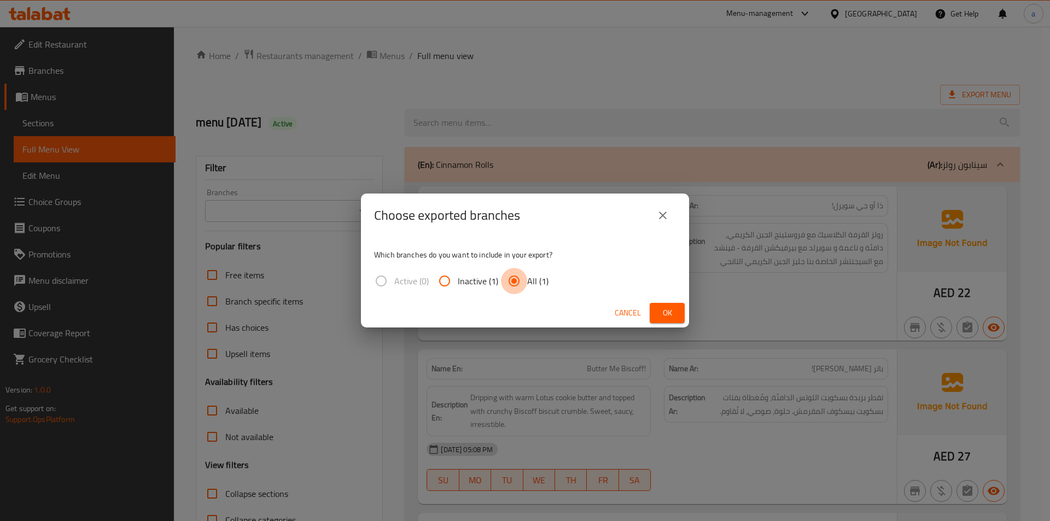
click at [512, 274] on input "All (1)" at bounding box center [514, 281] width 26 height 26
click at [675, 307] on span "Ok" at bounding box center [666, 313] width 17 height 14
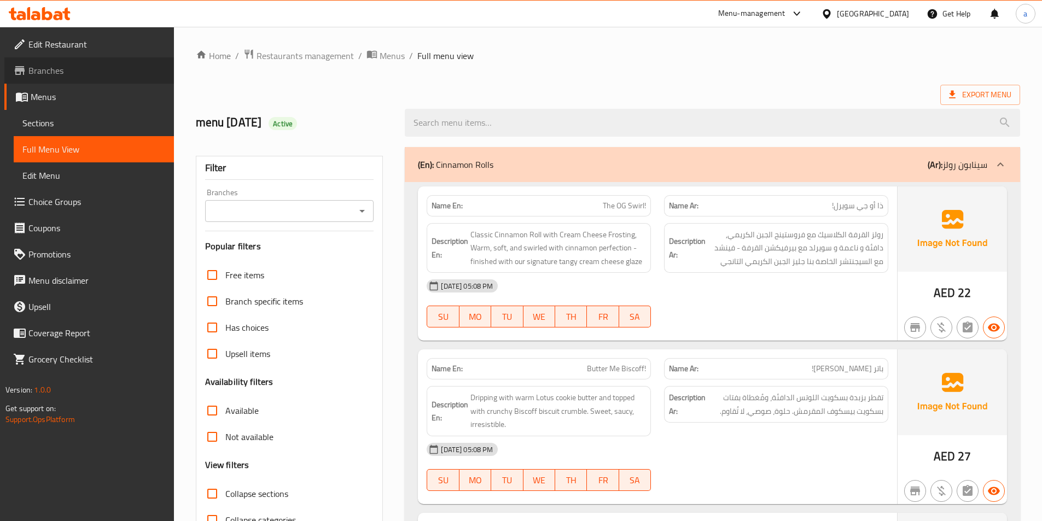
click at [53, 67] on span "Branches" at bounding box center [96, 70] width 137 height 13
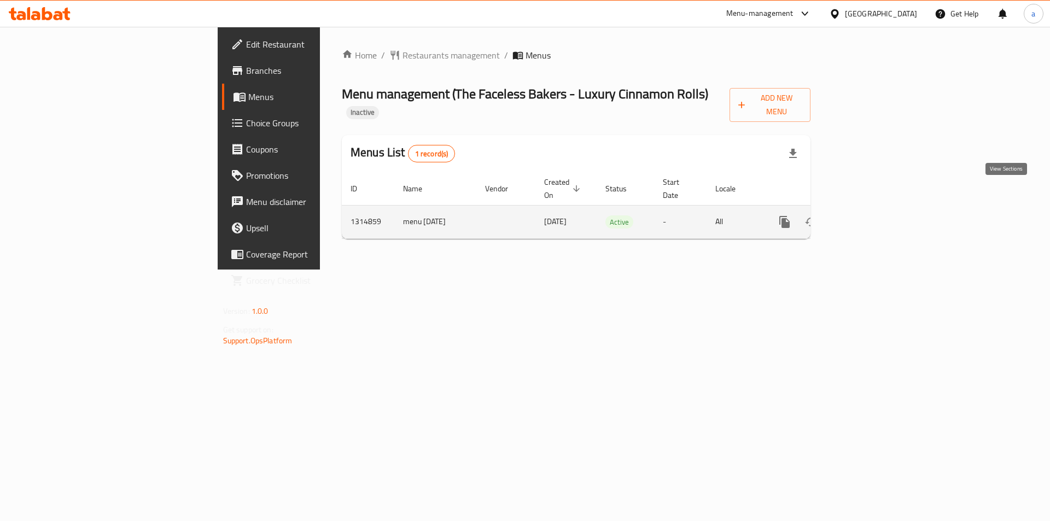
click at [870, 215] on icon "enhanced table" at bounding box center [863, 221] width 13 height 13
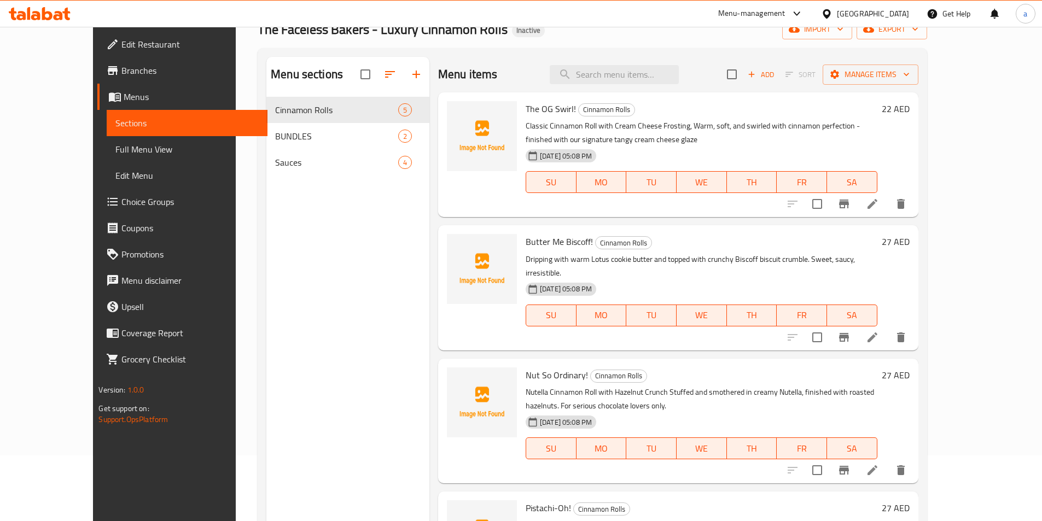
scroll to position [153, 0]
